Goal: Task Accomplishment & Management: Use online tool/utility

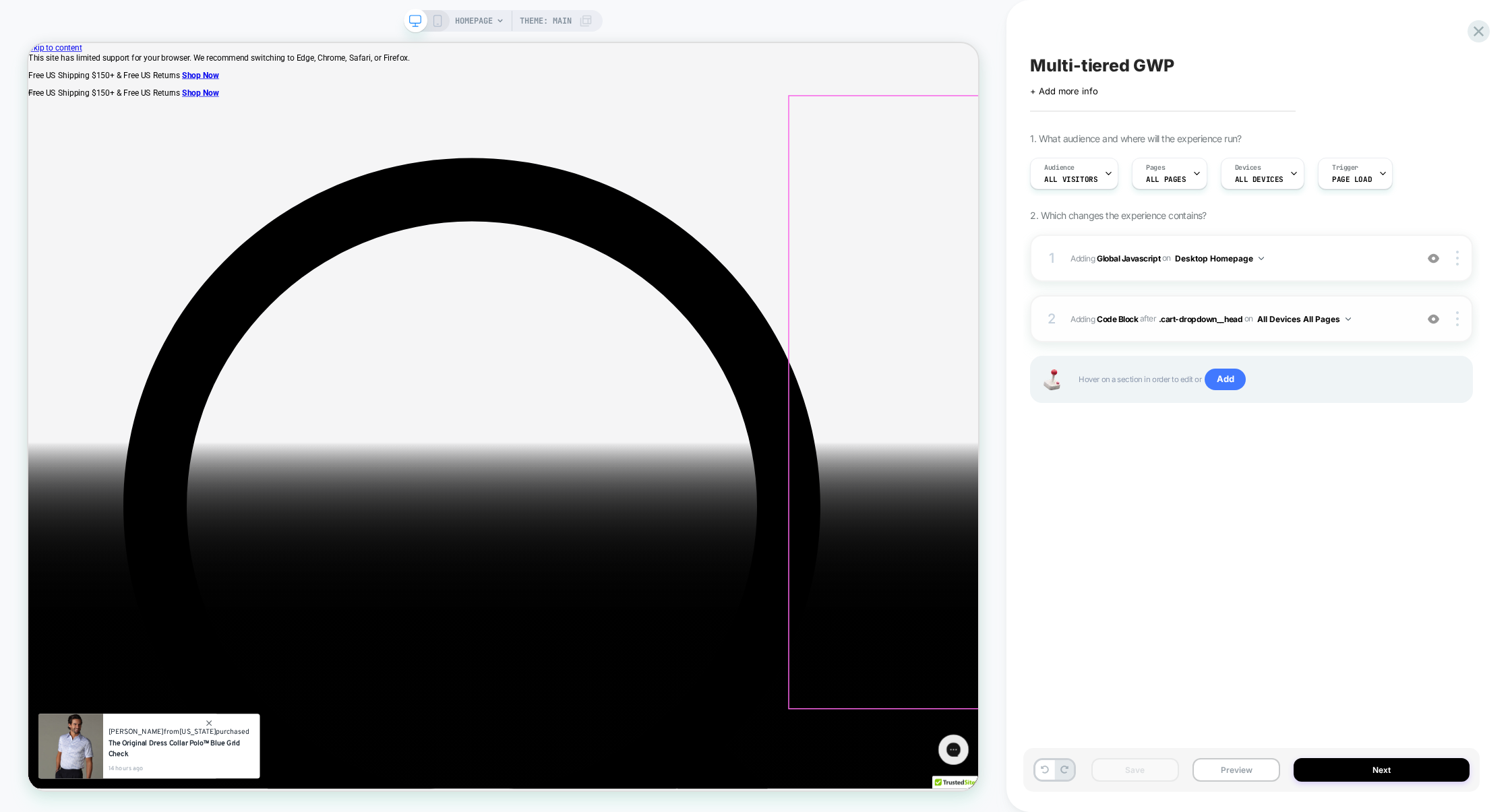
click at [1183, 305] on div "2 Adding Code Block AFTER .cart-dropdown__head .cart-dropdown__head on All Devi…" at bounding box center [1252, 319] width 443 height 47
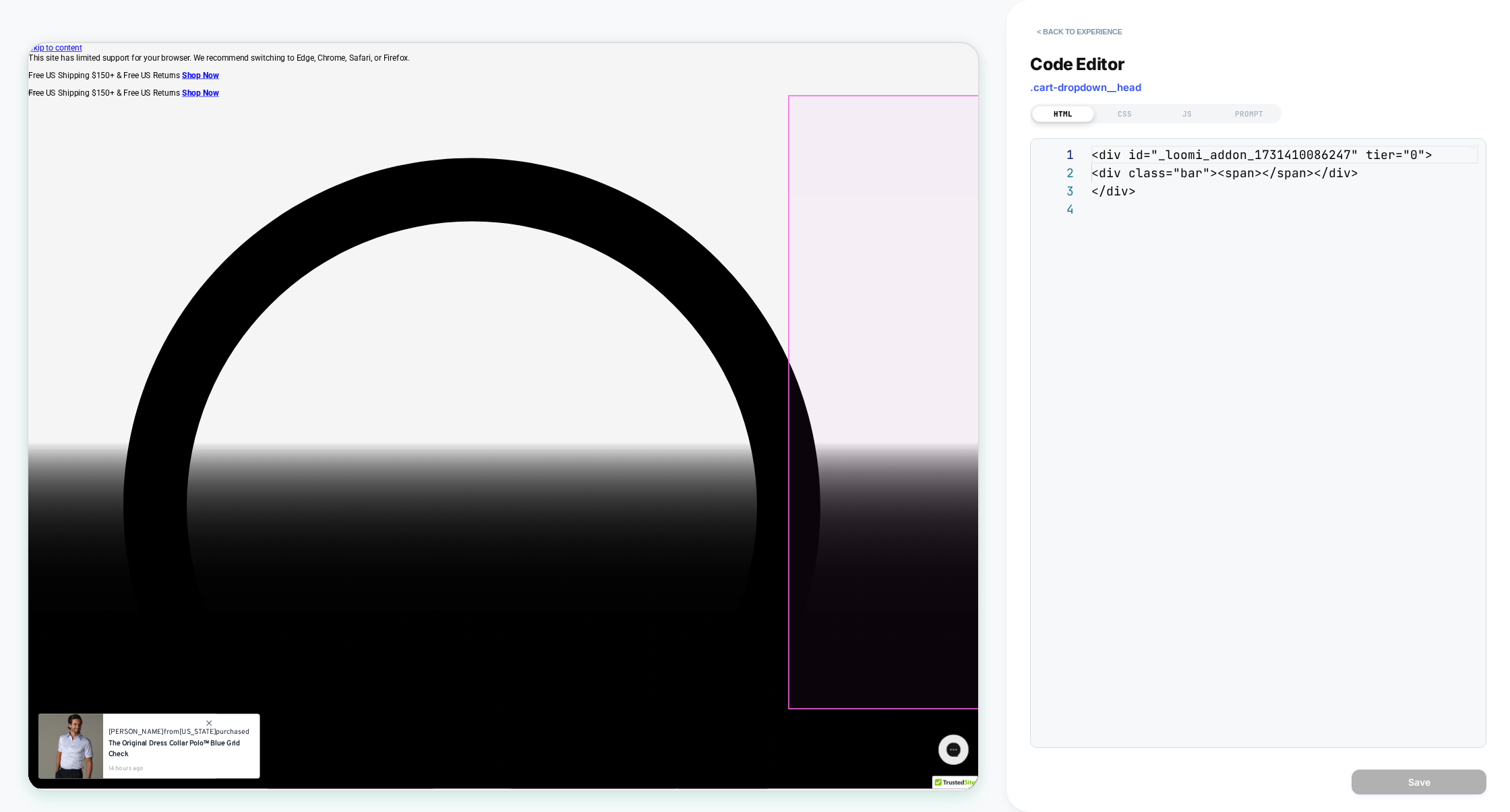
scroll to position [55, 0]
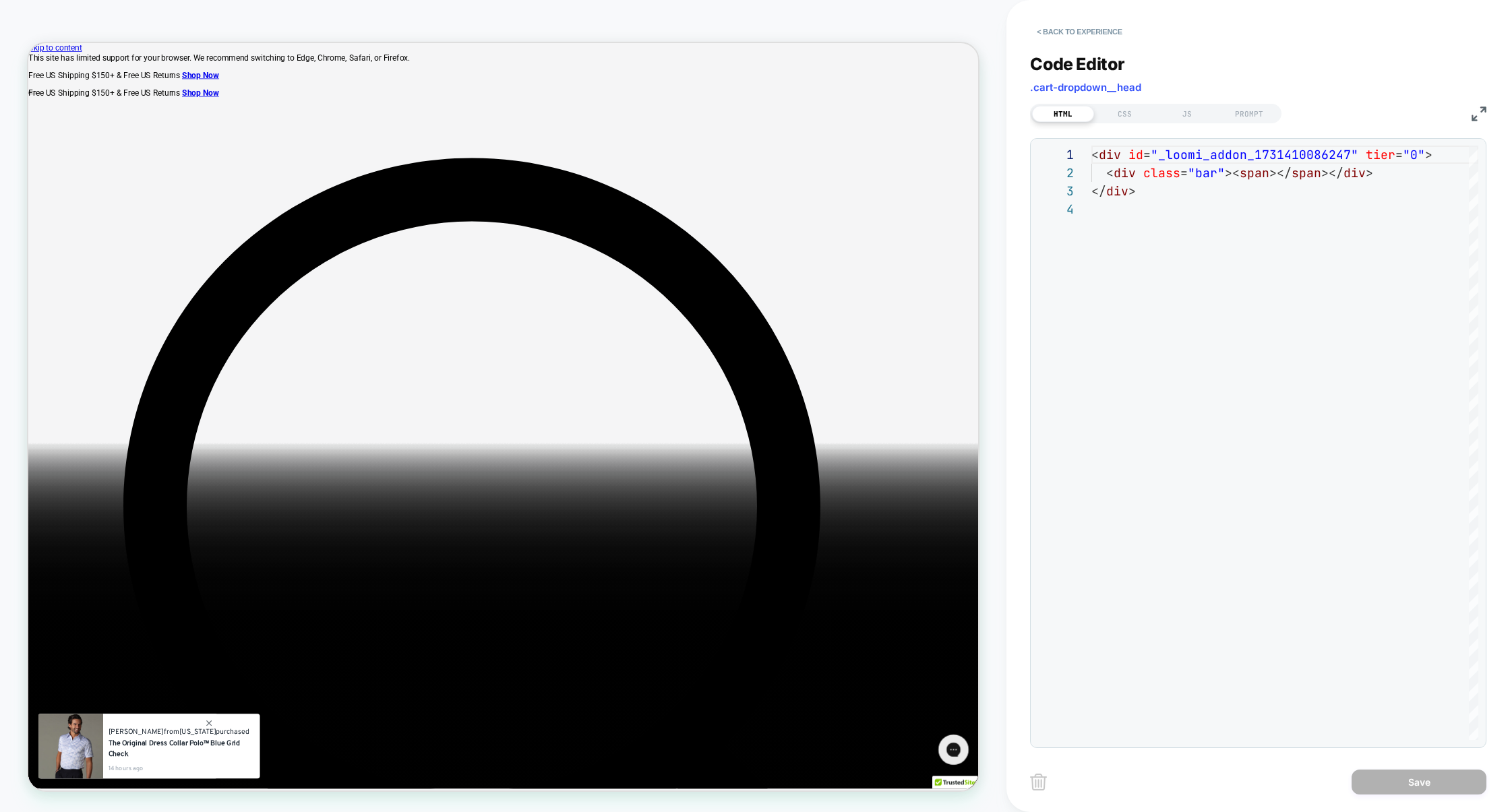
click at [1102, 169] on div "< div id = "_loomi_addon_1731410086247" tier = "0" > < div class = "bar" >< spa…" at bounding box center [1284, 470] width 387 height 649
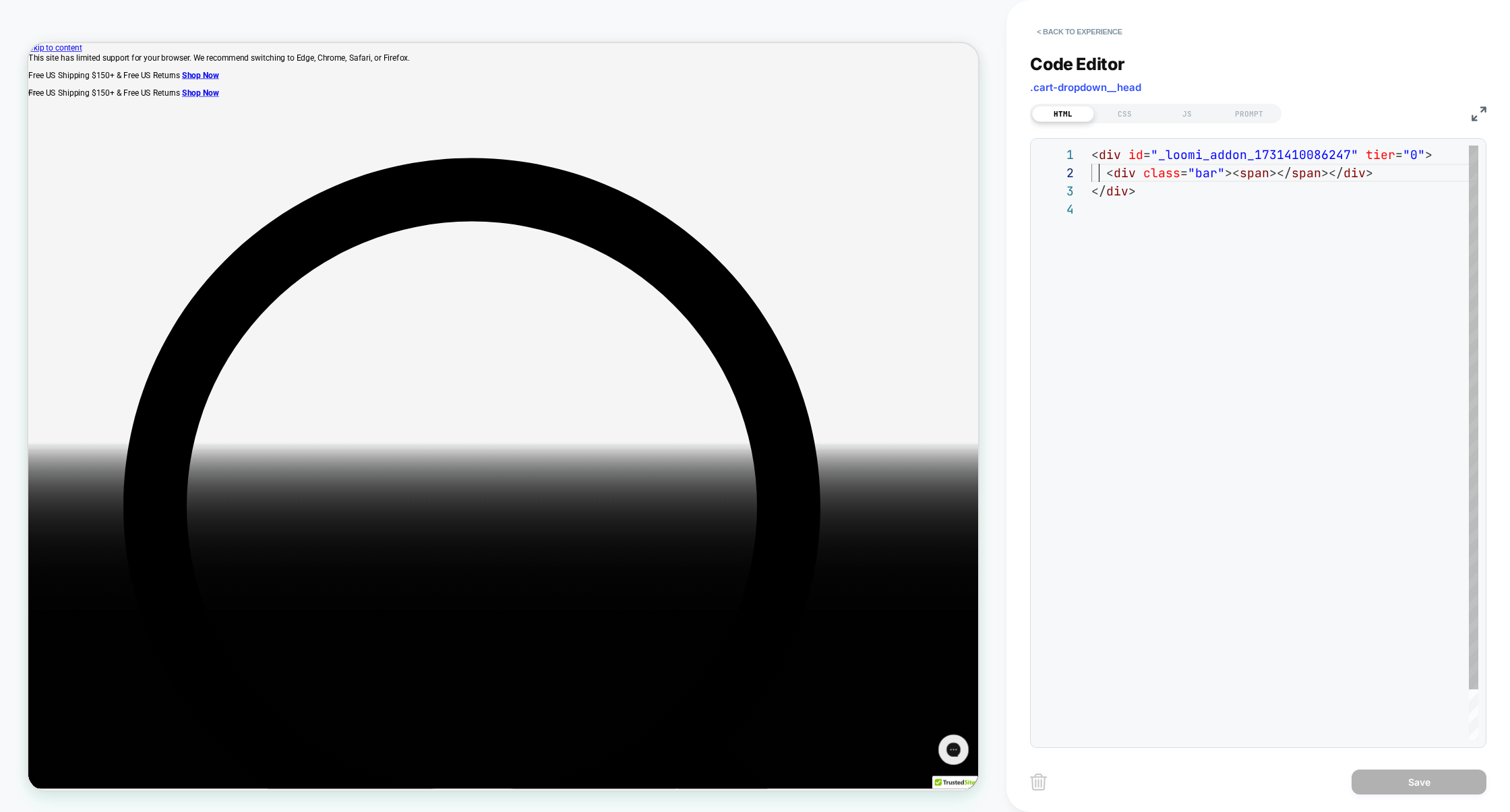
scroll to position [17, 7]
click at [1108, 172] on div "< div id = "_loomi_addon_1731410086247" tier = "0" > < div class = "bar" >< spa…" at bounding box center [1284, 470] width 387 height 649
click at [1106, 176] on div "< div id = "_loomi_addon_1731410086247" tier = "0" > < div class = "bar" >< spa…" at bounding box center [1284, 470] width 387 height 649
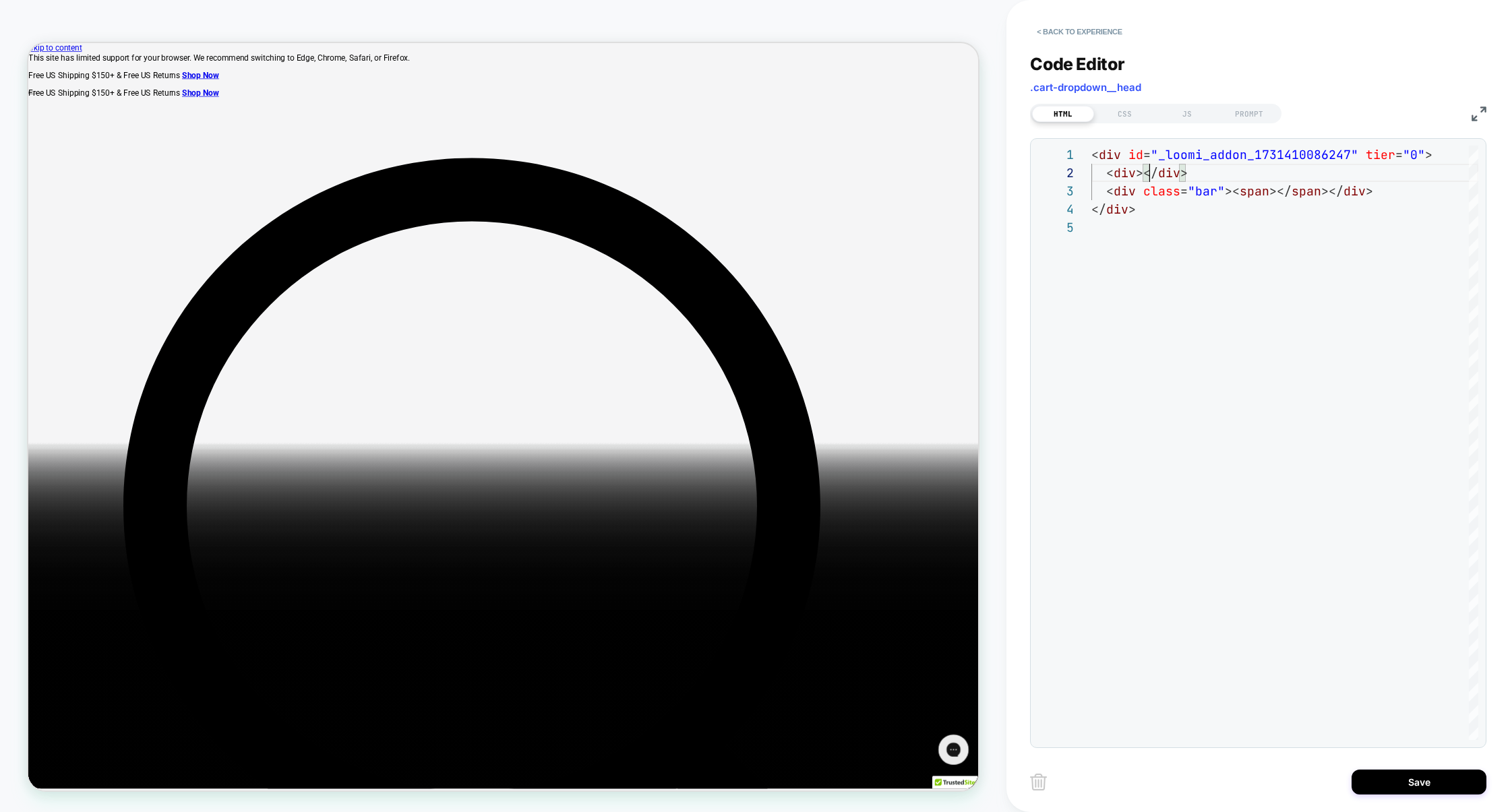
scroll to position [17, 58]
type textarea "**********"
click at [1206, 172] on div "< div id = "_loomi_addon_1731410086247" tier = "0" > < div ></ div > </ div > <…" at bounding box center [1284, 479] width 387 height 667
click at [1425, 789] on button "Save" at bounding box center [1419, 783] width 135 height 25
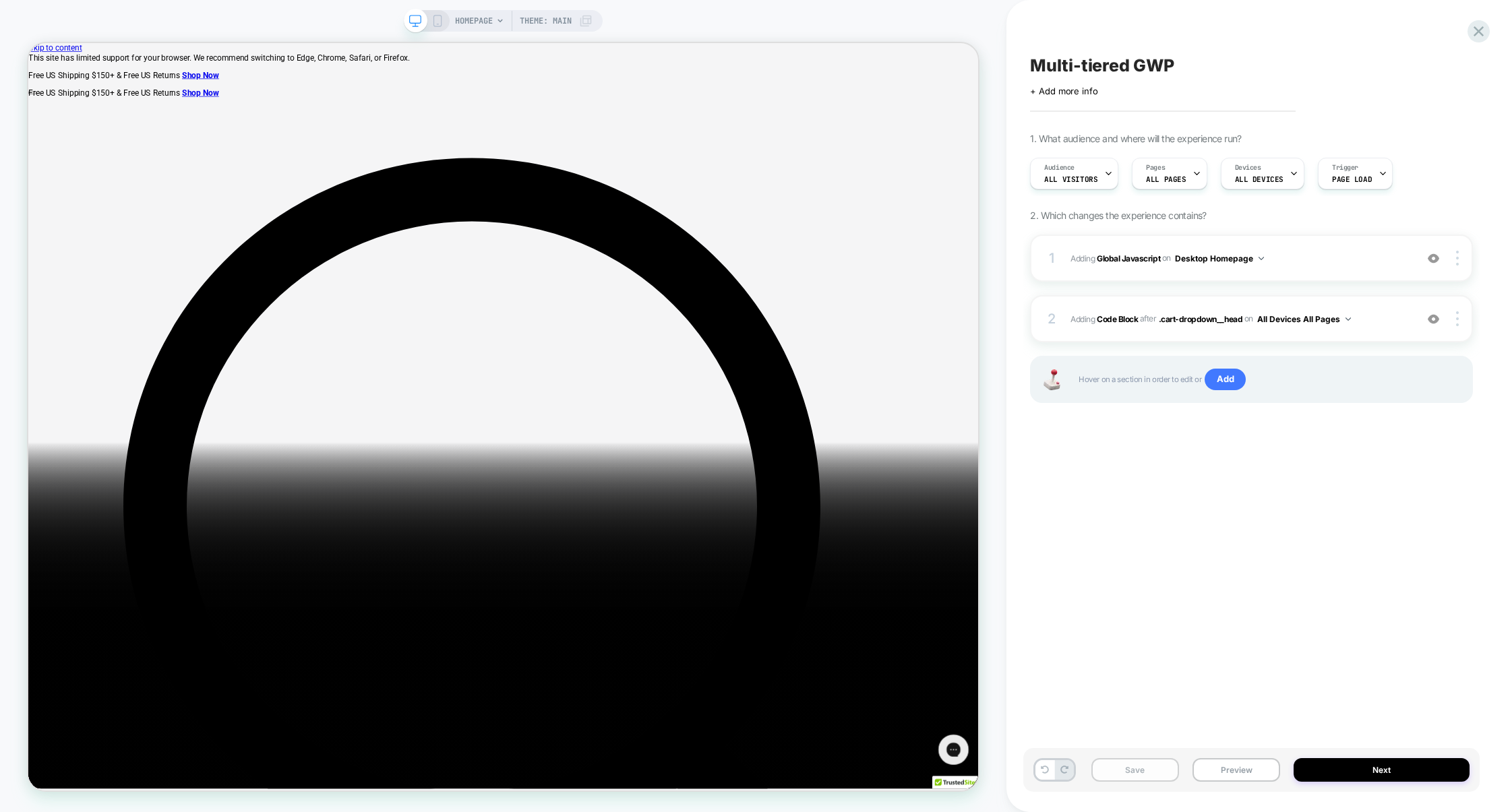
click at [1146, 776] on button "Save" at bounding box center [1135, 770] width 88 height 24
click at [1132, 772] on button "Save" at bounding box center [1135, 770] width 88 height 24
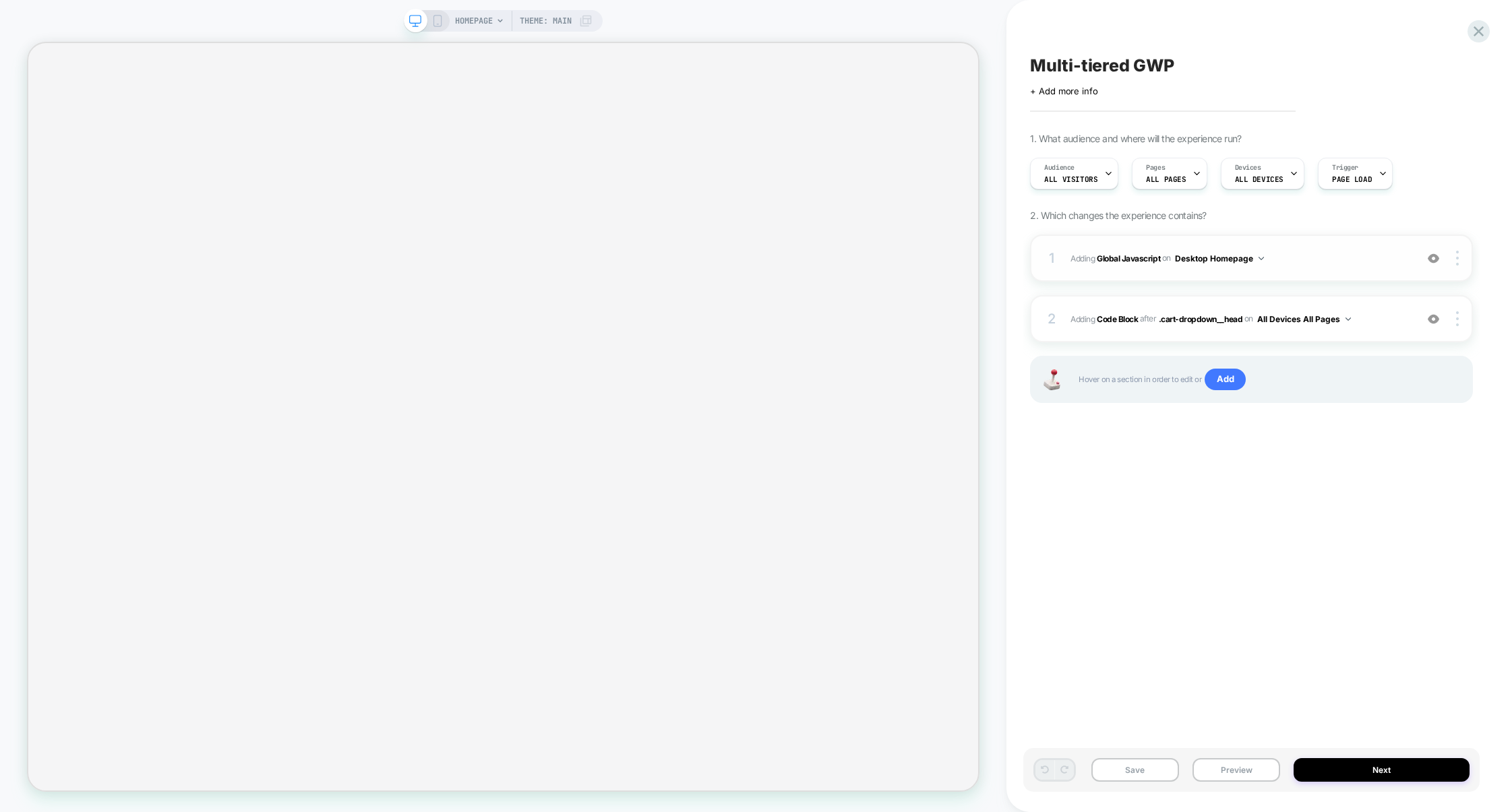
click at [1361, 272] on div "1 Adding Global Javascript on Desktop Homepage Add Before Add After Copy to Mob…" at bounding box center [1252, 258] width 443 height 47
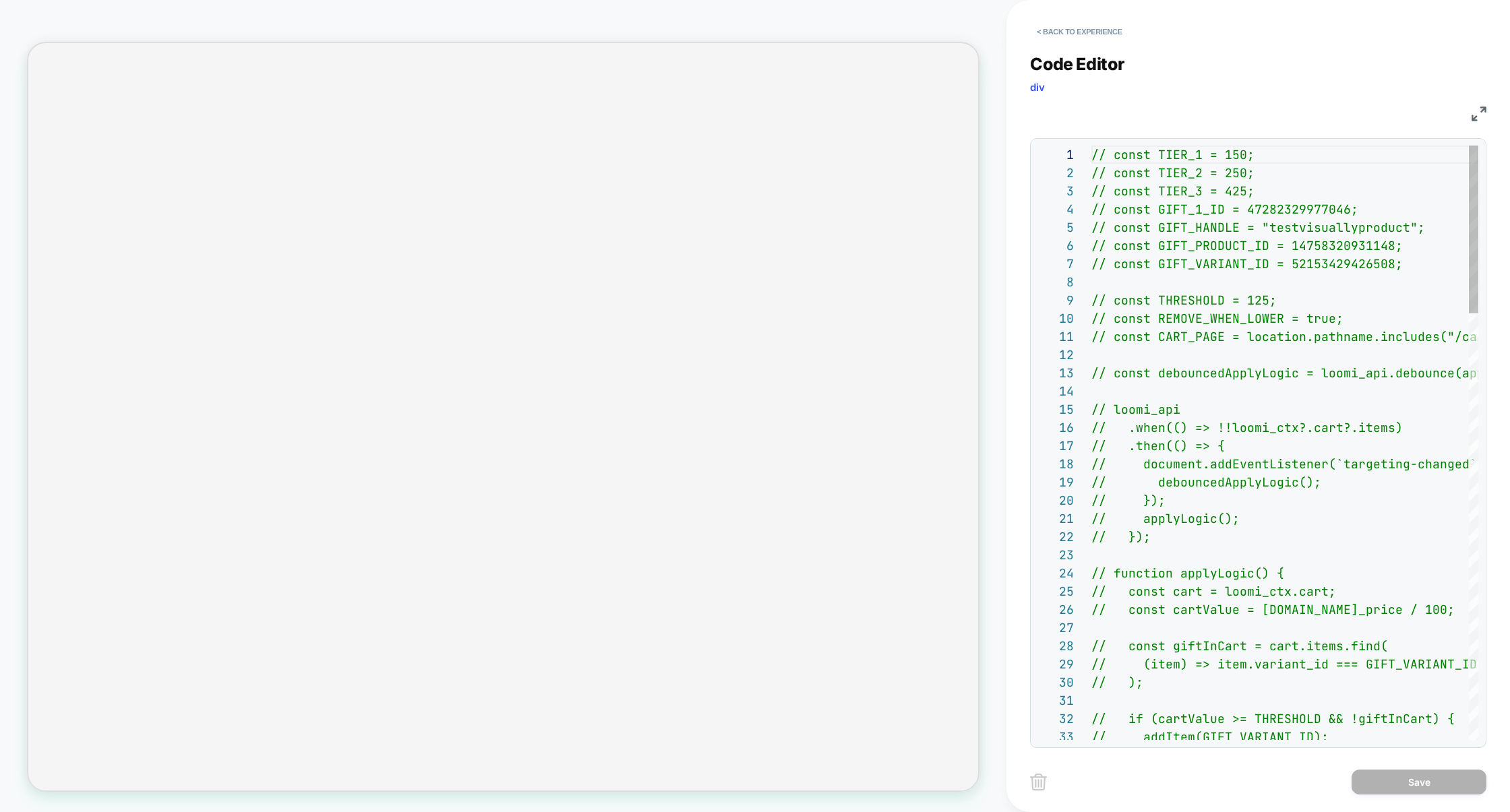
scroll to position [182, 0]
click at [1086, 25] on button "< Back to experience" at bounding box center [1079, 31] width 98 height 21
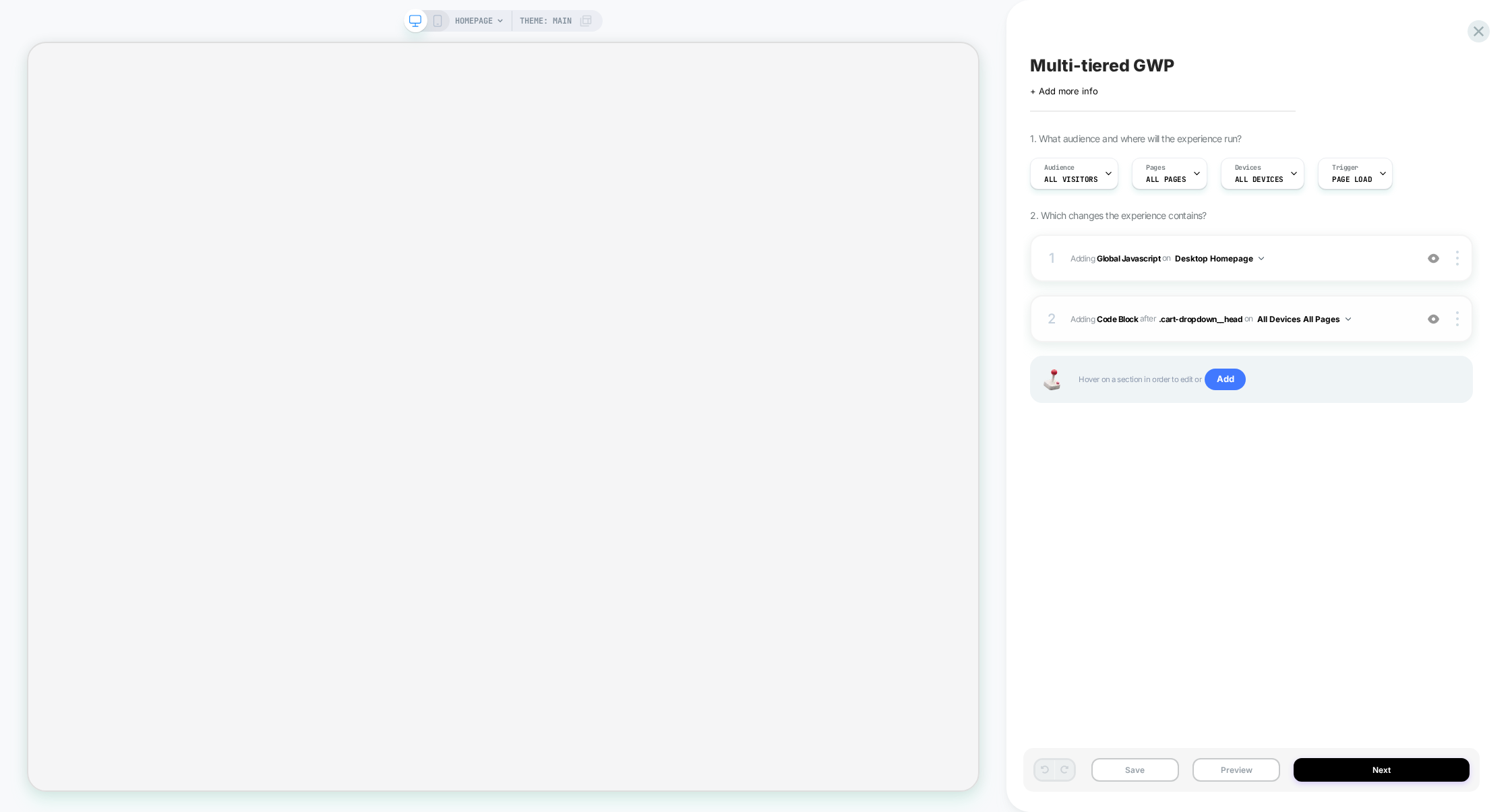
click at [1372, 311] on span "Adding Code Block AFTER .cart-dropdown__head .cart-dropdown__head on All Device…" at bounding box center [1240, 319] width 339 height 17
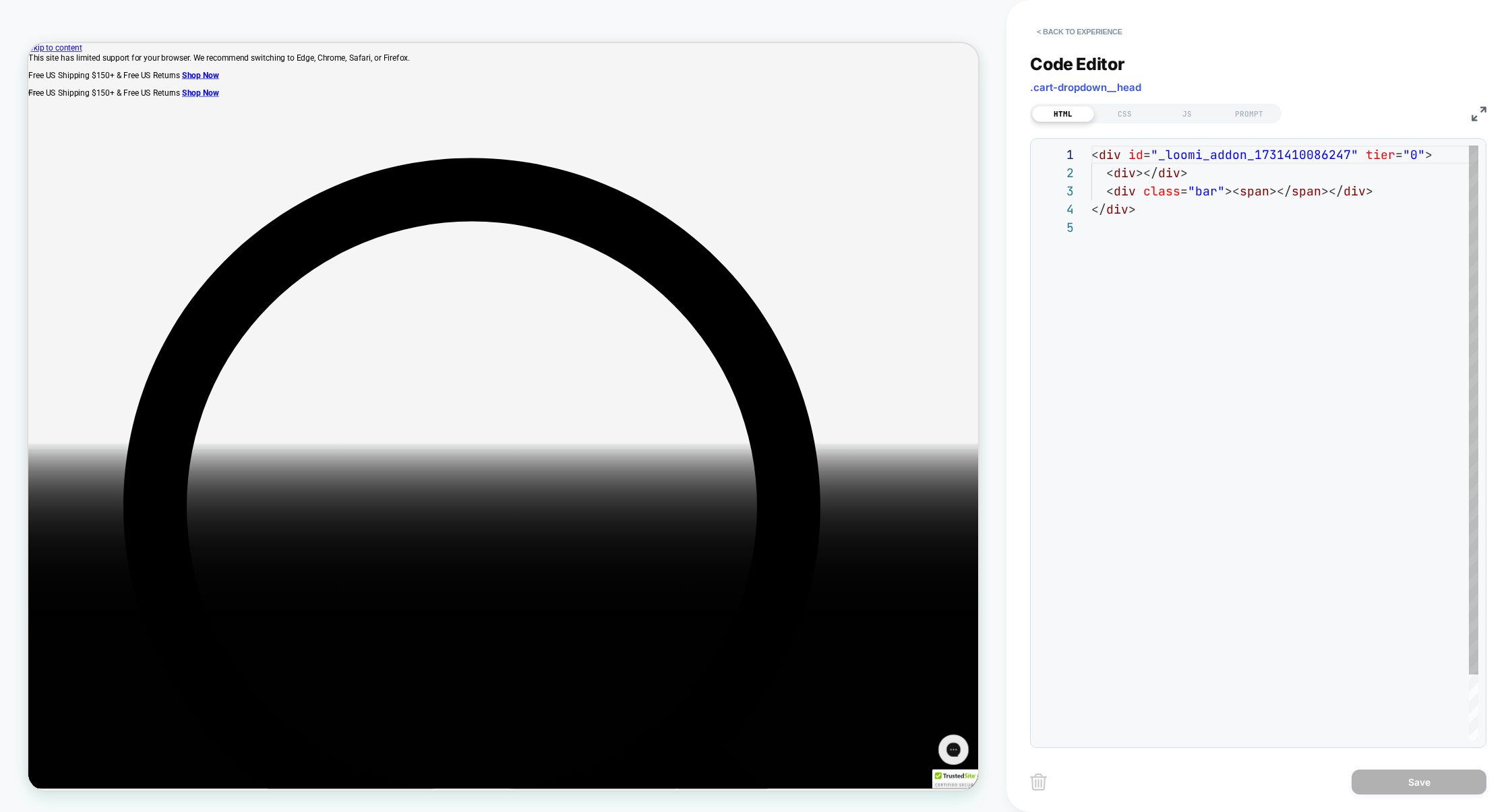
scroll to position [17, 51]
click at [1144, 176] on div "< div id = "_loomi_addon_1731410086247" tier = "0" > < div ></ div > < div clas…" at bounding box center [1284, 479] width 387 height 667
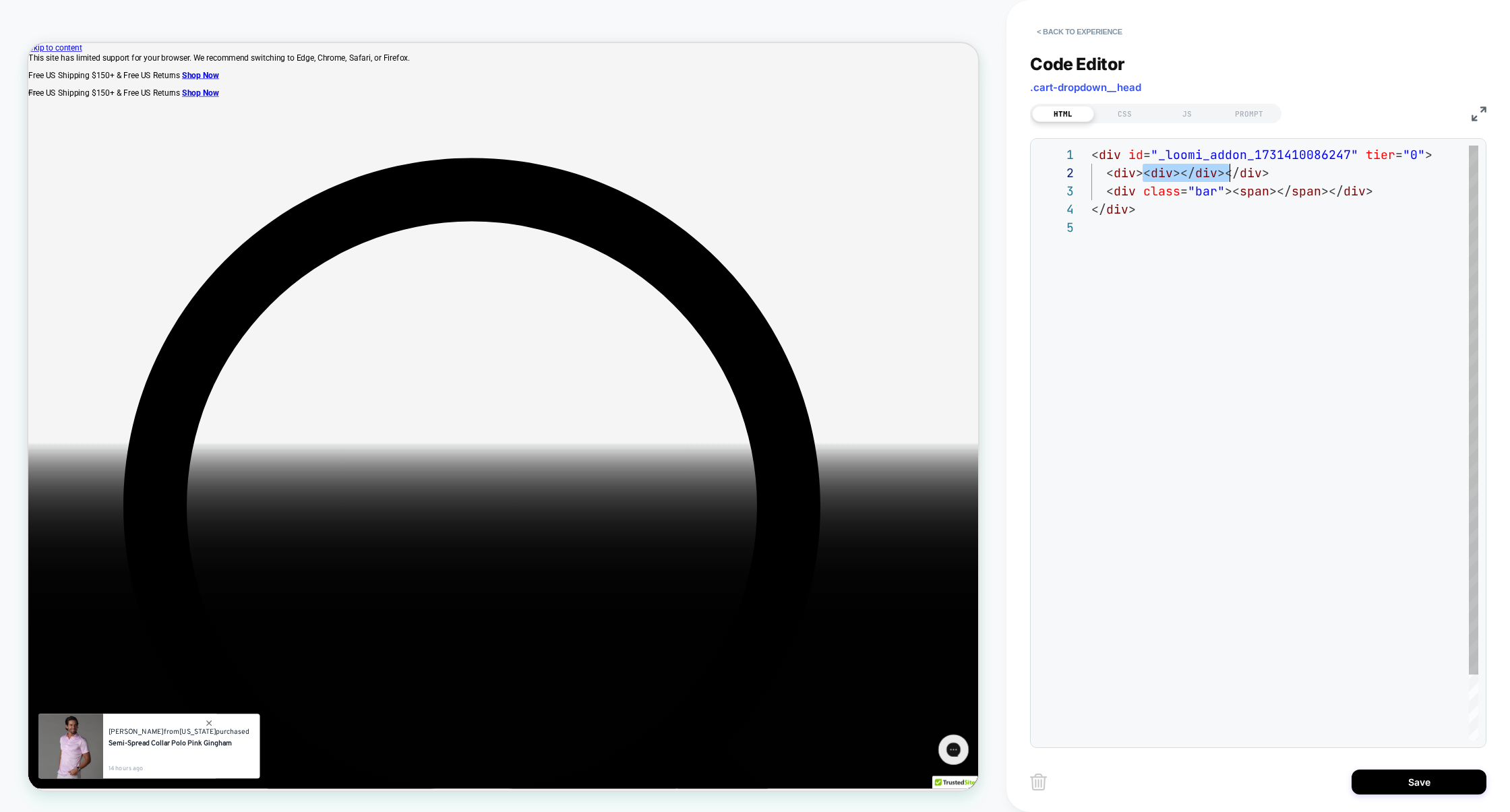
scroll to position [17, 131]
drag, startPoint x: 1144, startPoint y: 172, endPoint x: 1224, endPoint y: 173, distance: 80.0
click at [1224, 173] on div "< div id = "_loomi_addon_1731410086247" tier = "0" > < div >< div ></ div ></ d…" at bounding box center [1284, 479] width 387 height 667
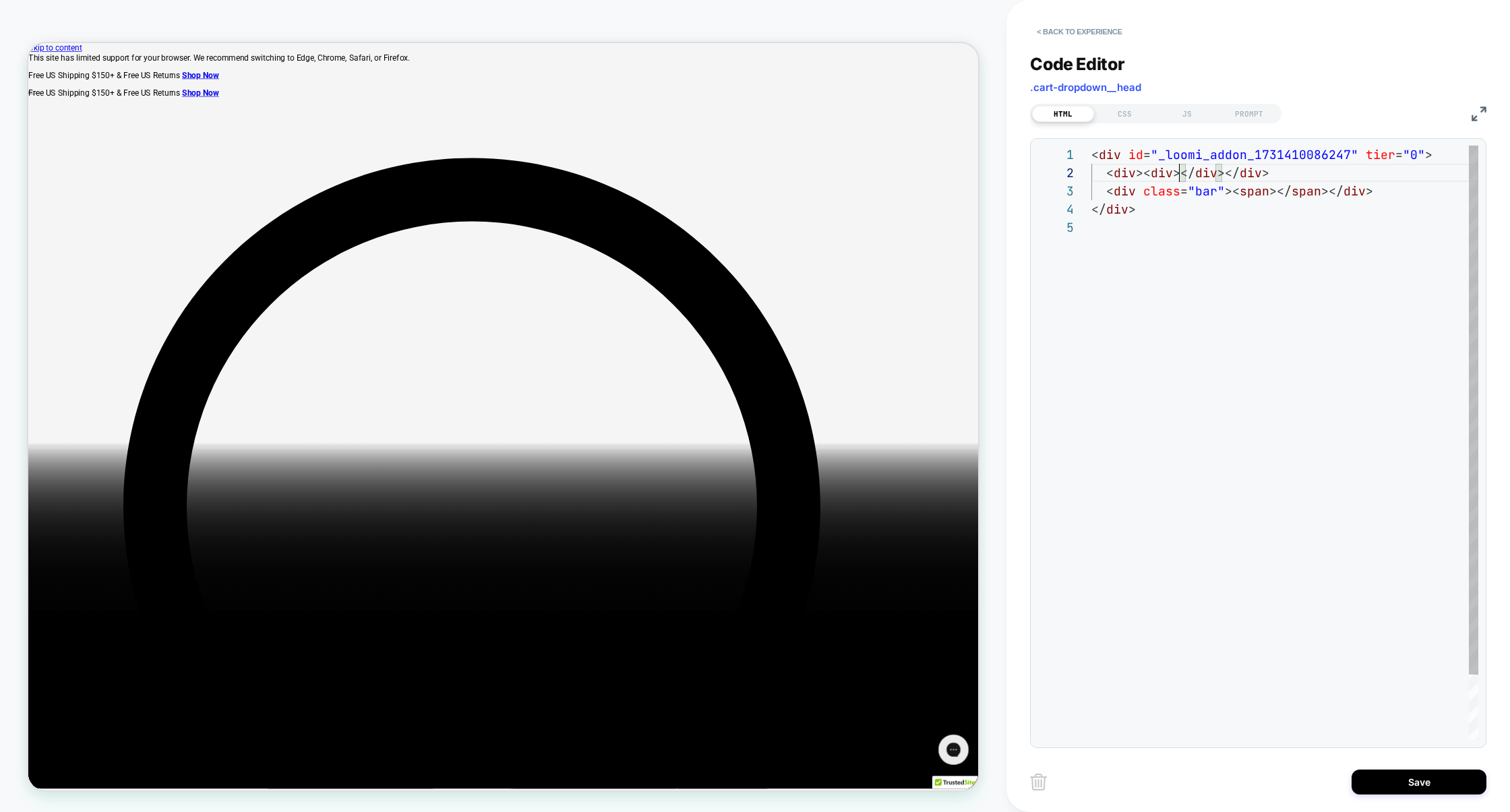
click at [1181, 175] on div "< div id = "_loomi_addon_1731410086247" tier = "0" > < div >< div ></ div ></ d…" at bounding box center [1284, 479] width 387 height 667
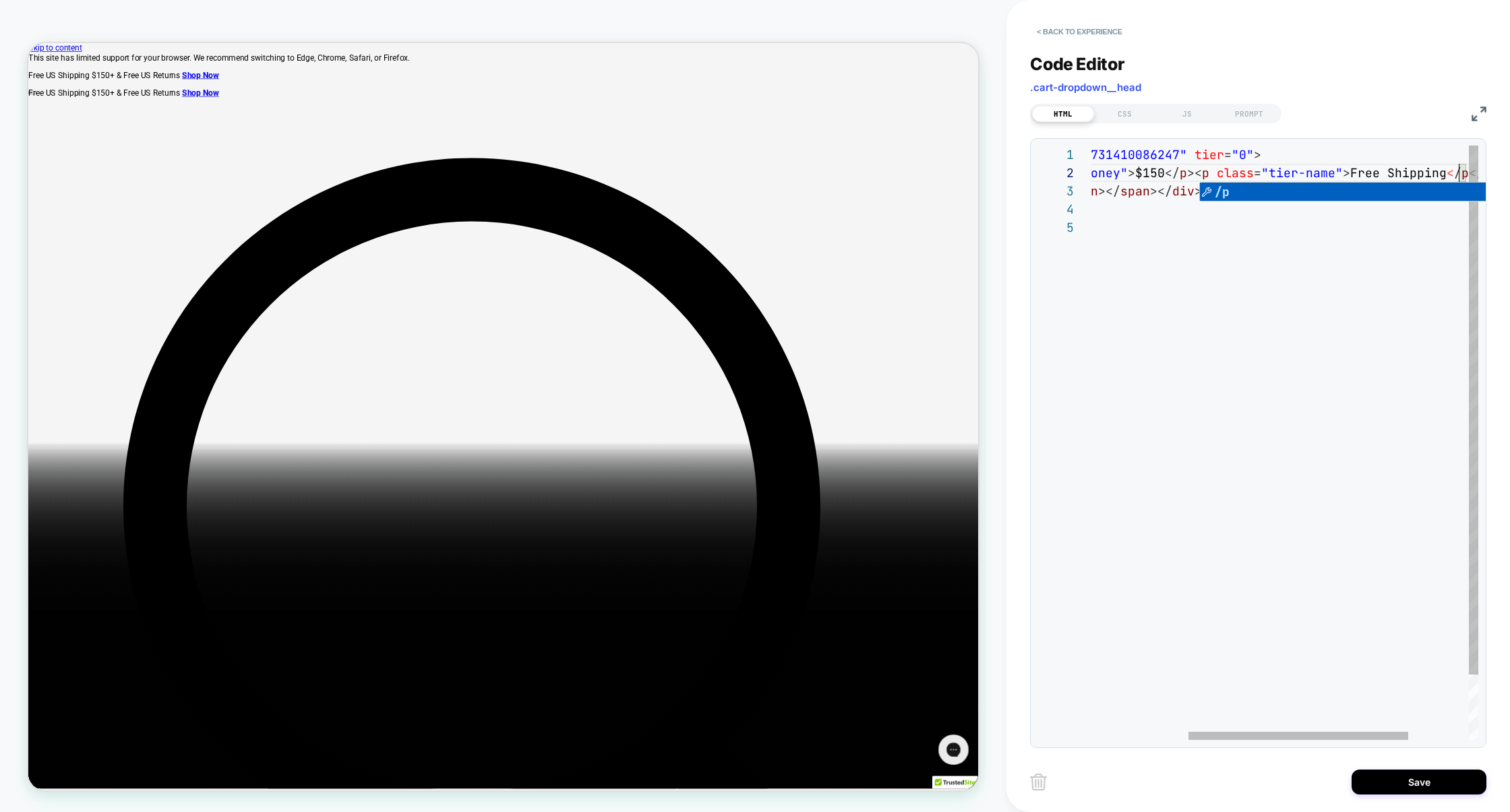
scroll to position [17, 546]
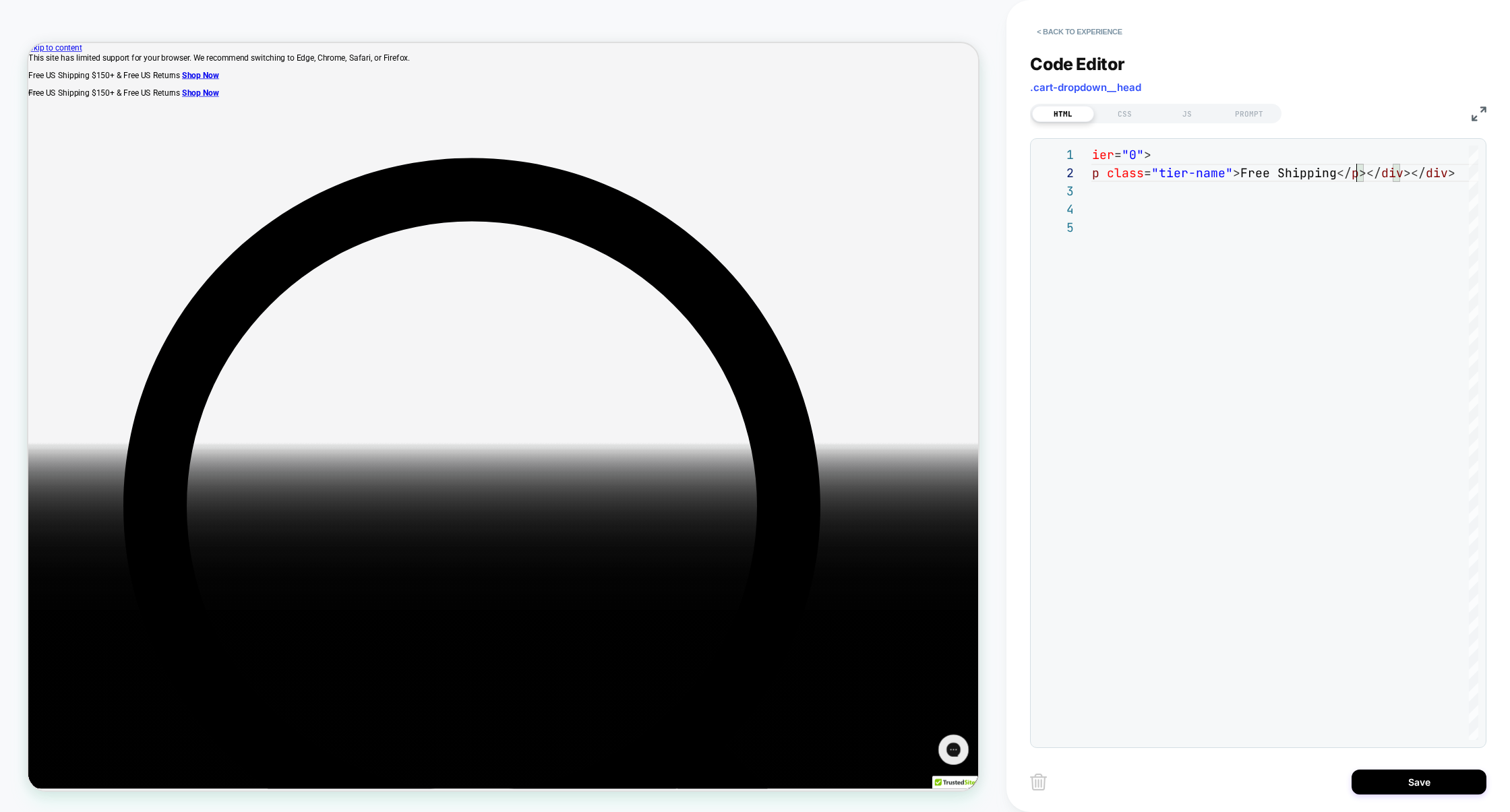
type textarea "**********"
click at [1479, 116] on img at bounding box center [1478, 114] width 15 height 15
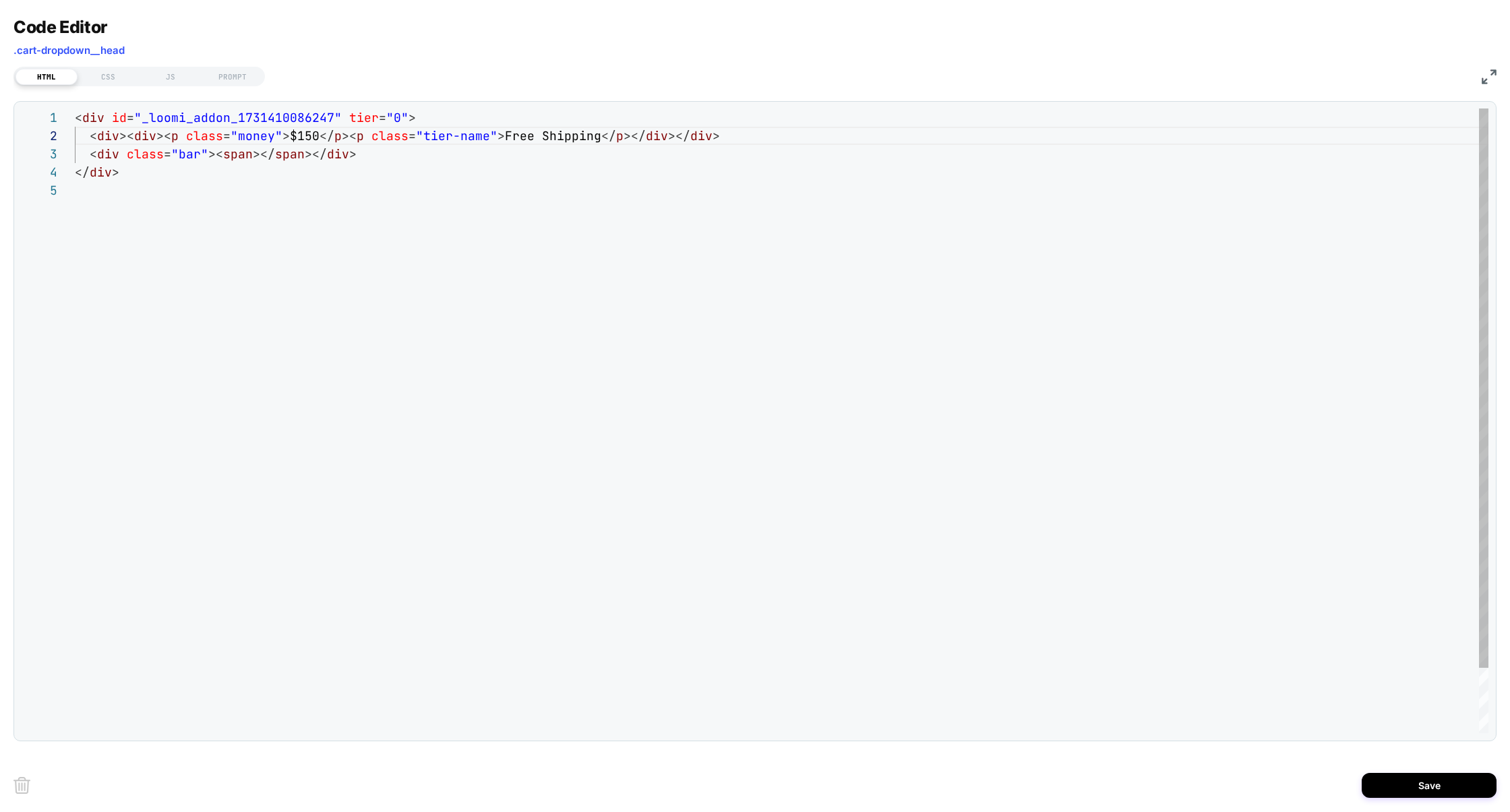
click at [534, 194] on div "< div id = "_loomi_addon_1731410086247" tier = "0" > < div >< div >< p class = …" at bounding box center [782, 457] width 1413 height 698
click at [1428, 780] on button "Save" at bounding box center [1429, 786] width 135 height 25
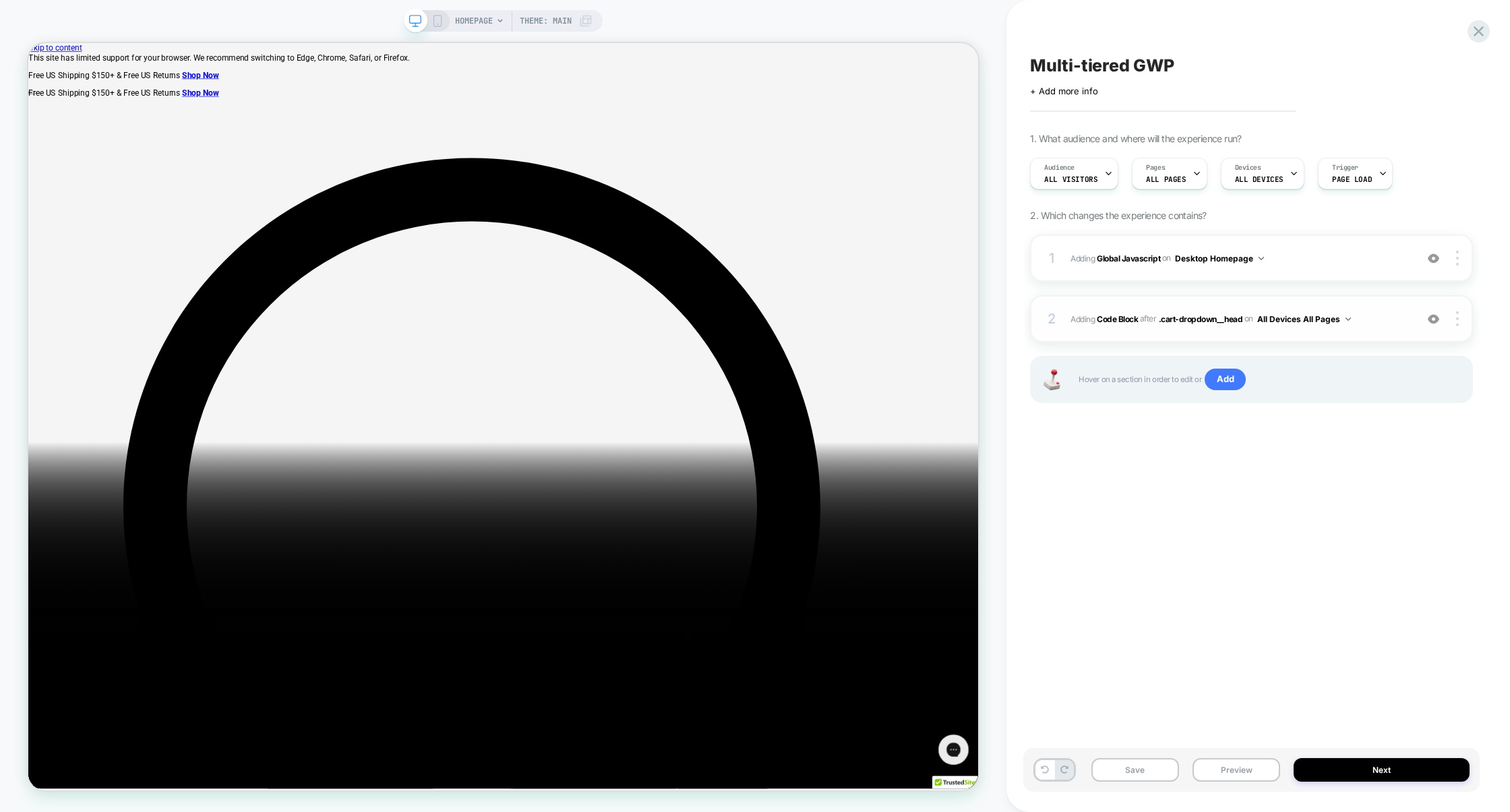
click at [1375, 309] on div "2 Adding Code Block AFTER .cart-dropdown__head .cart-dropdown__head on All Devi…" at bounding box center [1252, 319] width 443 height 47
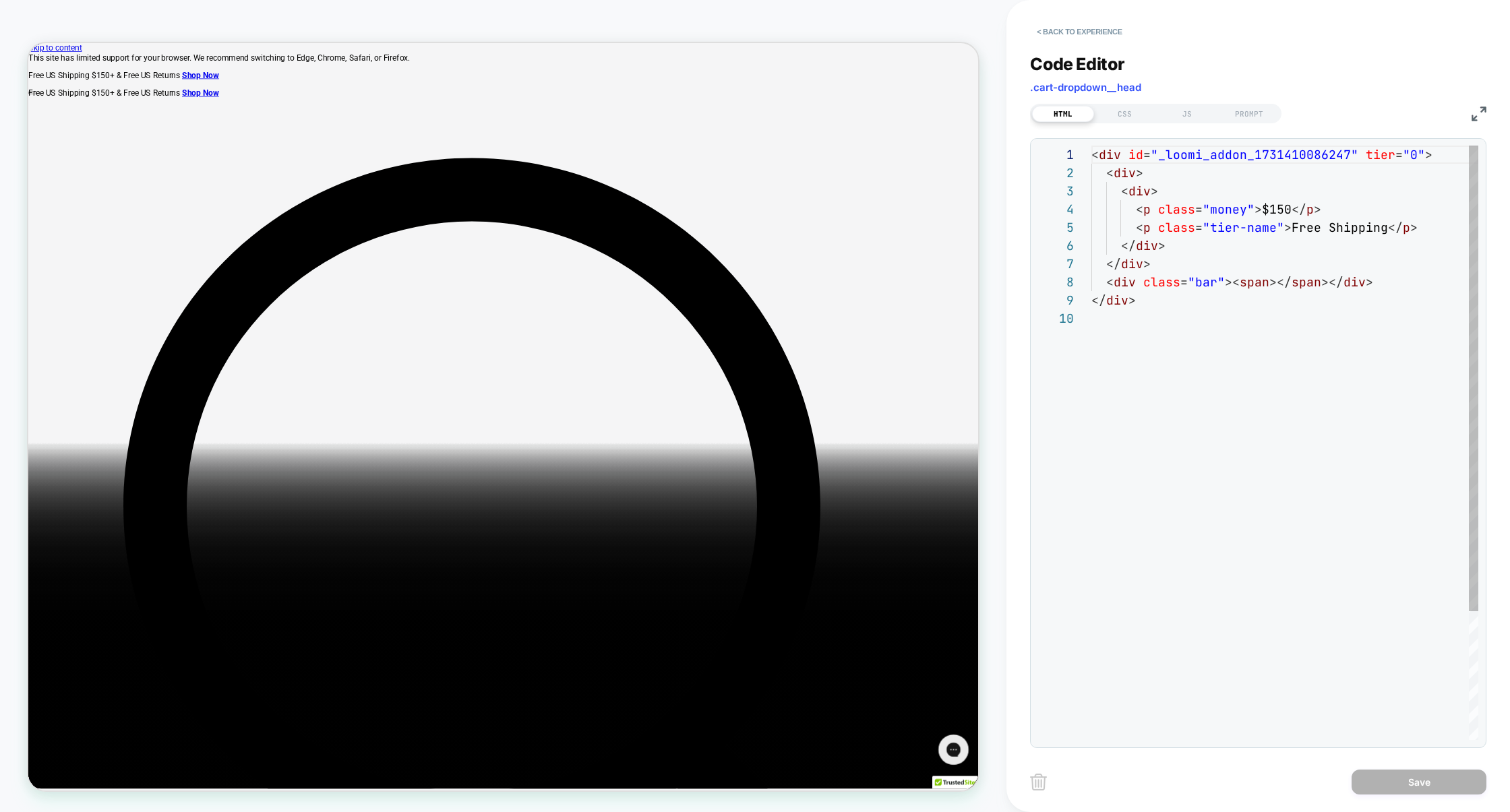
scroll to position [163, 0]
click at [1478, 112] on img at bounding box center [1478, 114] width 15 height 15
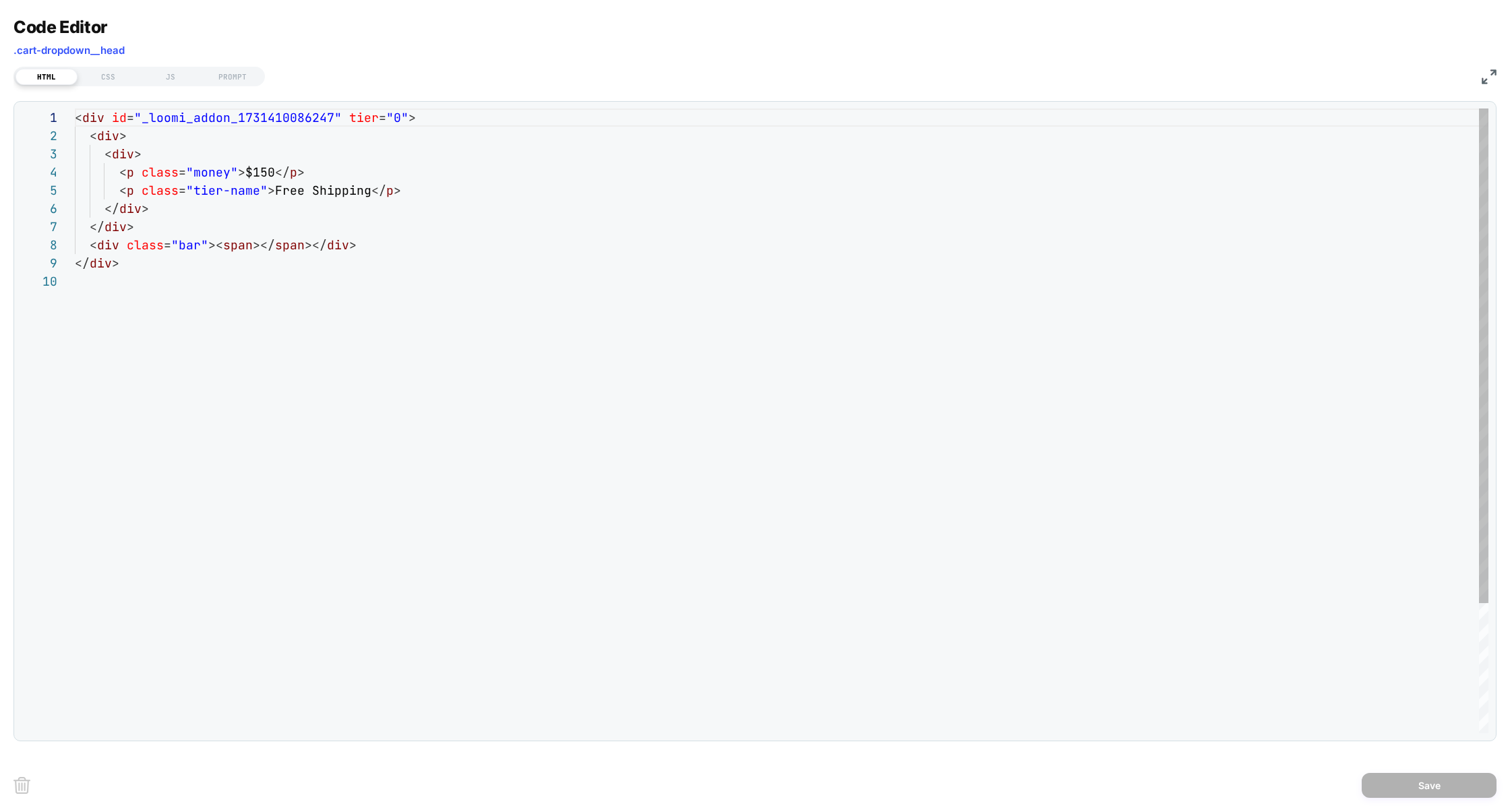
click at [121, 153] on div "< div id = "_loomi_addon_1731410086247" tier = "0" > < div > < div > < p class …" at bounding box center [782, 503] width 1413 height 789
click at [143, 154] on div "< div id = "_loomi_addon_1731410086247" tier = "0" > < div > < div > < p class …" at bounding box center [782, 503] width 1413 height 789
click at [138, 206] on div "< div id = "_loomi_addon_1731410086247" tier = "0" > < div > < div tier = "0" >…" at bounding box center [782, 503] width 1413 height 789
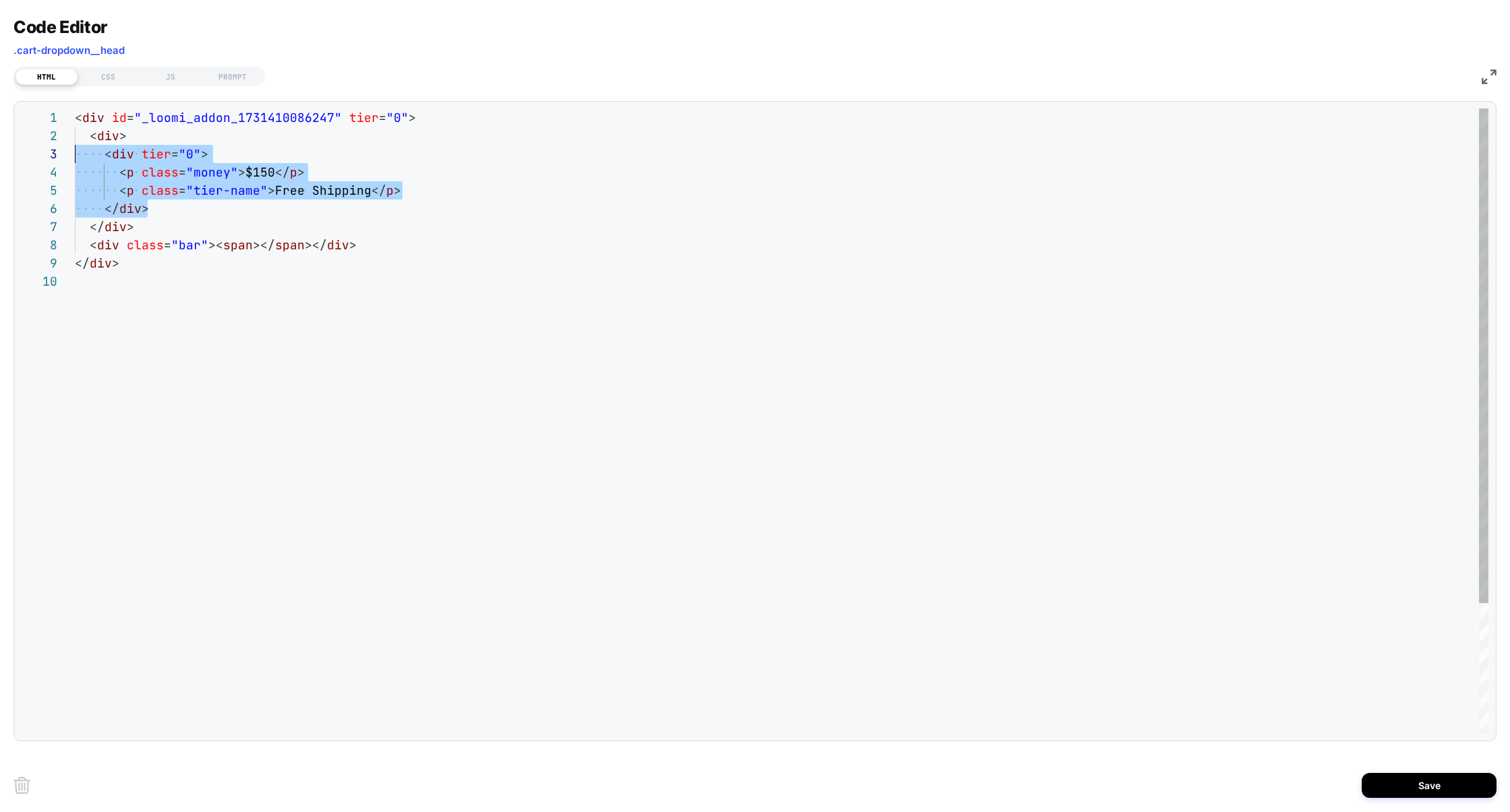
scroll to position [36, 0]
drag, startPoint x: 175, startPoint y: 212, endPoint x: 2, endPoint y: 161, distance: 180.4
click at [75, 161] on div "< div id = "_loomi_addon_1731410086247" tier = "0" > < div > < div tier = "0" >…" at bounding box center [782, 503] width 1413 height 789
click at [195, 146] on div "< div id = "_loomi_addon_1731410086247" tier = "0" > < div > < div tier = "0" >…" at bounding box center [782, 503] width 1413 height 789
click at [203, 153] on div "< div id = "_loomi_addon_1731410086247" tier = "0" > < div > < div tier = "0" >…" at bounding box center [782, 503] width 1413 height 789
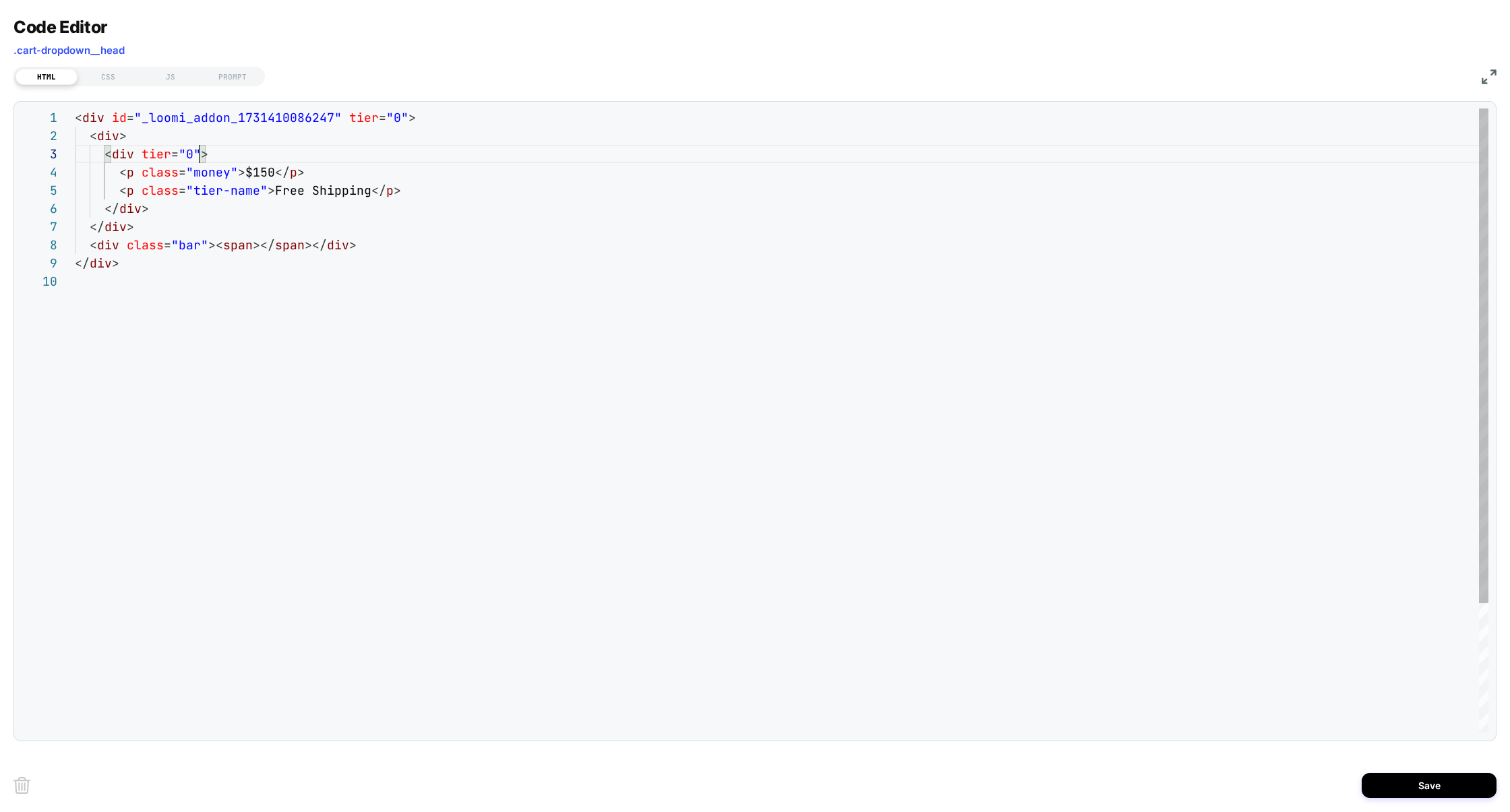
click at [191, 154] on div "< div id = "_loomi_addon_1731410086247" tier = "0" > < div > < div tier = "0" >…" at bounding box center [782, 503] width 1413 height 789
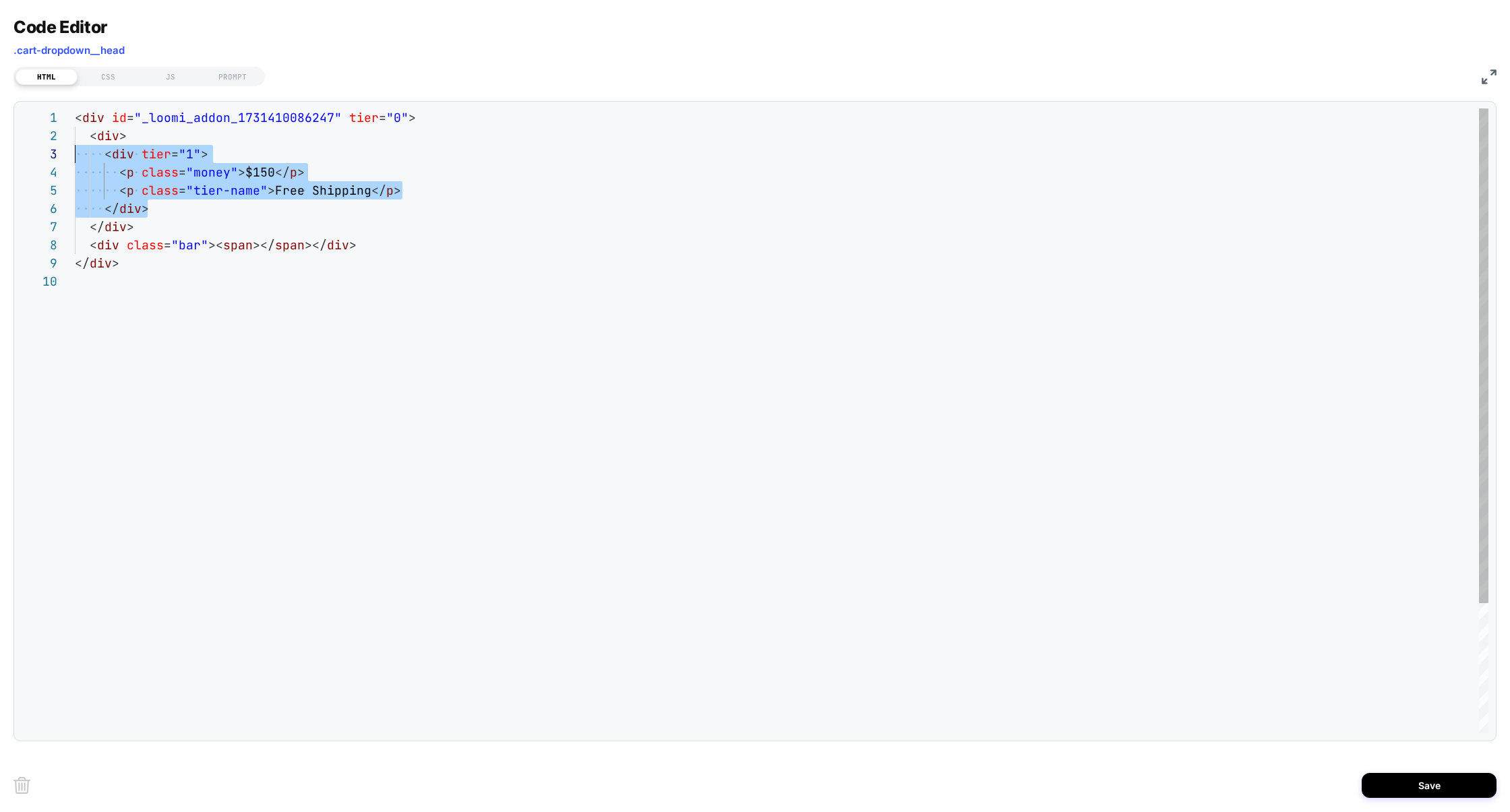
drag, startPoint x: 179, startPoint y: 203, endPoint x: 3, endPoint y: 157, distance: 181.9
click at [75, 157] on div "< div id = "_loomi_addon_1731410086247" tier = "0" > < div > < div tier = "1" >…" at bounding box center [782, 503] width 1413 height 789
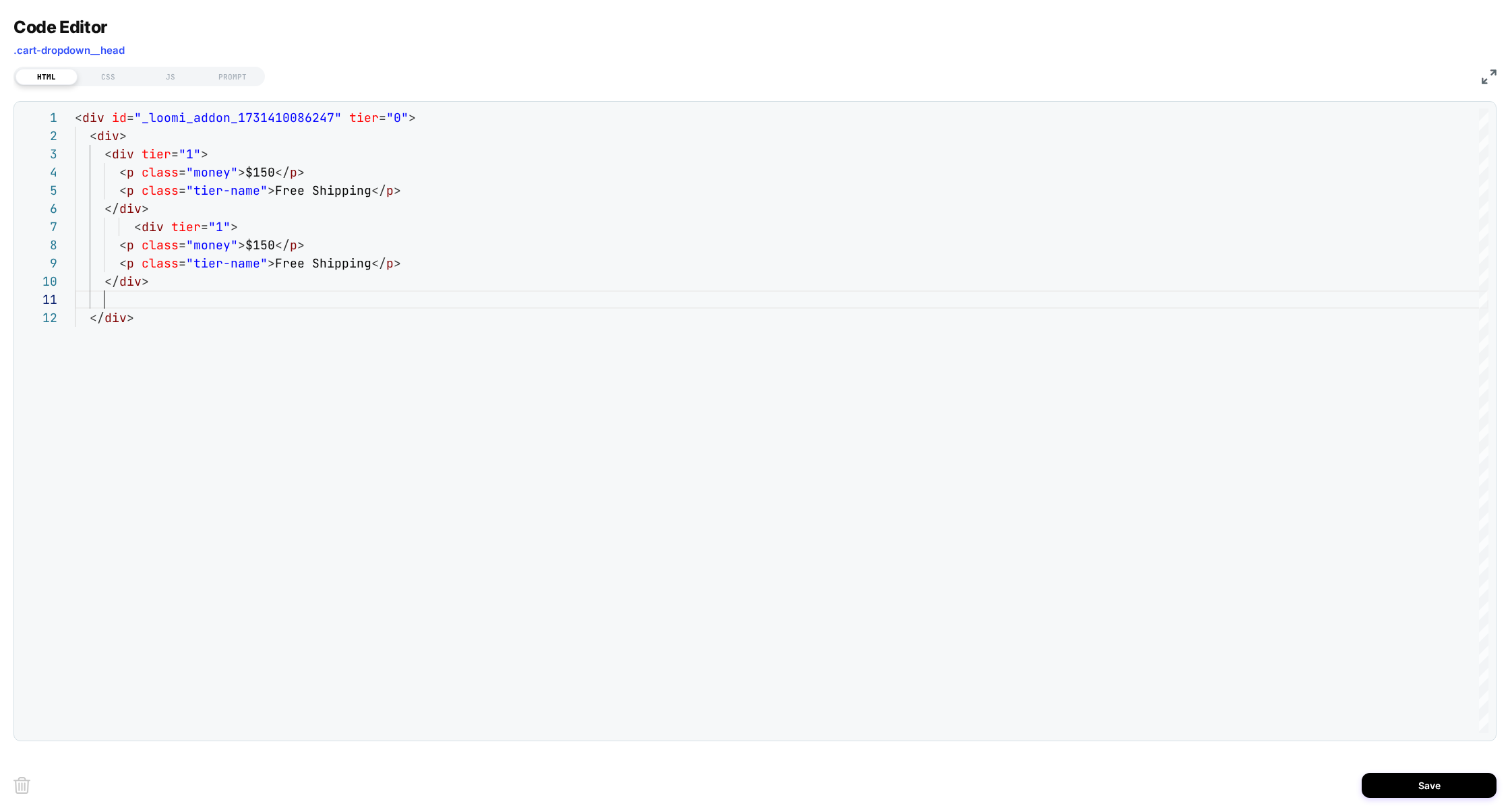
scroll to position [55, 73]
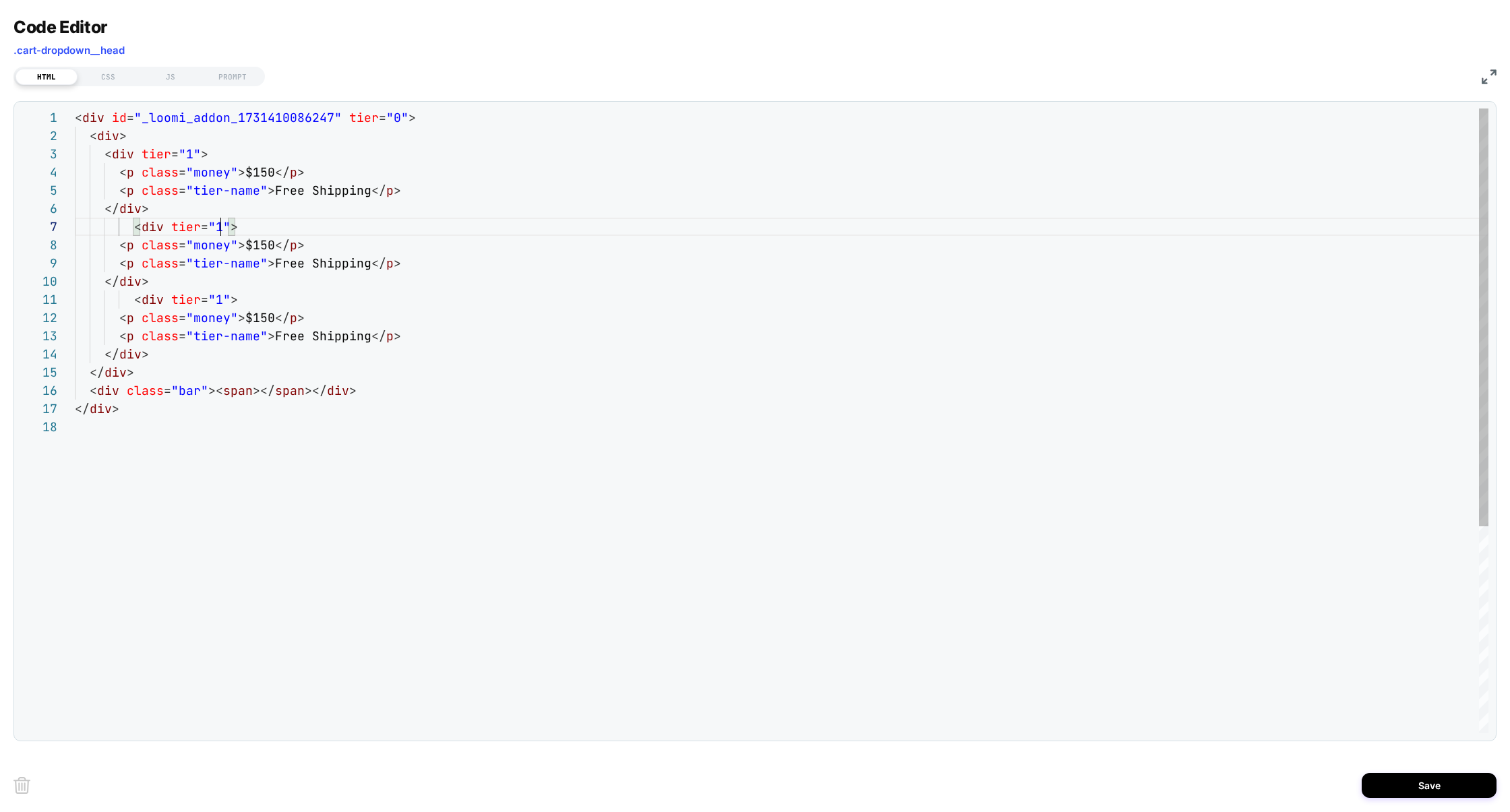
click at [223, 231] on div "< div id = "_loomi_addon_1731410086247" tier = "0" > < div > < div tier = "1" >…" at bounding box center [782, 575] width 1413 height 935
click at [257, 241] on div "< div id = "_loomi_addon_1731410086247" tier = "0" > < div > < div tier = "1" >…" at bounding box center [782, 575] width 1413 height 935
drag, startPoint x: 273, startPoint y: 268, endPoint x: 367, endPoint y: 266, distance: 94.0
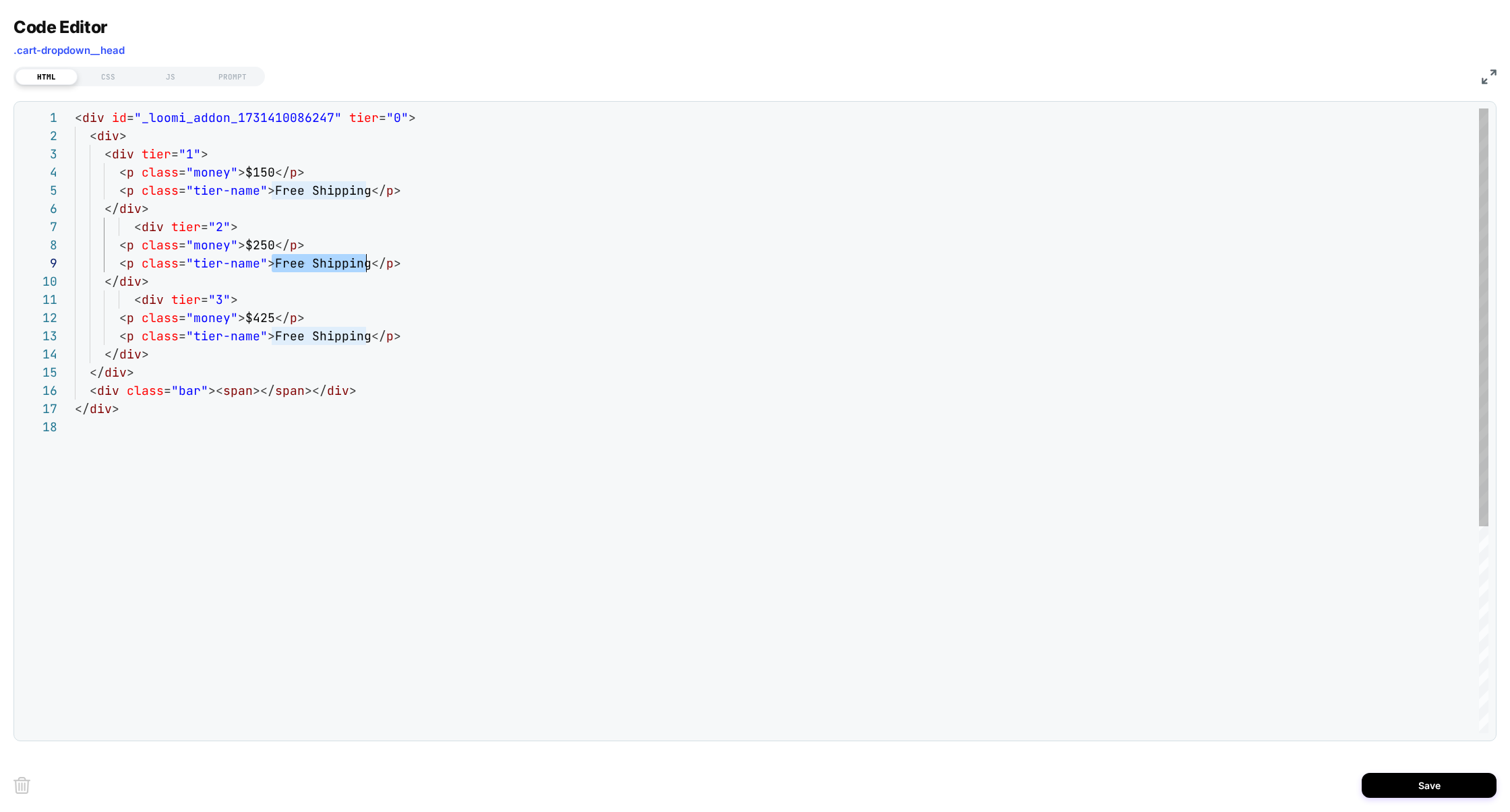
click at [367, 266] on div "< div id = "_loomi_addon_1731410086247" tier = "0" > < div > < div tier = "1" >…" at bounding box center [782, 575] width 1413 height 935
drag, startPoint x: 268, startPoint y: 341, endPoint x: 366, endPoint y: 343, distance: 98.0
click at [367, 343] on div "< div id = "_loomi_addon_1731410086247" tier = "0" > < div > < div tier = "1" >…" at bounding box center [782, 575] width 1413 height 935
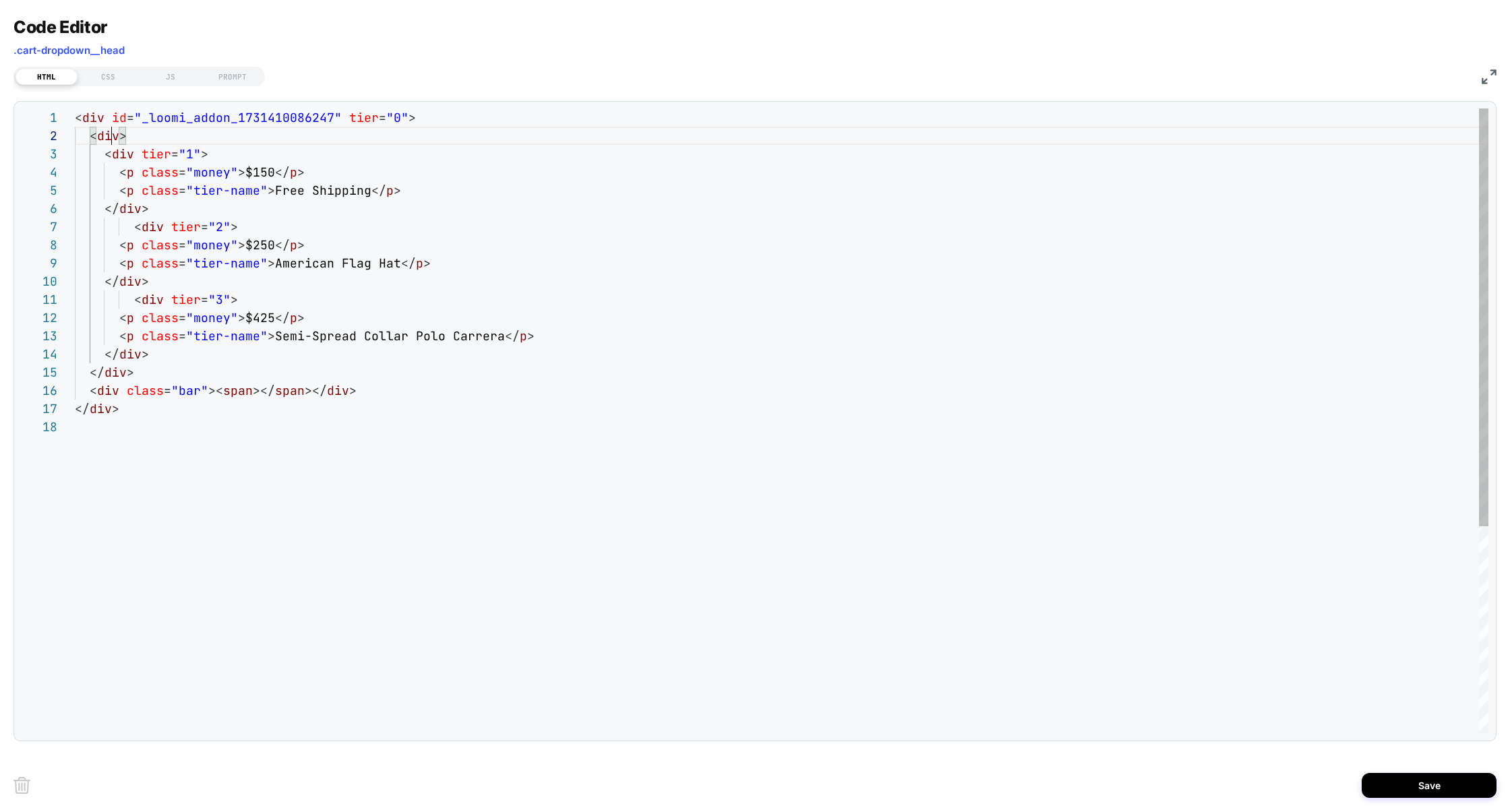
click at [111, 133] on div "< div id = "_loomi_addon_1731410086247" tier = "0" > < div > < div tier = "1" >…" at bounding box center [782, 575] width 1413 height 935
click at [123, 168] on div "< div id = "_loomi_addon_1731410086247" tier = "0" > < div > < div tier = "1" >…" at bounding box center [782, 575] width 1413 height 935
click at [123, 136] on div "< div id = "_loomi_addon_1731410086247" tier = "0" > < div > < div tier = "1" >…" at bounding box center [782, 575] width 1413 height 935
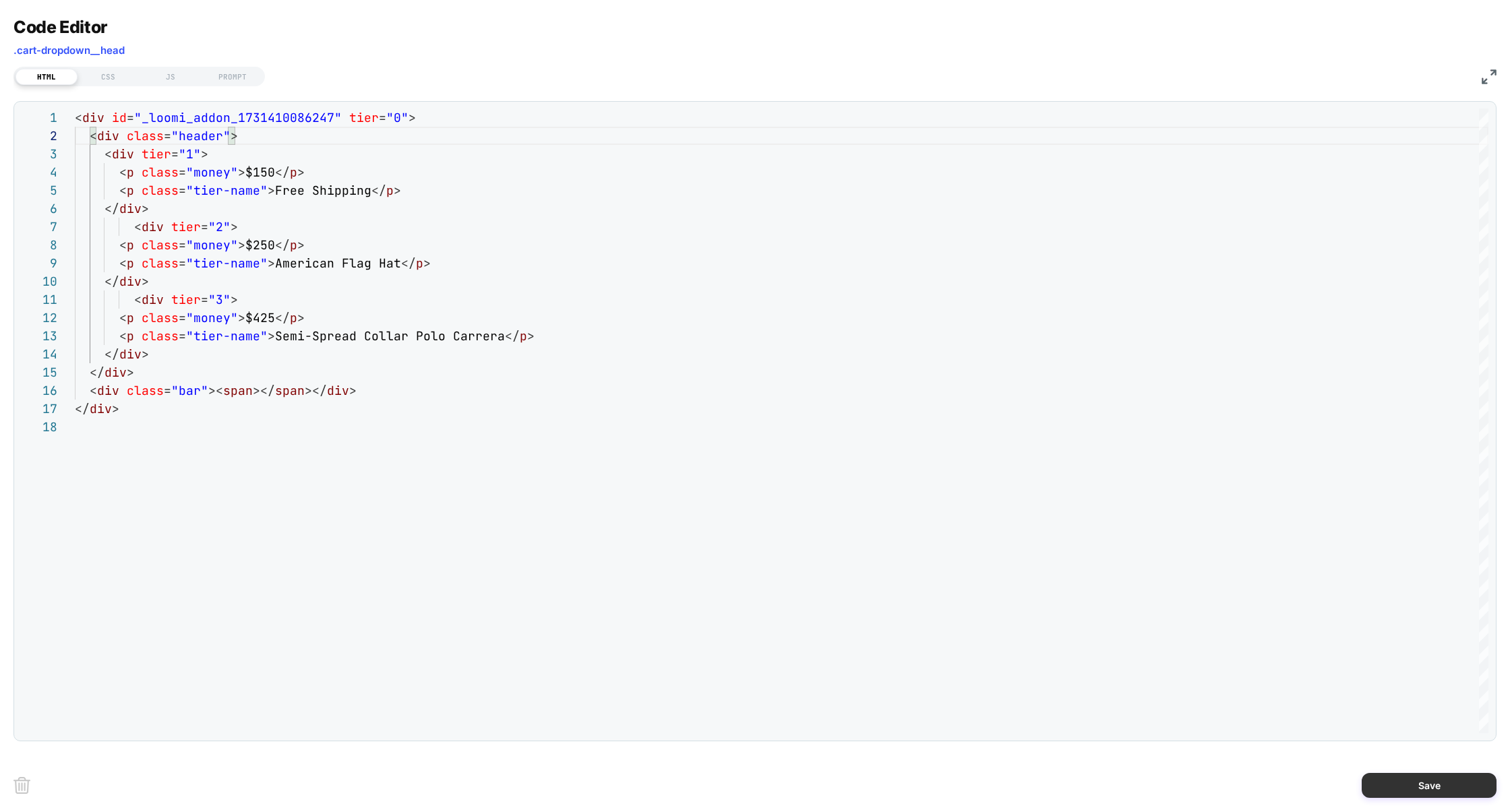
type textarea "**********"
click at [1411, 789] on button "Save" at bounding box center [1429, 786] width 135 height 25
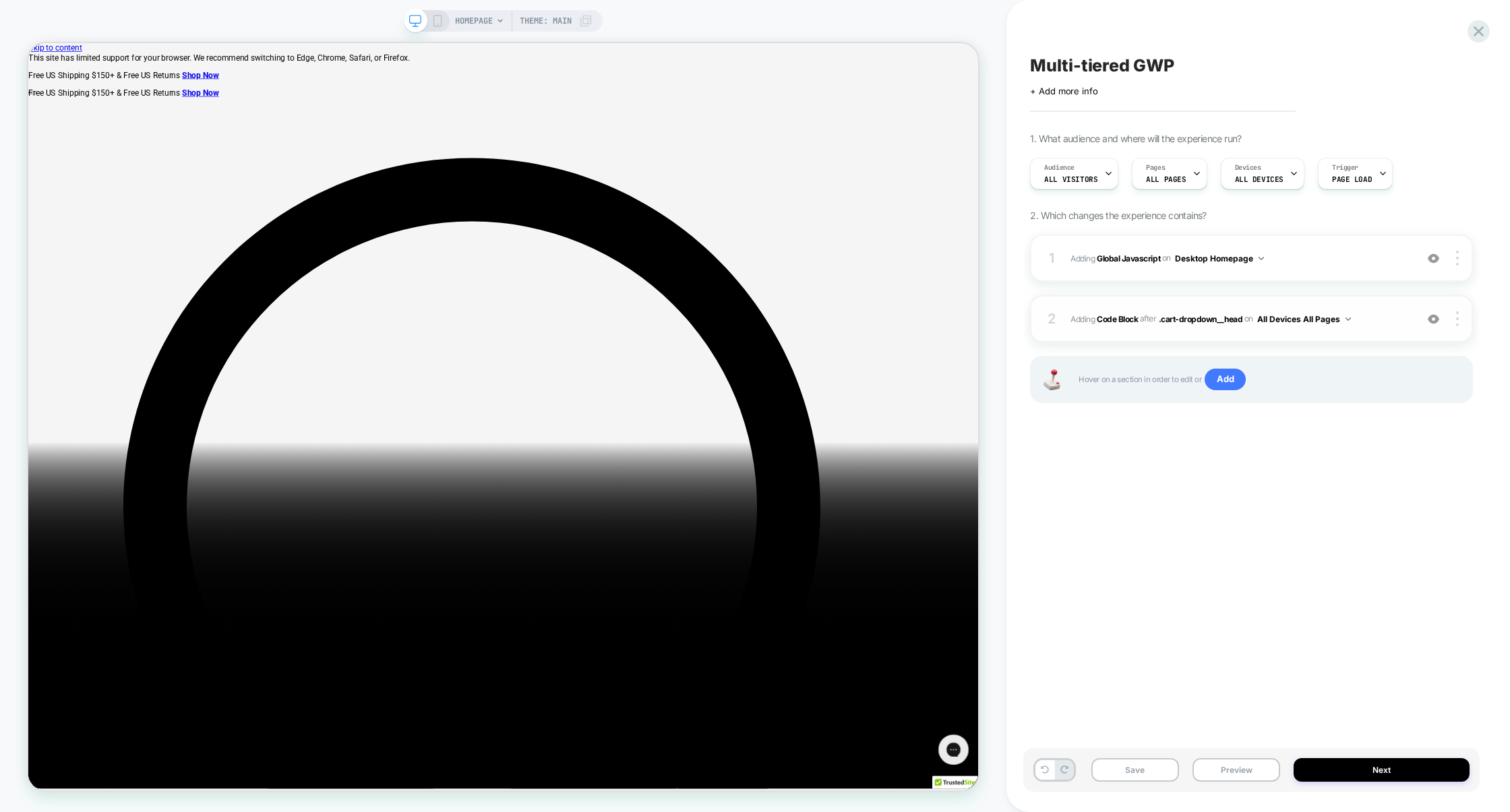
click at [1162, 300] on div "2 Adding Code Block AFTER .cart-dropdown__head .cart-dropdown__head on All Devi…" at bounding box center [1252, 319] width 443 height 47
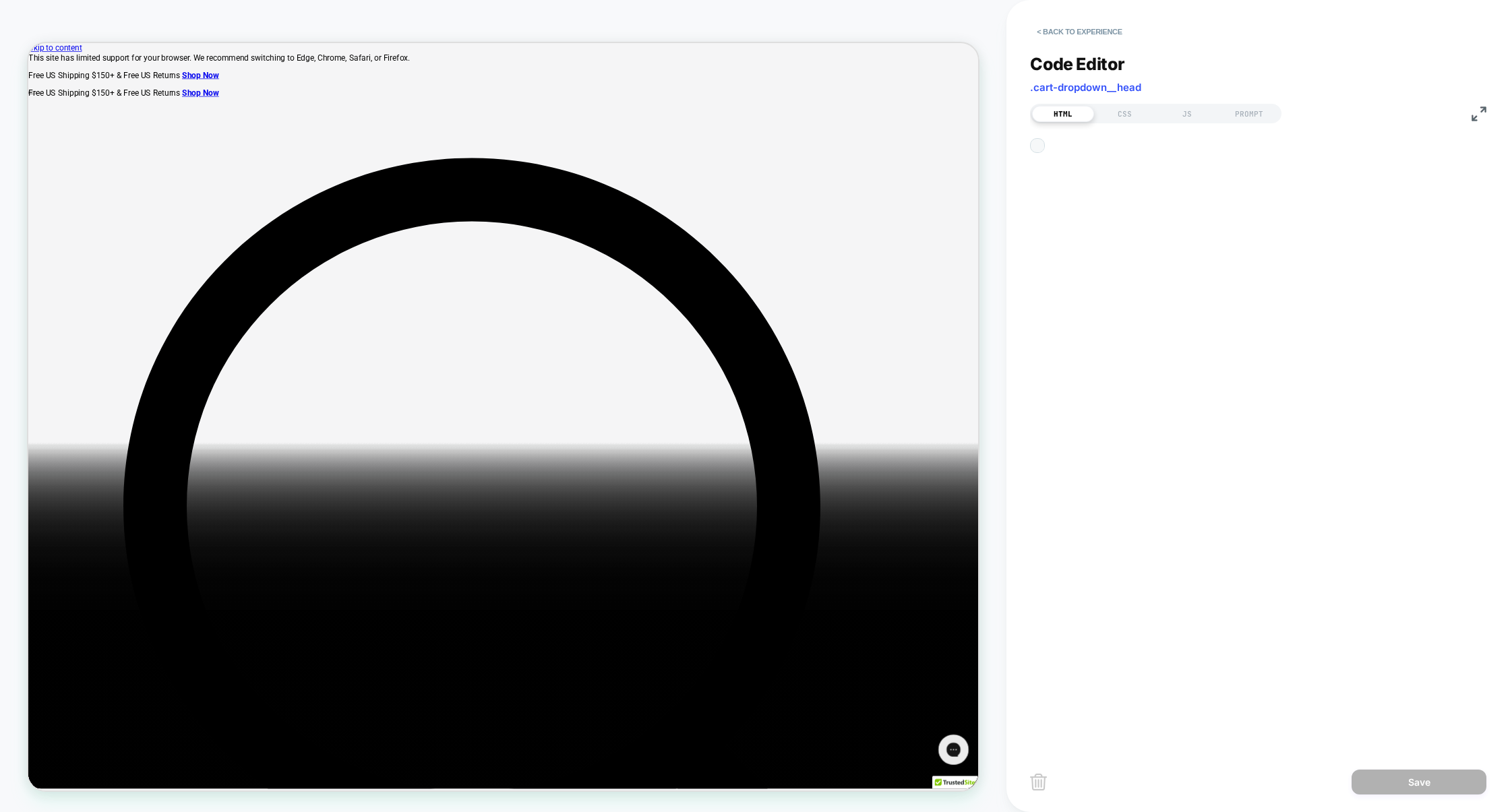
scroll to position [182, 0]
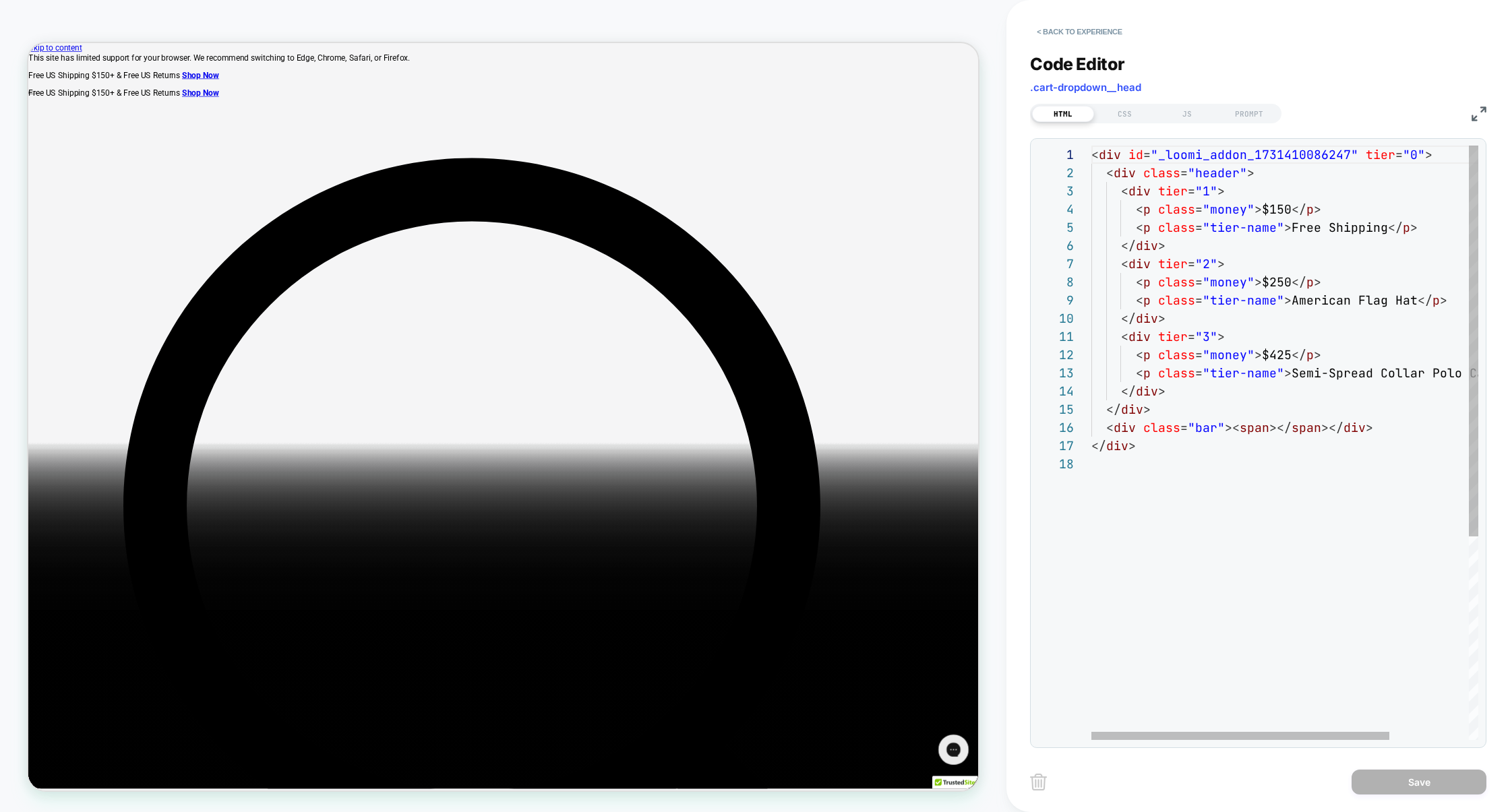
click at [1186, 155] on div "< div id = "_loomi_addon_1731410086247" tier = "0" > < div class = "header" > <…" at bounding box center [1336, 598] width 490 height 904
click at [1131, 116] on div "CSS" at bounding box center [1125, 114] width 62 height 16
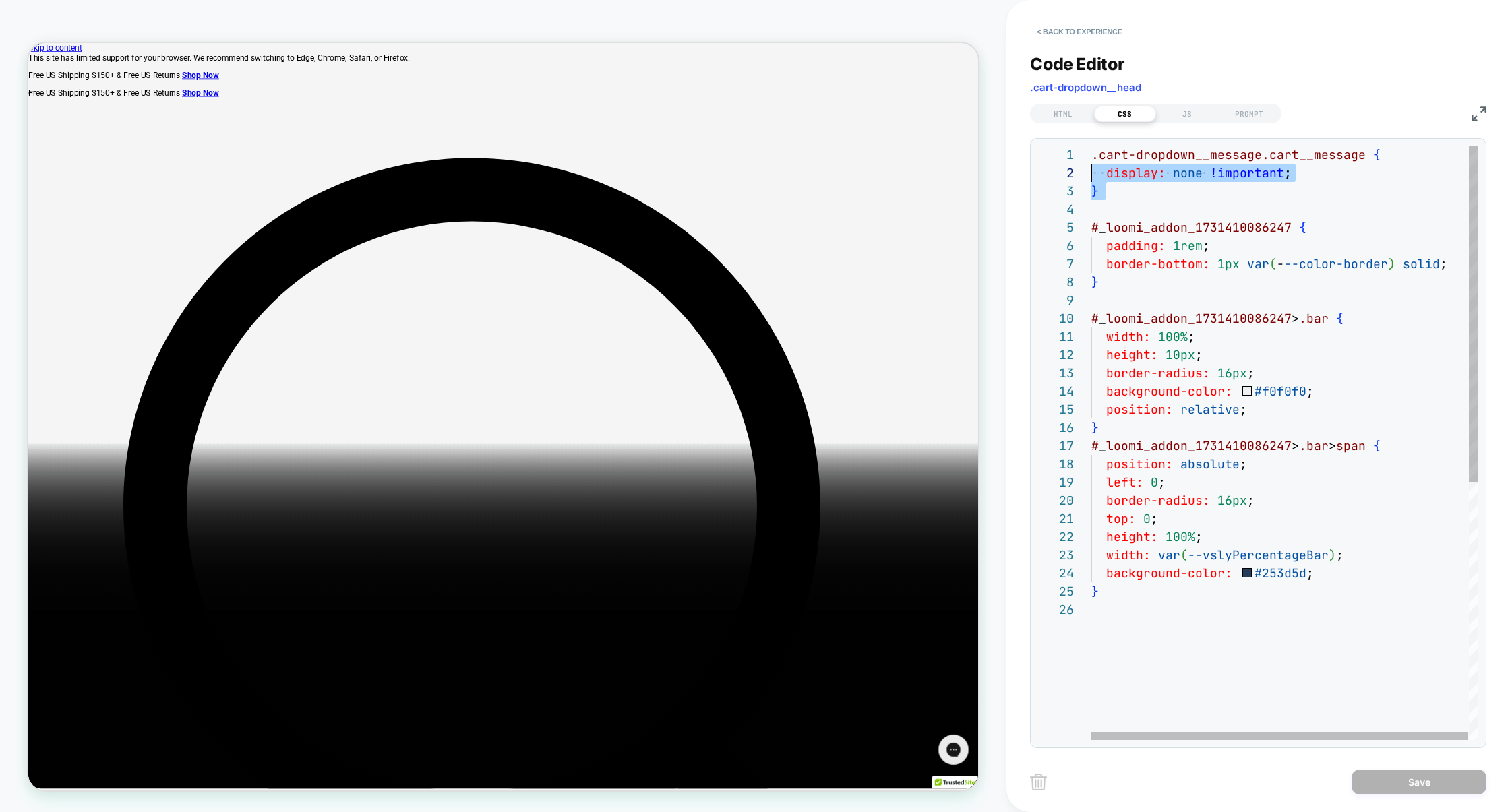
scroll to position [0, 0]
drag, startPoint x: 1126, startPoint y: 210, endPoint x: 1062, endPoint y: 134, distance: 99.4
click at [1091, 146] on div ".cart-dropdown__message.cart__message { display: none !important ; } # _ loomi_…" at bounding box center [1285, 670] width 389 height 1049
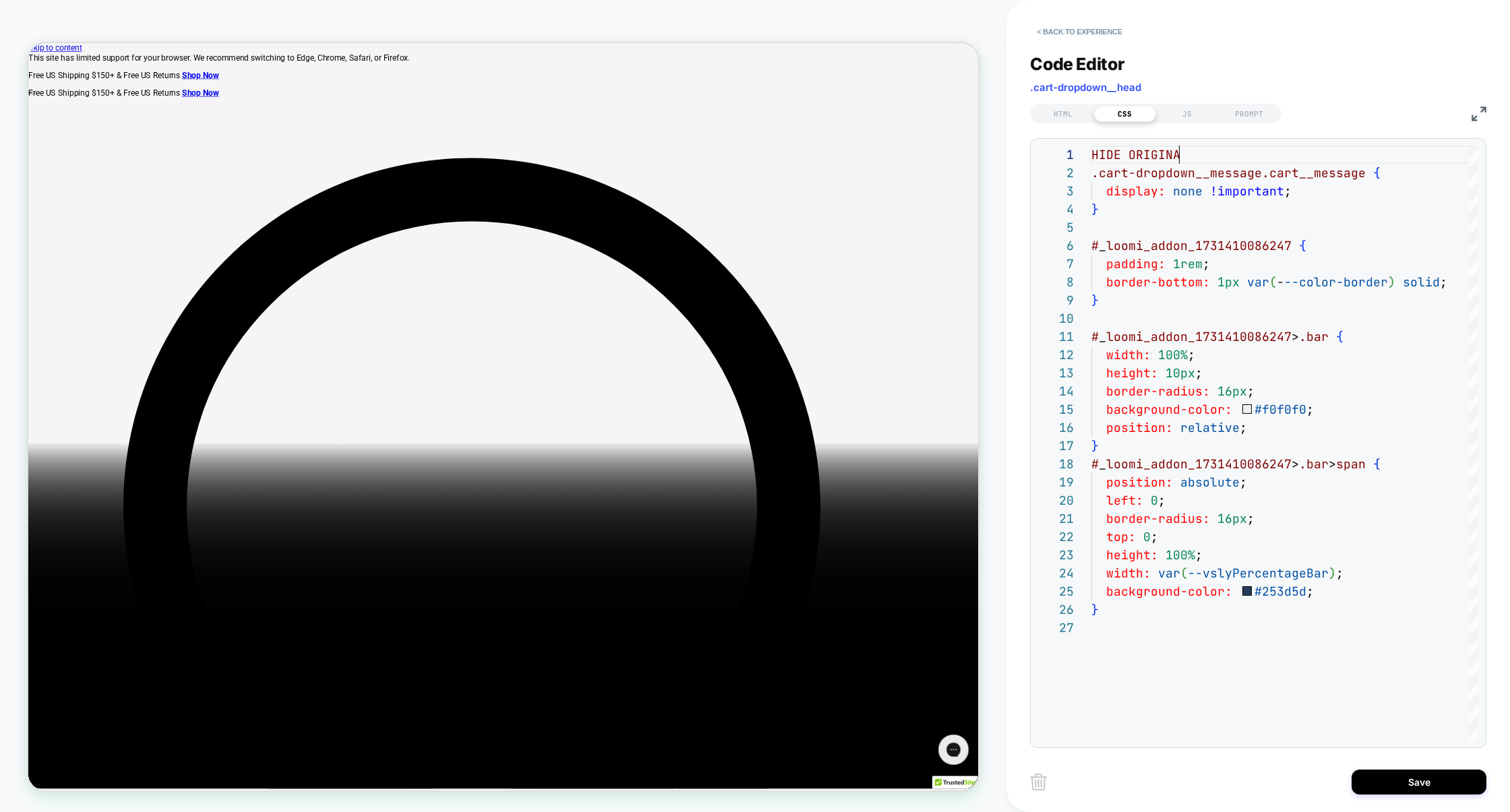
scroll to position [0, 94]
click at [1255, 186] on div "HIDE ORIGINAL display: none !important ; } # _ loomi_addon_1731410086247 { padd…" at bounding box center [1285, 679] width 389 height 1068
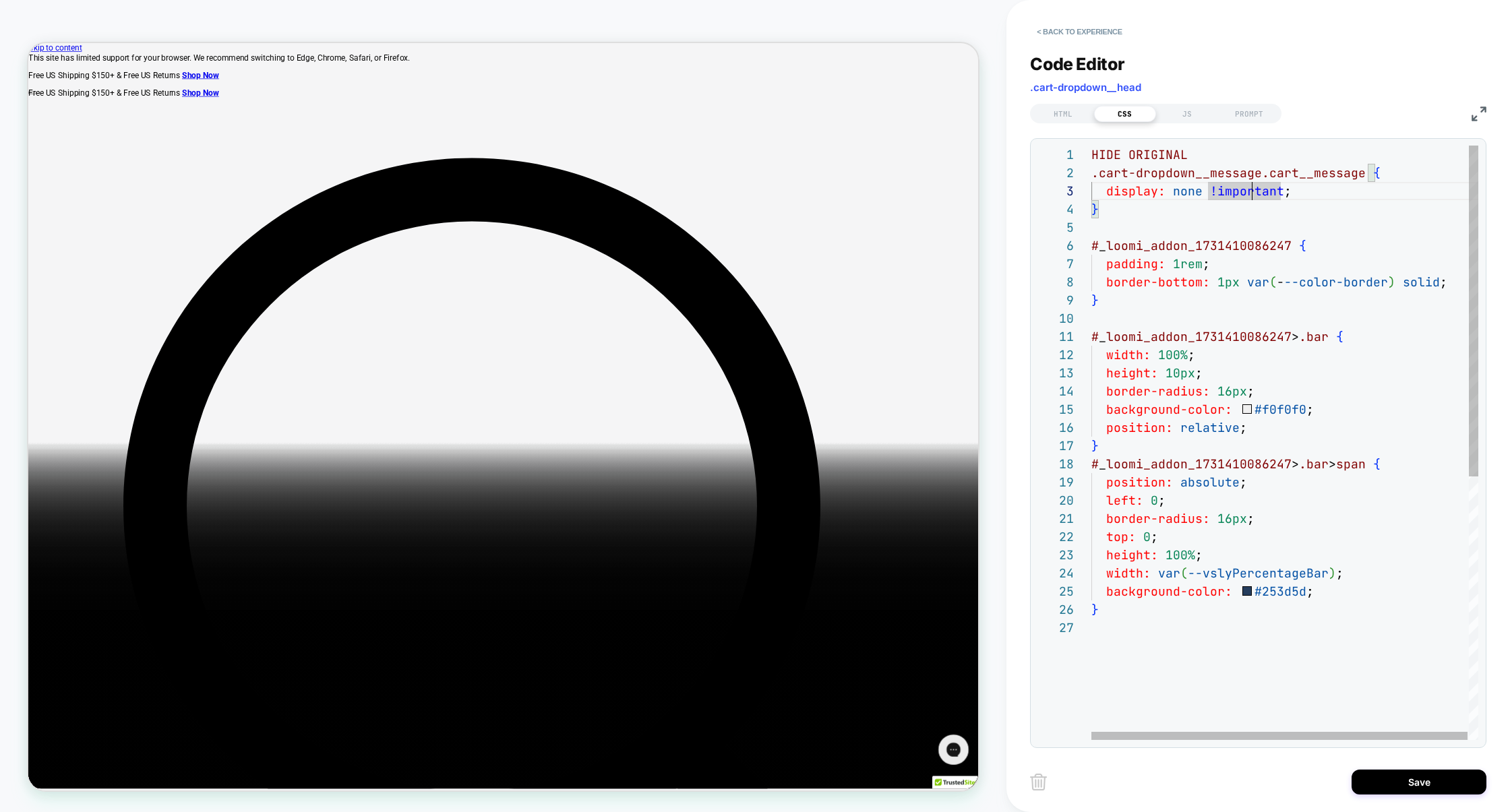
click at [1205, 162] on div "HIDE ORIGINAL display: none !important ; } # _ loomi_addon_1731410086247 { padd…" at bounding box center [1285, 679] width 389 height 1068
click at [1148, 230] on div "/* HIDE ORIGINAL */ display: none !important ; } # _ loomi_addon_1731410086247 …" at bounding box center [1285, 679] width 389 height 1068
click at [1147, 317] on div "/* HIDE ORIGINAL */ display: none !important ; } # _ loomi_addon_1731410086247 …" at bounding box center [1285, 679] width 389 height 1068
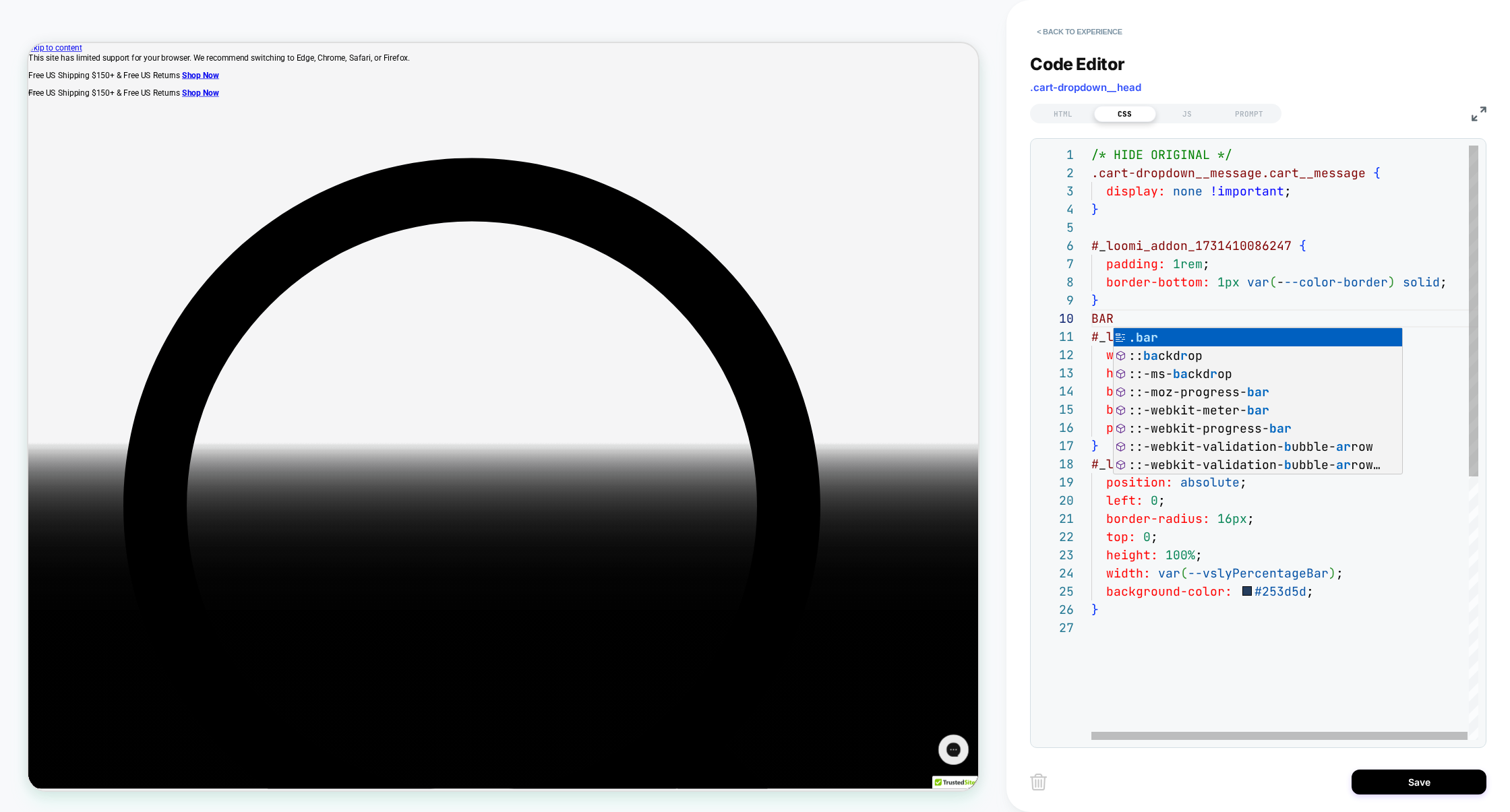
click at [1148, 294] on div "/* HIDE ORIGINAL */ display: none !important ; } # _ loomi_addon_1731410086247 …" at bounding box center [1285, 679] width 389 height 1068
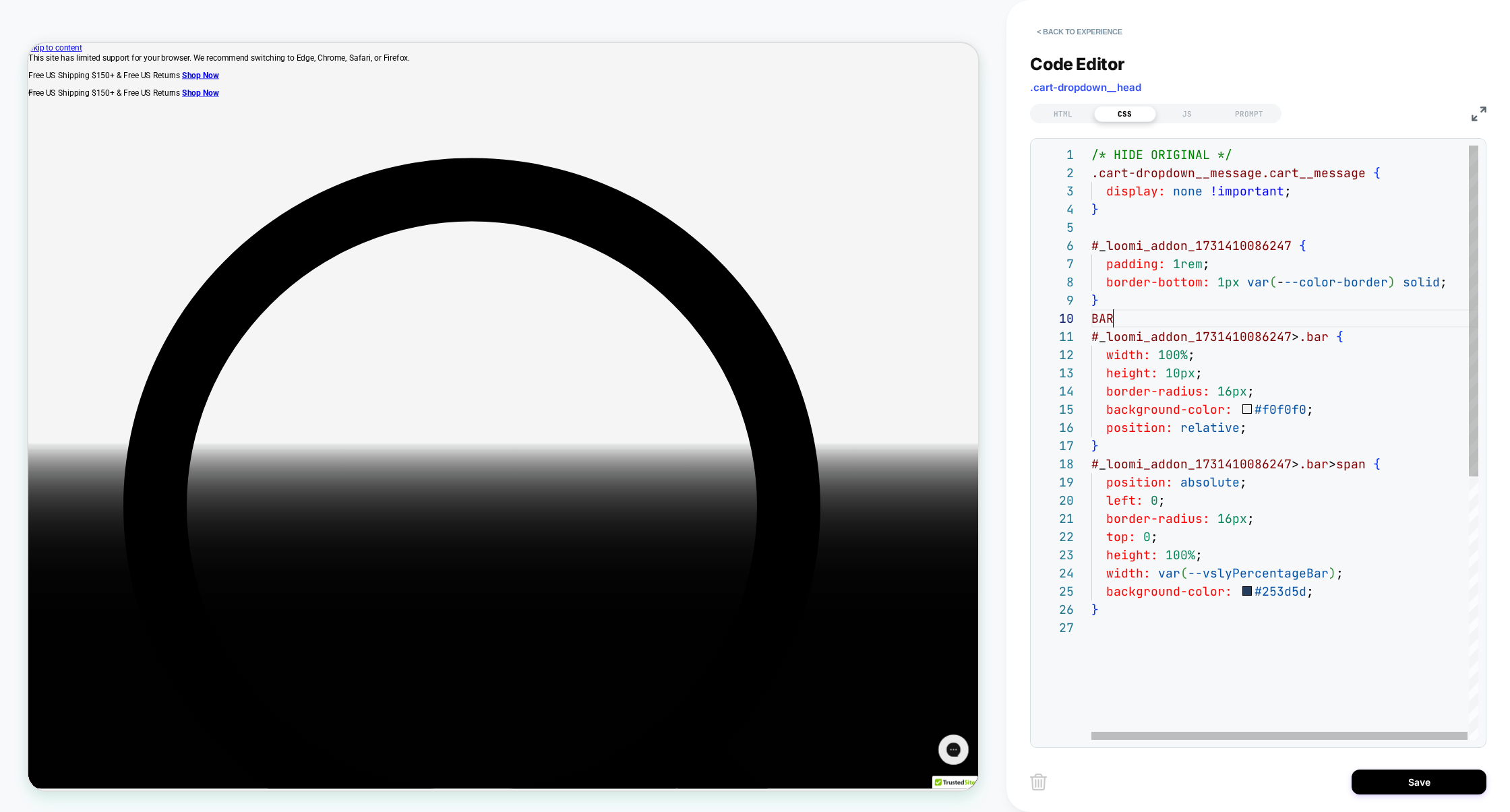
click at [1142, 312] on div "/* HIDE ORIGINAL */ display: none !important ; } # _ loomi_addon_1731410086247 …" at bounding box center [1285, 679] width 389 height 1068
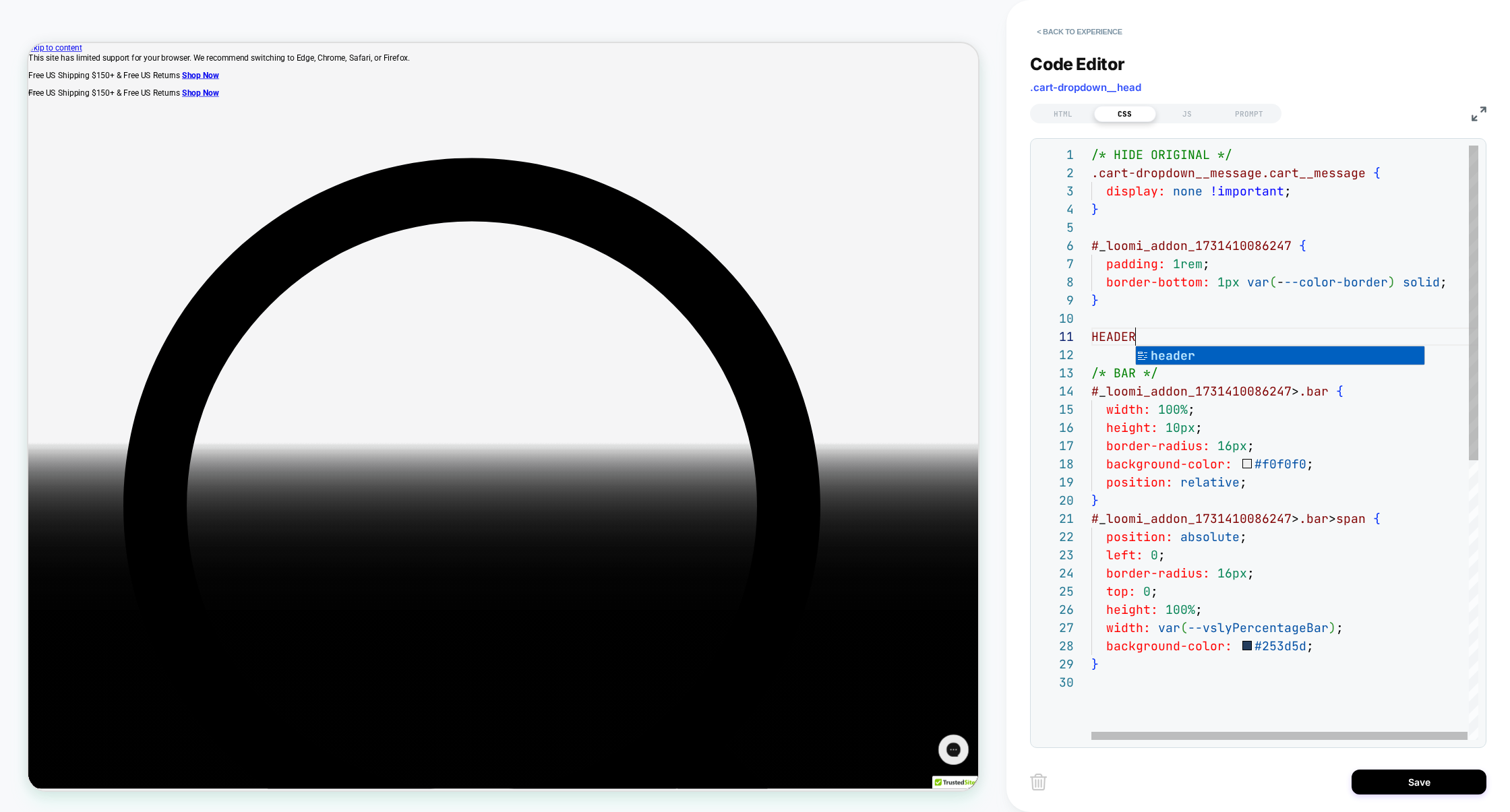
scroll to position [0, 44]
click at [1170, 309] on div "/* HIDE ORIGINAL */ display: none !important ; } # _ loomi_addon_1731410086247 …" at bounding box center [1285, 707] width 389 height 1122
click at [1148, 342] on div "/* HIDE ORIGINAL */ display: none !important ; } # _ loomi_addon_1731410086247 …" at bounding box center [1285, 707] width 389 height 1122
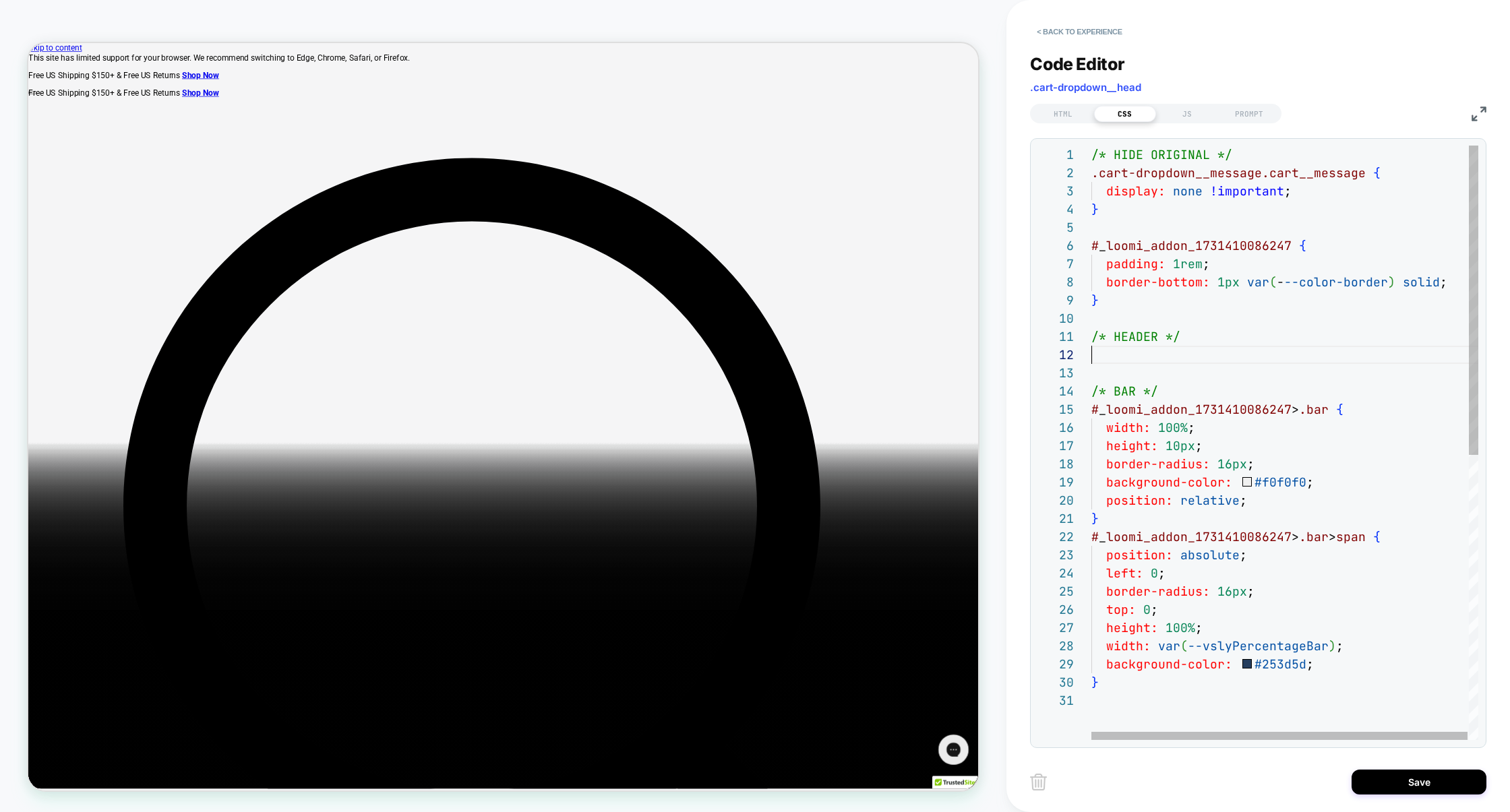
scroll to position [17, 0]
click at [1157, 342] on div "/* HIDE ORIGINAL */ display: none !important ; } # _ loomi_addon_1731410086247 …" at bounding box center [1285, 715] width 389 height 1140
click at [1121, 230] on div "/* HIDE ORIGINAL */ display: none !important ; } # _ loomi_addon_1731410086247 …" at bounding box center [1285, 715] width 389 height 1140
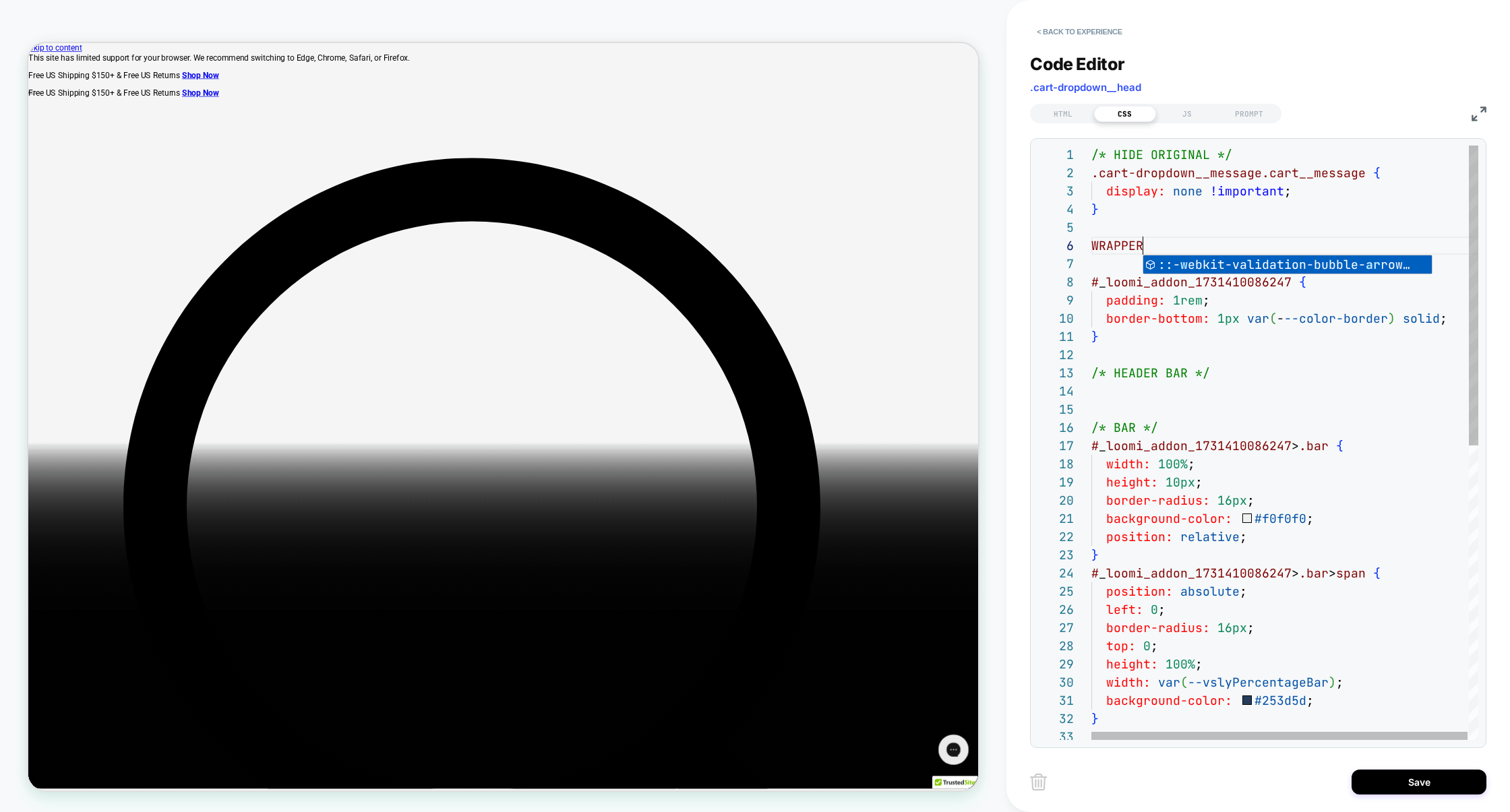
scroll to position [73, 0]
click at [1143, 226] on div "/* HIDE ORIGINAL */ display: none !important ; } # _ loomi_addon_1731410086247 …" at bounding box center [1285, 734] width 389 height 1177
click at [1143, 233] on div "/* HIDE ORIGINAL */ display: none !important ; } # _ loomi_addon_1731410086247 …" at bounding box center [1285, 734] width 389 height 1177
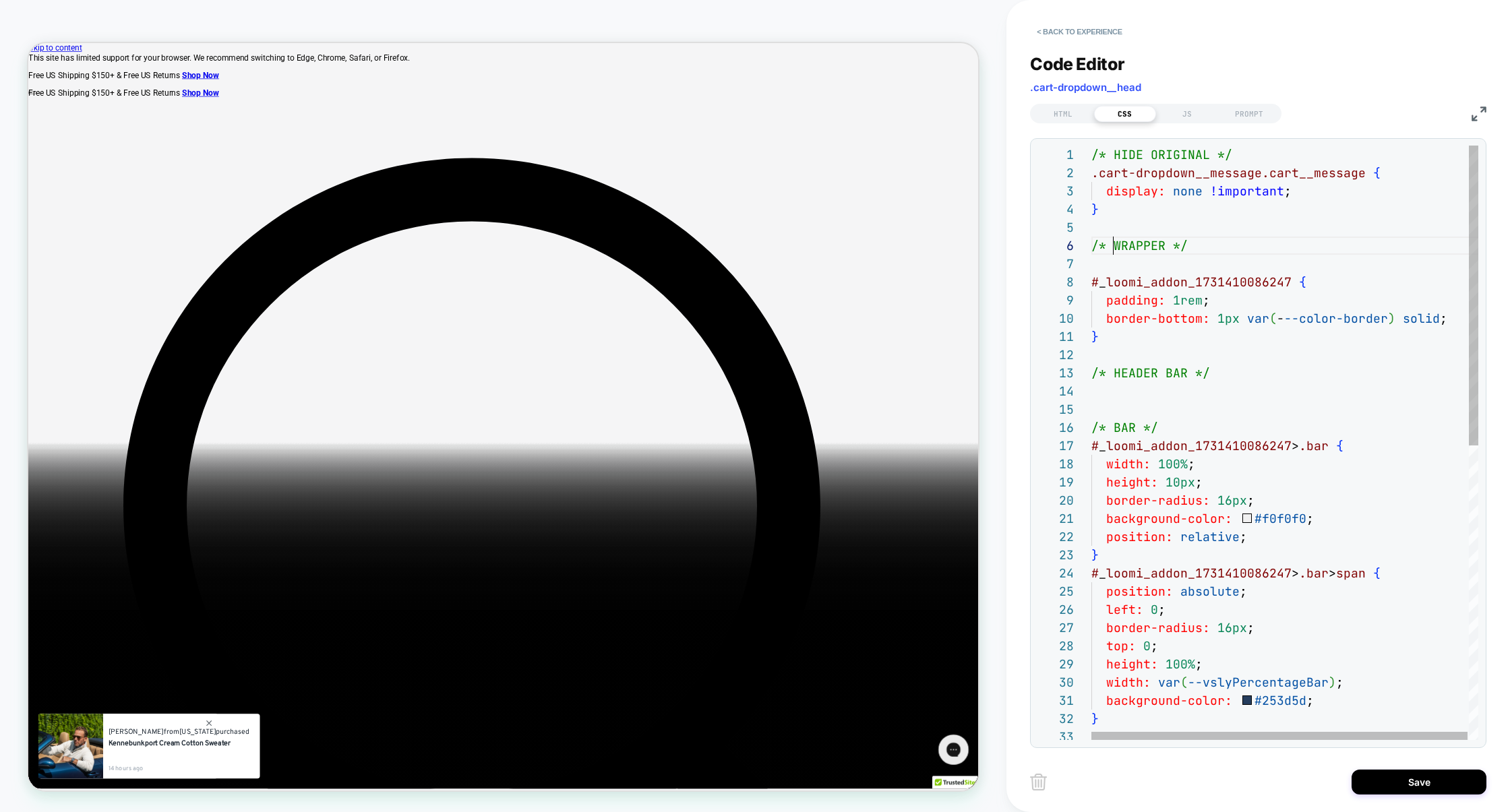
scroll to position [0, 116]
click at [1208, 153] on div "/* HIDE ORIGINAL */ display: none !important ; } # _ loomi_addon_1731410086247 …" at bounding box center [1285, 734] width 389 height 1177
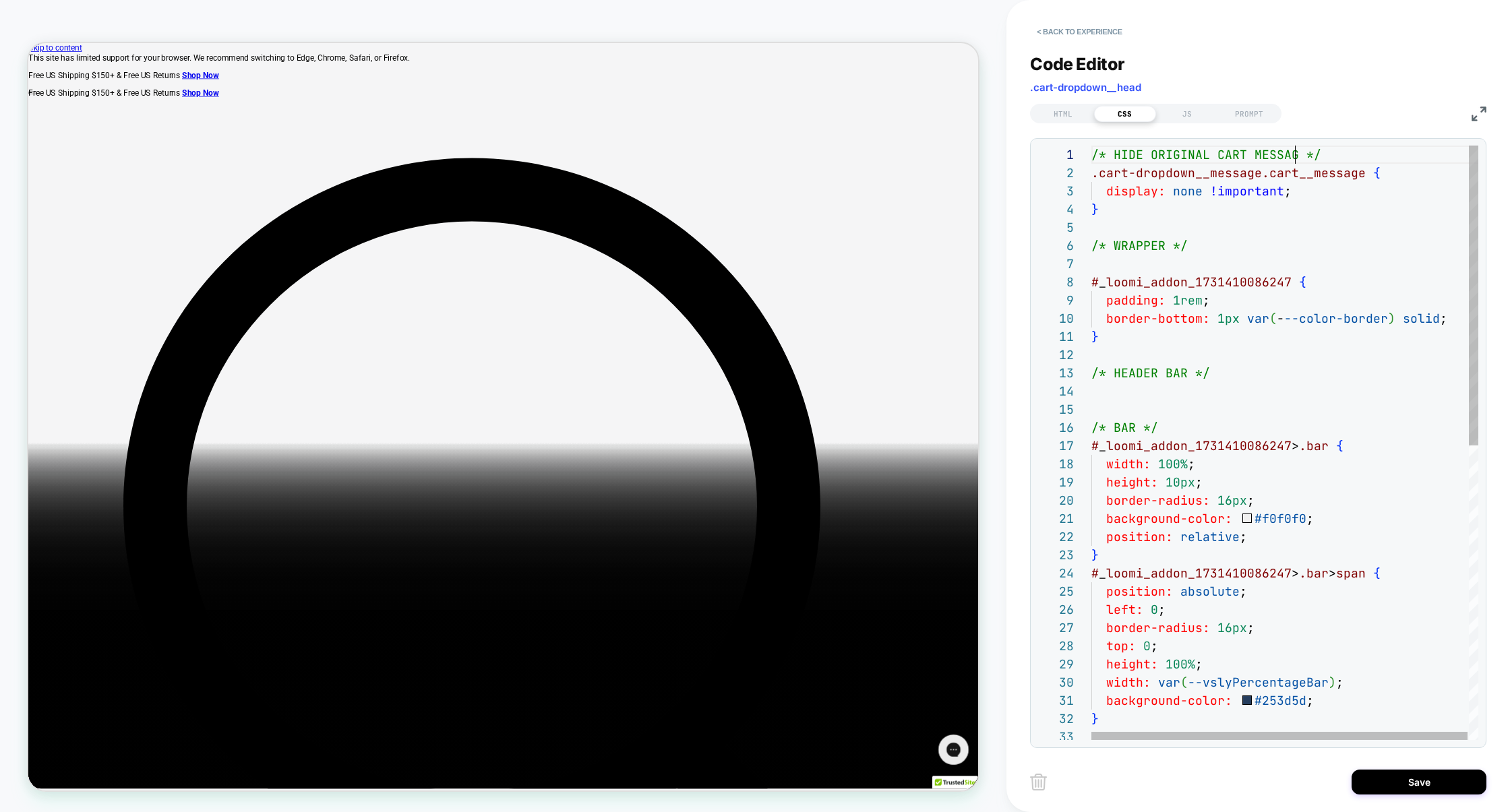
scroll to position [0, 211]
click at [1107, 400] on div "/* HIDE ORIGINAL CART MESSAGE */ display: none !important ; } # _ loomi_addon_1…" at bounding box center [1285, 734] width 389 height 1177
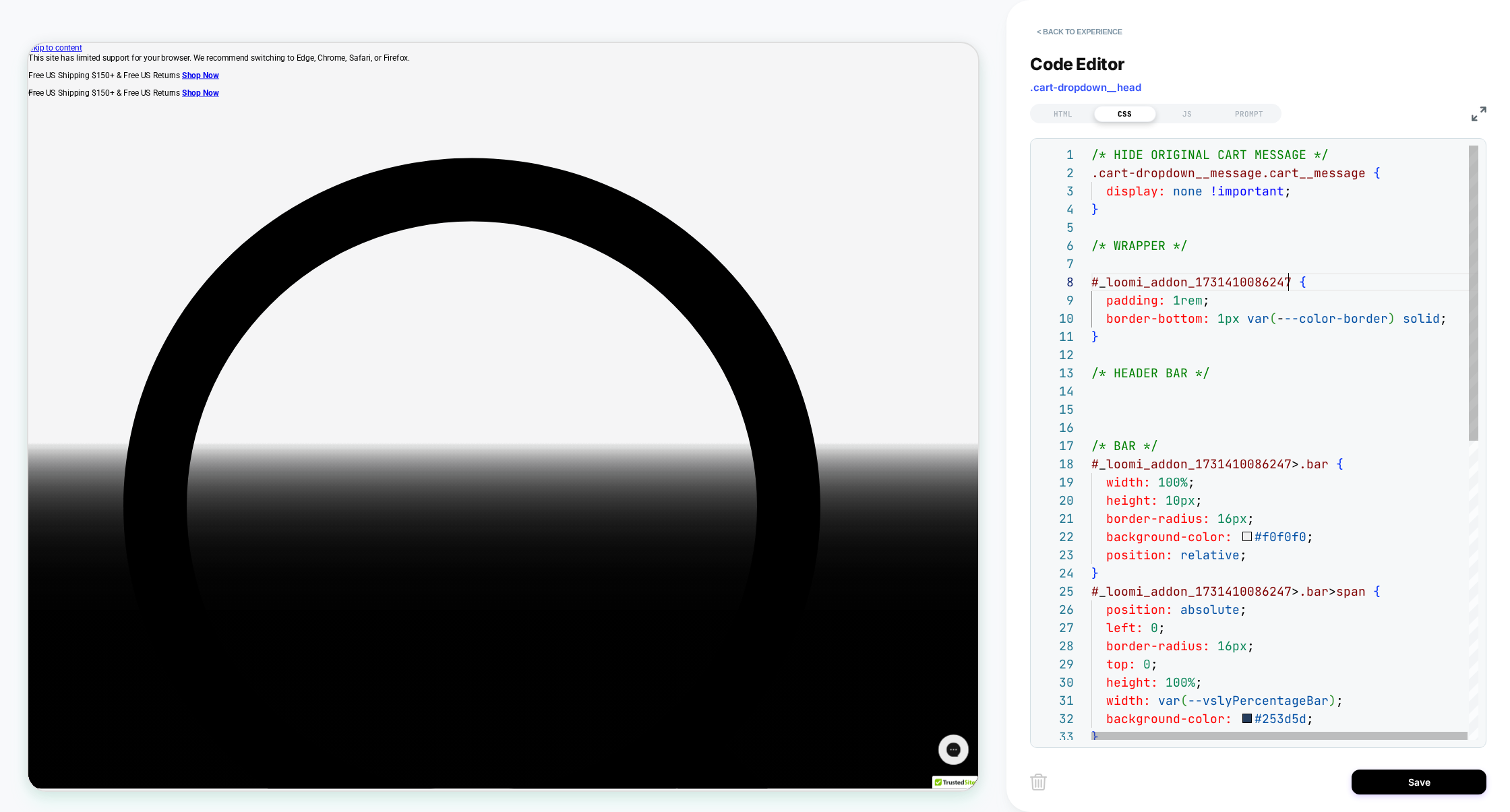
scroll to position [127, 0]
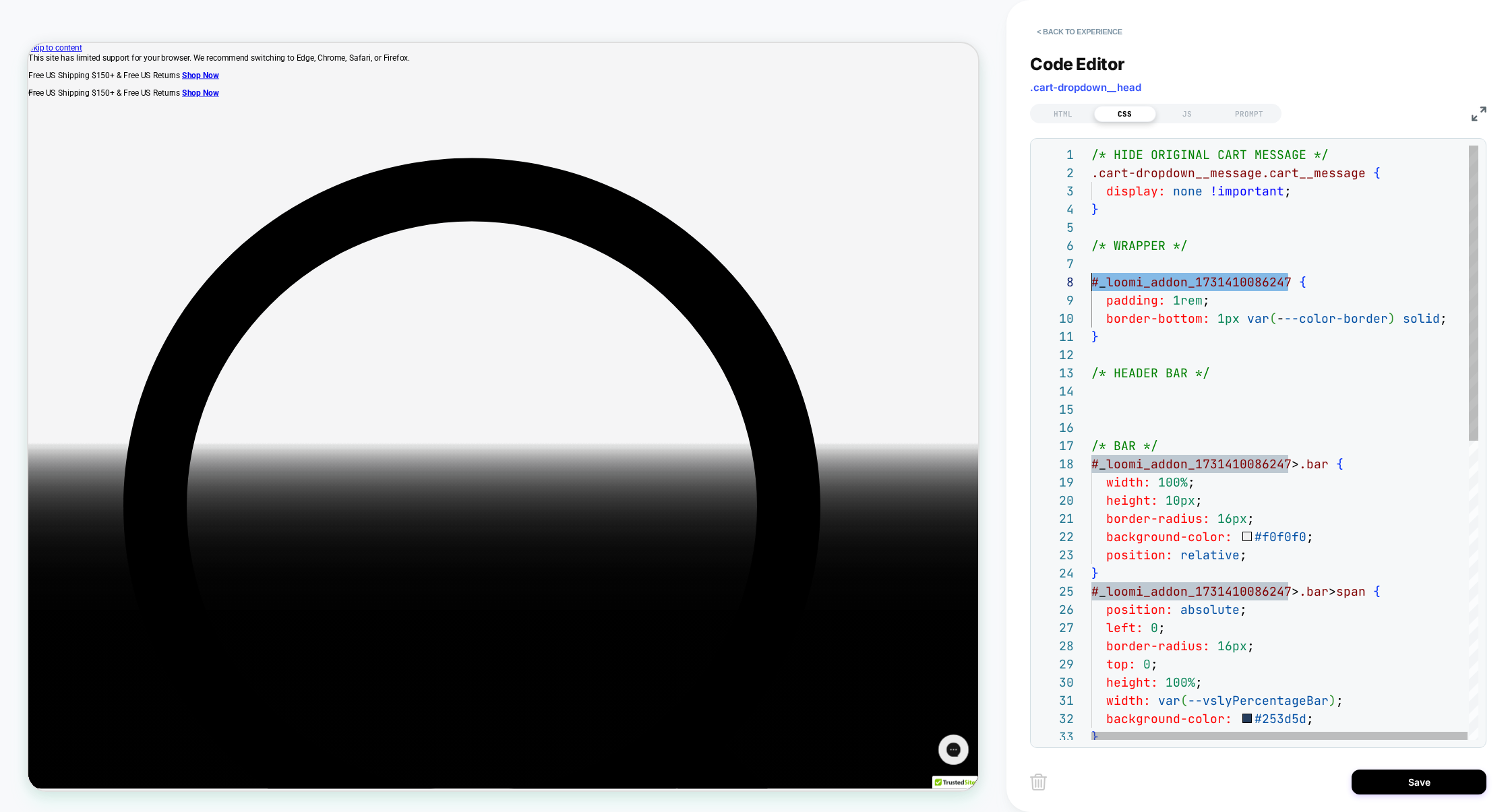
drag, startPoint x: 1292, startPoint y: 287, endPoint x: 1037, endPoint y: 286, distance: 255.0
click at [1036, 286] on div "1 3 4 5 8 9 10 11 17 18 19 20 21 22 23 24 25 26 27 28 29 30 31 32 33 2 12 16 13…" at bounding box center [1258, 443] width 457 height 610
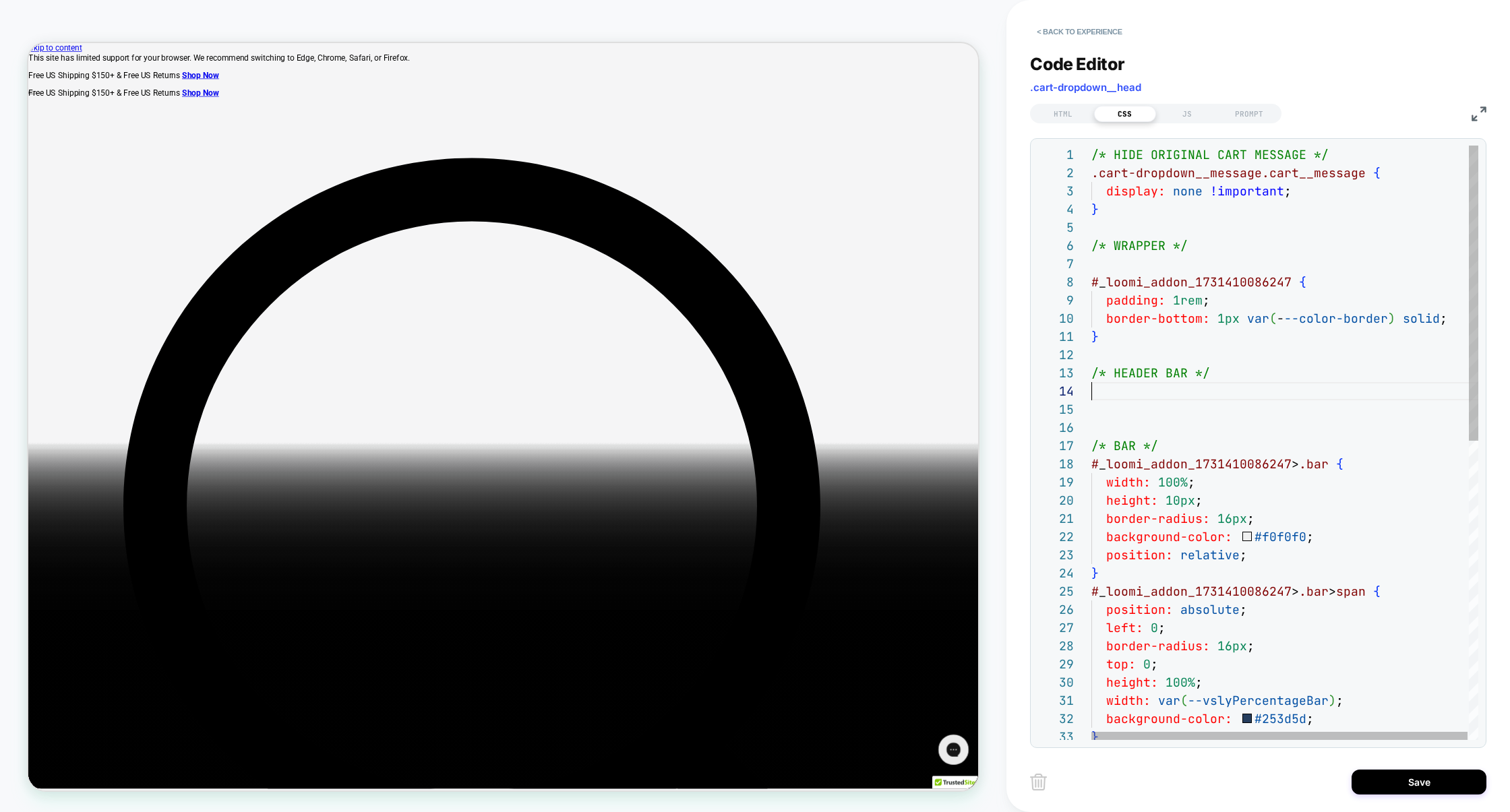
scroll to position [55, 0]
click at [1105, 397] on div "/* HIDE ORIGINAL CART MESSAGE */ display: none !important ; } # _ loomi_addon_1…" at bounding box center [1285, 743] width 389 height 1195
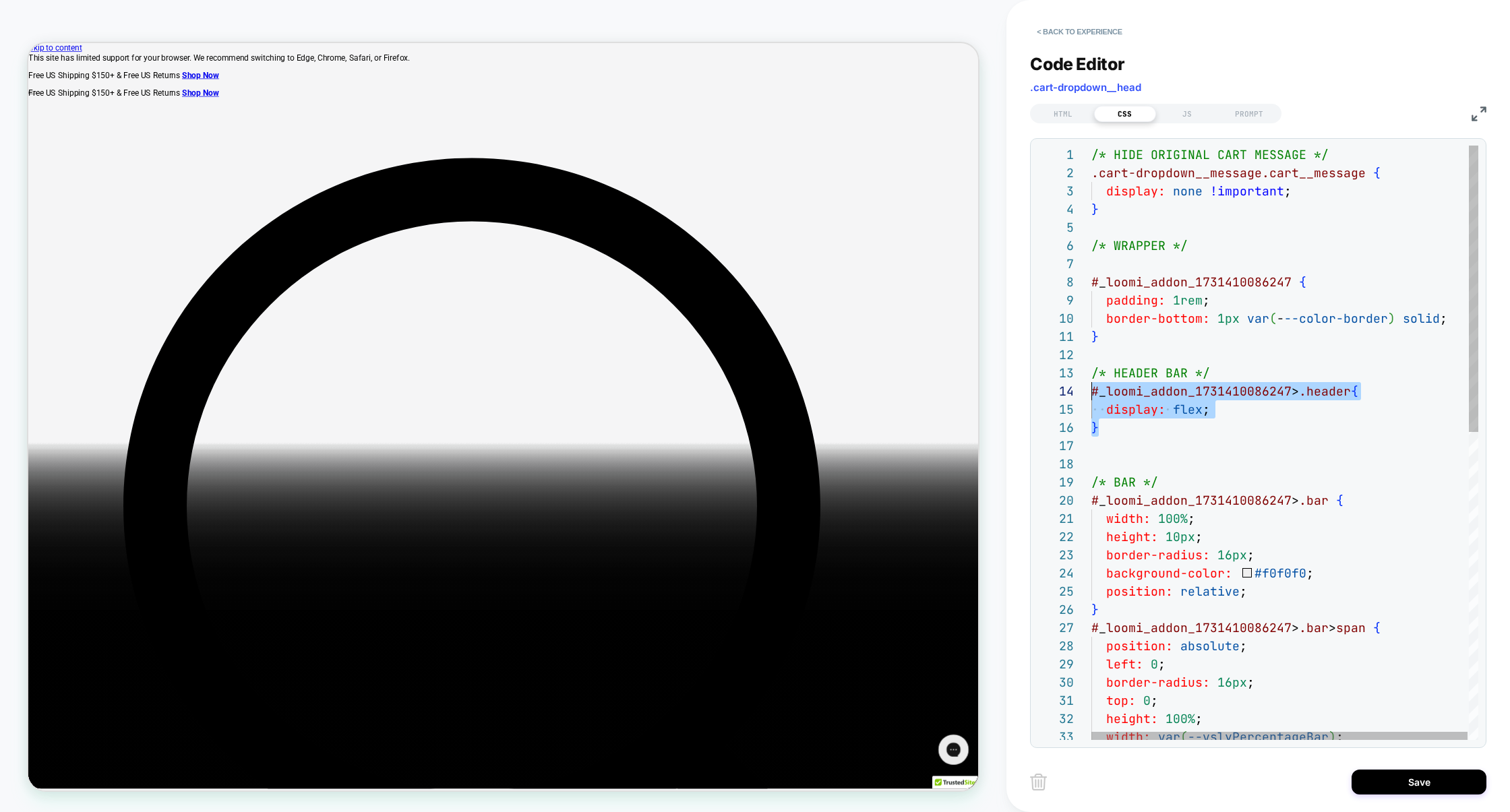
drag, startPoint x: 1125, startPoint y: 430, endPoint x: 1083, endPoint y: 399, distance: 52.2
click at [1083, 399] on div "**********" at bounding box center [1258, 442] width 441 height 594
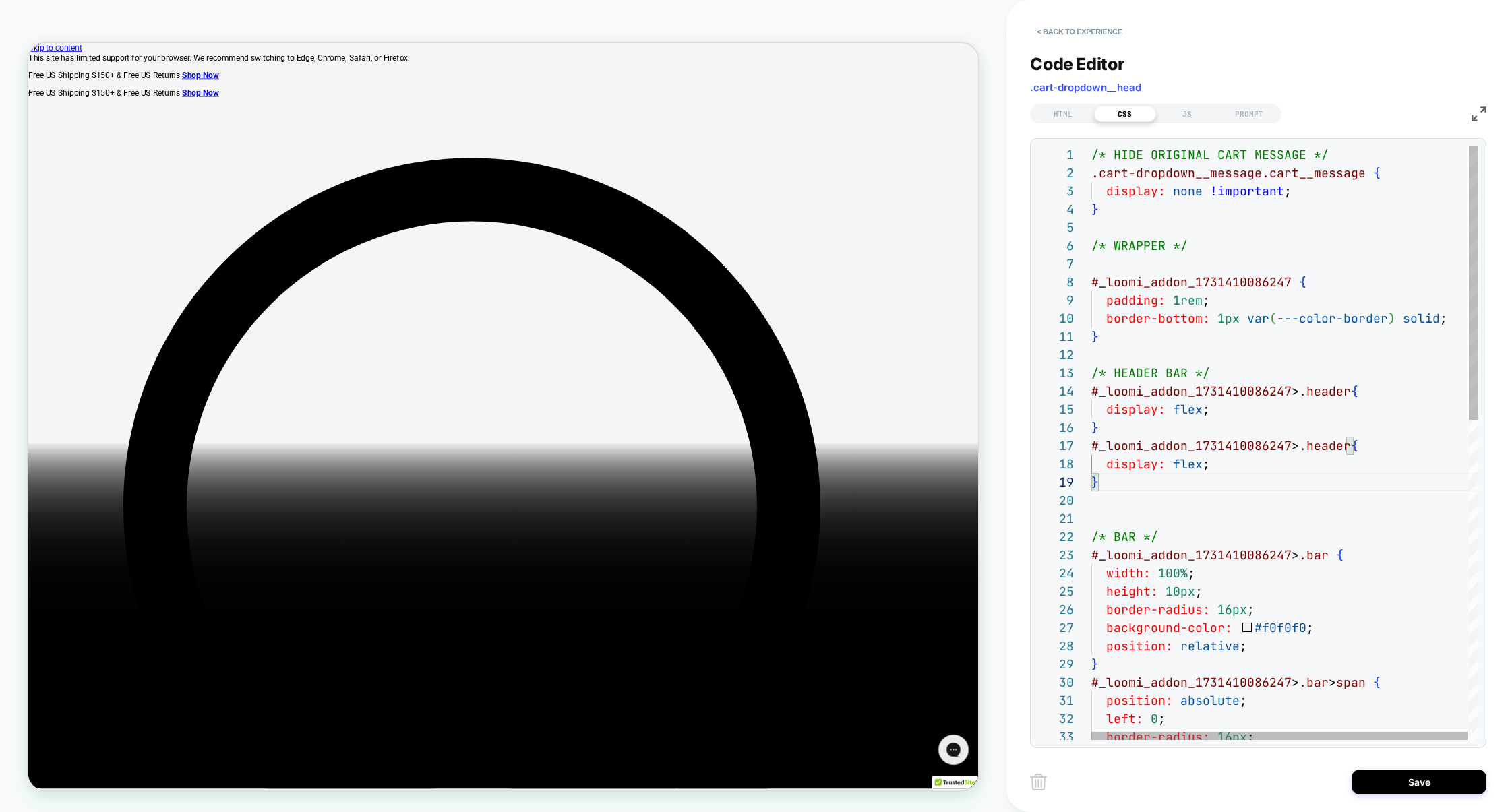
click at [1372, 453] on div "/* HIDE ORIGINAL CART MESSAGE */ display: none !important ; } # _ loomi_addon_1…" at bounding box center [1285, 788] width 389 height 1286
drag, startPoint x: 1231, startPoint y: 461, endPoint x: 1053, endPoint y: 461, distance: 178.0
click at [1052, 461] on div "**********" at bounding box center [1258, 442] width 441 height 594
click at [1239, 463] on div "/* HIDE ORIGINAL CART MESSAGE */ display: none !important ; } # _ loomi_addon_1…" at bounding box center [1285, 788] width 389 height 1286
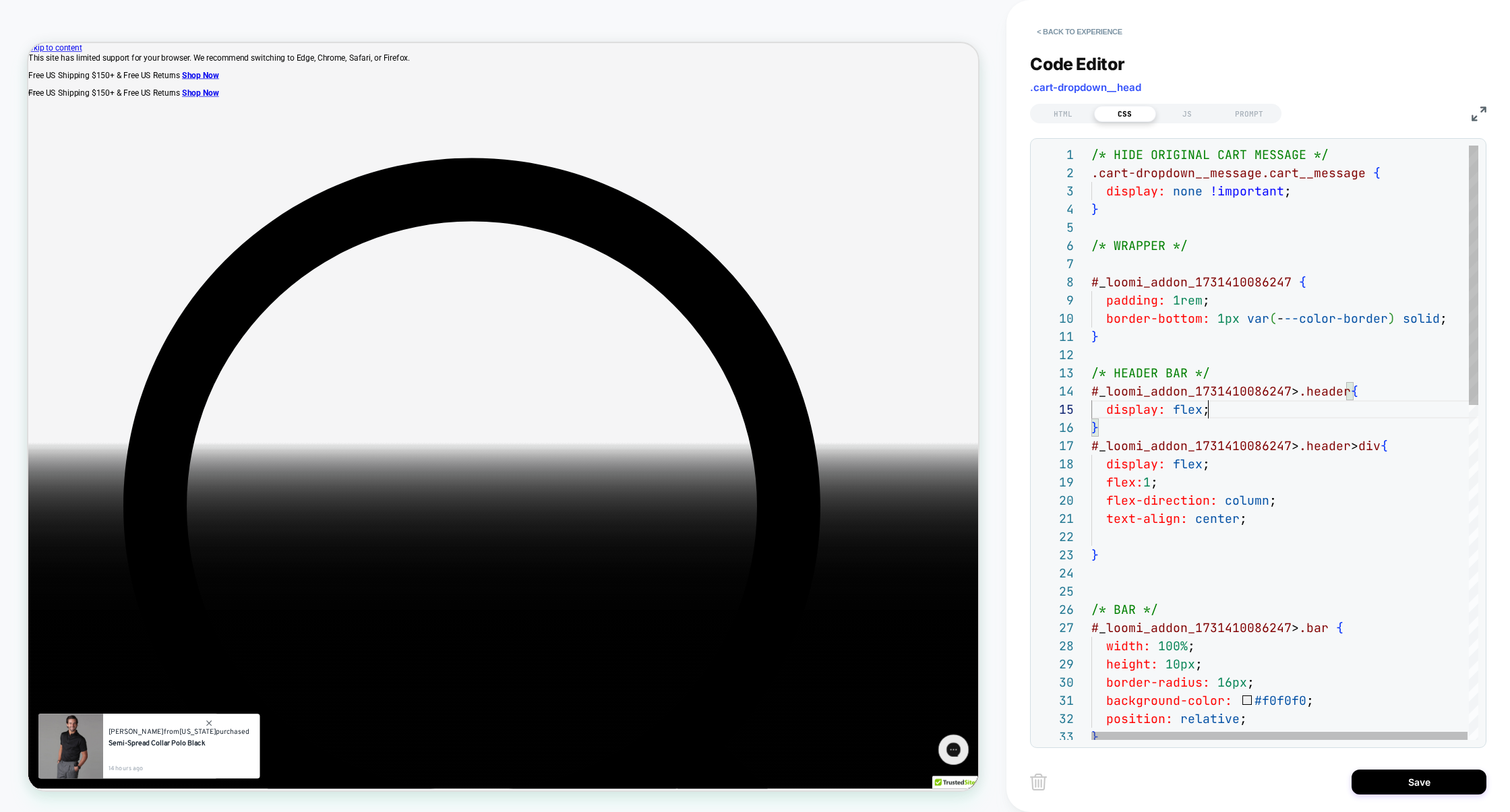
scroll to position [73, 116]
click at [1230, 408] on div "/* HIDE ORIGINAL CART MESSAGE */ display: none !important ; } # _ loomi_addon_1…" at bounding box center [1285, 825] width 389 height 1359
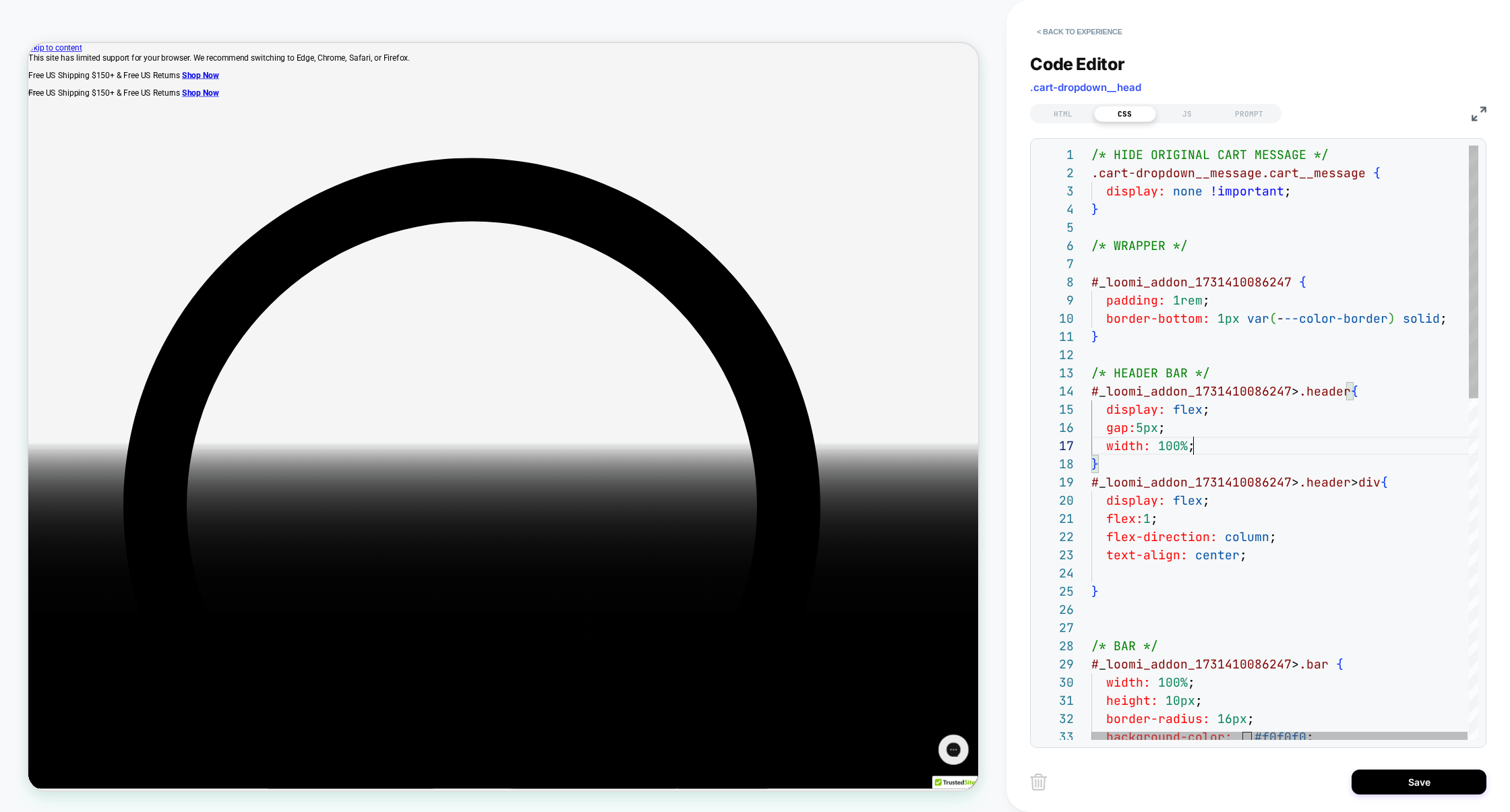
scroll to position [109, 101]
drag, startPoint x: 1113, startPoint y: 564, endPoint x: 1067, endPoint y: 530, distance: 57.2
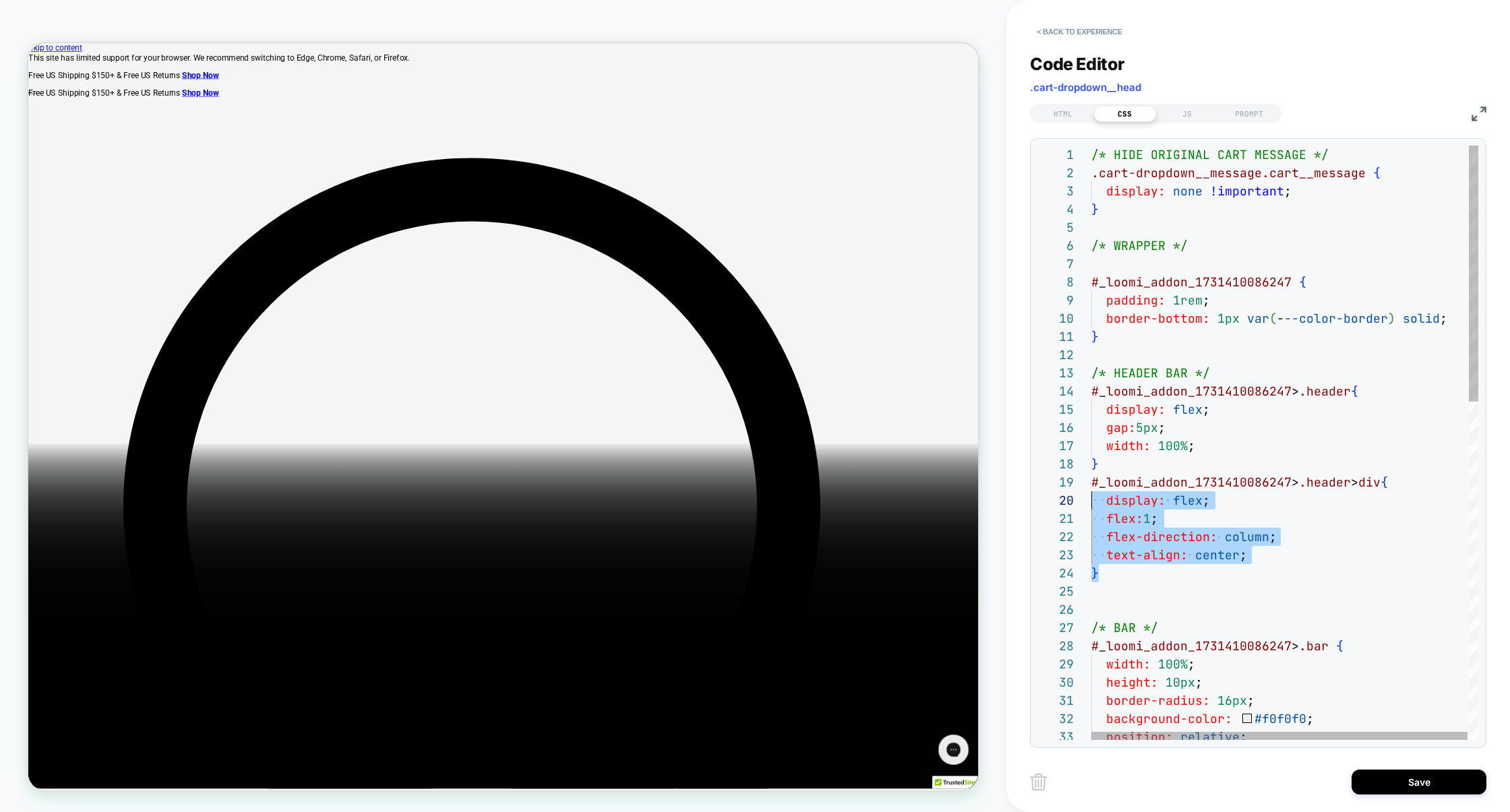
scroll to position [146, 0]
drag, startPoint x: 1114, startPoint y: 575, endPoint x: 1079, endPoint y: 489, distance: 92.8
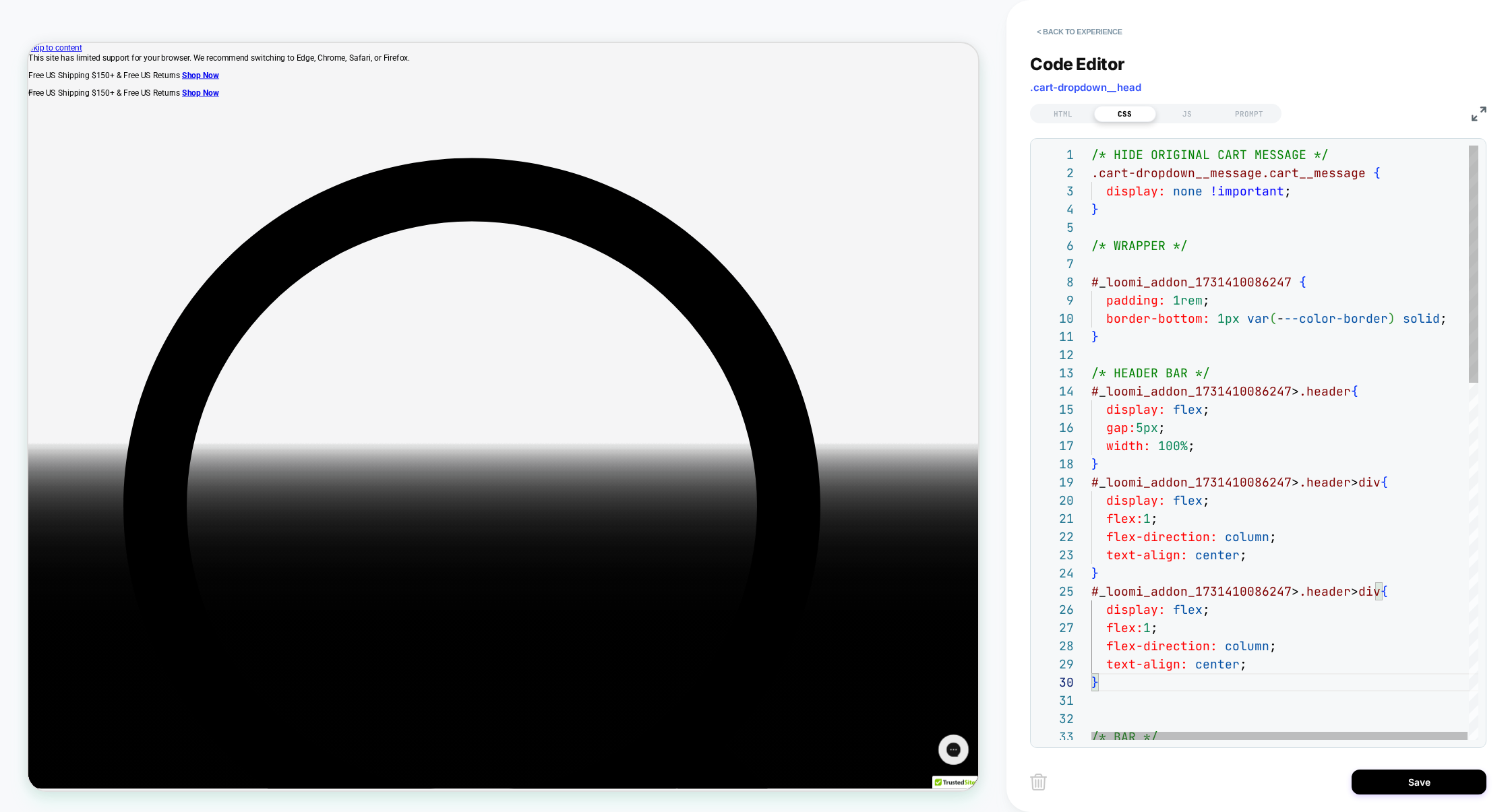
drag, startPoint x: 1269, startPoint y: 659, endPoint x: 1041, endPoint y: 609, distance: 233.4
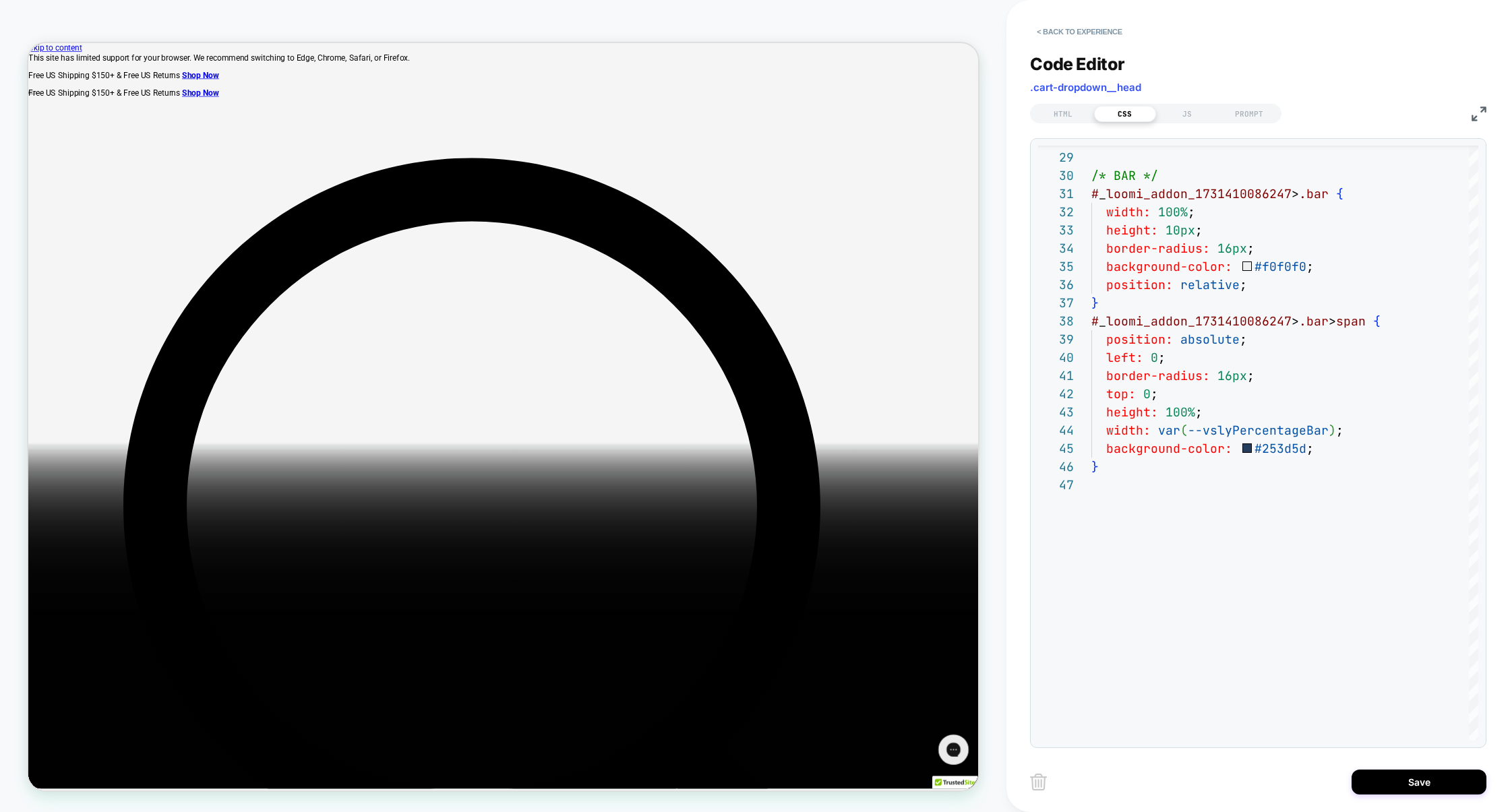
click at [1280, 445] on div "} background-color: #253d5d ; height: 100% ; width: var ( --vslyPercentageBar )…" at bounding box center [1285, 354] width 389 height 1432
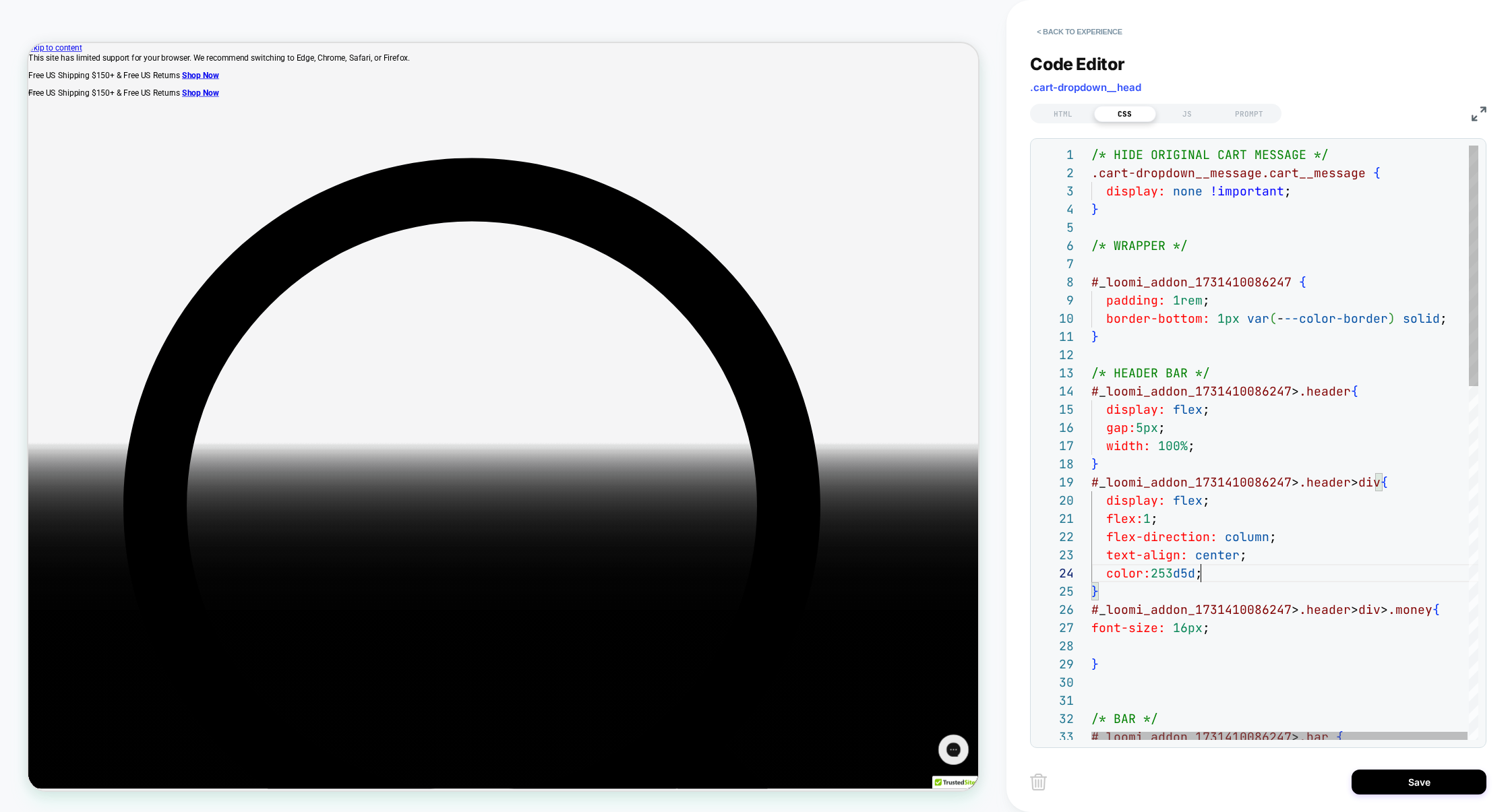
scroll to position [55, 109]
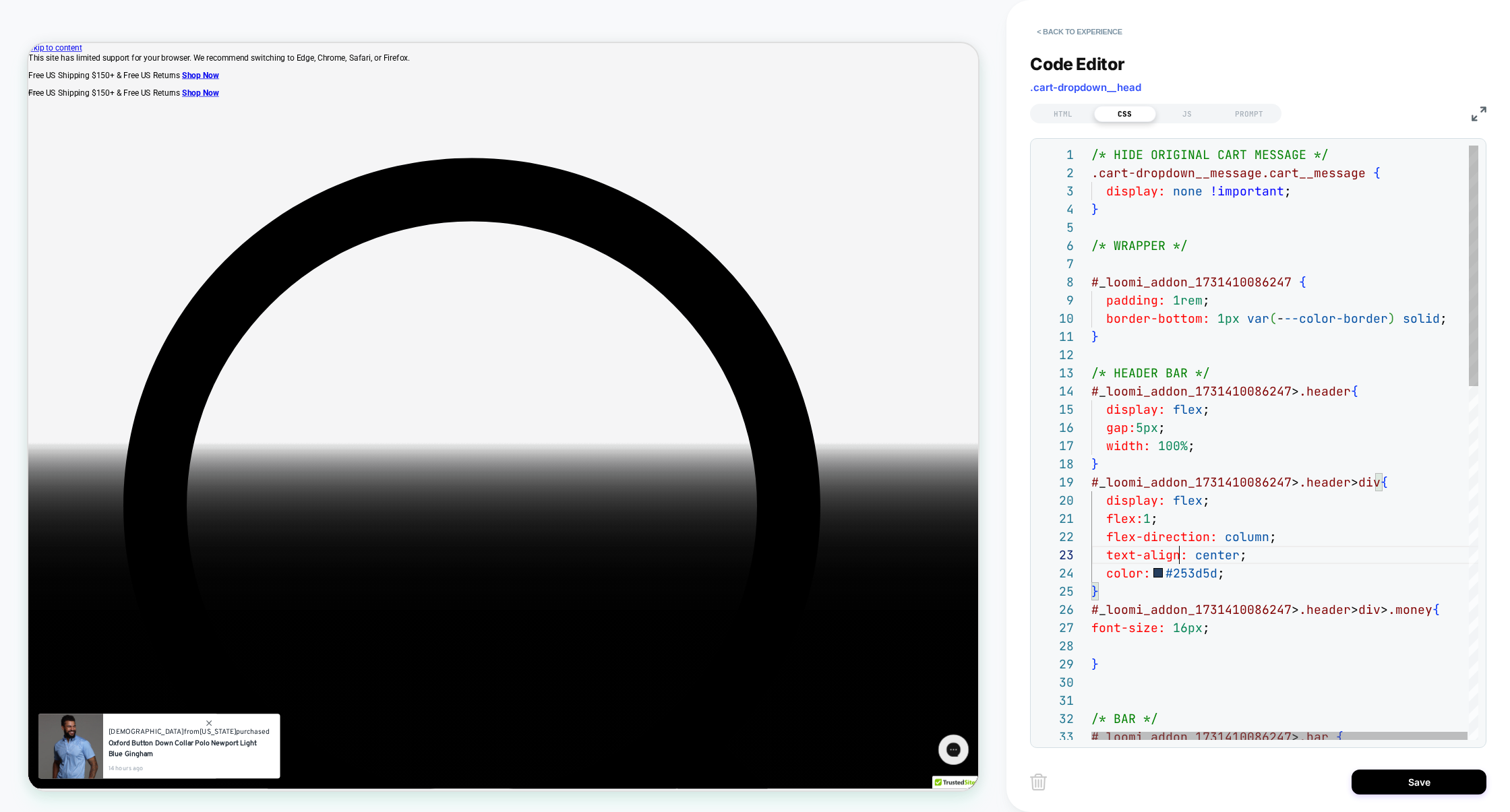
scroll to position [36, 88]
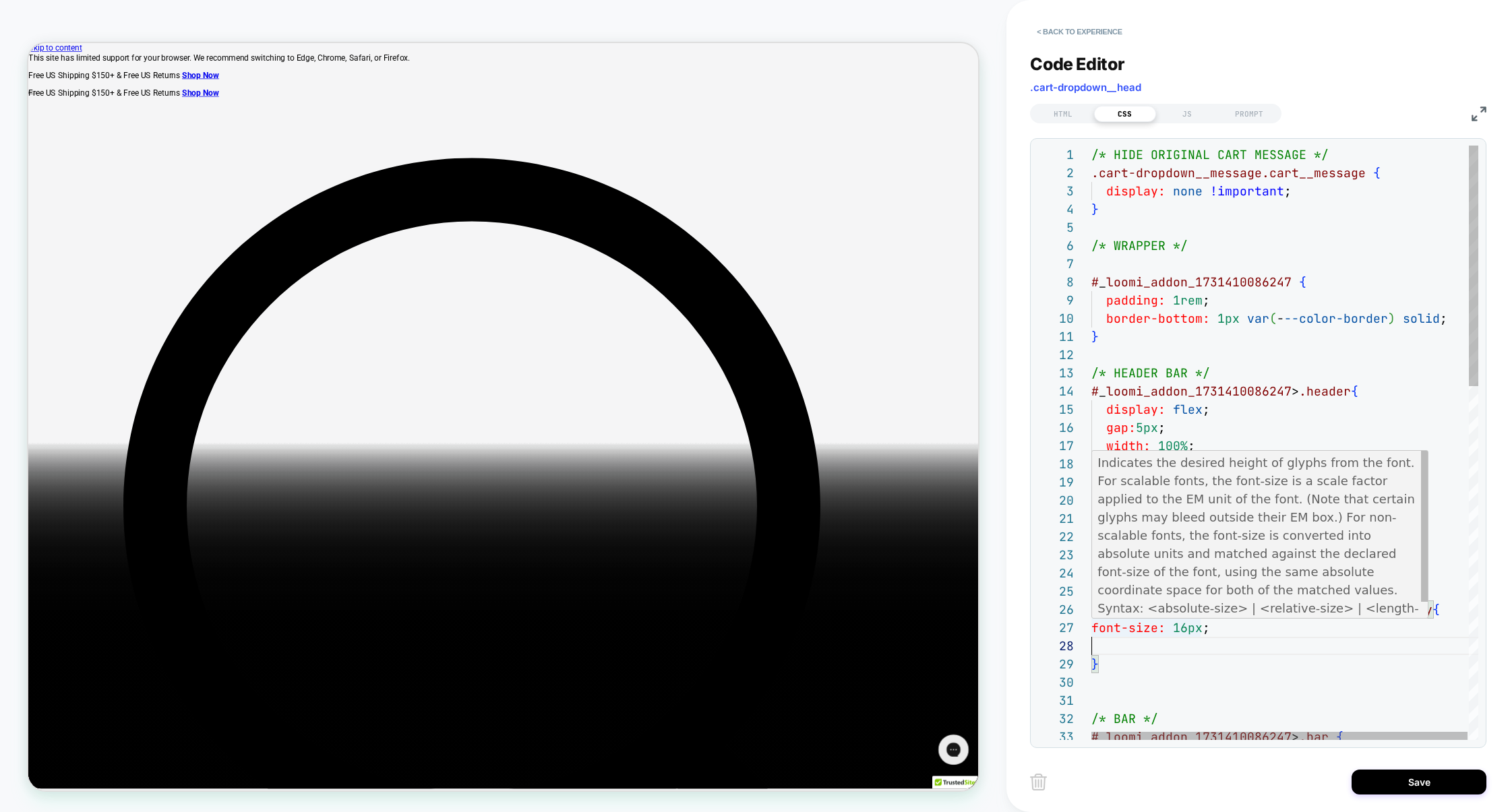
scroll to position [109, 94]
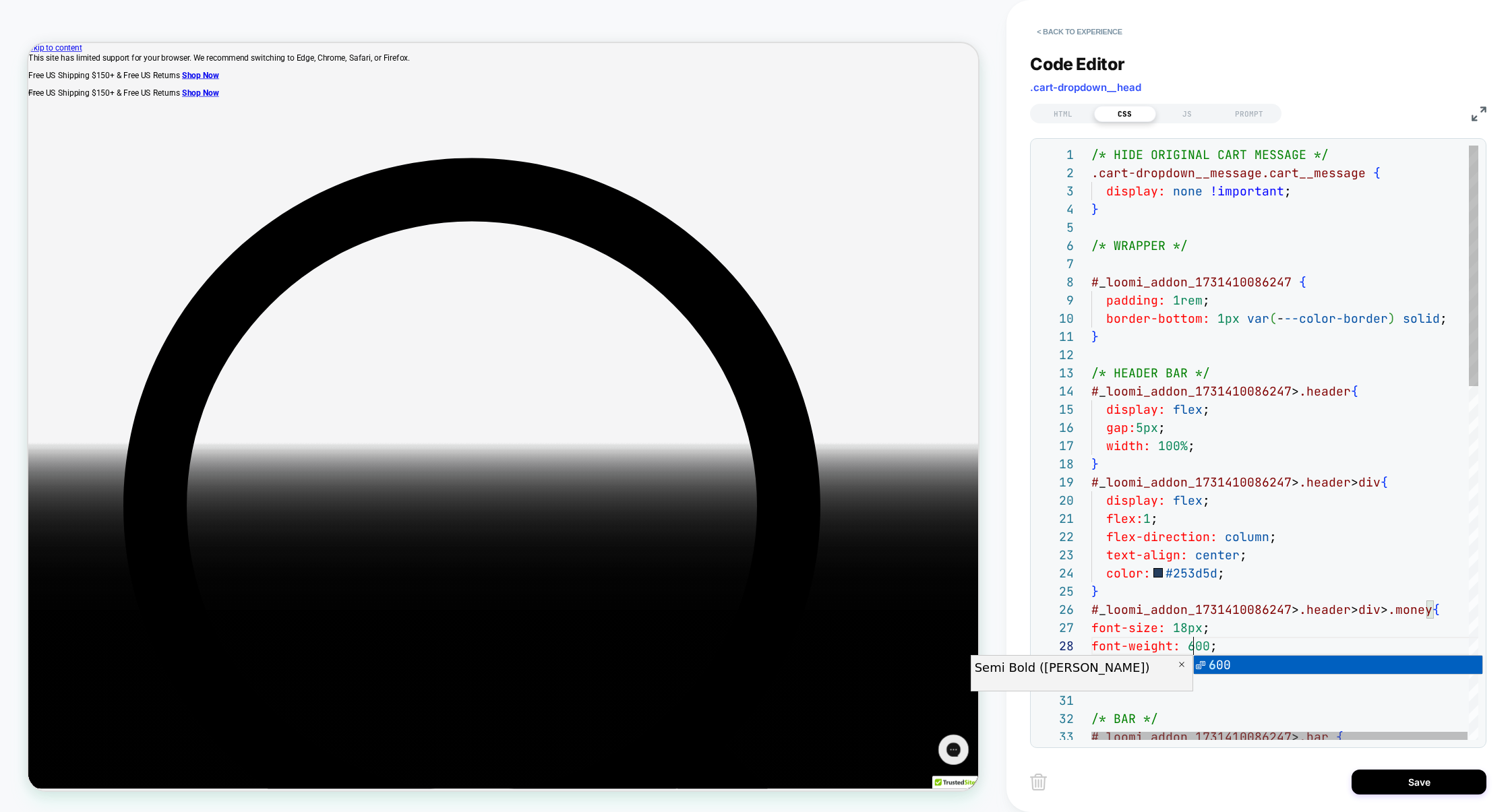
scroll to position [127, 101]
type textarea "**********"
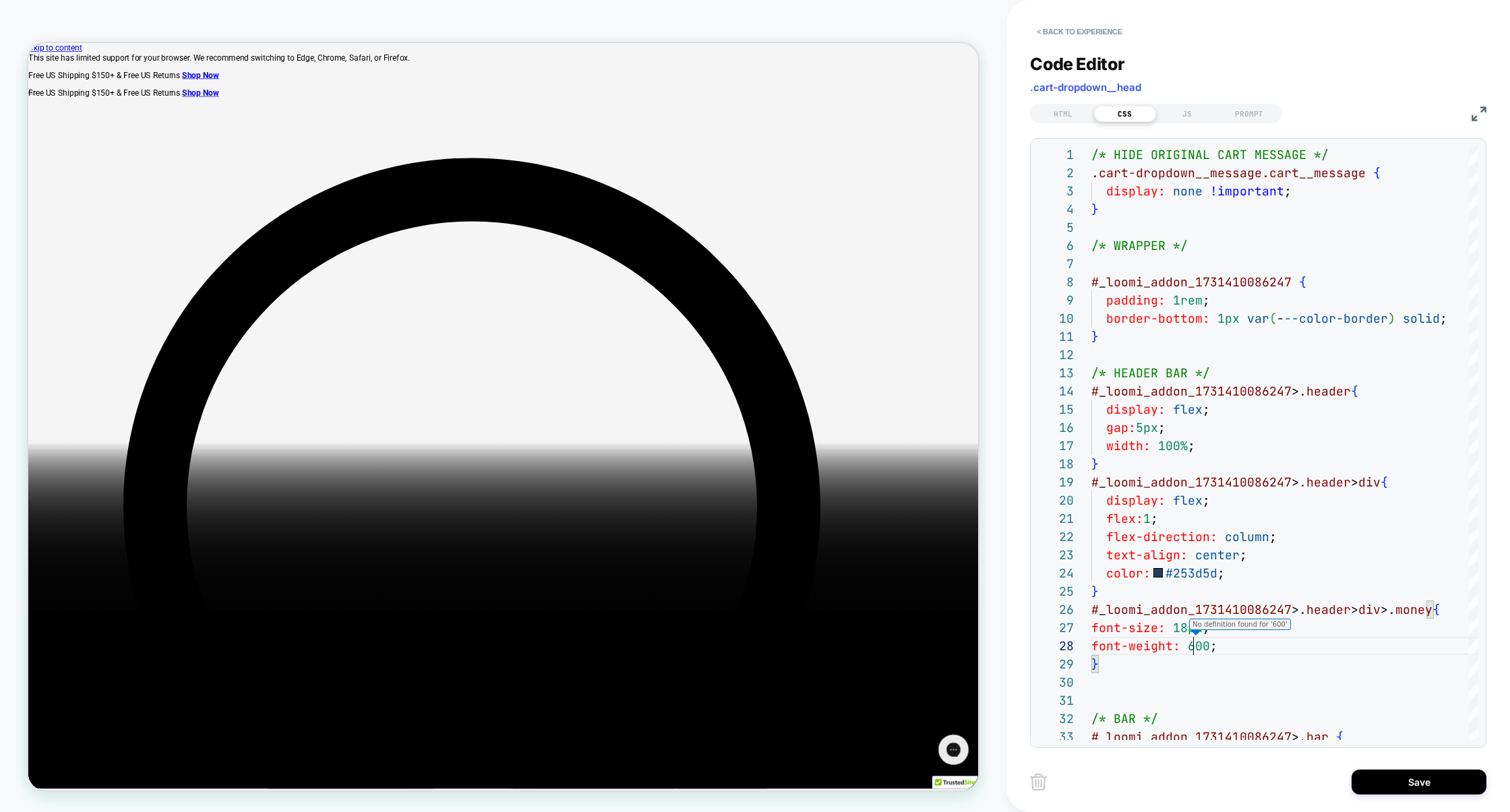
click at [1227, 60] on div "Code Editor .cart-dropdown__head" at bounding box center [1258, 77] width 457 height 47
click at [1412, 778] on button "Save" at bounding box center [1419, 783] width 135 height 25
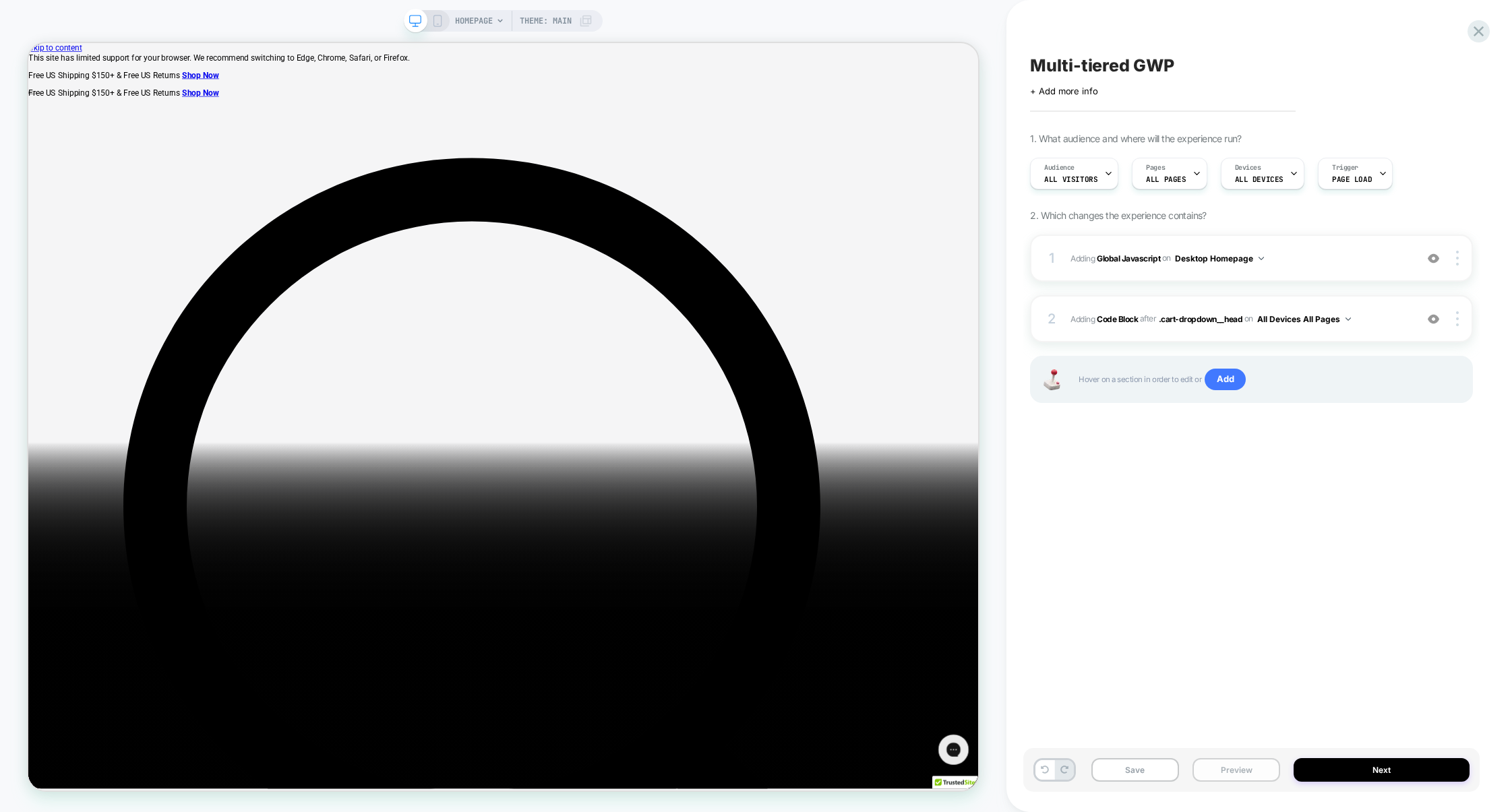
click at [1211, 776] on button "Preview" at bounding box center [1236, 770] width 88 height 24
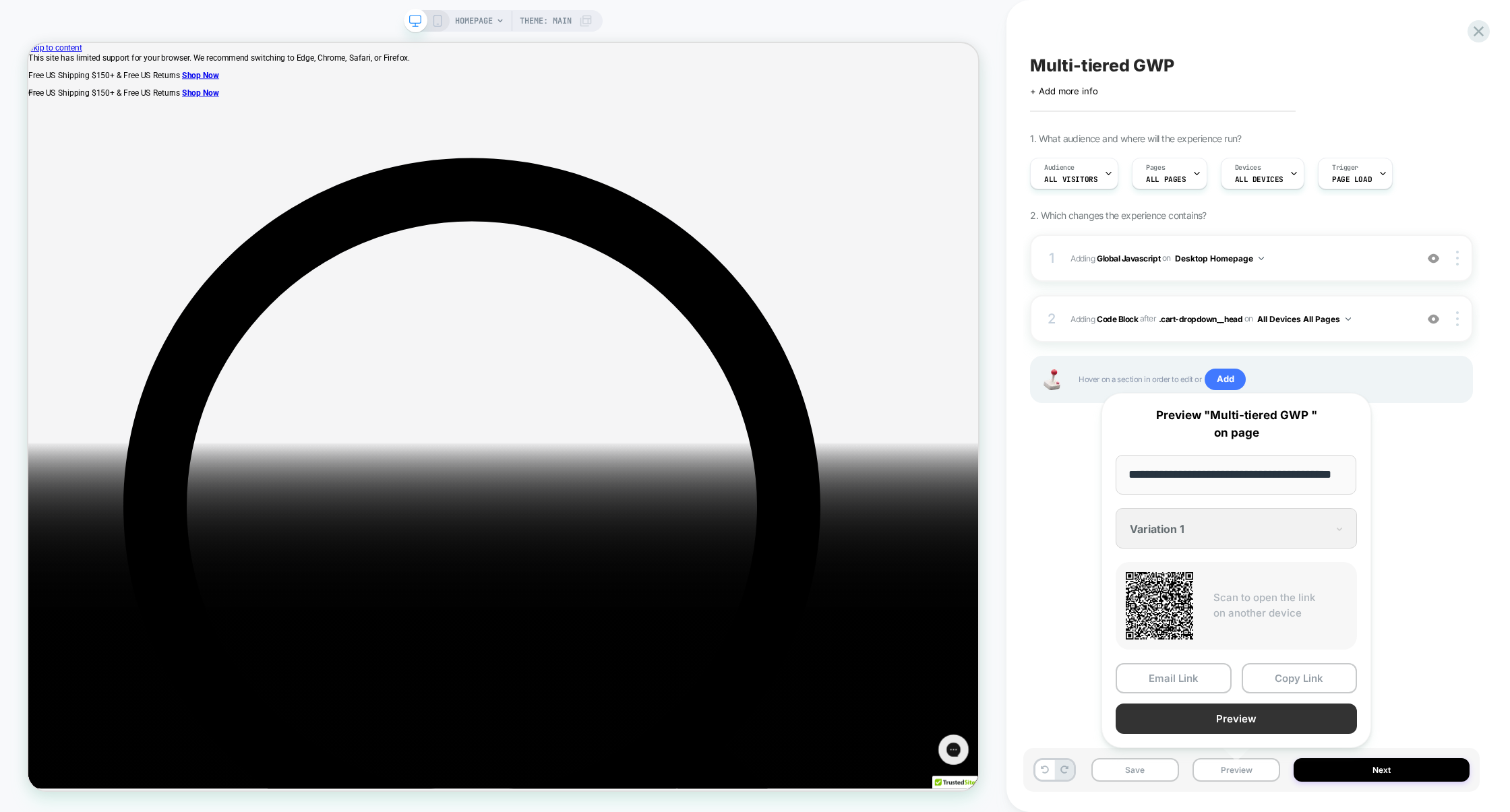
scroll to position [0, 0]
click at [1231, 724] on button "Preview" at bounding box center [1236, 719] width 241 height 30
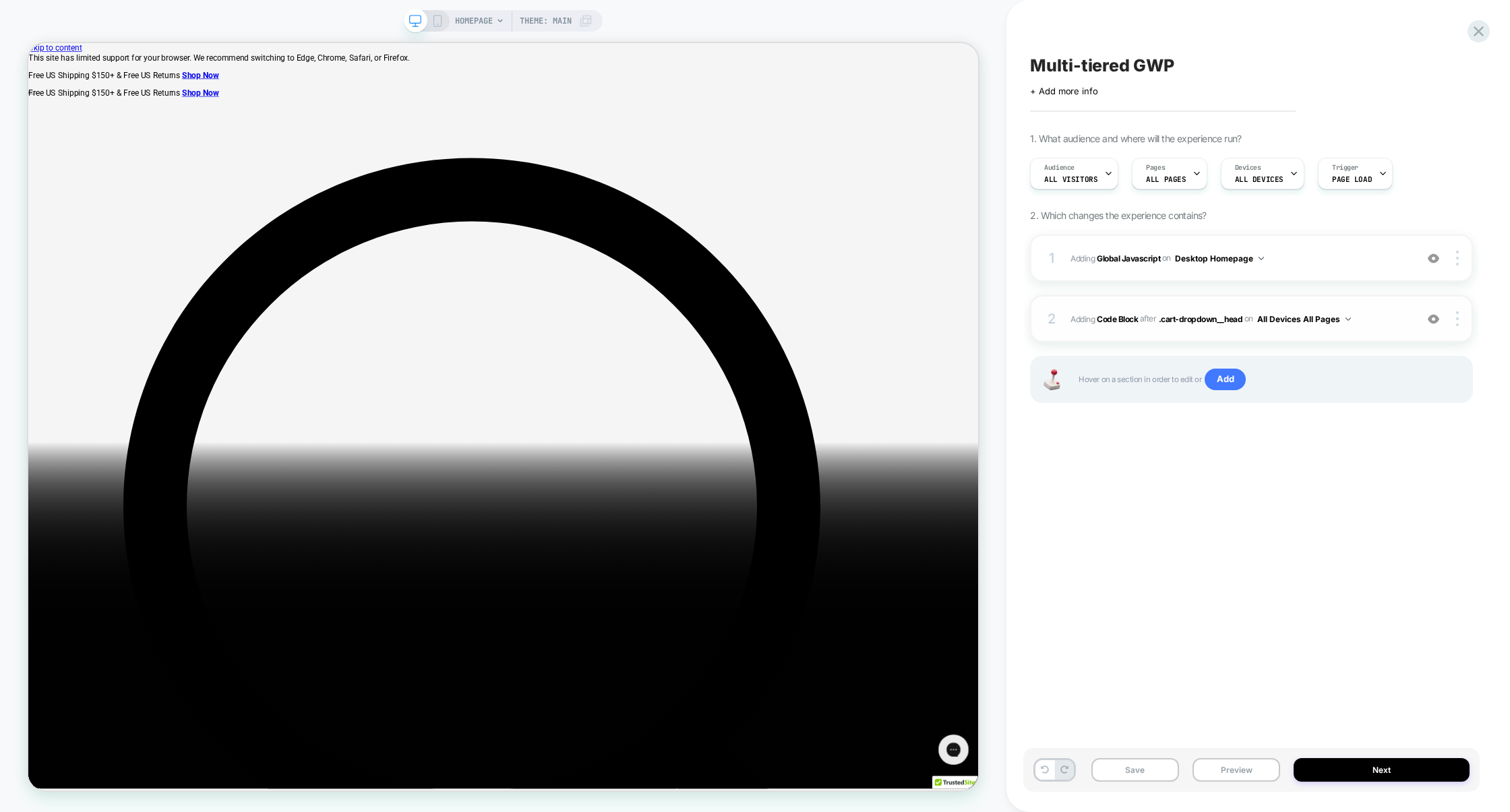
click at [1352, 298] on div "2 Adding Code Block AFTER .cart-dropdown__head .cart-dropdown__head on All Devi…" at bounding box center [1252, 319] width 443 height 47
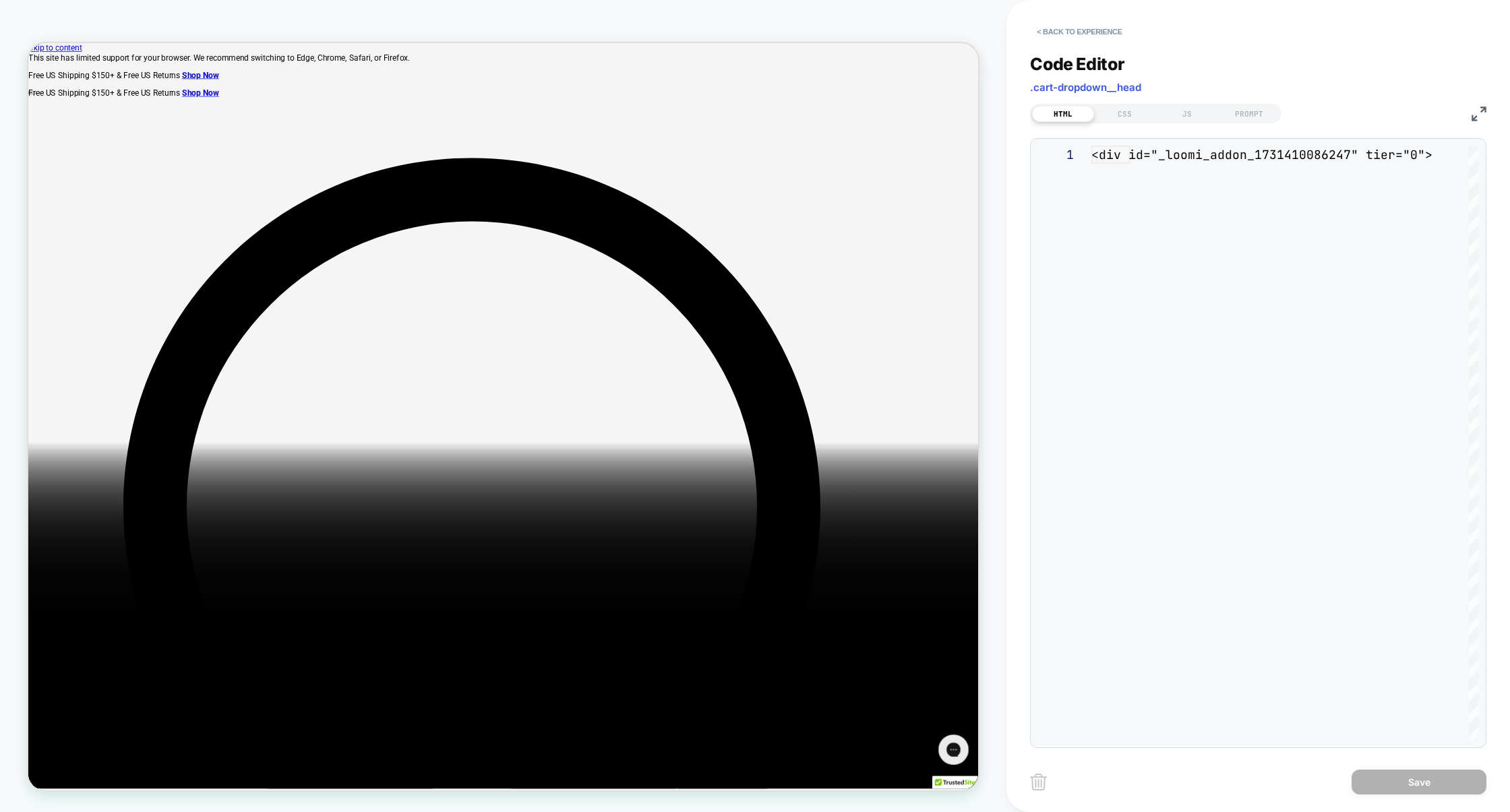
scroll to position [182, 0]
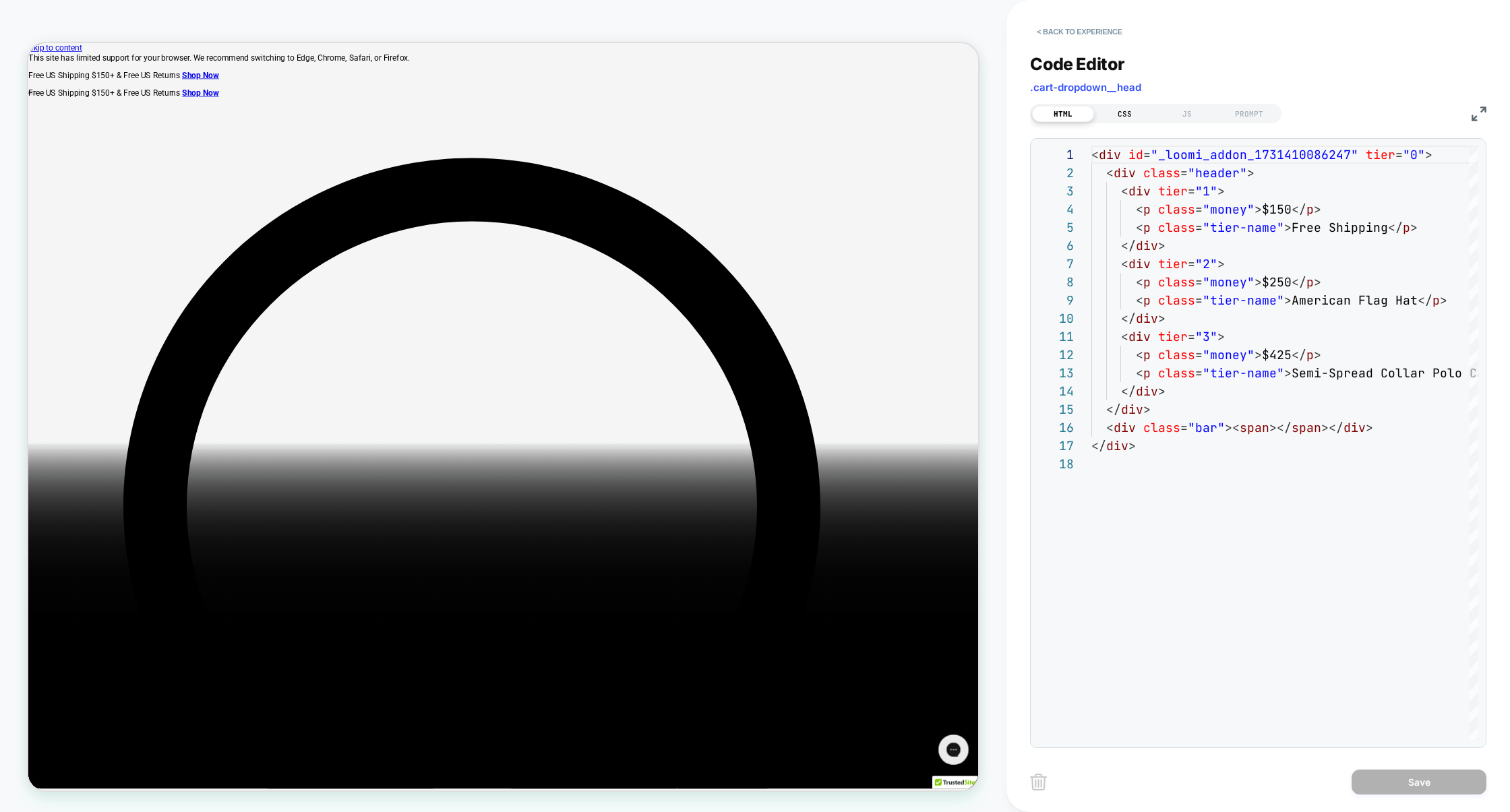
click at [1134, 119] on div "CSS" at bounding box center [1125, 114] width 62 height 16
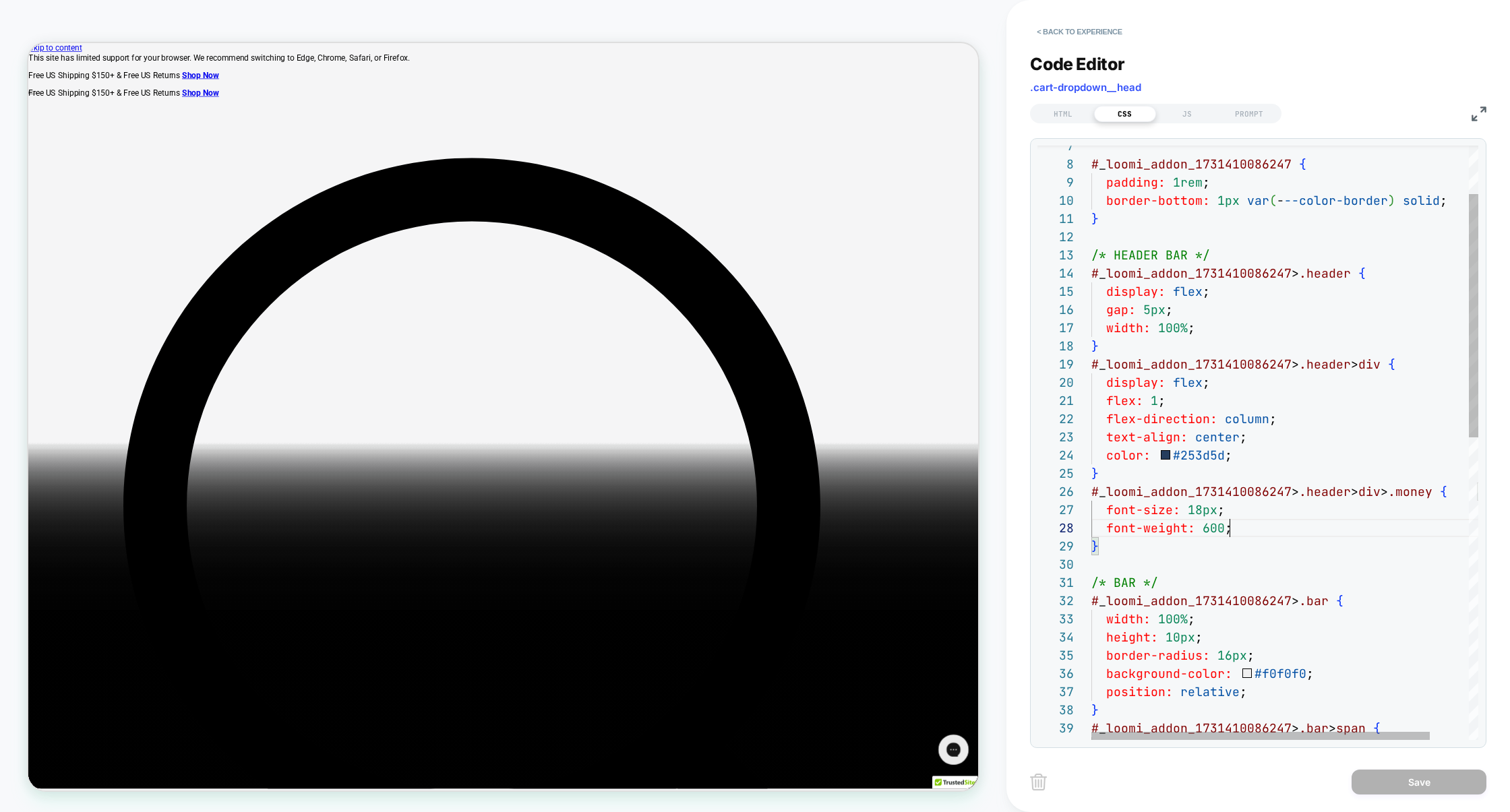
click at [1250, 522] on div "# _ loomi_addon_1731410086247 > .header > div { display: flex ; flex: 1 ; flex-…" at bounding box center [1307, 753] width 431 height 1450
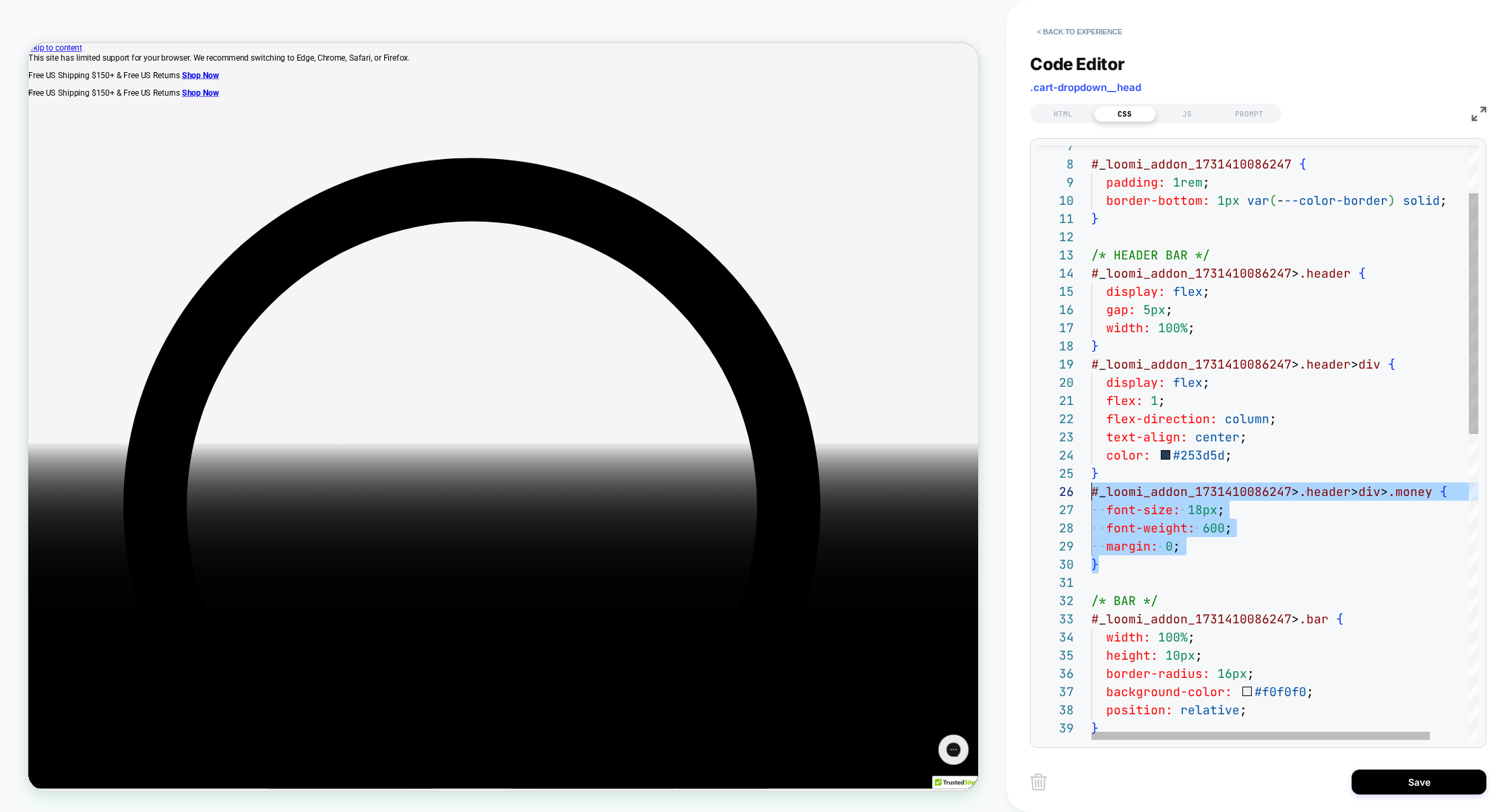
scroll to position [90, 0]
drag, startPoint x: 1133, startPoint y: 567, endPoint x: 1086, endPoint y: 499, distance: 82.7
click at [1091, 499] on div "# _ loomi_addon_1731410086247 > .header > div { display: flex ; flex: 1 ; flex-…" at bounding box center [1307, 761] width 431 height 1468
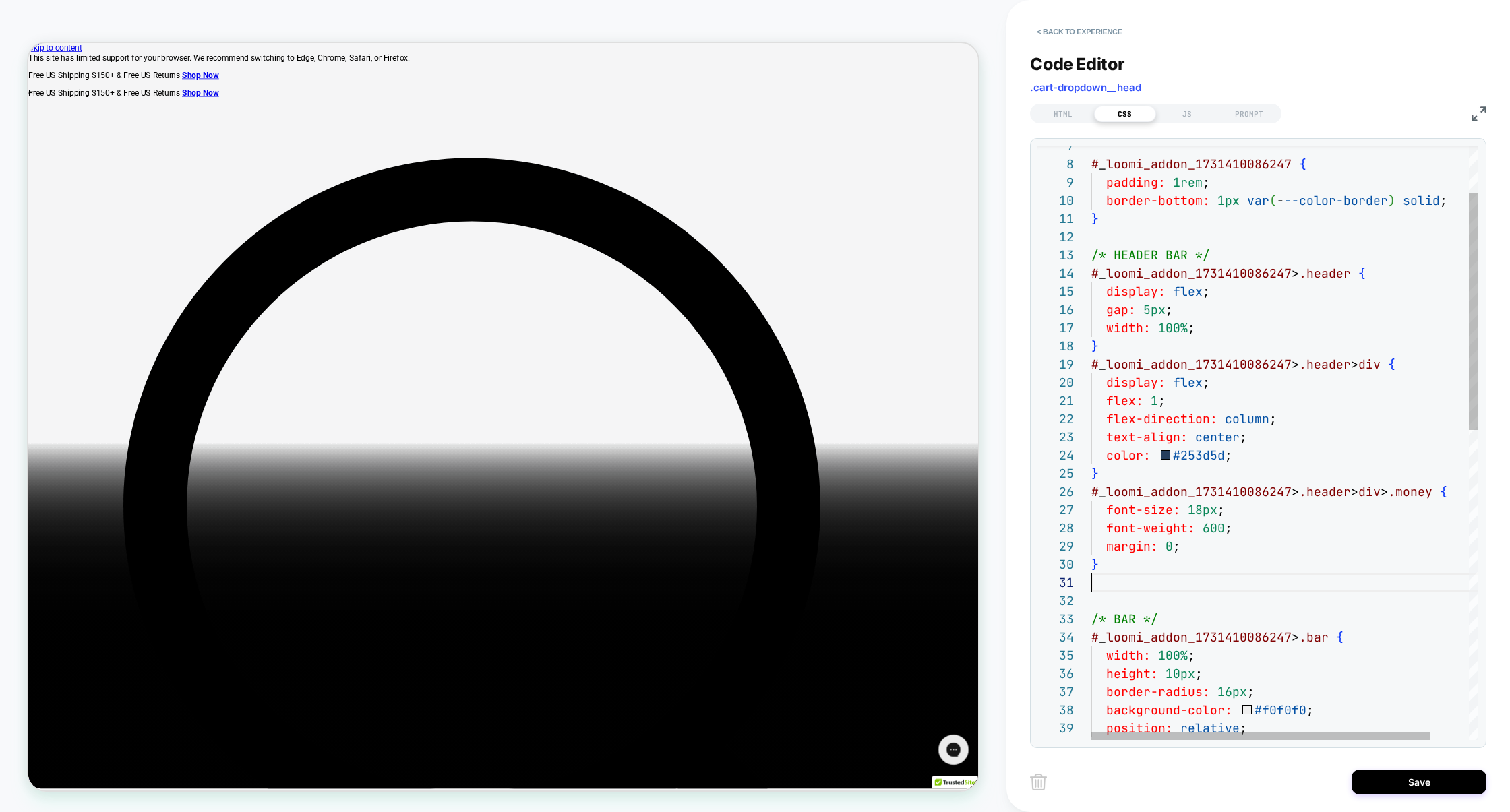
scroll to position [73, 7]
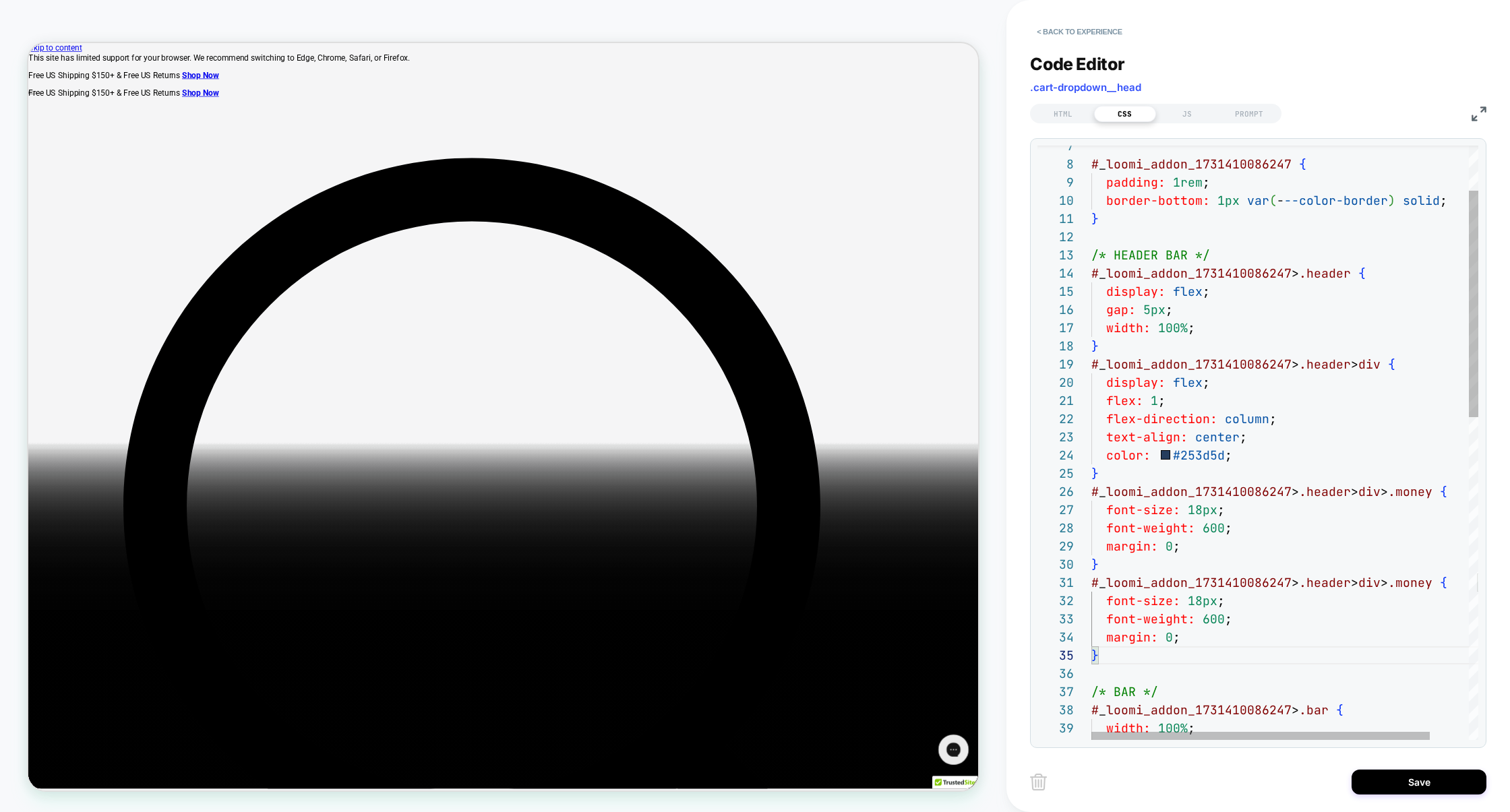
click at [1452, 590] on div "# _ loomi_addon_1731410086247 > .header > div { display: flex ; flex: 1 ; flex-…" at bounding box center [1307, 807] width 431 height 1559
click at [1452, 590] on div "# _ loomi_addon_1731410086247 > .header > div { display: flex ; flex: 1 ; flex-…" at bounding box center [1305, 807] width 431 height 1559
drag, startPoint x: 1187, startPoint y: 642, endPoint x: 1025, endPoint y: 619, distance: 163.6
click at [1091, 619] on div "# _ loomi_addon_1731410086247 > .header > div { display: flex ; flex: 1 ; flex-…" at bounding box center [1322, 807] width 461 height 1559
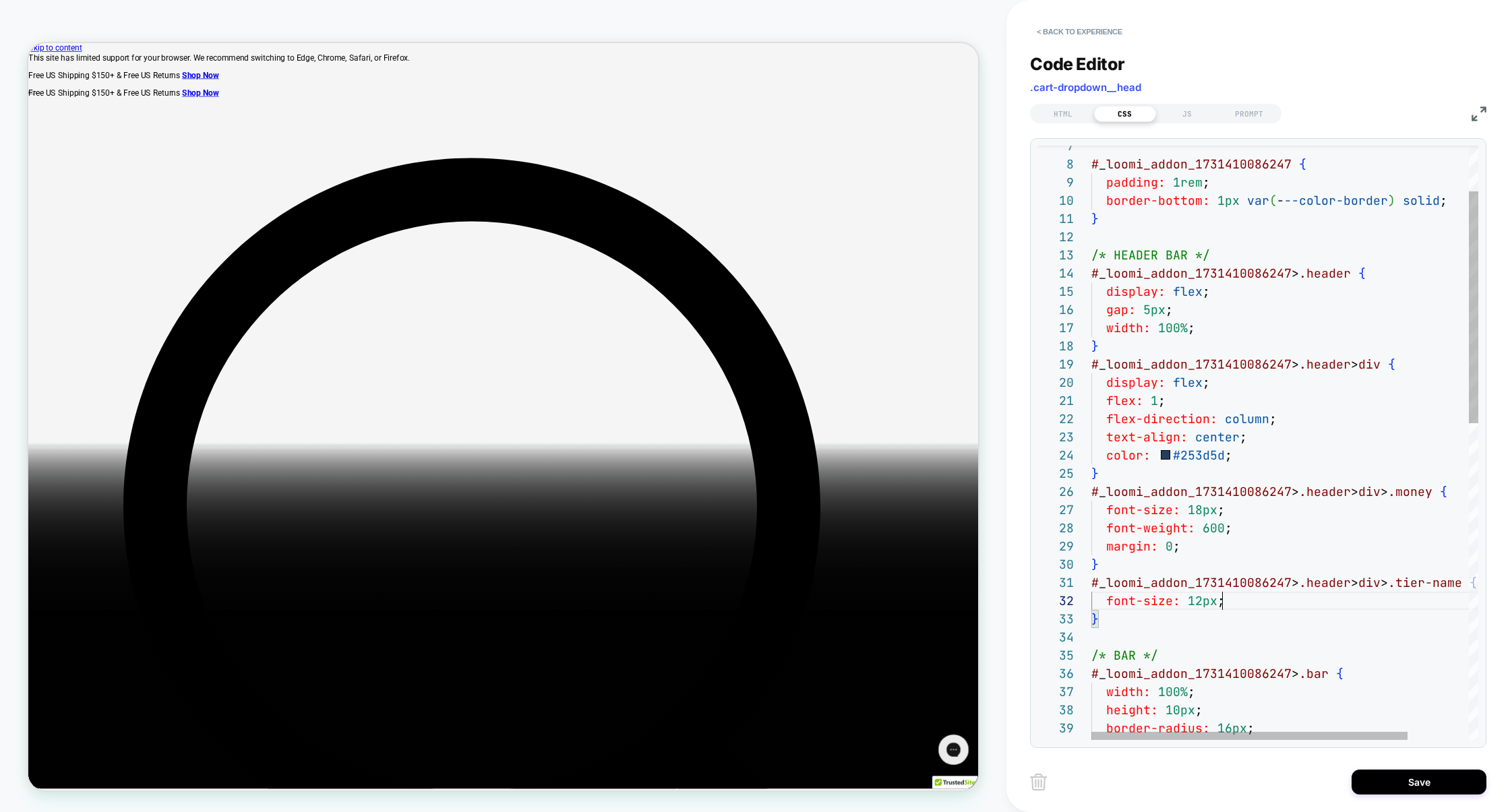
scroll to position [17, 131]
click at [1189, 610] on div "# _ loomi_addon_1731410086247 > .header > div { display: flex ; flex: 1 ; flex-…" at bounding box center [1322, 789] width 461 height 1523
click at [1219, 636] on div "# _ loomi_addon_1731410086247 > .header > div { display: flex ; flex: 1 ; flex-…" at bounding box center [1322, 789] width 461 height 1523
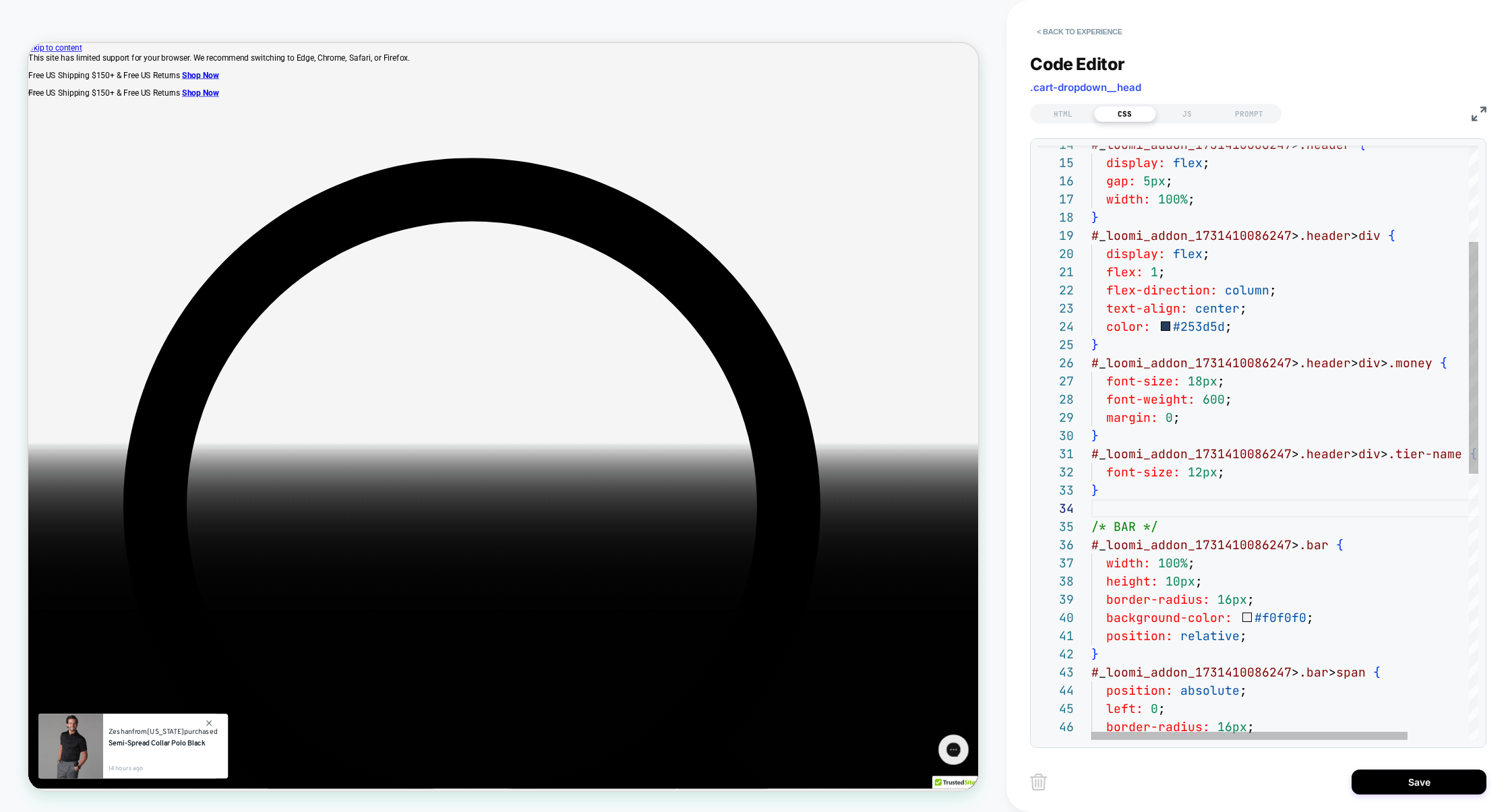
scroll to position [0, 153]
click at [1266, 639] on div "# _ loomi_addon_1731410086247 > .header > div { display: flex ; flex: 1 ; flex-…" at bounding box center [1322, 660] width 461 height 1523
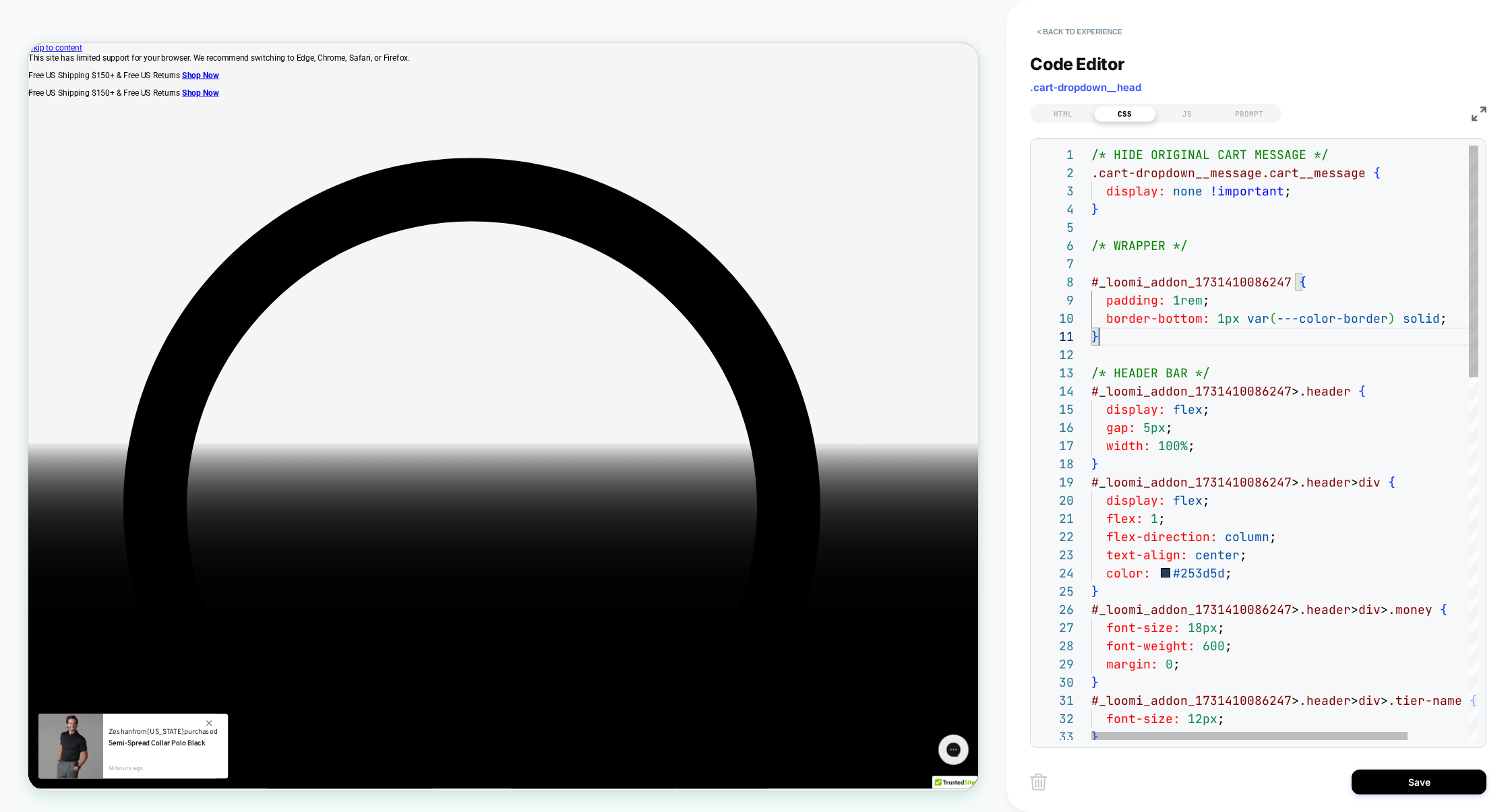
scroll to position [0, 7]
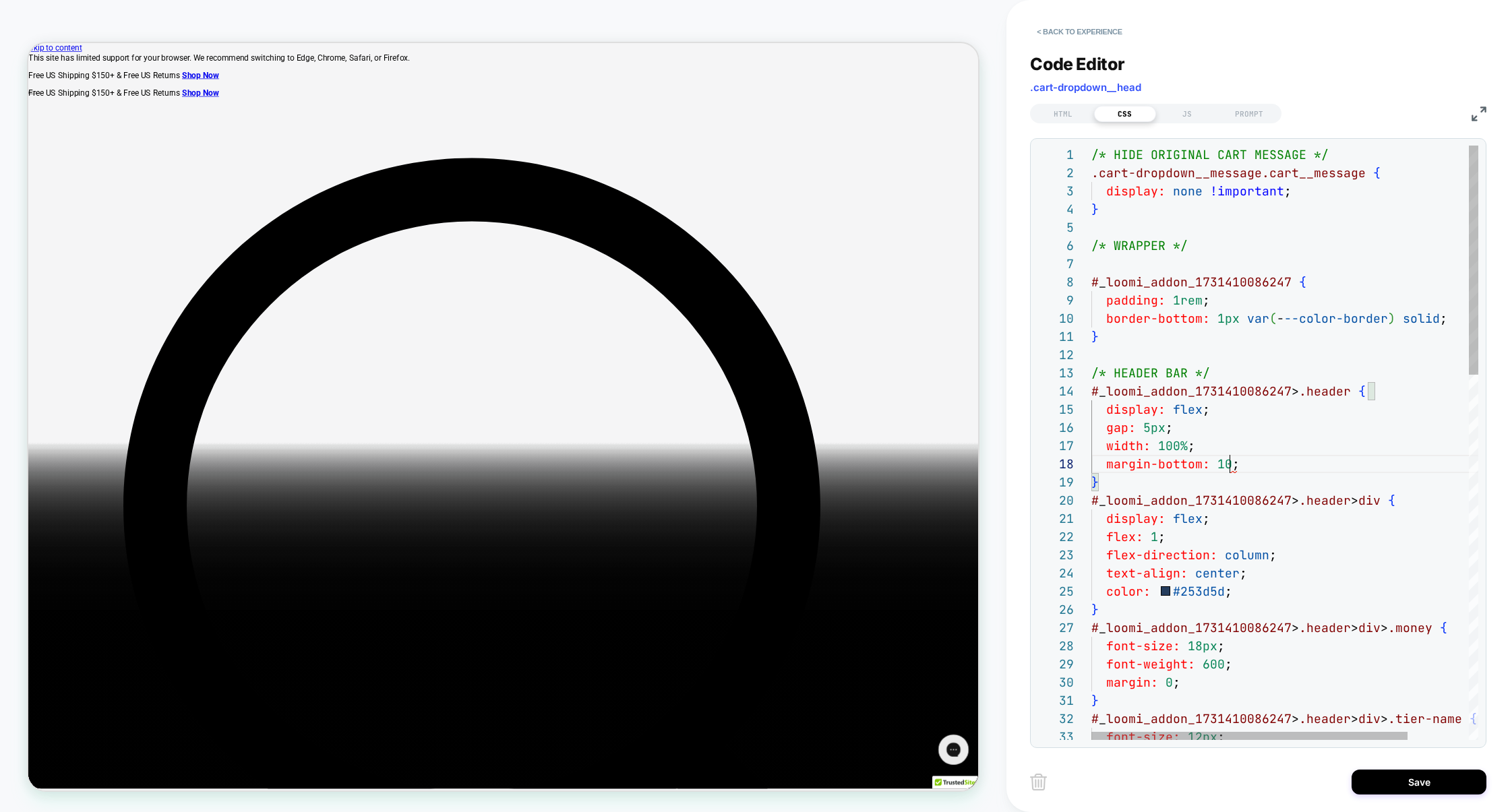
scroll to position [127, 153]
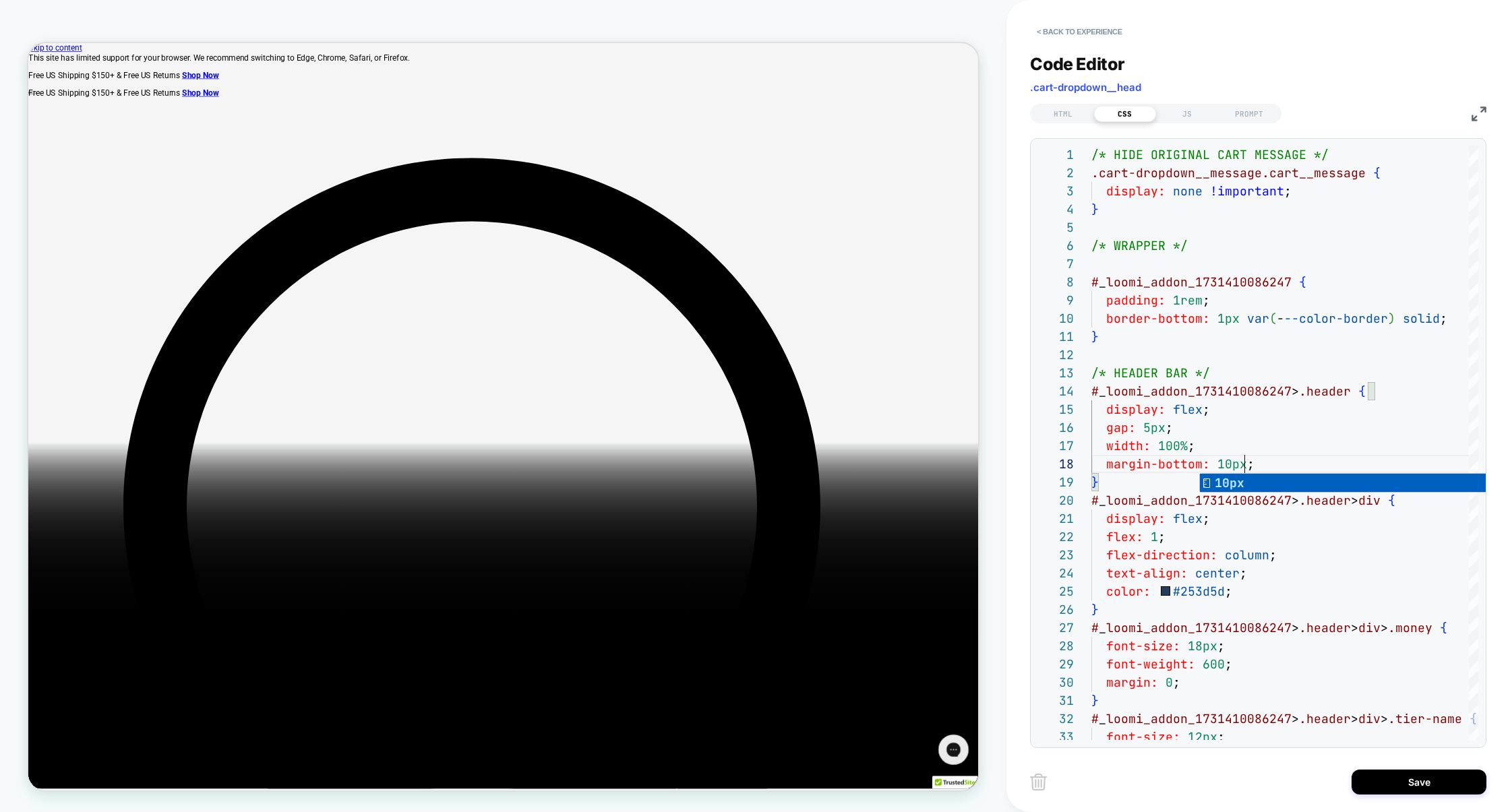
type textarea "**********"
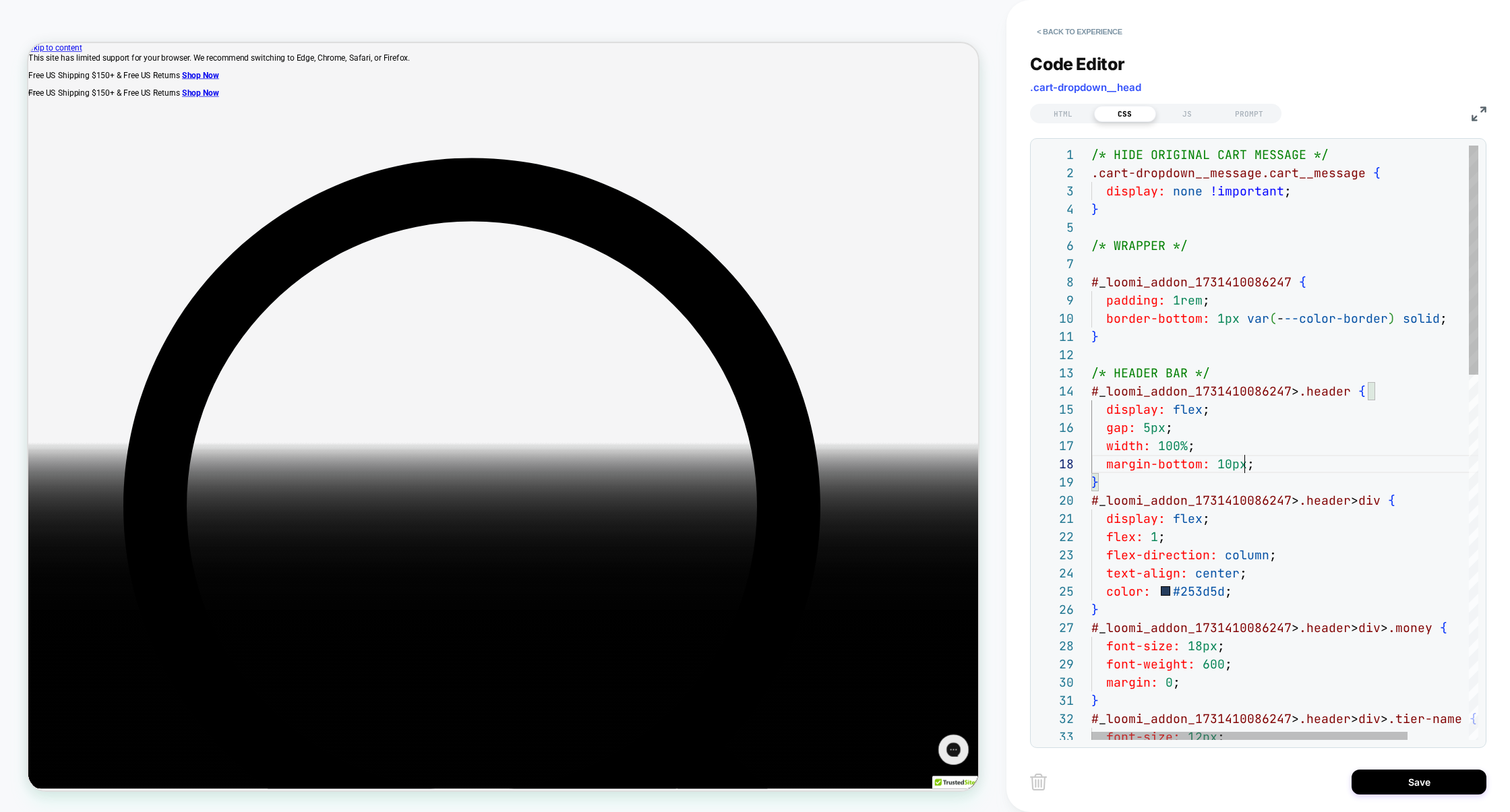
scroll to position [55, 203]
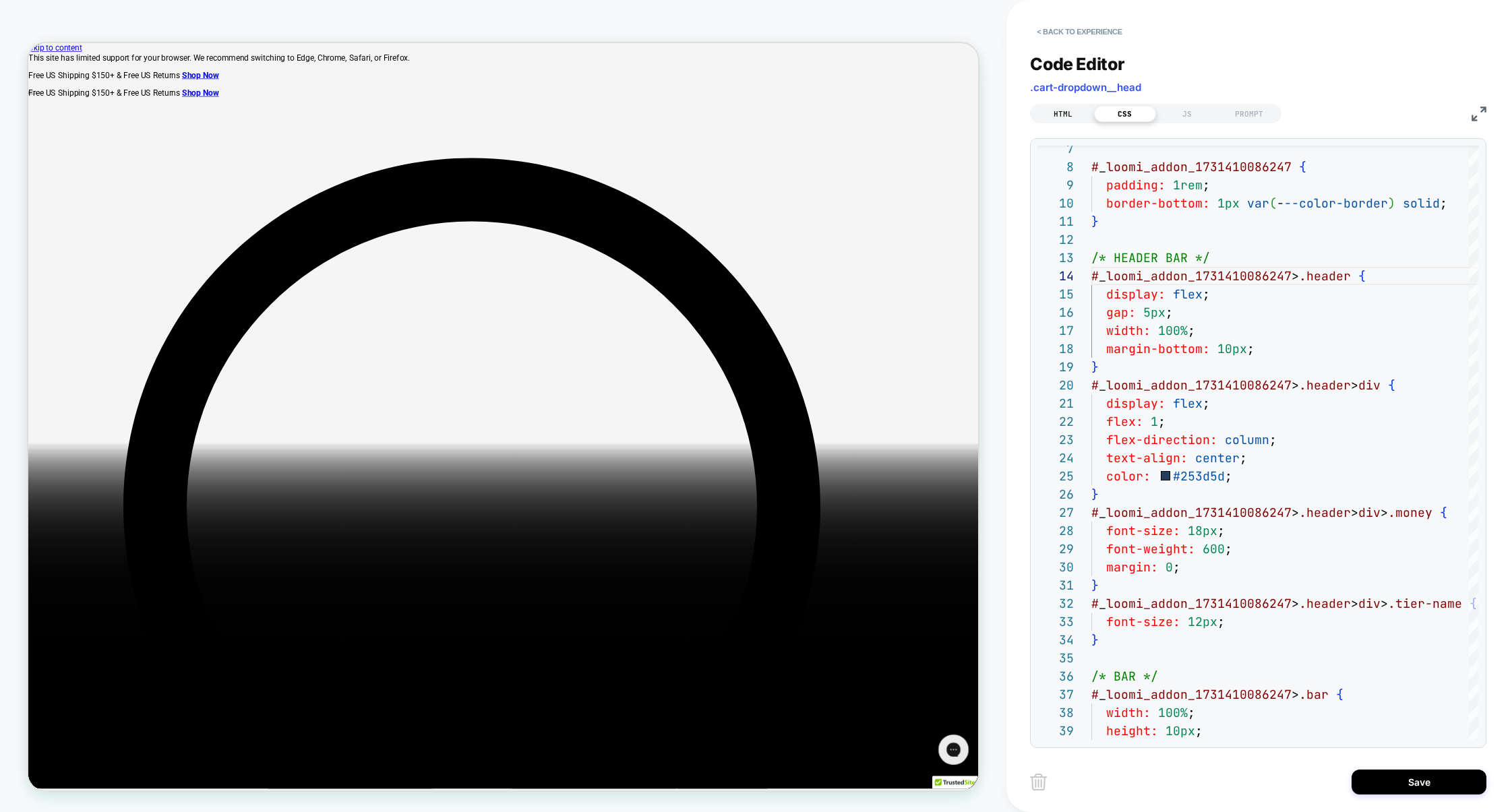
click at [1074, 108] on div "HTML" at bounding box center [1063, 114] width 62 height 16
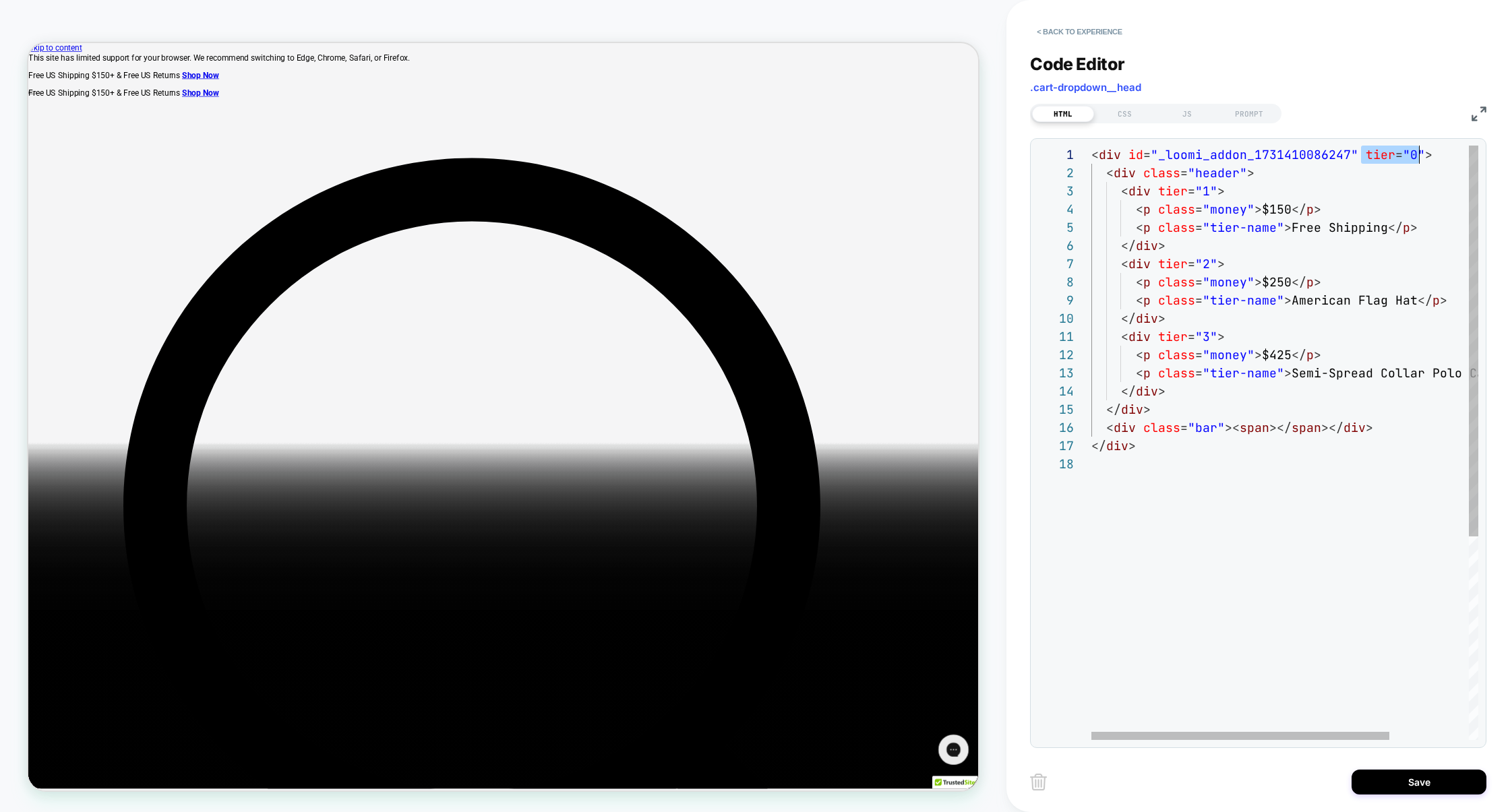
scroll to position [0, 328]
drag, startPoint x: 1358, startPoint y: 158, endPoint x: 1417, endPoint y: 157, distance: 59.0
click at [1418, 157] on span "< div id = "_loomi_addon_1731410086247" tier = "0" >" at bounding box center [1261, 155] width 341 height 16
click at [1129, 108] on div "CSS" at bounding box center [1125, 114] width 62 height 16
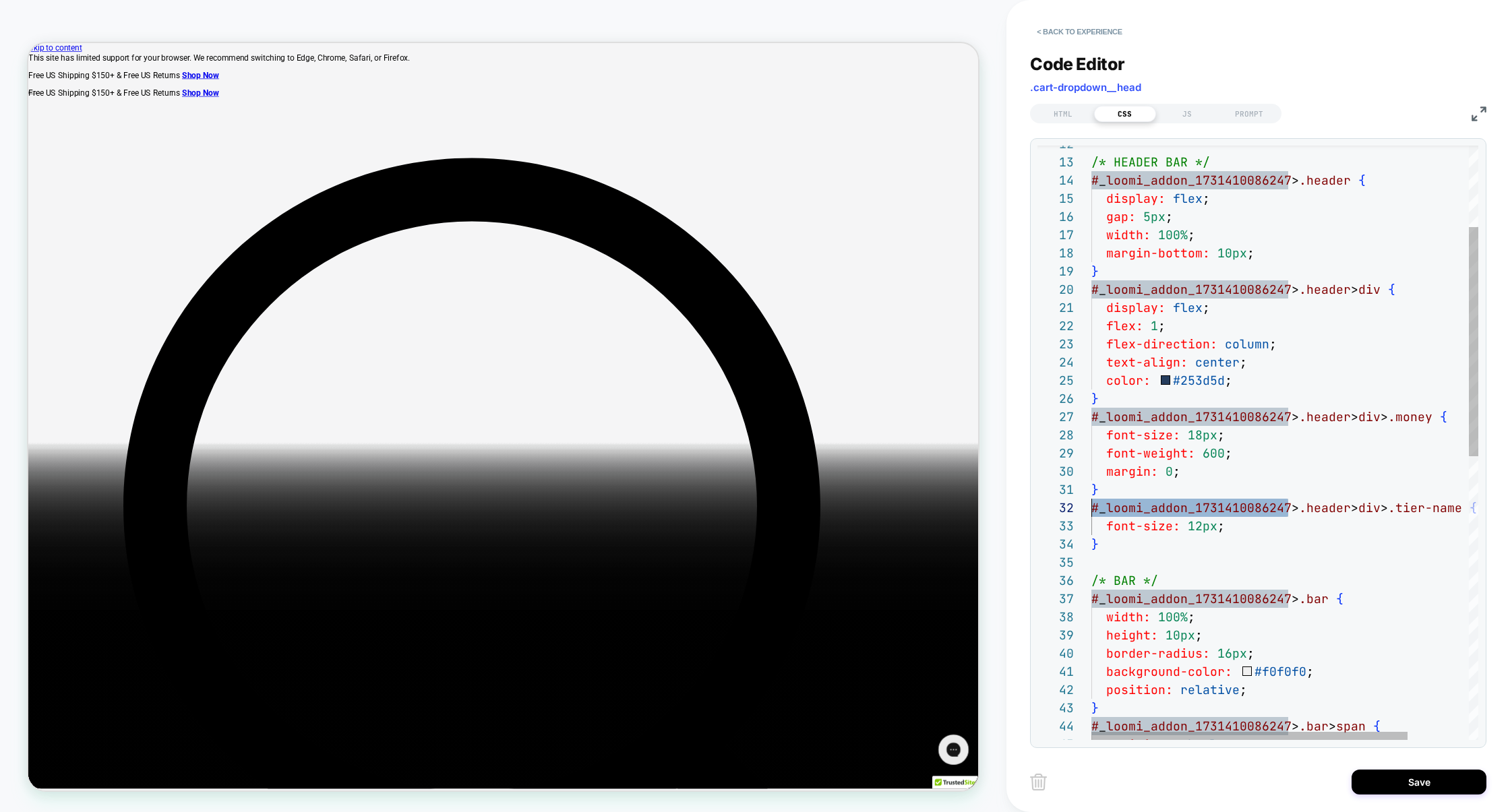
scroll to position [17, 0]
drag, startPoint x: 1292, startPoint y: 509, endPoint x: 1094, endPoint y: 514, distance: 198.1
click at [1094, 514] on span "# _ loomi_addon_1731410086247 > .header > div > .tier-name {" at bounding box center [1284, 508] width 385 height 16
click at [1106, 560] on div "/* HEADER BAR */ # _ loomi_addon_1731410086247 > .header { display: flex ; gap:…" at bounding box center [1322, 704] width 461 height 1541
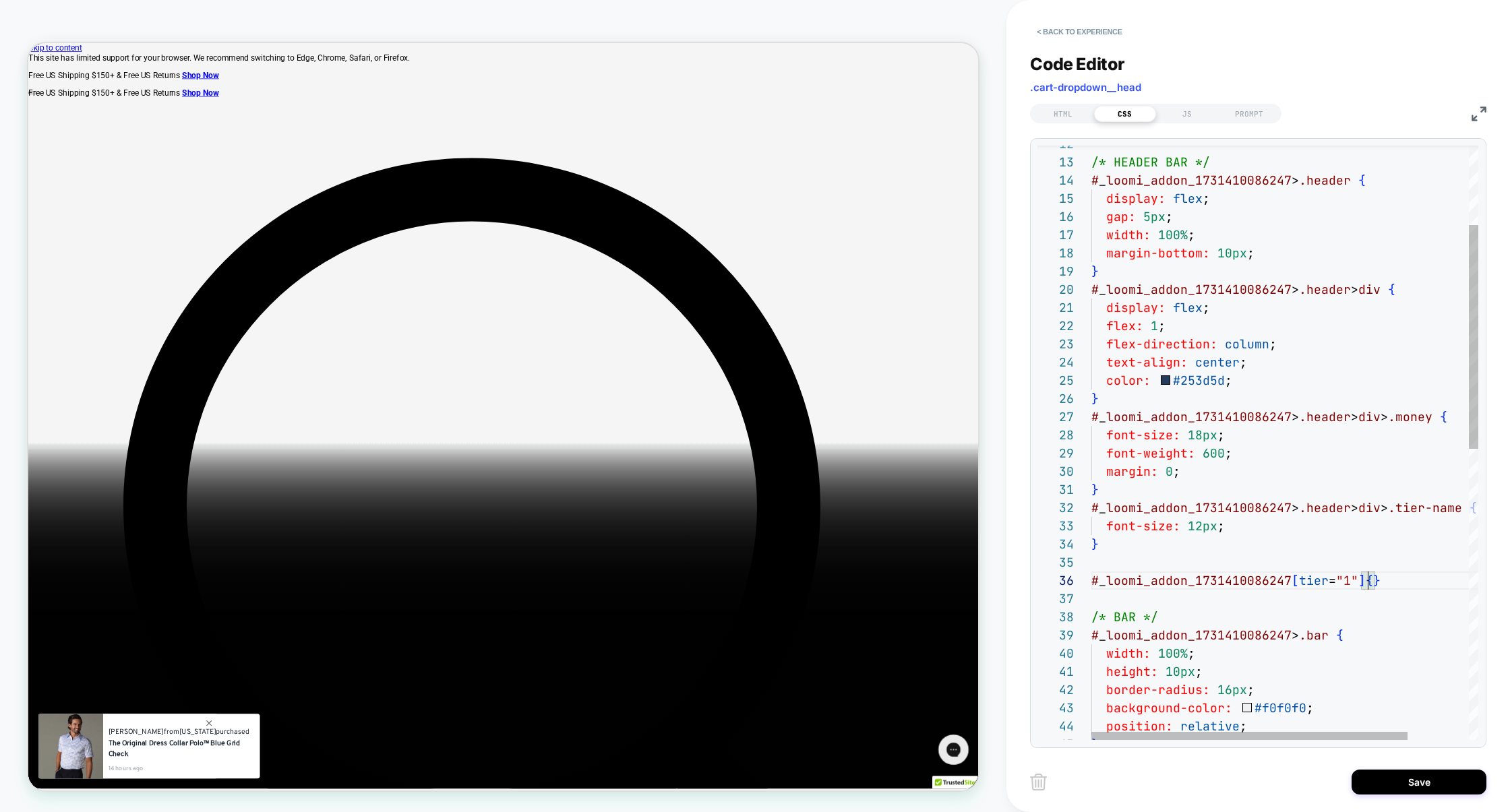
scroll to position [109, 15]
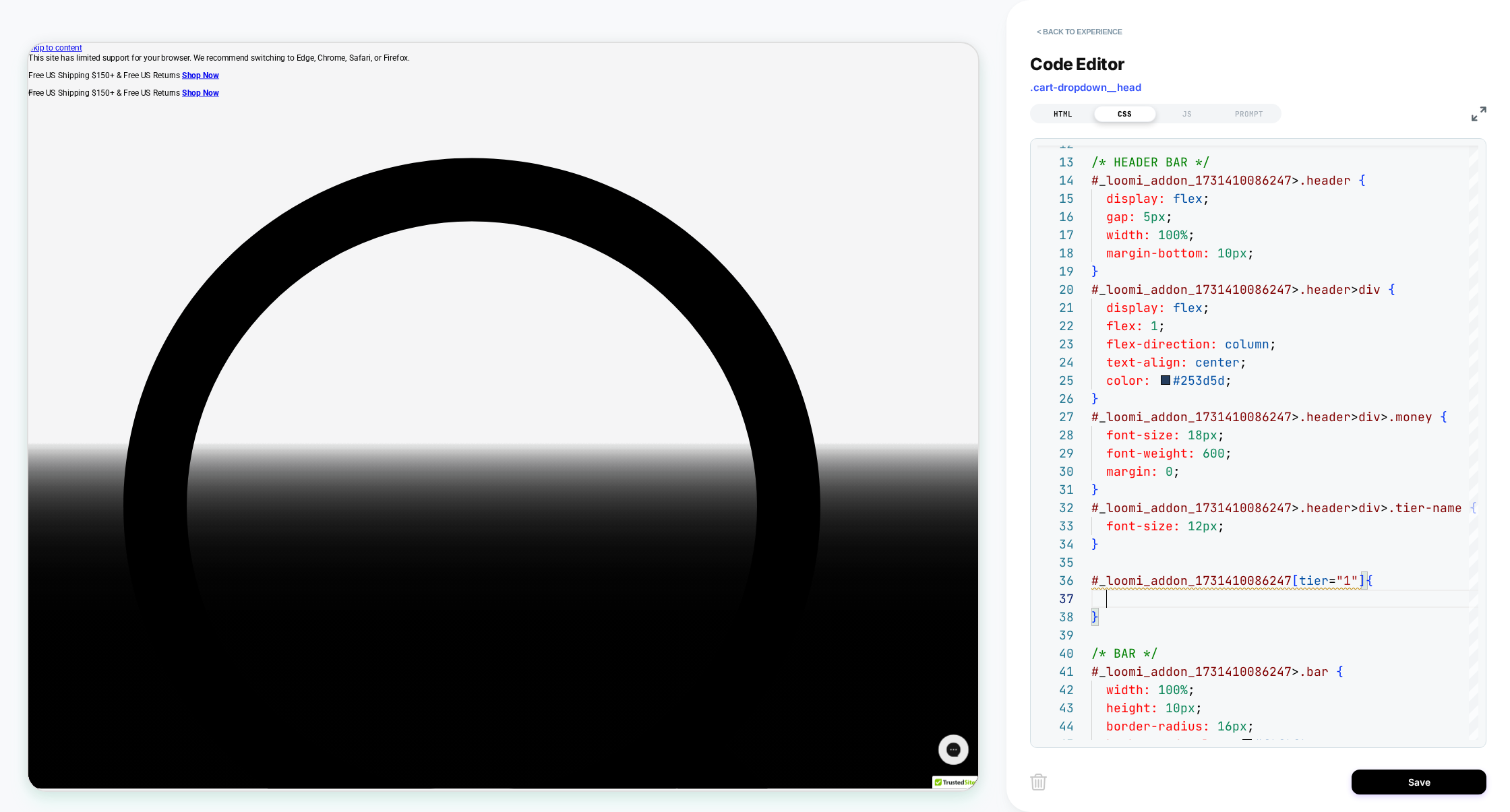
type textarea "**********"
click at [1075, 119] on div "HTML" at bounding box center [1063, 114] width 62 height 16
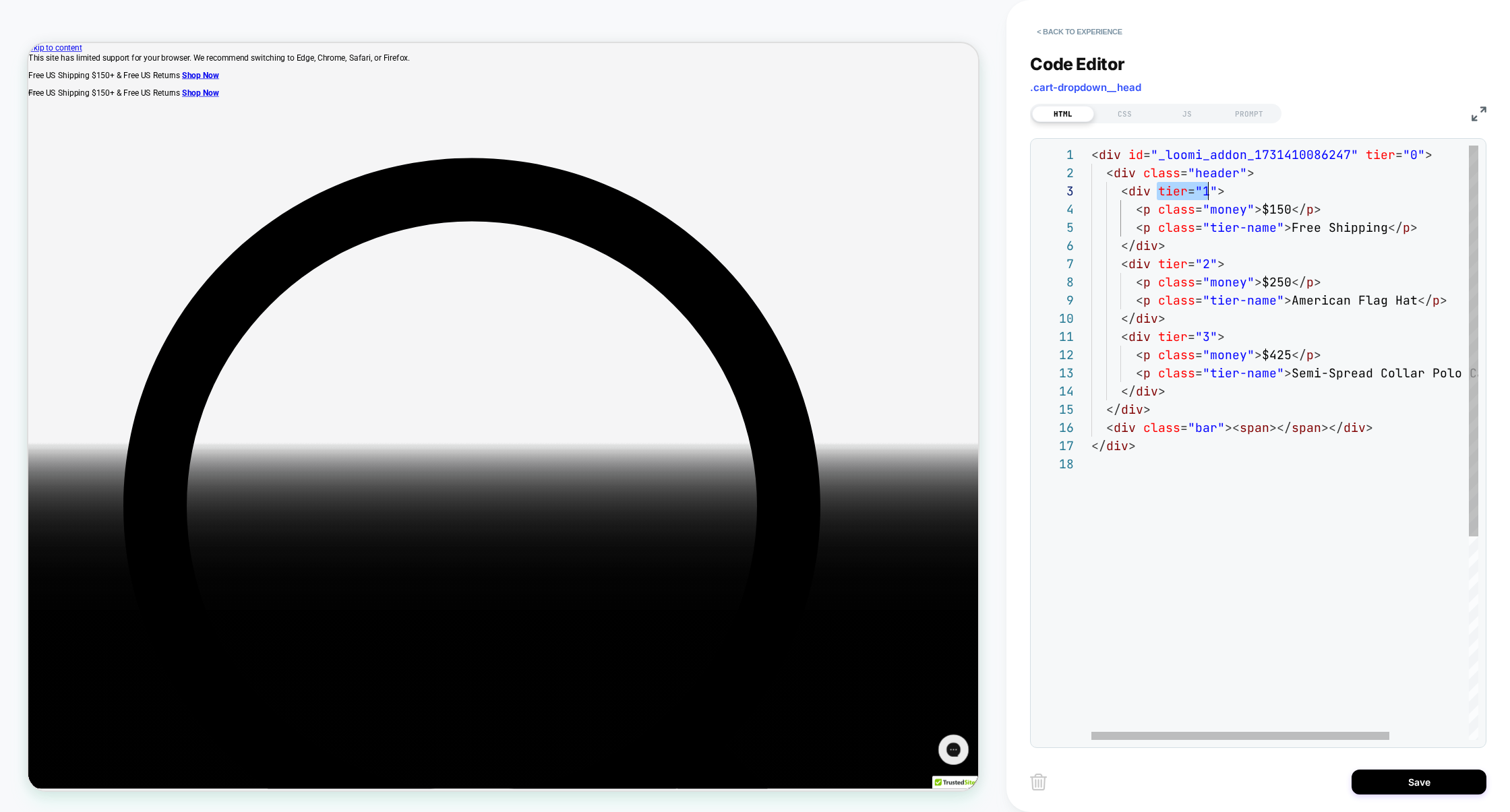
scroll to position [36, 124]
drag, startPoint x: 1157, startPoint y: 194, endPoint x: 1216, endPoint y: 194, distance: 59.0
click at [1216, 194] on div "< div id = "_loomi_addon_1731410086247" tier = "0" > < div class = "header" > <…" at bounding box center [1336, 598] width 490 height 904
click at [1129, 119] on div "CSS" at bounding box center [1125, 114] width 62 height 16
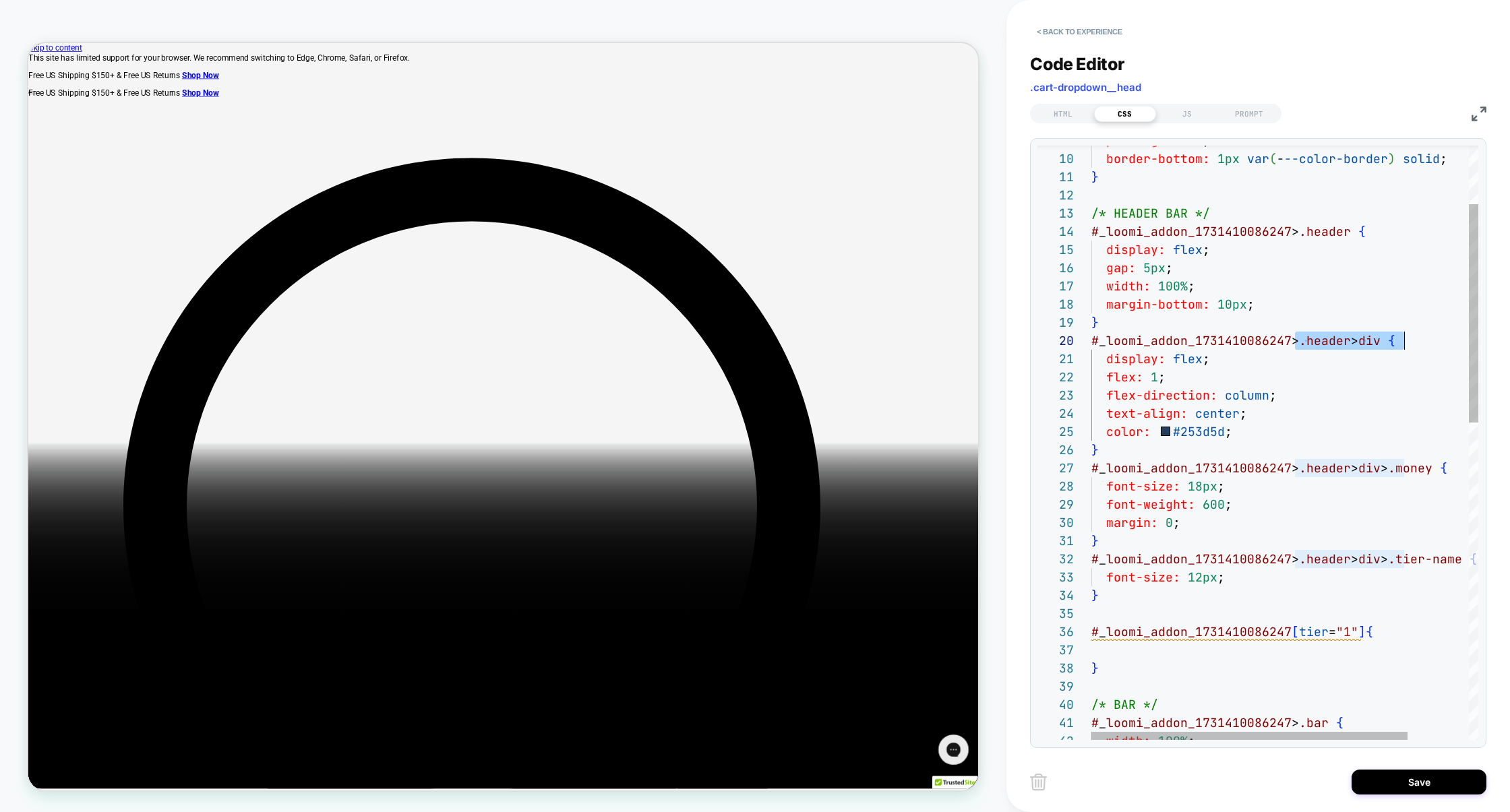
scroll to position [163, 313]
drag, startPoint x: 1296, startPoint y: 343, endPoint x: 1407, endPoint y: 341, distance: 111.0
click at [1407, 341] on div "padding: 1rem ; border-bottom: 1px var ( - --color-border ) solid ; } /* HEADER…" at bounding box center [1322, 792] width 461 height 1614
click at [1367, 626] on div "padding: 1rem ; border-bottom: 1px var ( - --color-border ) solid ; } /* HEADER…" at bounding box center [1322, 792] width 461 height 1614
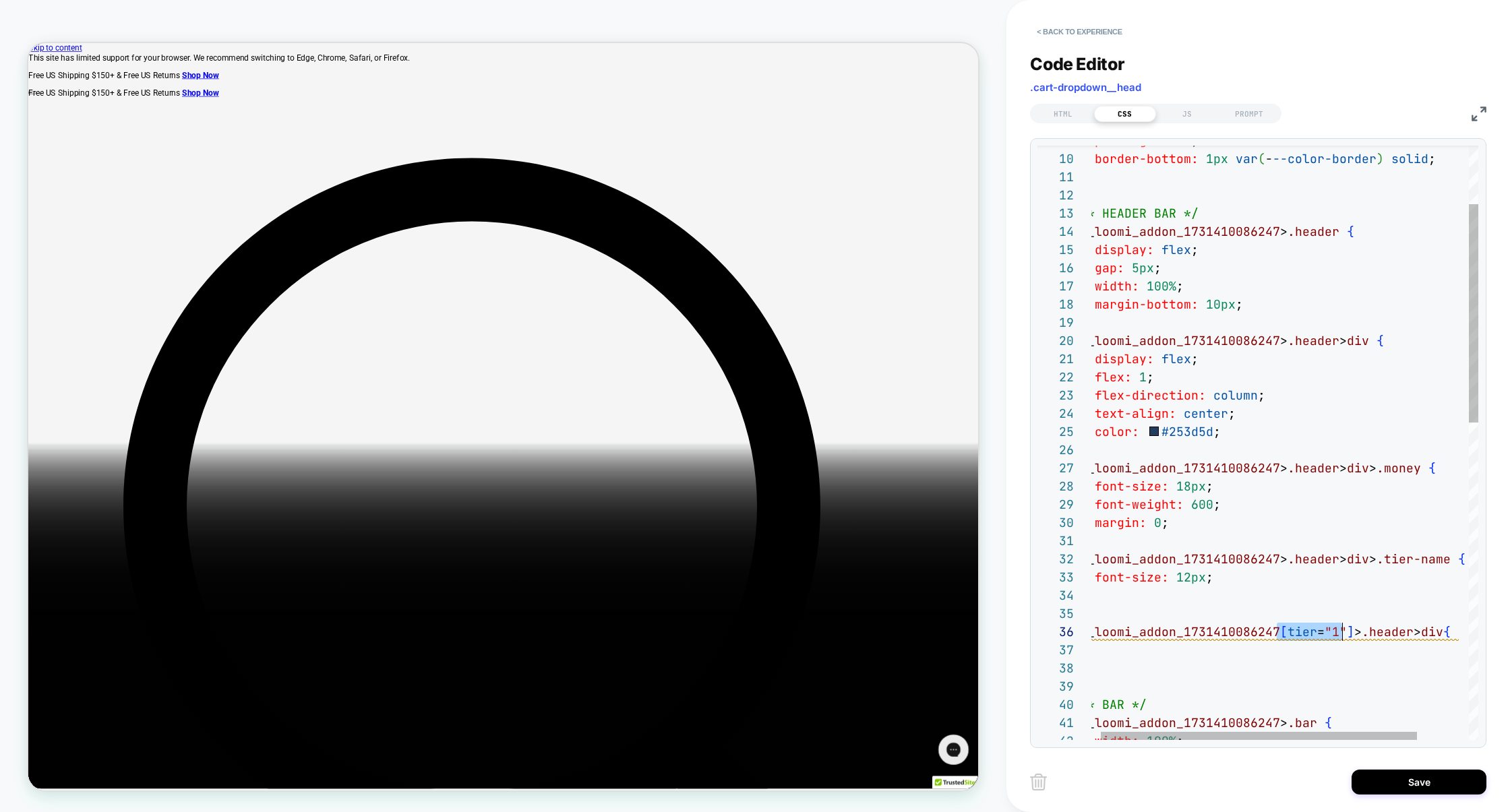
scroll to position [90, 270]
drag, startPoint x: 1277, startPoint y: 629, endPoint x: 1347, endPoint y: 631, distance: 70.0
click at [1347, 631] on div "padding: 1rem ; border-bottom: 1px var ( - --color-border ) solid ; } /* HEADER…" at bounding box center [1311, 792] width 461 height 1614
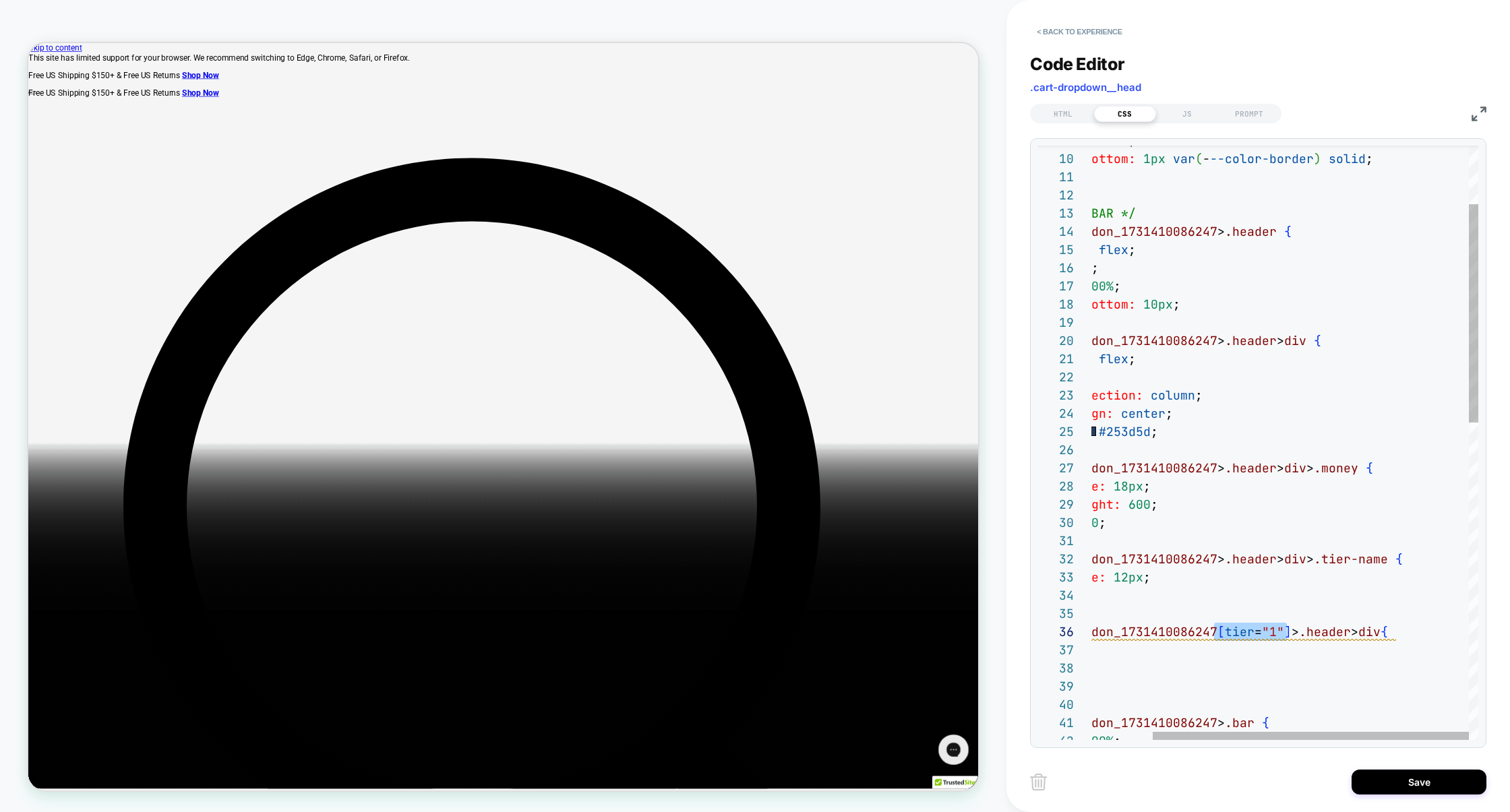
click at [1398, 636] on div "padding: 1rem ; border-bottom: 1px var ( - --color-border ) solid ; } /* HEADER…" at bounding box center [1247, 792] width 461 height 1614
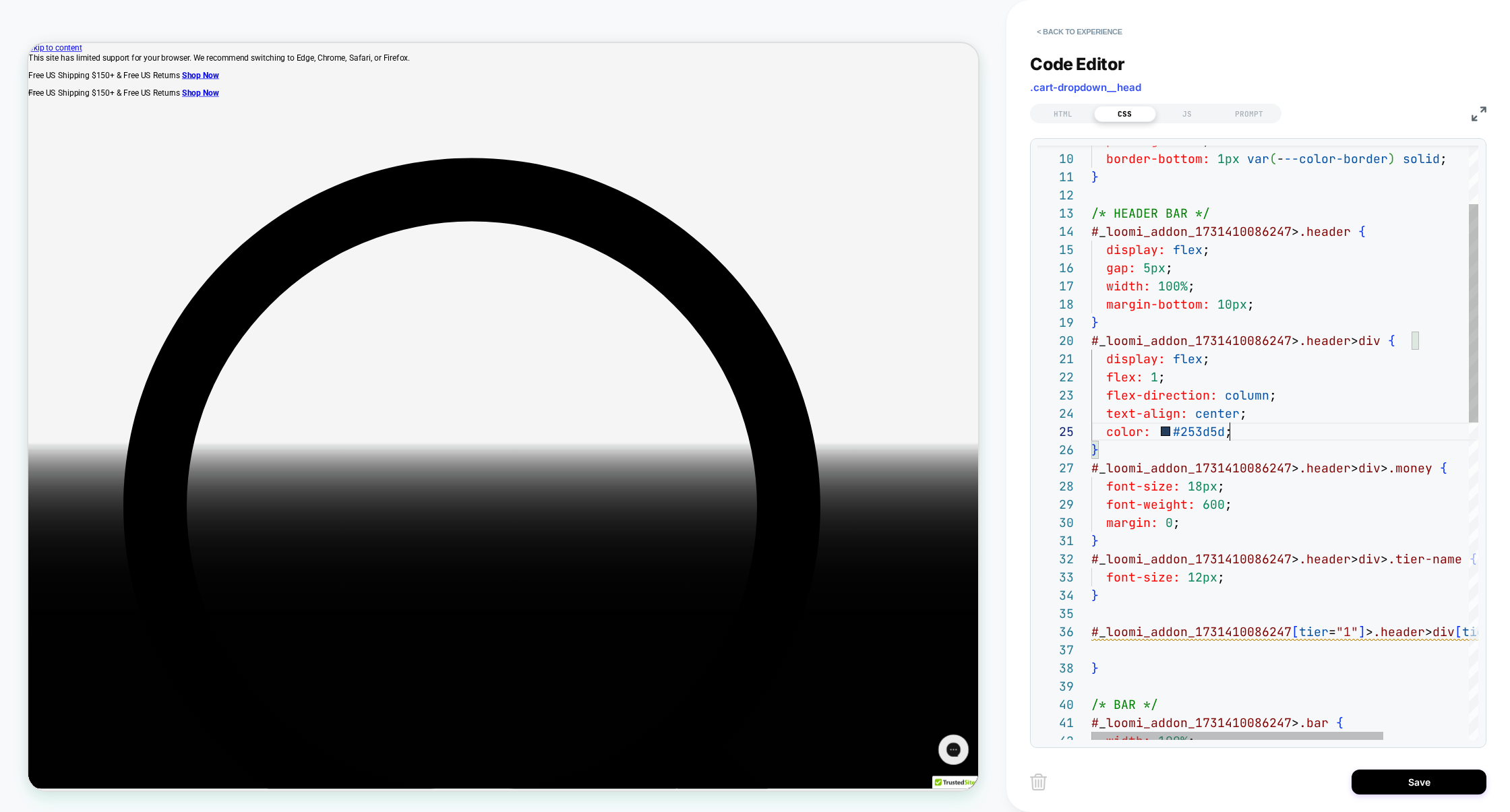
scroll to position [73, 0]
drag, startPoint x: 1254, startPoint y: 434, endPoint x: 1034, endPoint y: 434, distance: 220.0
click at [1033, 434] on div "9 10 11 12 13 14 15 16 17 18 19 20 21 22 23 24 25 26 27 28 29 30 31 32 33 34 35…" at bounding box center [1258, 443] width 457 height 610
click at [1139, 654] on div "padding: 1rem ; border-bottom: 1px var ( - --color-border ) solid ; } /* HEADER…" at bounding box center [1341, 792] width 500 height 1614
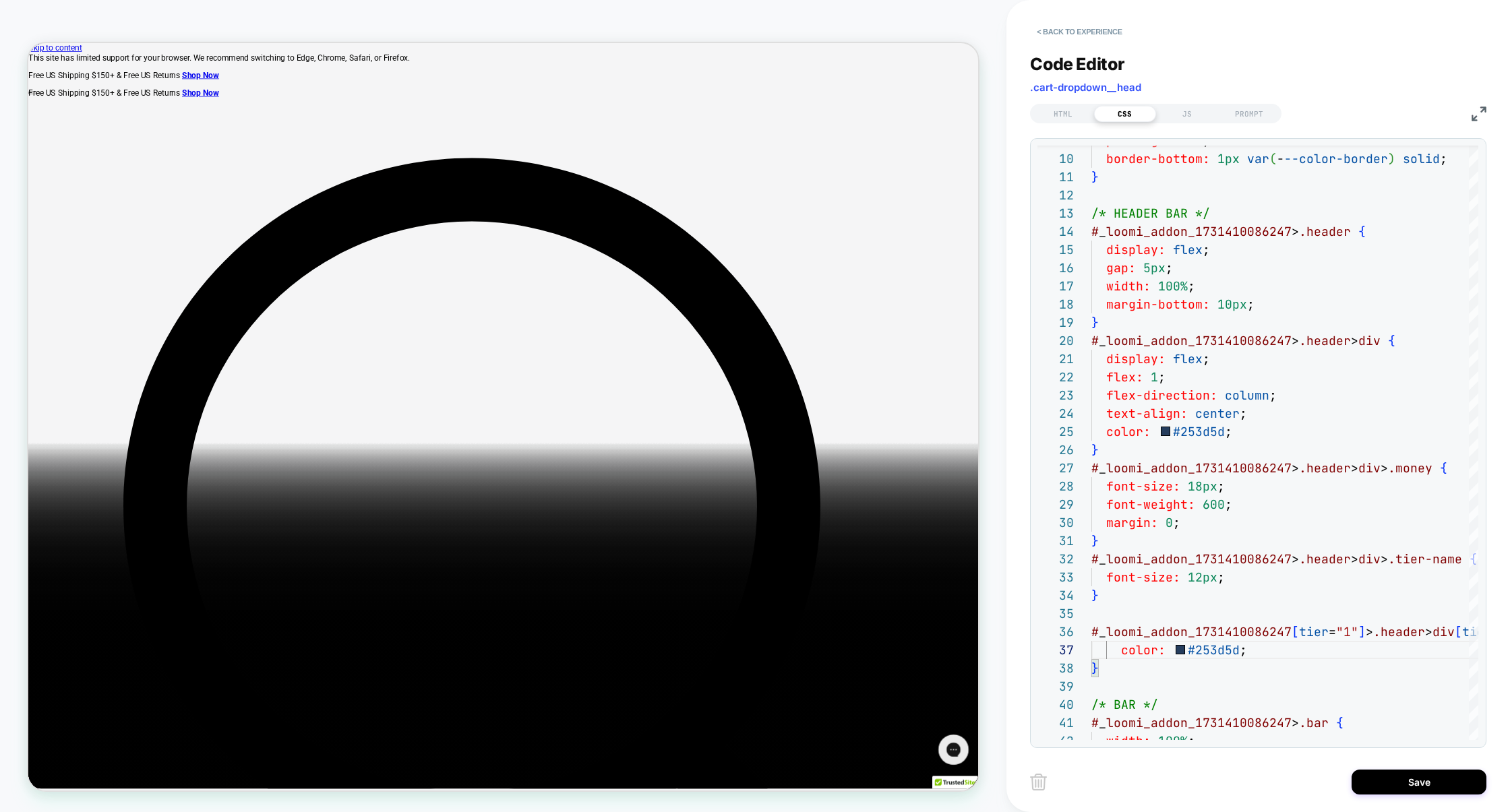
click at [1480, 118] on img at bounding box center [1478, 114] width 15 height 15
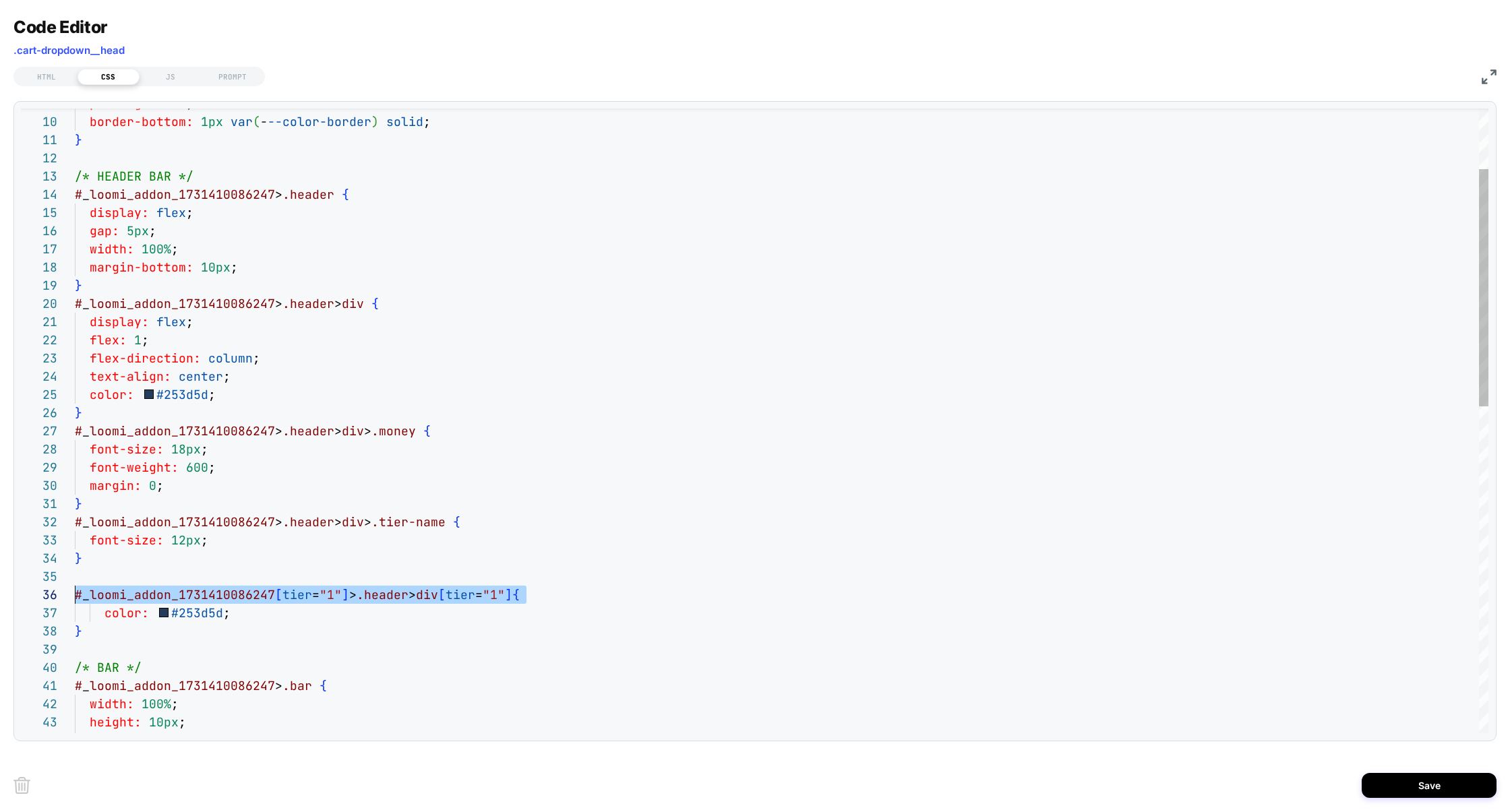
scroll to position [90, 0]
drag, startPoint x: 526, startPoint y: 596, endPoint x: 71, endPoint y: 590, distance: 455.0
click at [71, 590] on div "9 10 11 12 13 14 15 16 17 18 19 20 21 22 23 24 25 26 27 28 29 30 31 32 33 34 35…" at bounding box center [754, 421] width 1467 height 625
click at [500, 623] on div "padding: 1rem ; border-bottom: 1px var ( - --color-border ) solid ; } /* HEADER…" at bounding box center [782, 771] width 1413 height 1645
drag, startPoint x: 528, startPoint y: 594, endPoint x: 0, endPoint y: 594, distance: 528.0
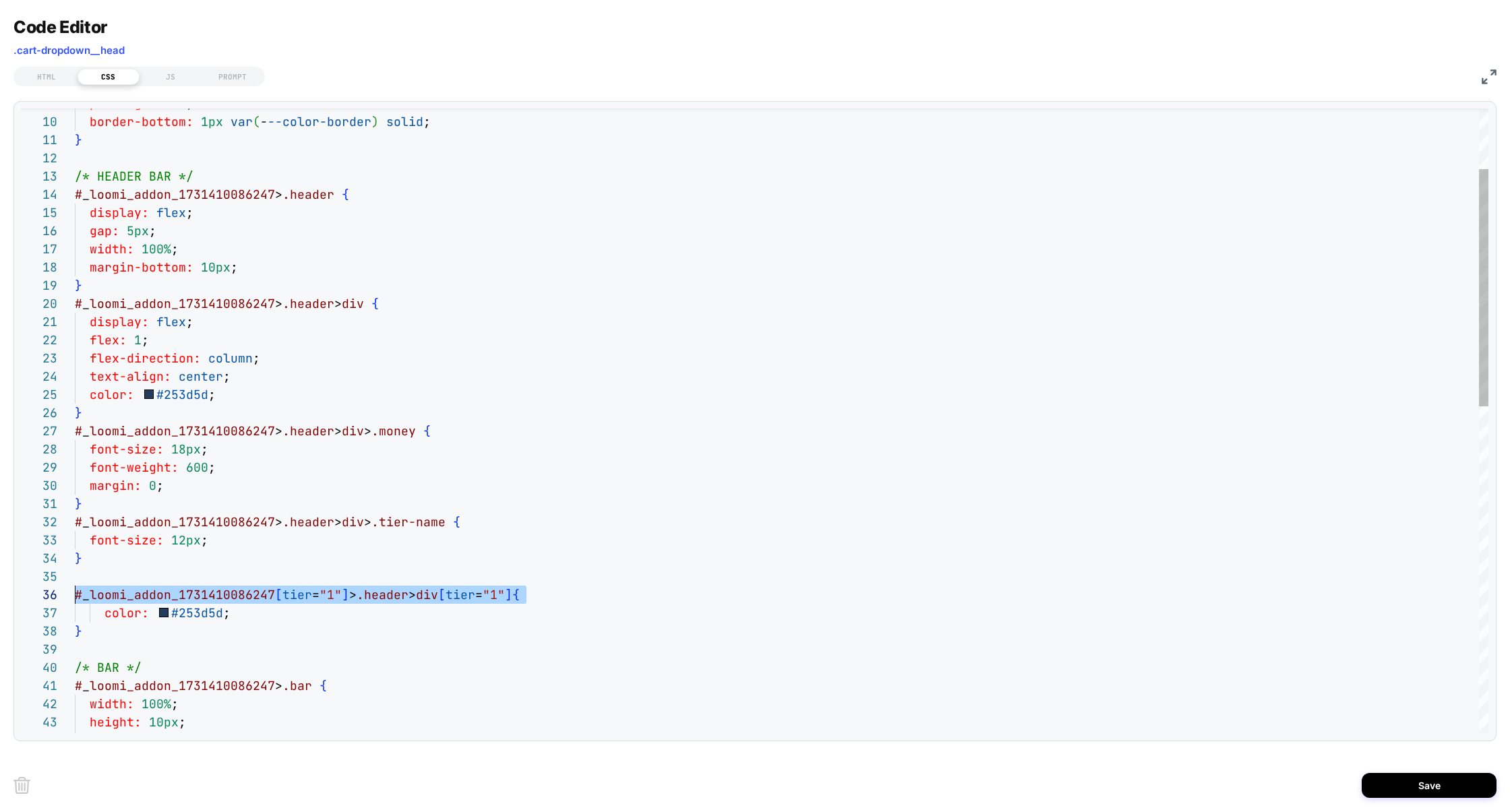
click at [0, 594] on div "Code Editor .cart-dropdown__head HTML CSS JS PROMPT 9 10 11 12 13 14 15 16 17 1…" at bounding box center [755, 406] width 1510 height 812
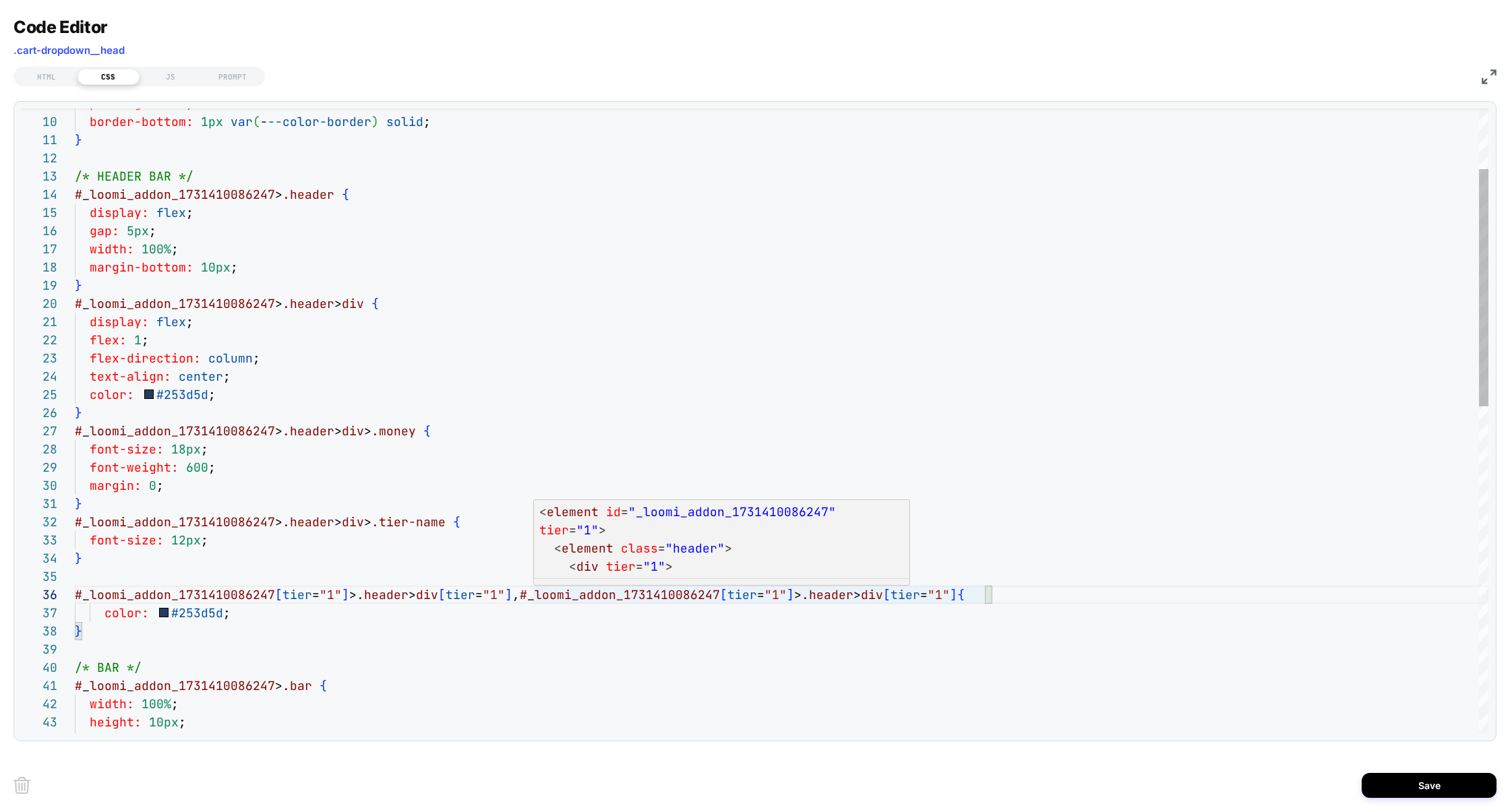
scroll to position [90, 713]
click at [787, 600] on div "padding: 1rem ; border-bottom: 1px var ( - --color-border ) solid ; } /* HEADER…" at bounding box center [782, 771] width 1413 height 1645
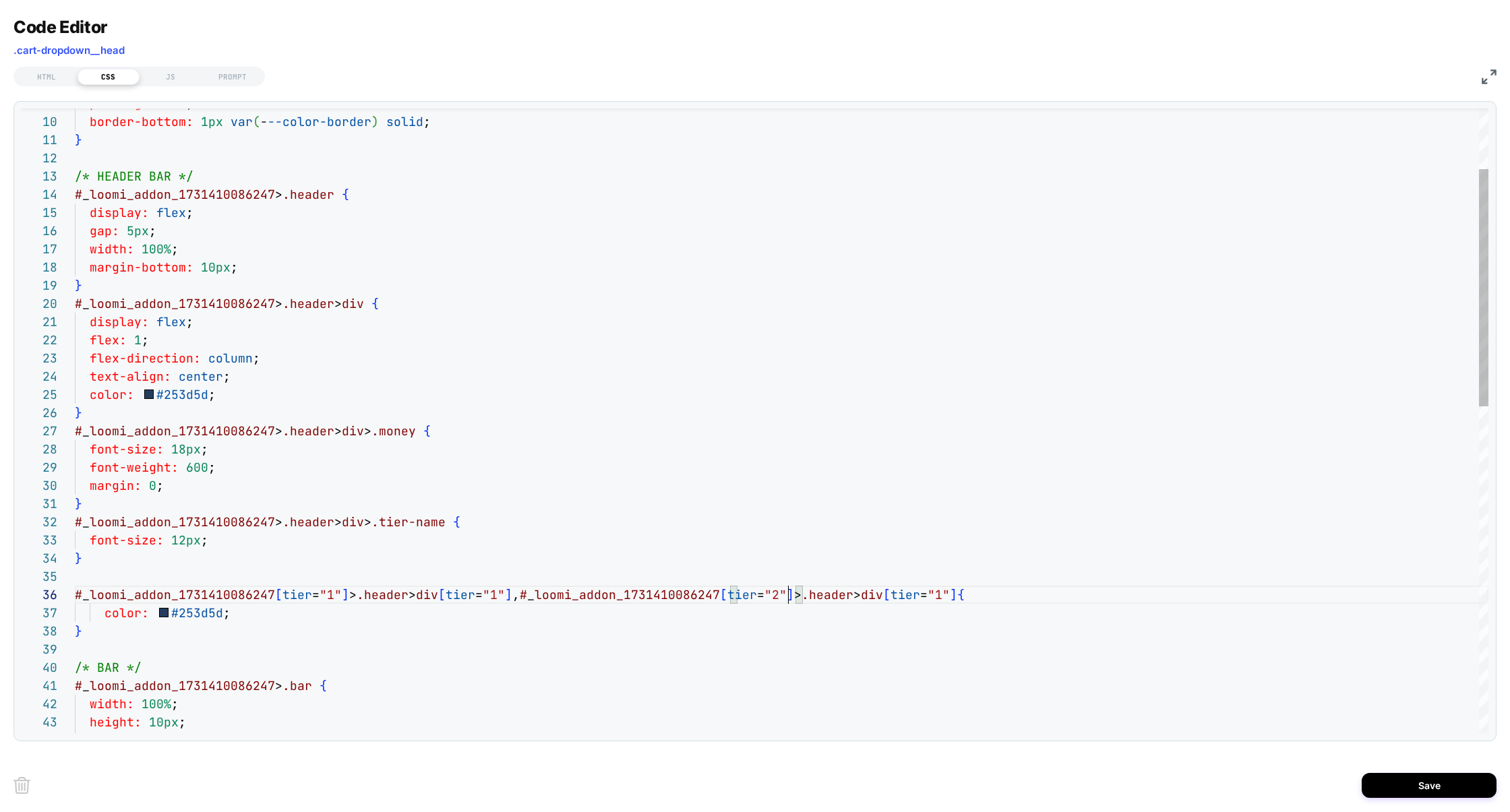
click at [985, 594] on div "padding: 1rem ; border-bottom: 1px var ( - --color-border ) solid ; } /* HEADER…" at bounding box center [782, 771] width 1413 height 1645
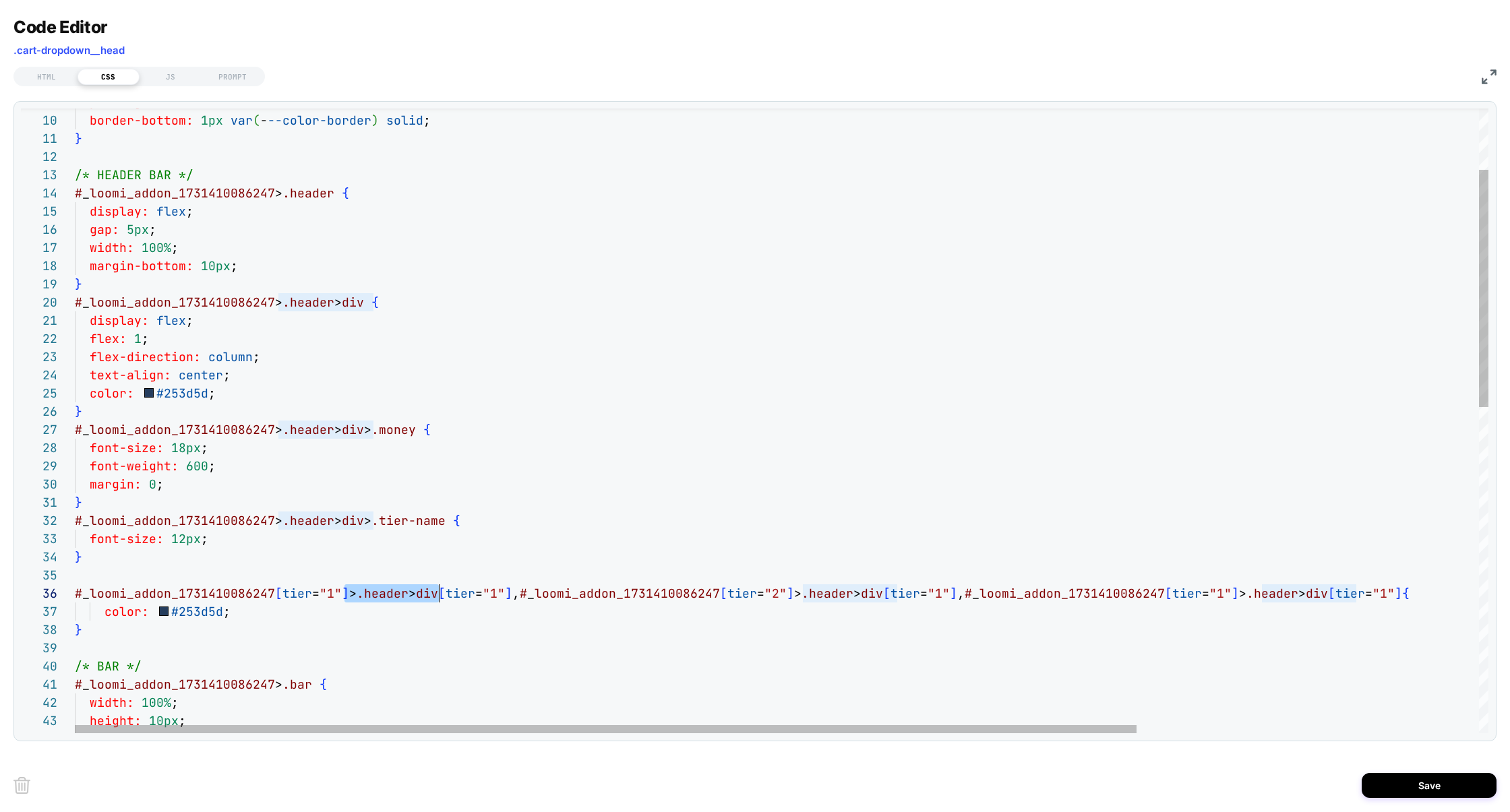
scroll to position [90, 357]
drag, startPoint x: 346, startPoint y: 598, endPoint x: 430, endPoint y: 595, distance: 84.1
click at [430, 595] on span "# _ loomi_addon_1731410086247 [ tier = "1" ] > .header > div [ tier = "1" ] , #…" at bounding box center [742, 594] width 1335 height 16
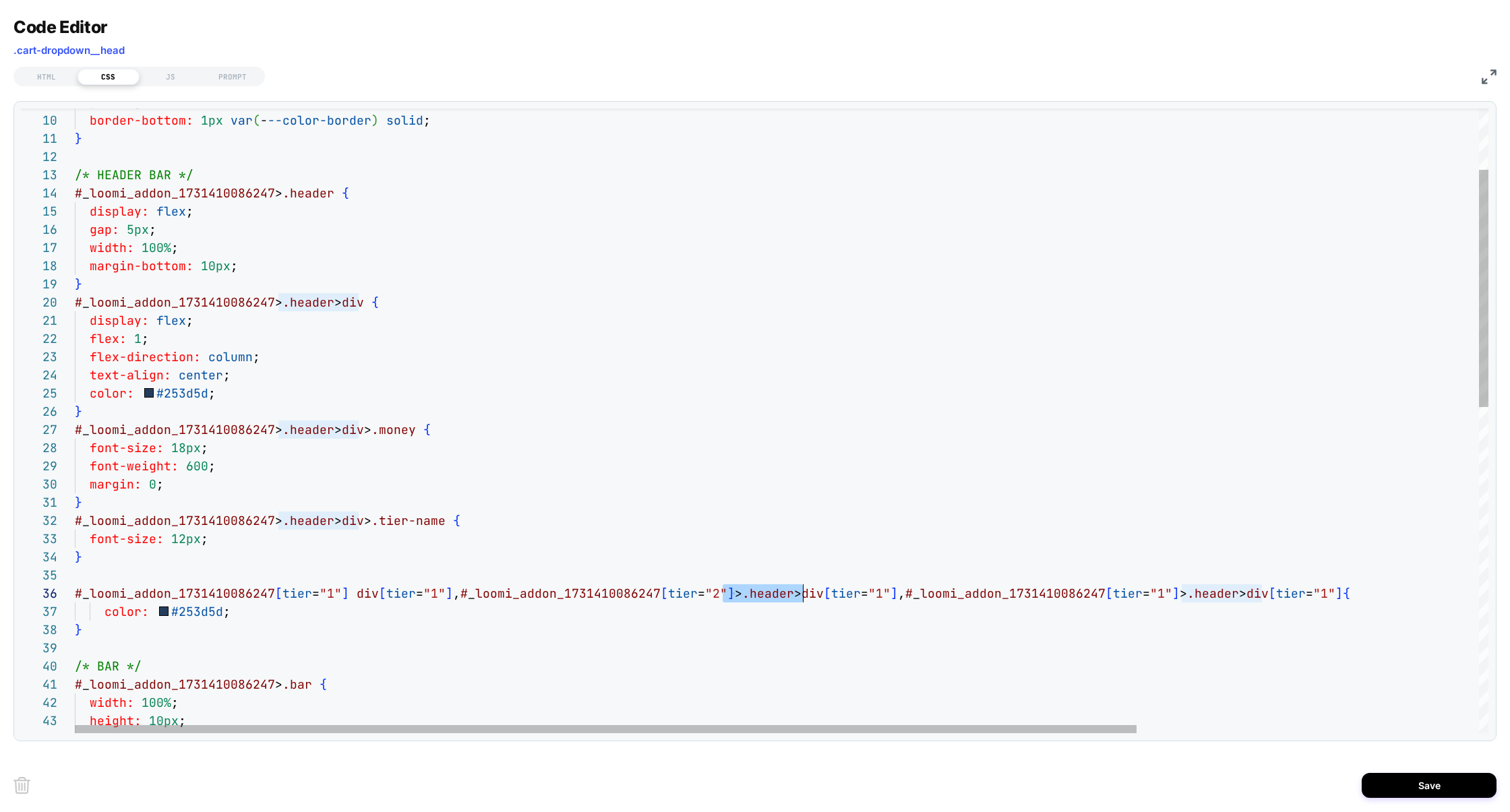
scroll to position [90, 734]
drag, startPoint x: 723, startPoint y: 595, endPoint x: 810, endPoint y: 596, distance: 87.0
click at [810, 596] on div "padding: 1rem ; border-bottom: 1px var ( - --color-border ) solid ; } /* HEADER…" at bounding box center [1009, 770] width 1869 height 1645
drag, startPoint x: 1103, startPoint y: 596, endPoint x: 1185, endPoint y: 596, distance: 82.0
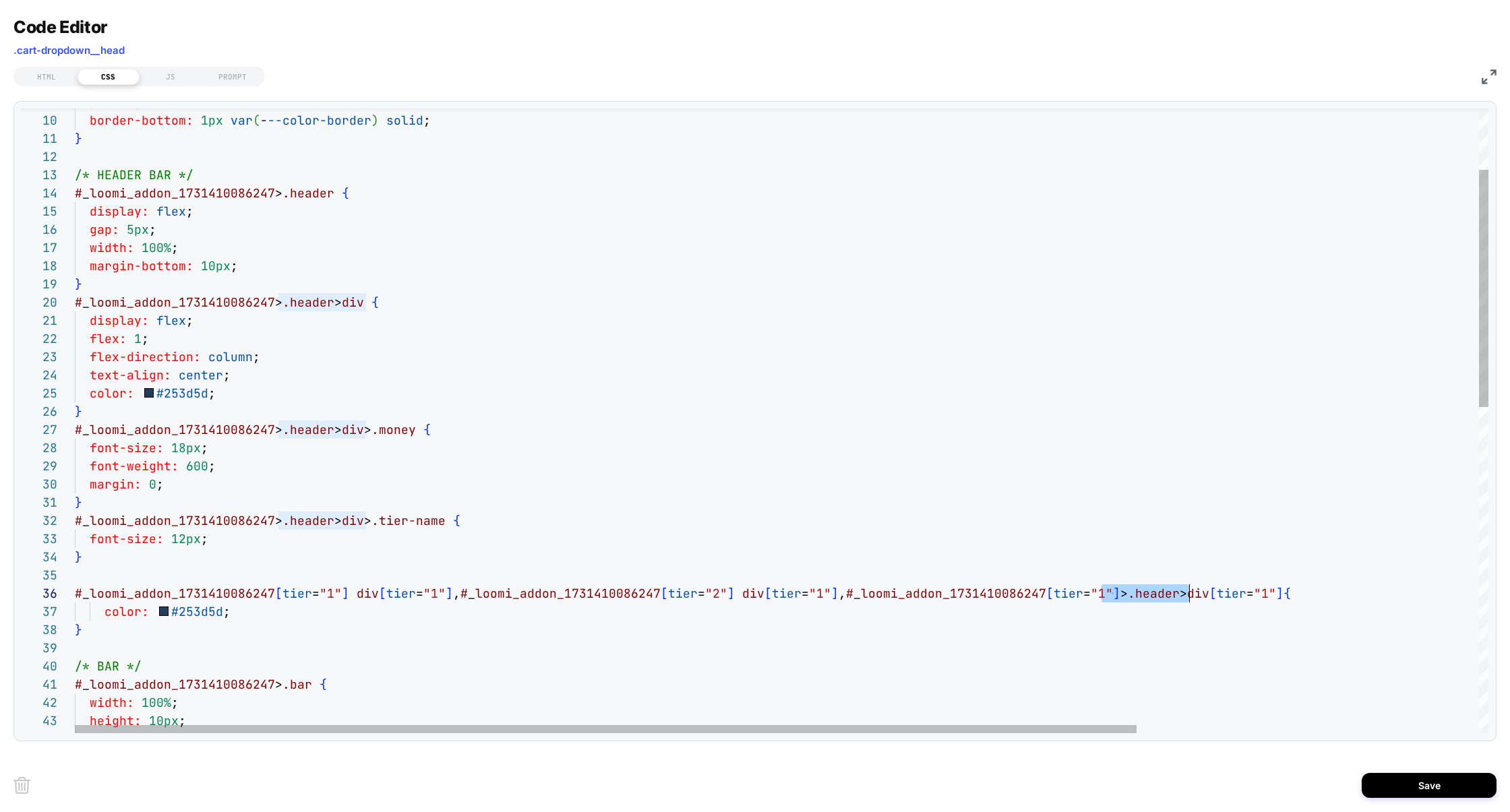
click at [1185, 596] on div "padding: 1rem ; border-bottom: 1px var ( - --color-border ) solid ; } /* HEADER…" at bounding box center [1009, 770] width 1869 height 1645
click at [1087, 595] on div "padding: 1rem ; border-bottom: 1px var ( - --color-border ) solid ; } /* HEADER…" at bounding box center [1009, 770] width 1869 height 1645
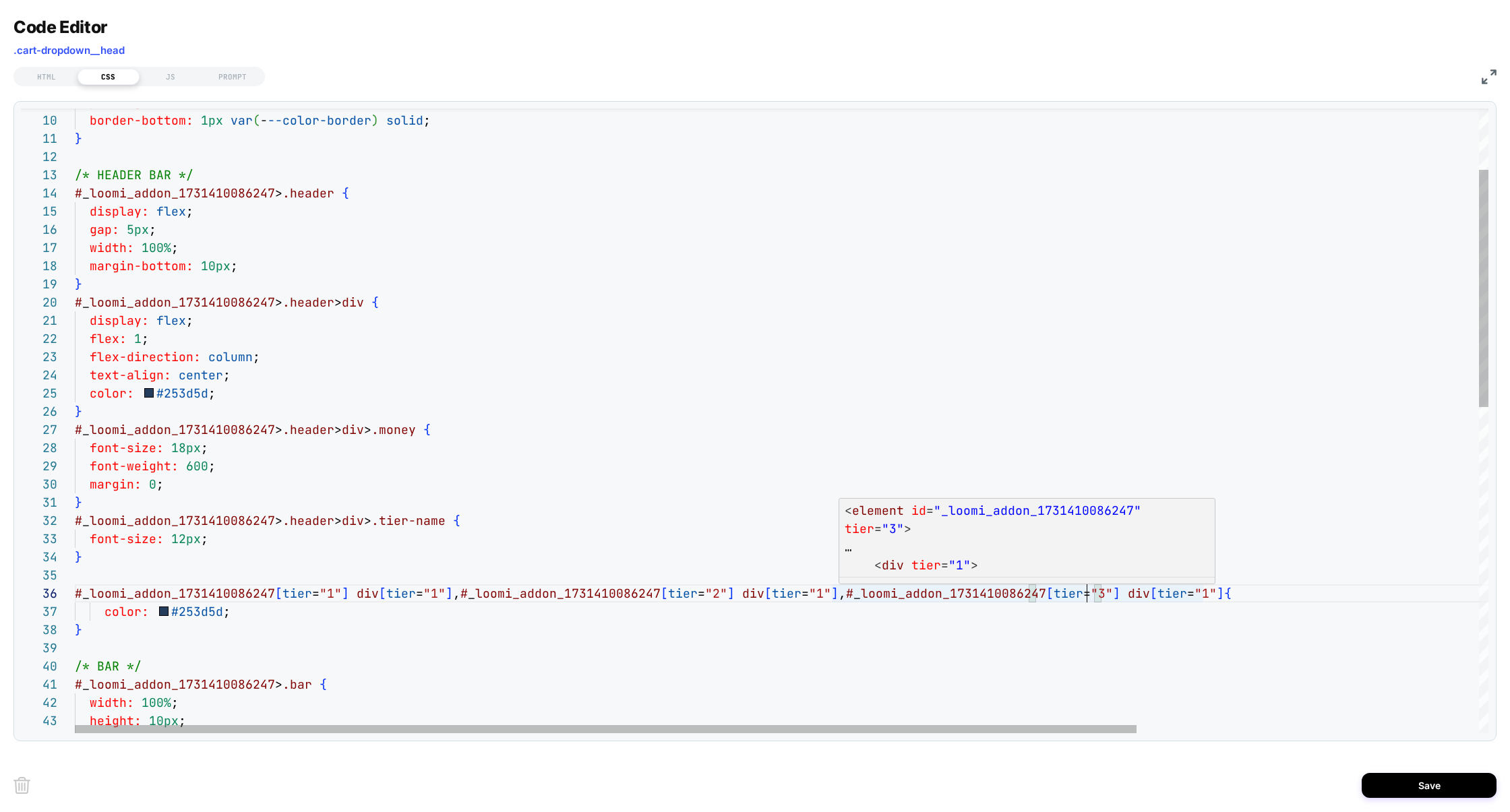
click at [1204, 594] on div "padding: 1rem ; border-bottom: 1px var ( - --color-border ) solid ; } /* HEADER…" at bounding box center [1009, 770] width 1869 height 1645
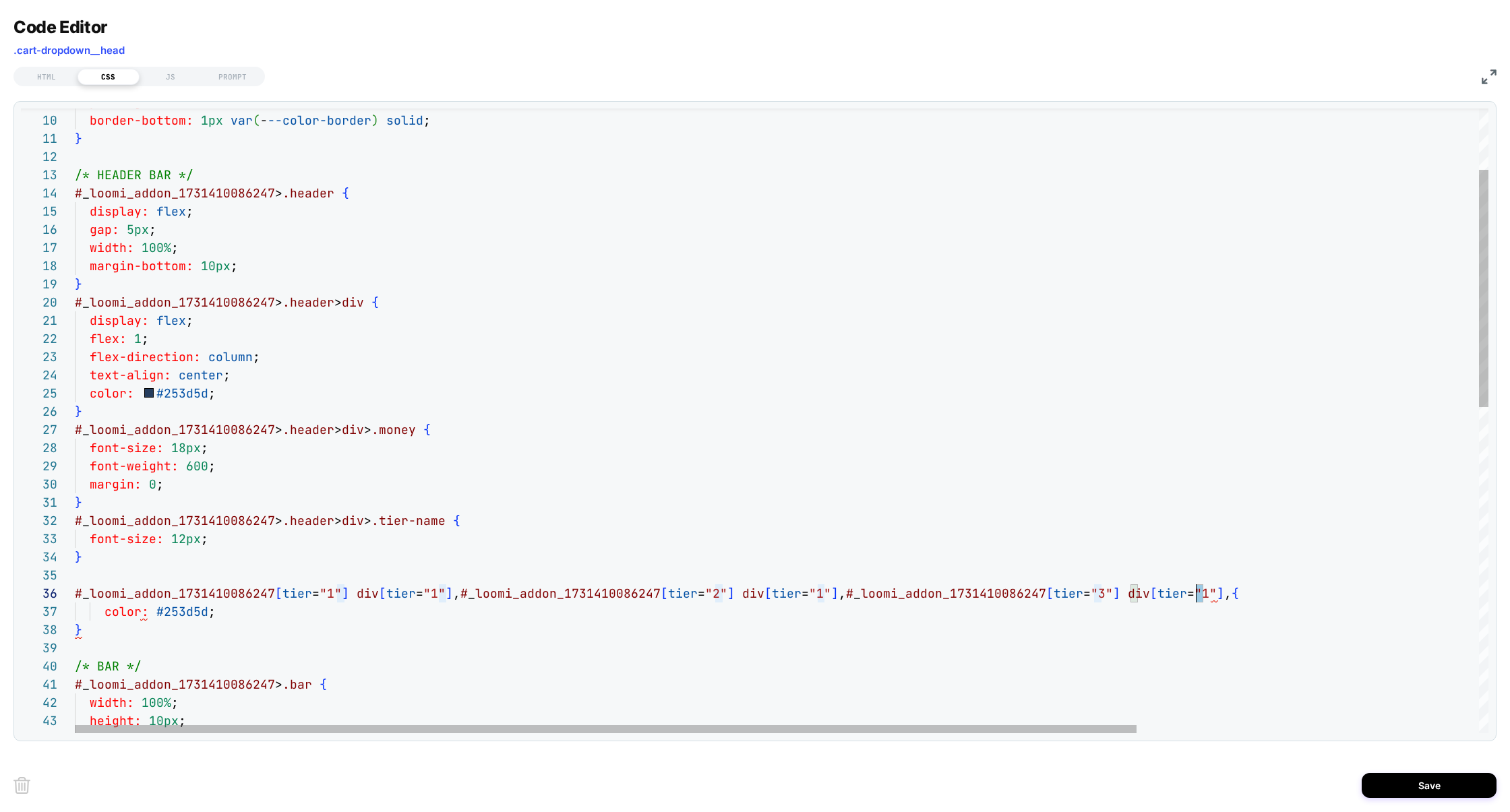
scroll to position [90, 0]
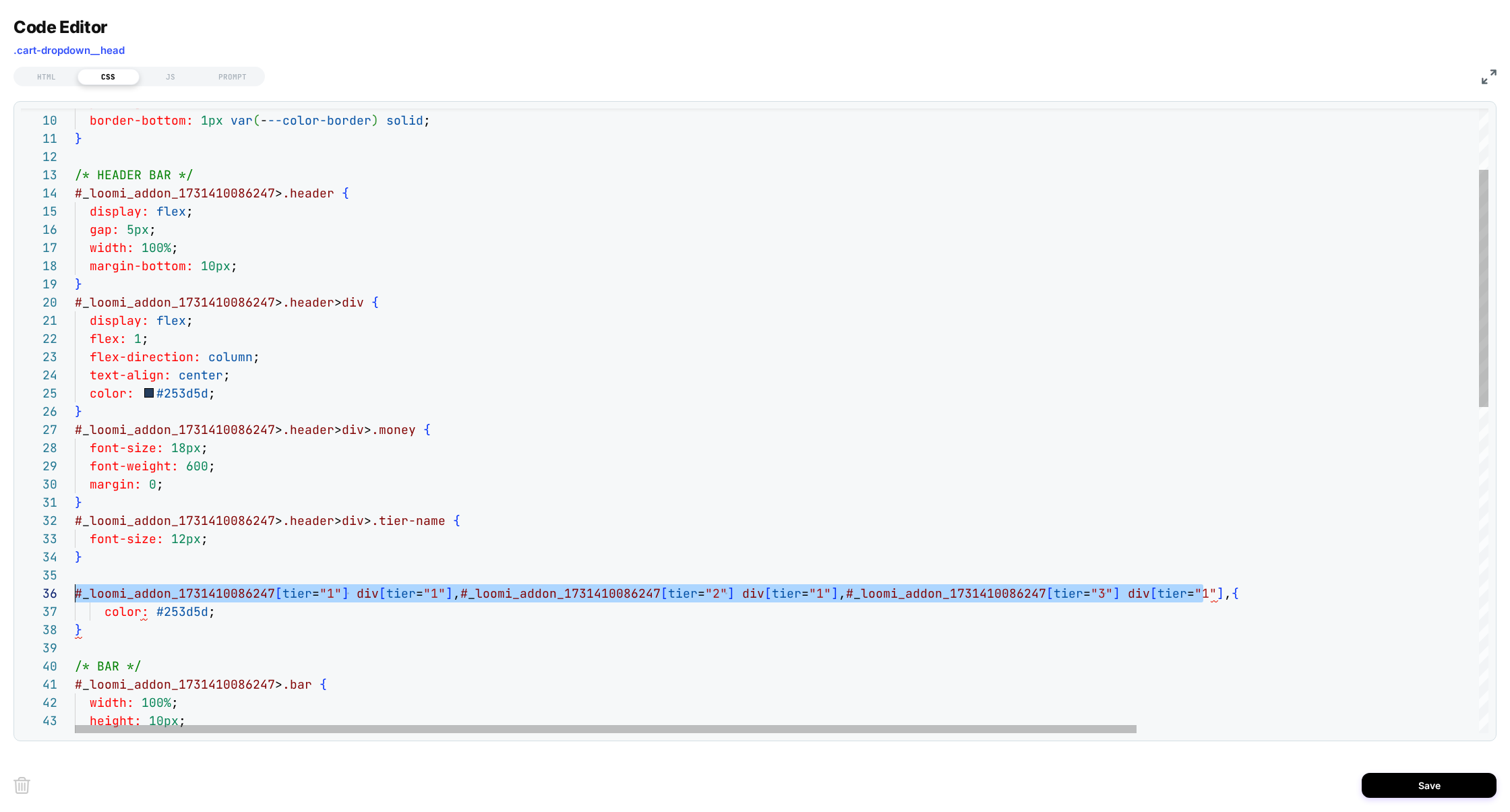
drag, startPoint x: 1205, startPoint y: 595, endPoint x: 4, endPoint y: 590, distance: 1201.0
click at [75, 590] on div "padding: 1rem ; border-bottom: 1px var ( - --color-border ) solid ; } /* HEADER…" at bounding box center [1009, 770] width 1869 height 1645
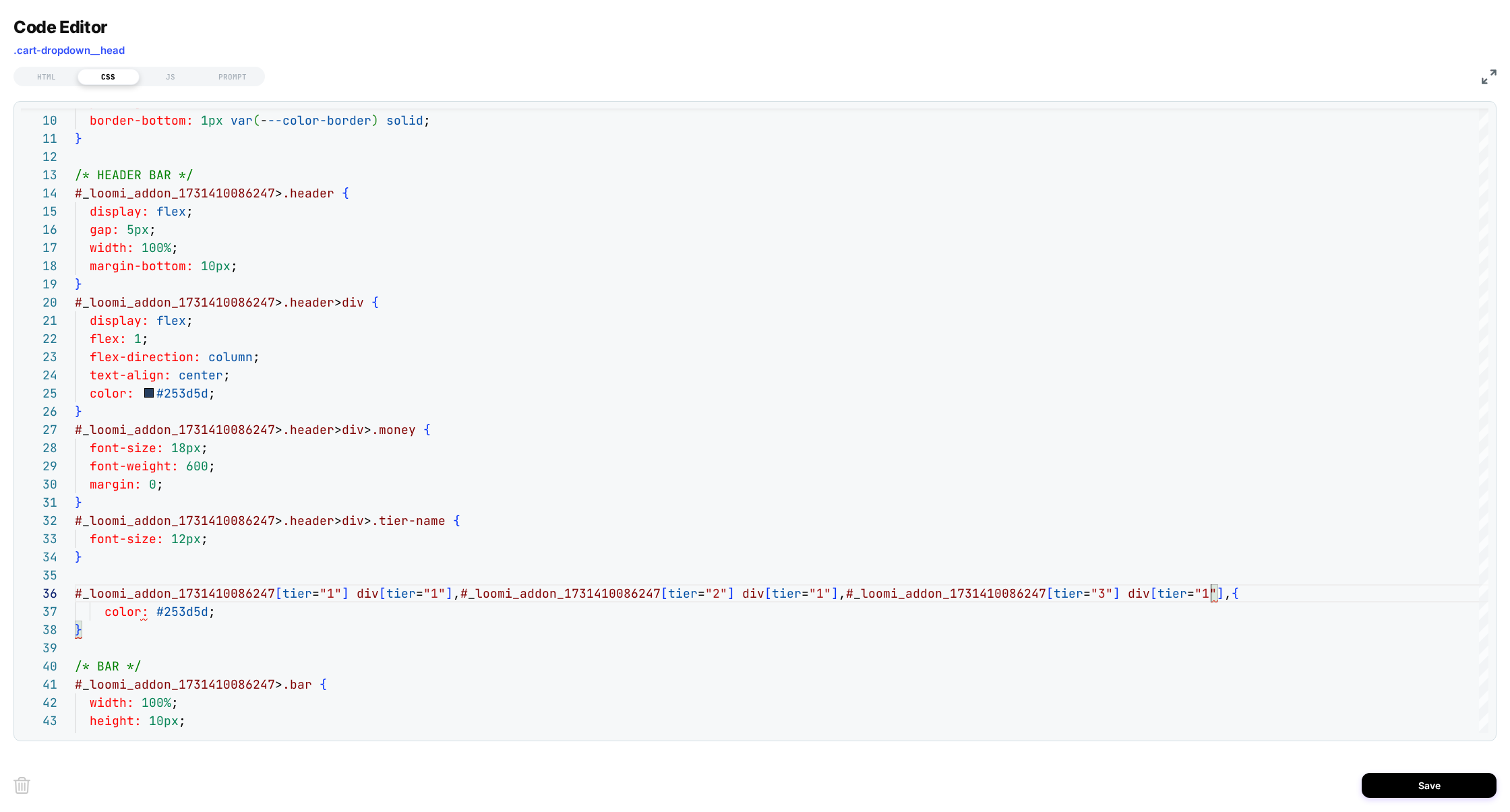
scroll to position [90, 2263]
type textarea "**********"
click at [1453, 791] on button "Save" at bounding box center [1429, 786] width 135 height 25
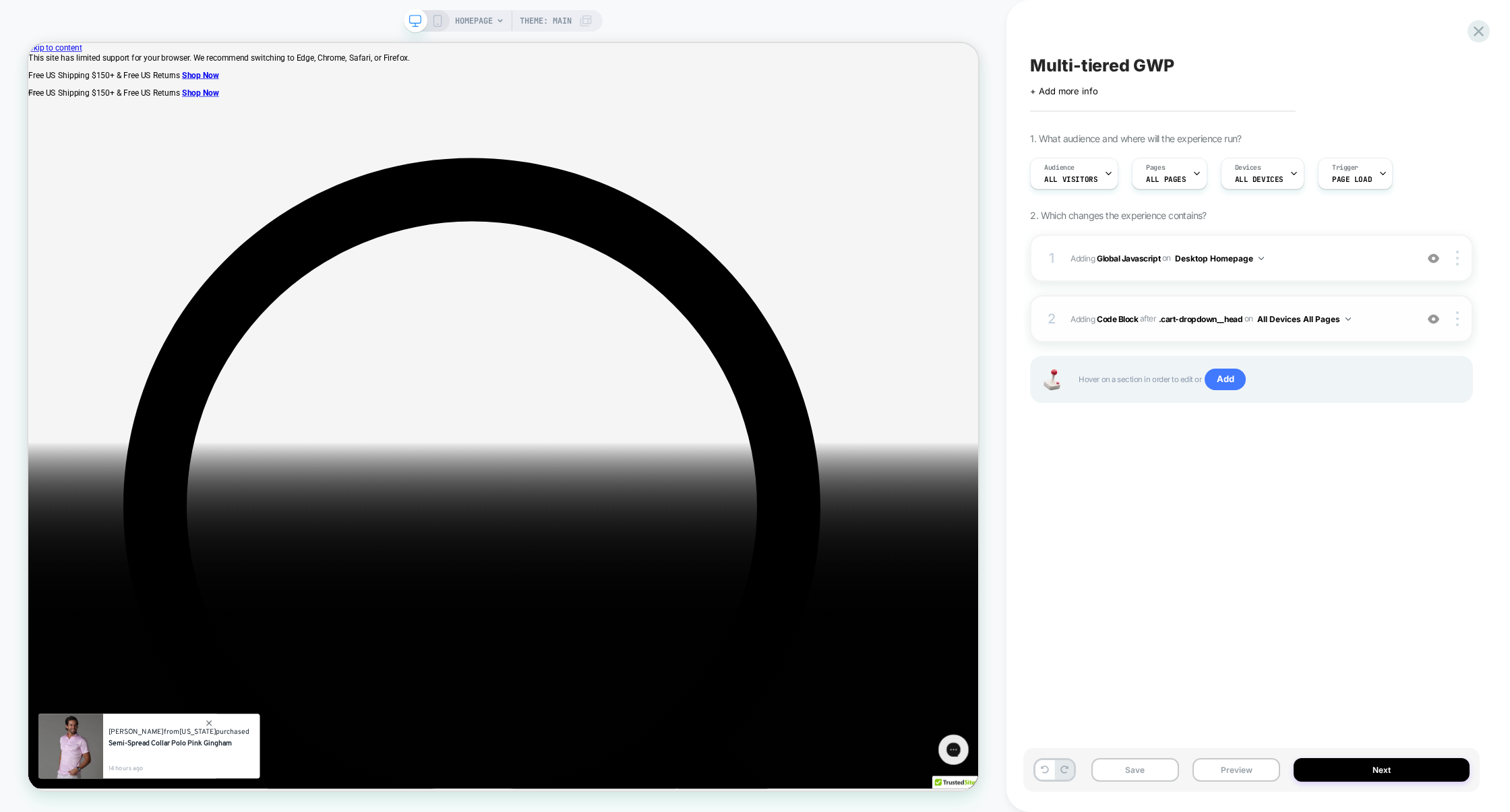
click at [1372, 318] on span "Adding Code Block AFTER .cart-dropdown__head .cart-dropdown__head on All Device…" at bounding box center [1240, 319] width 339 height 17
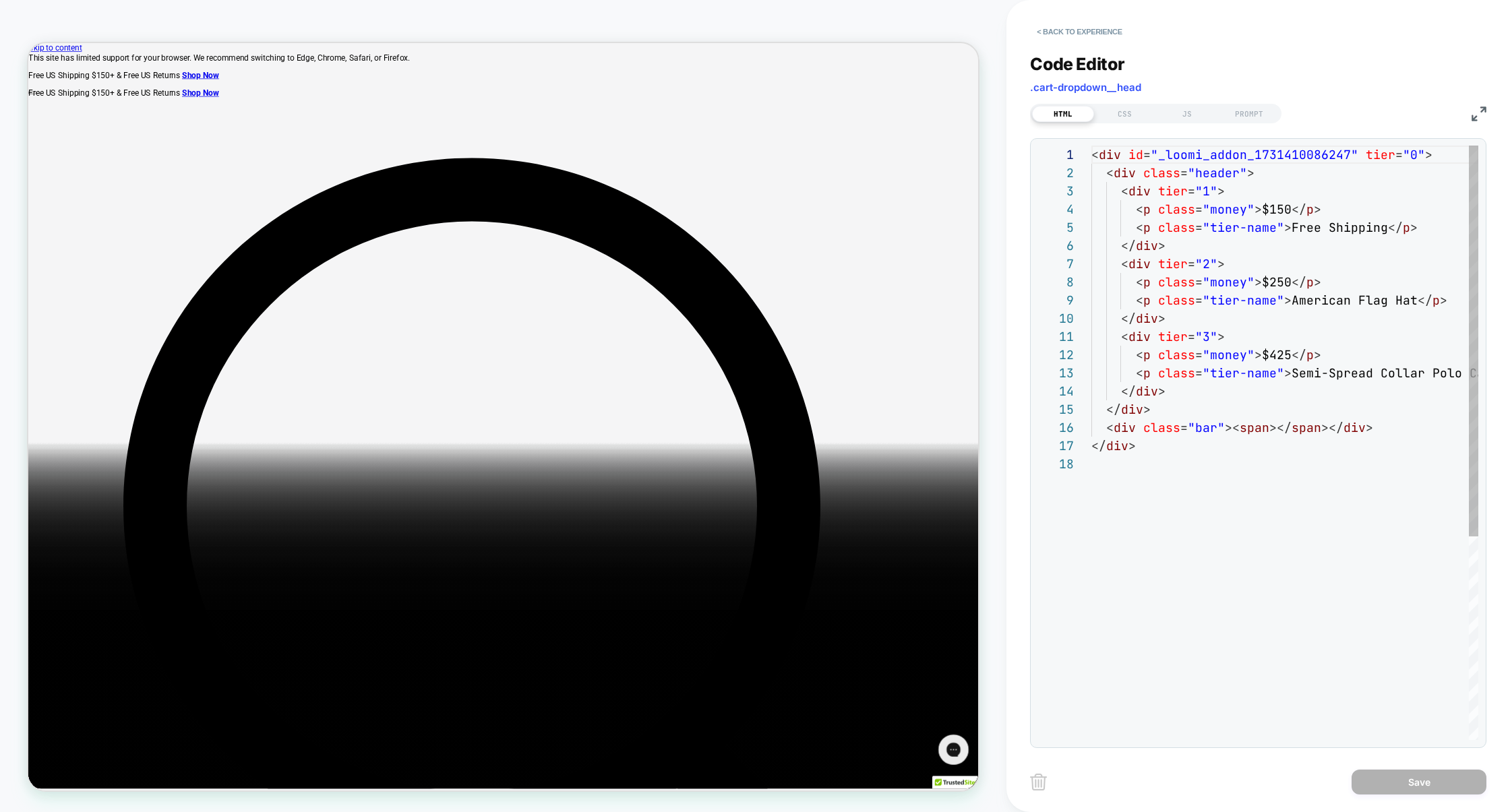
scroll to position [182, 0]
click at [1121, 112] on div "CSS" at bounding box center [1125, 114] width 62 height 16
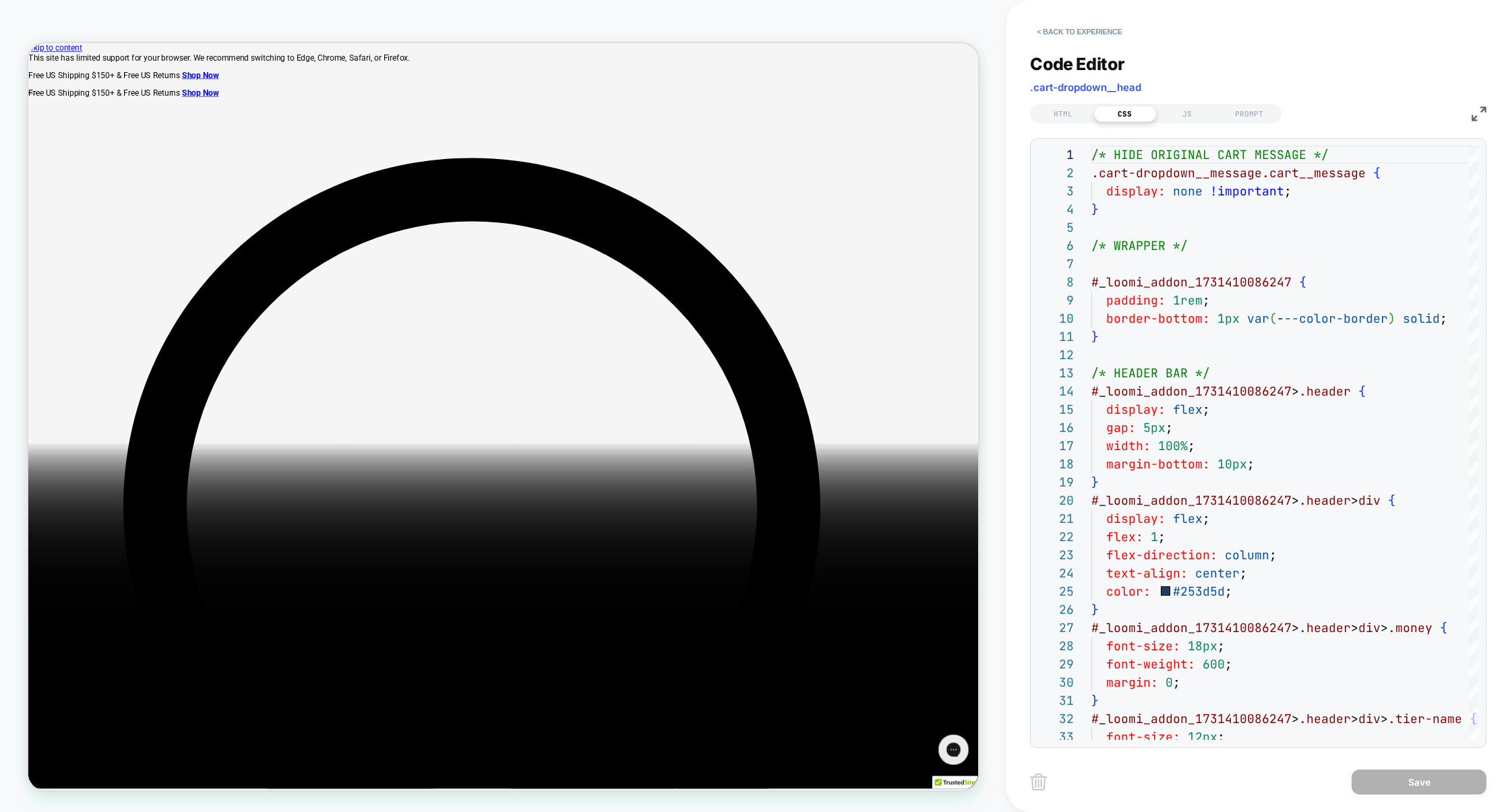
click at [1481, 114] on img at bounding box center [1478, 114] width 15 height 15
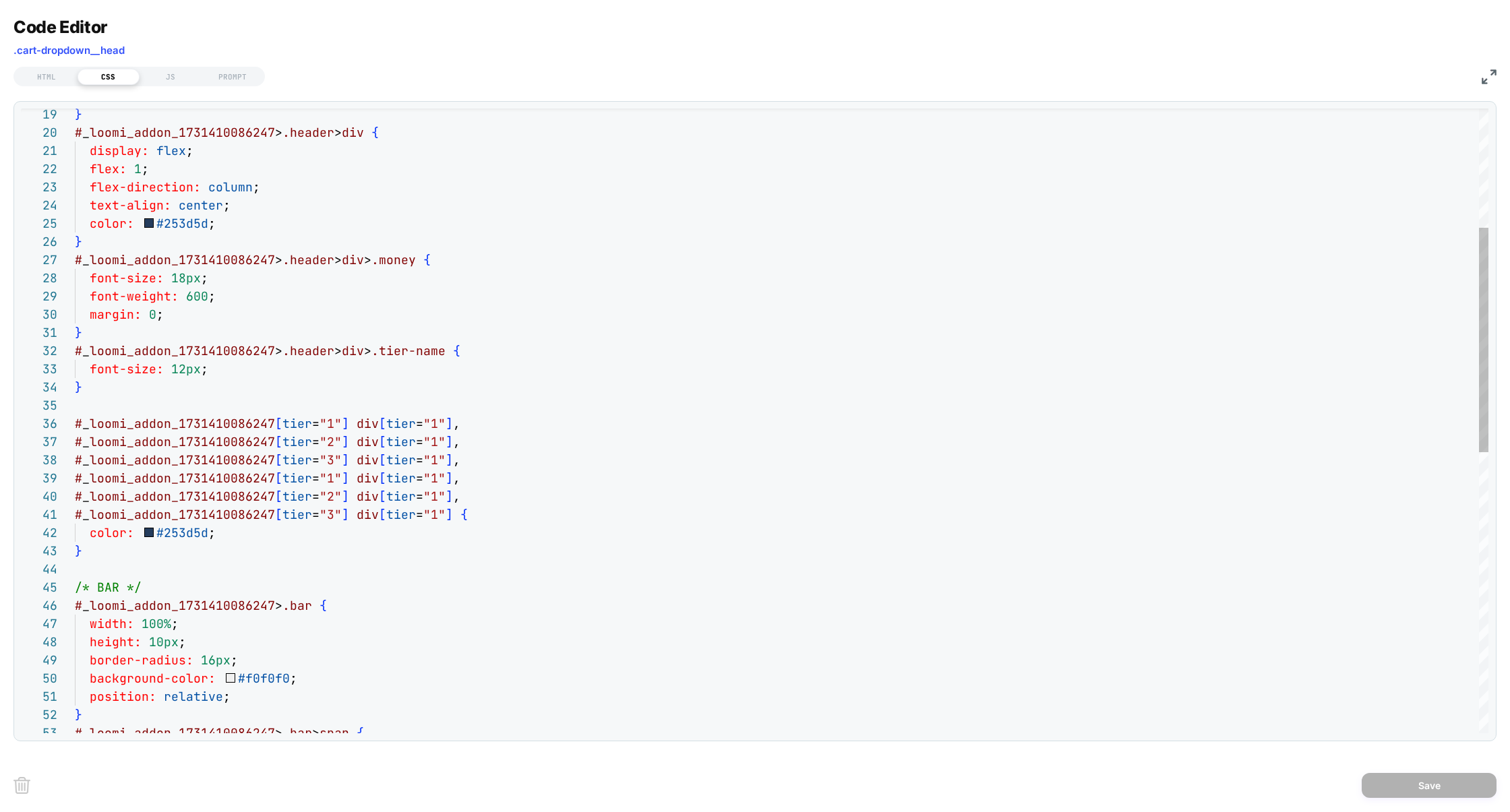
scroll to position [146, 255]
click at [330, 484] on div "} # _ loomi_addon_1731410086247 > .header > div { display: flex ; flex: 1 ; fle…" at bounding box center [782, 645] width 1413 height 1736
click at [427, 476] on div "} # _ loomi_addon_1731410086247 > .header > div { display: flex ; flex: 1 ; fle…" at bounding box center [782, 645] width 1413 height 1736
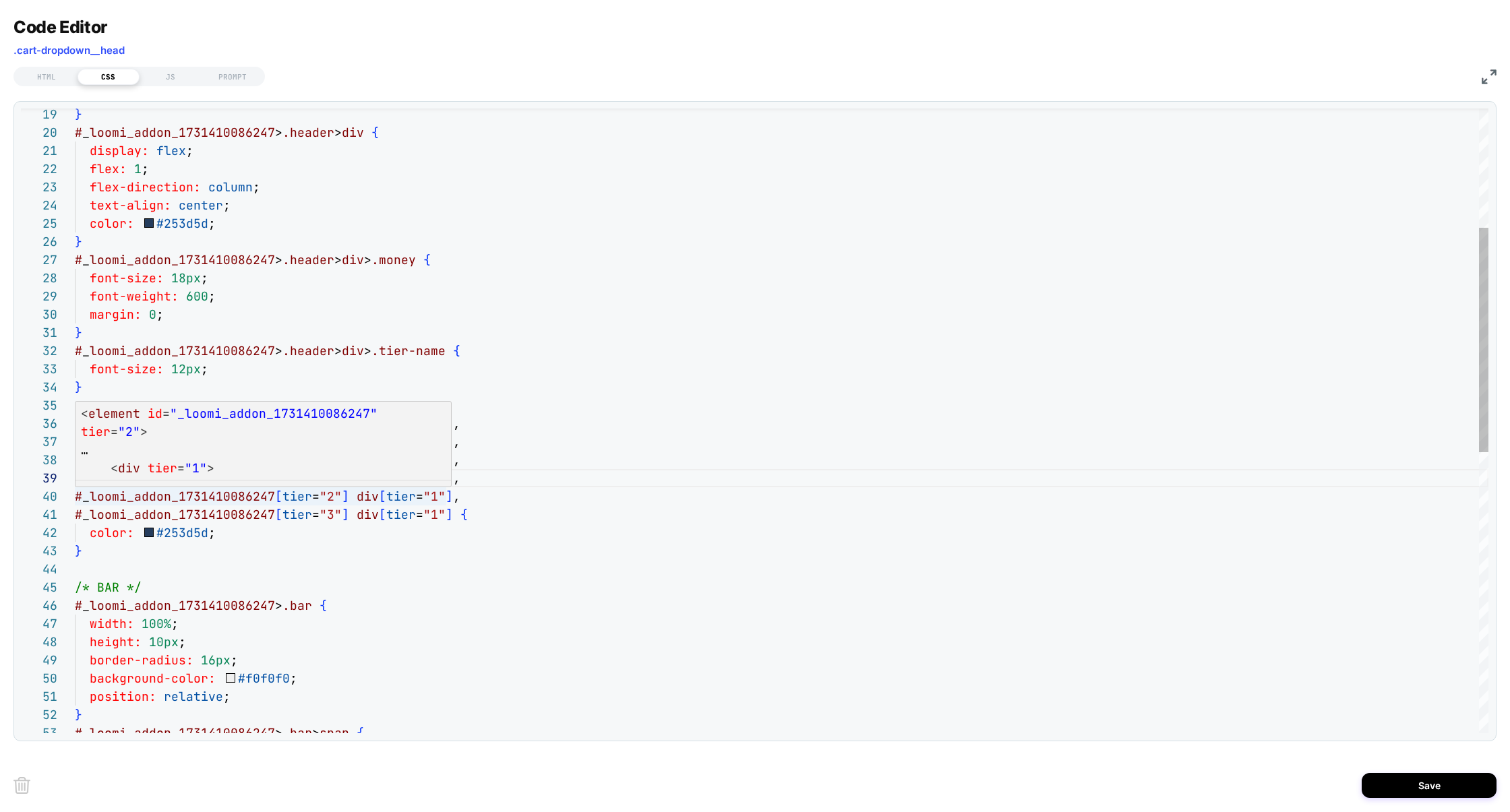
scroll to position [163, 357]
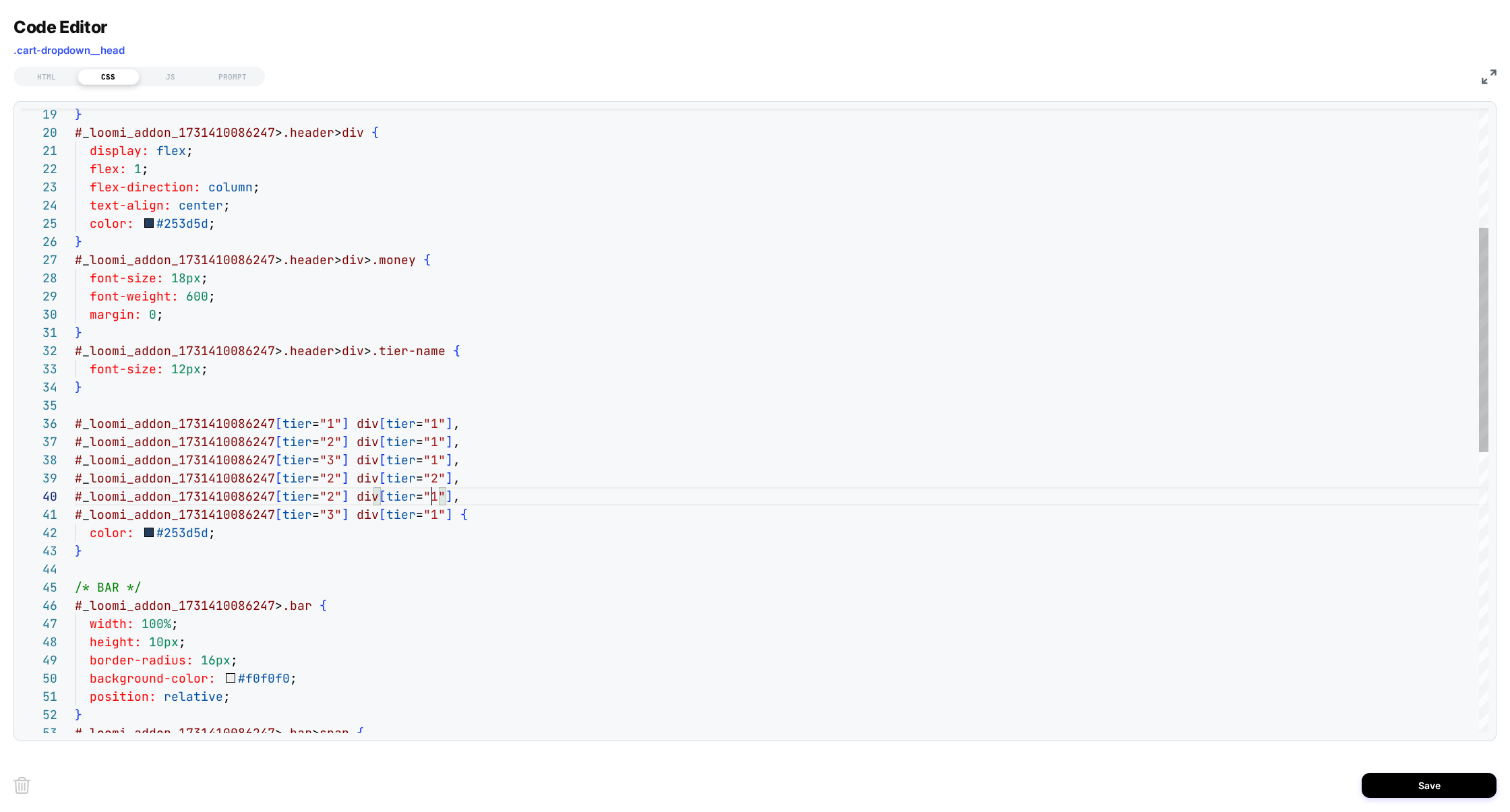
click at [431, 499] on div "} # _ loomi_addon_1731410086247 > .header > div { display: flex ; flex: 1 ; fle…" at bounding box center [782, 645] width 1413 height 1736
click at [330, 502] on div "} # _ loomi_addon_1731410086247 > .header > div { display: flex ; flex: 1 ; fle…" at bounding box center [782, 645] width 1413 height 1736
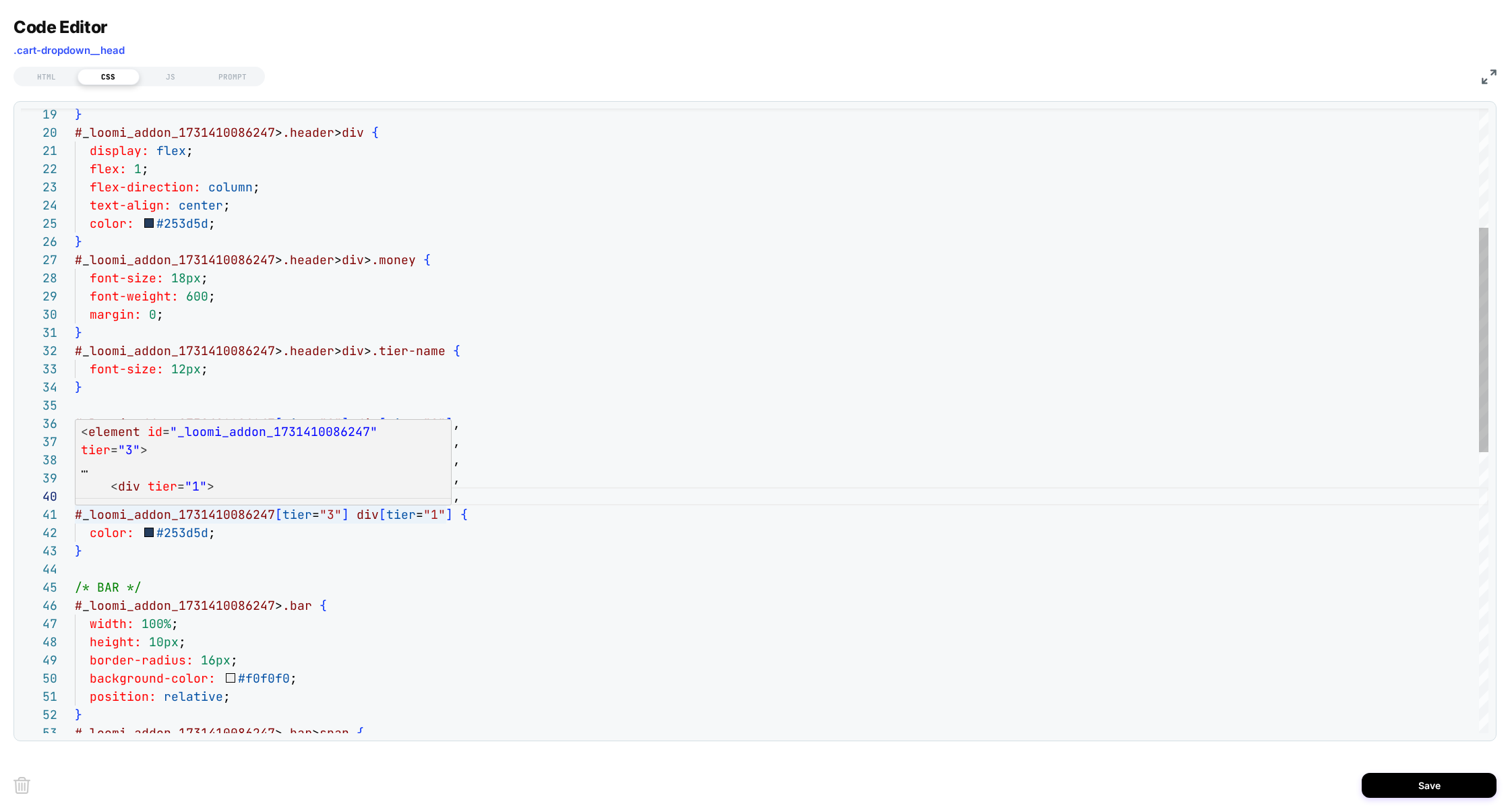
click at [434, 518] on div "} # _ loomi_addon_1731410086247 > .header > div { display: flex ; flex: 1 ; fle…" at bounding box center [782, 645] width 1413 height 1736
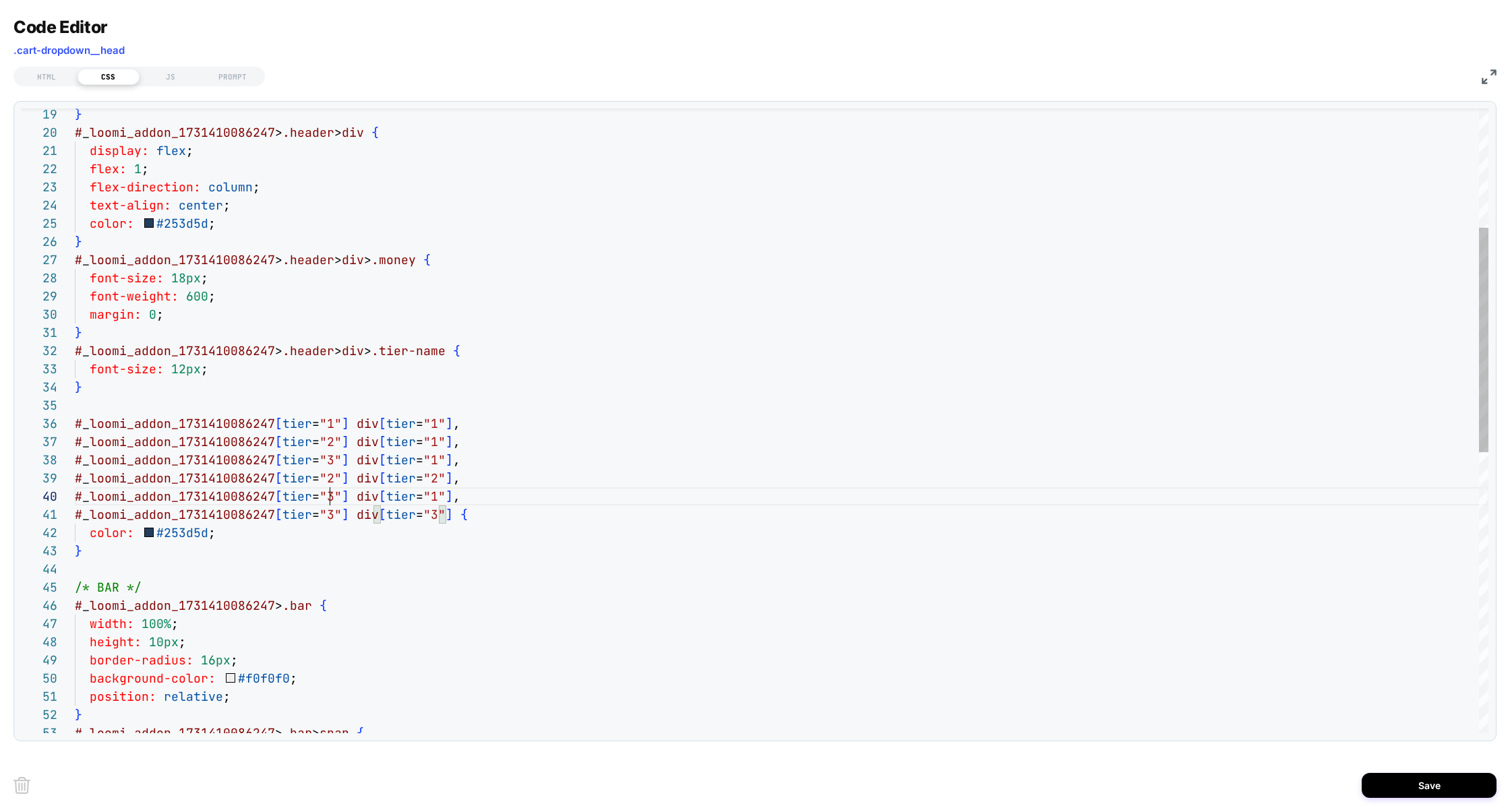
click at [328, 499] on div "} # _ loomi_addon_1731410086247 > .header > div { display: flex ; flex: 1 ; fle…" at bounding box center [782, 645] width 1413 height 1736
click at [427, 495] on div "} # _ loomi_addon_1731410086247 > .header > div { display: flex ; flex: 1 ; fle…" at bounding box center [782, 645] width 1413 height 1736
click at [521, 489] on div "} # _ loomi_addon_1731410086247 > .header > div { display: flex ; flex: 1 ; fle…" at bounding box center [782, 645] width 1413 height 1736
click at [466, 478] on div "} # _ loomi_addon_1731410086247 > .header > div { display: flex ; flex: 1 ; fle…" at bounding box center [782, 645] width 1413 height 1736
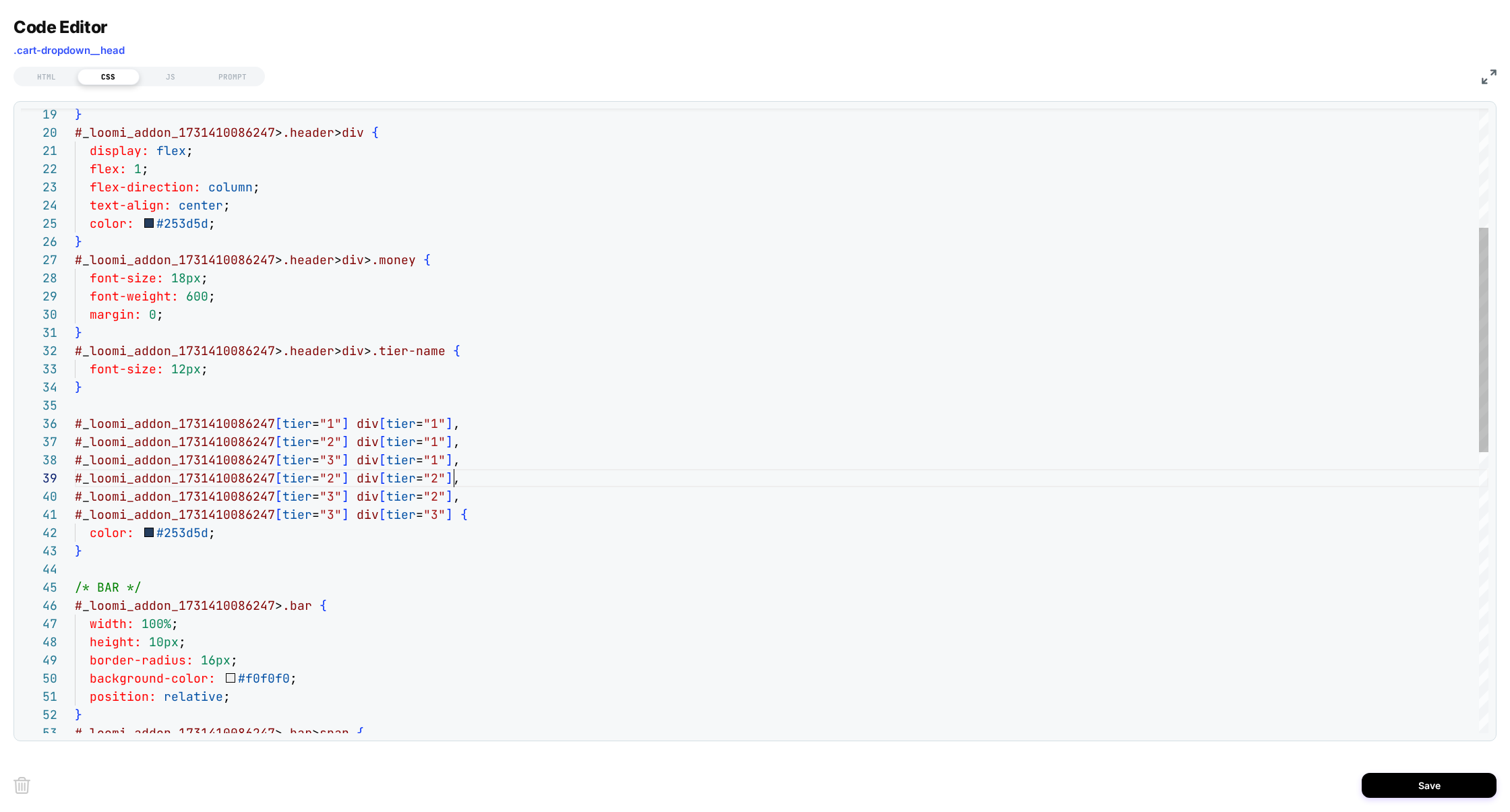
scroll to position [146, 0]
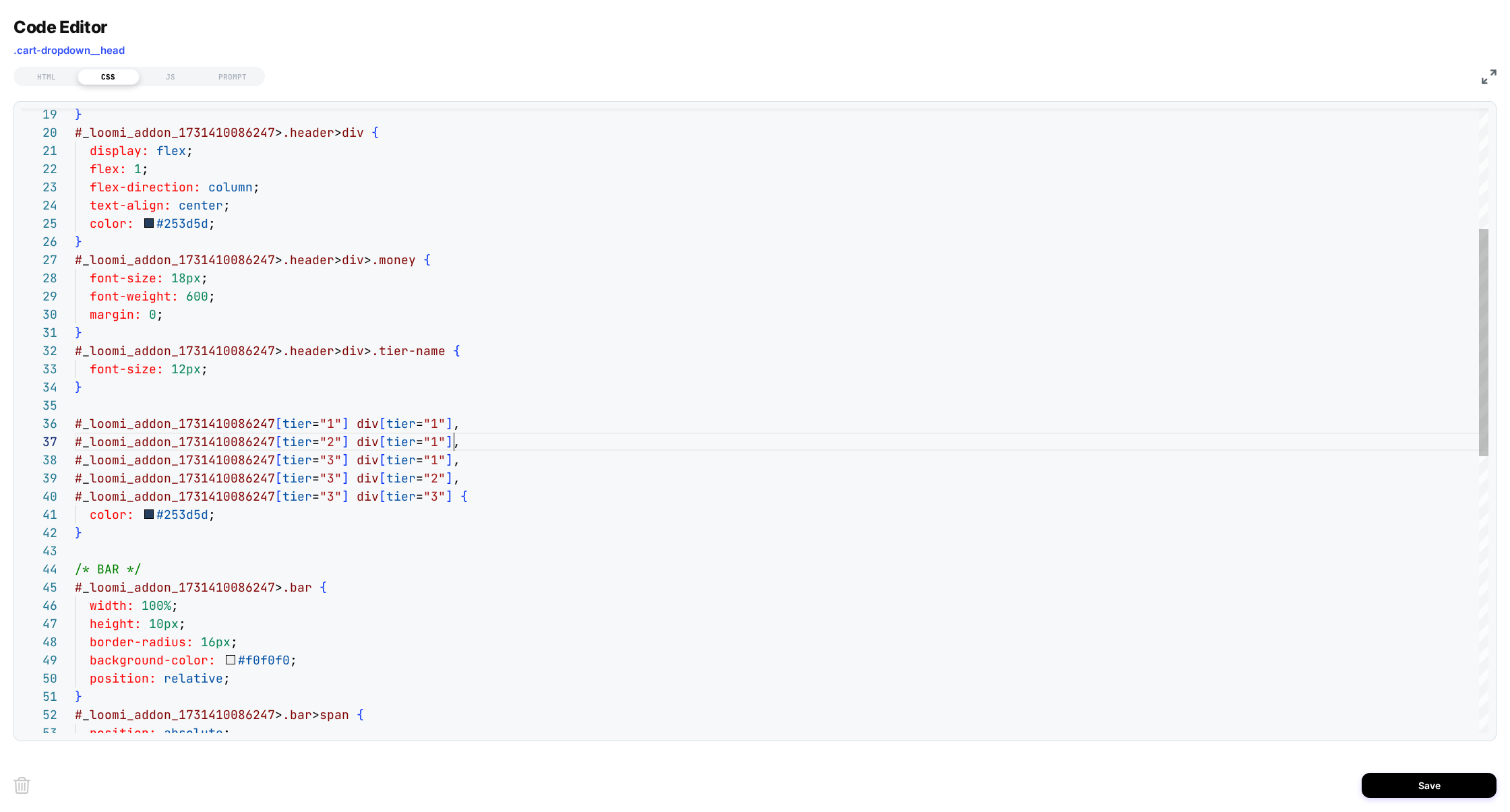
click at [466, 443] on div "} # _ loomi_addon_1731410086247 > .header > div { display: flex ; flex: 1 ; fle…" at bounding box center [782, 636] width 1413 height 1717
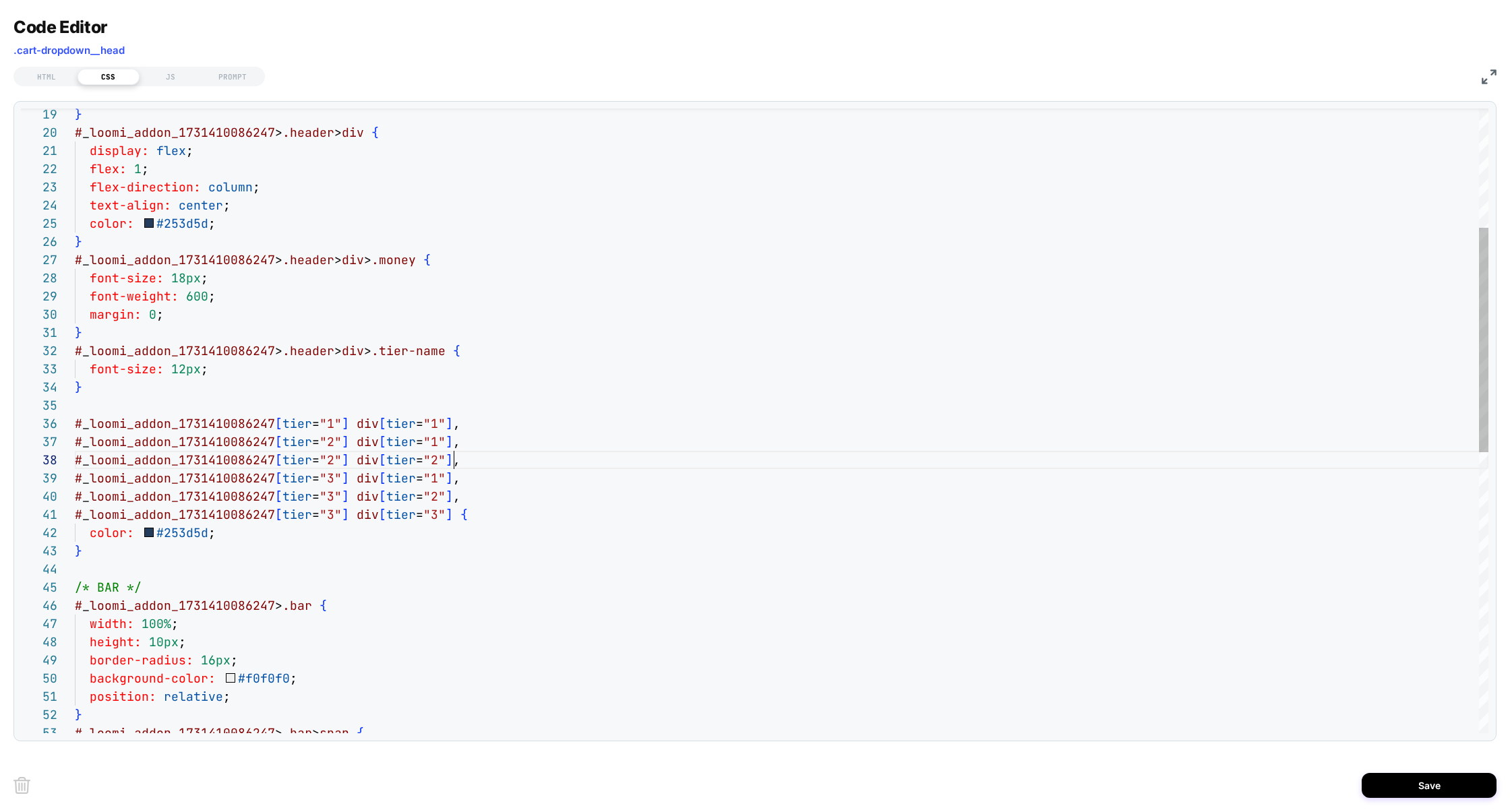
scroll to position [127, 379]
type textarea "**********"
click at [1420, 790] on button "Save" at bounding box center [1429, 786] width 135 height 25
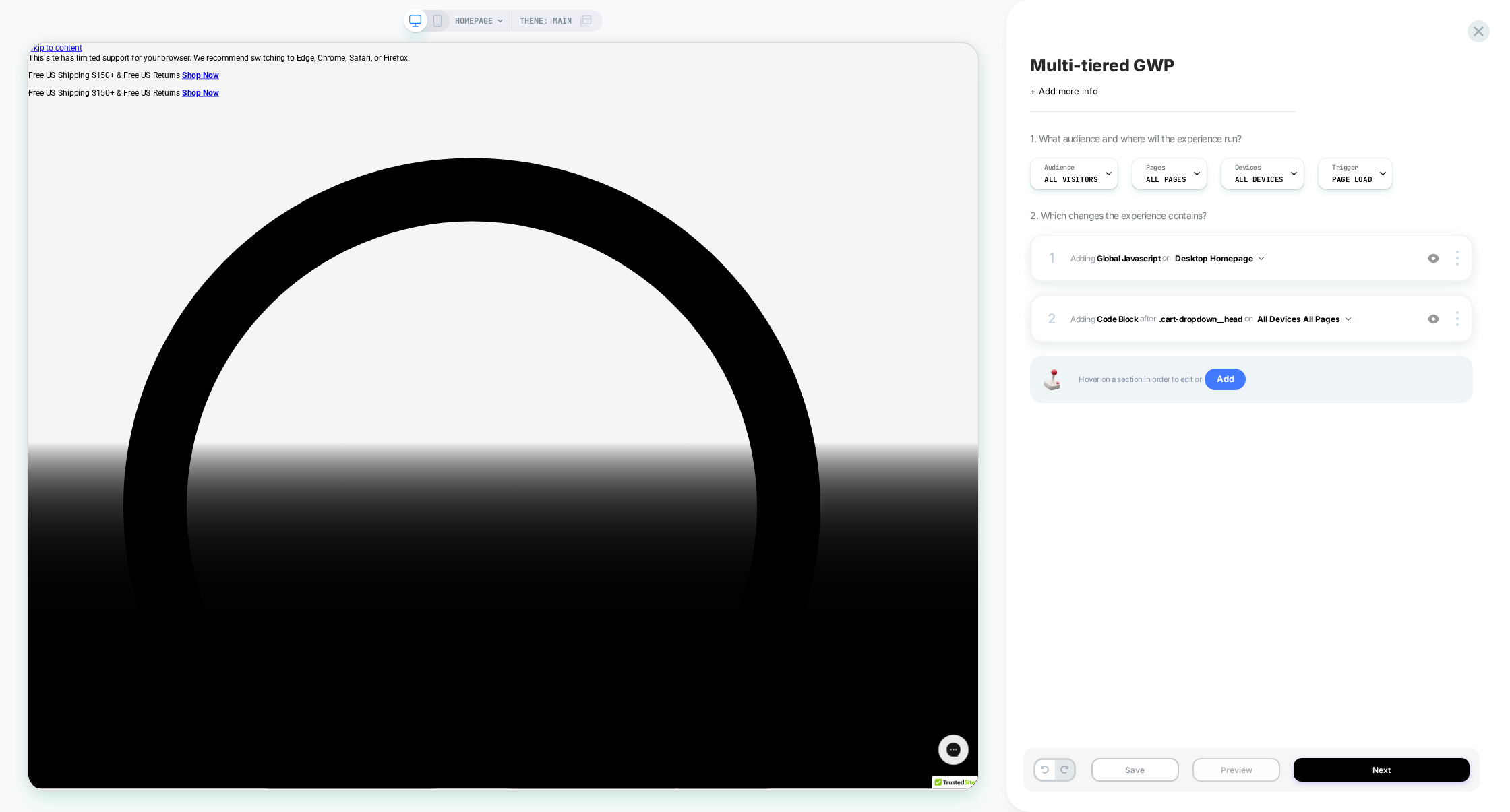
click at [1212, 772] on button "Preview" at bounding box center [1236, 770] width 88 height 24
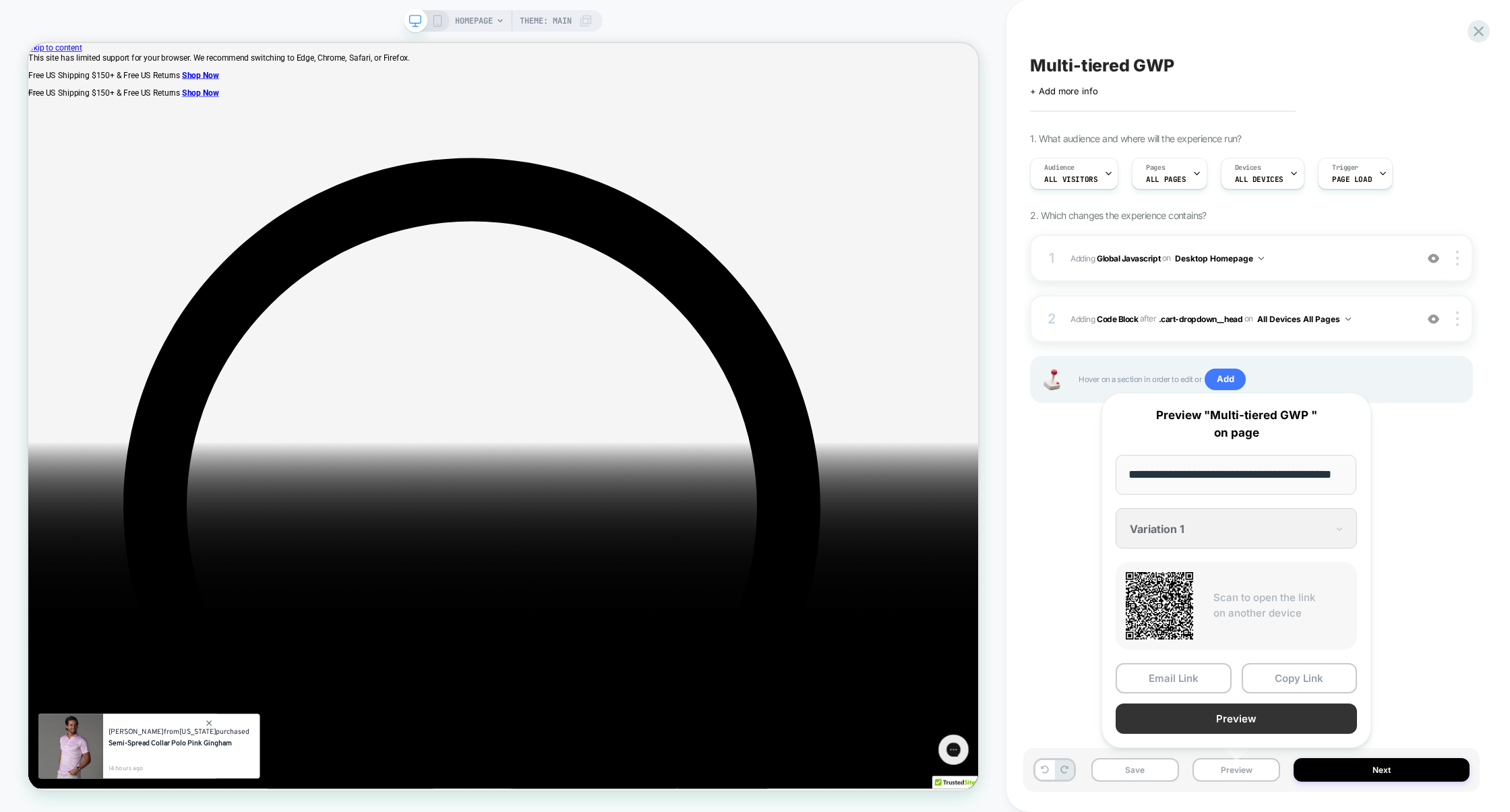
scroll to position [0, 0]
click at [1224, 720] on button "Preview" at bounding box center [1236, 719] width 241 height 30
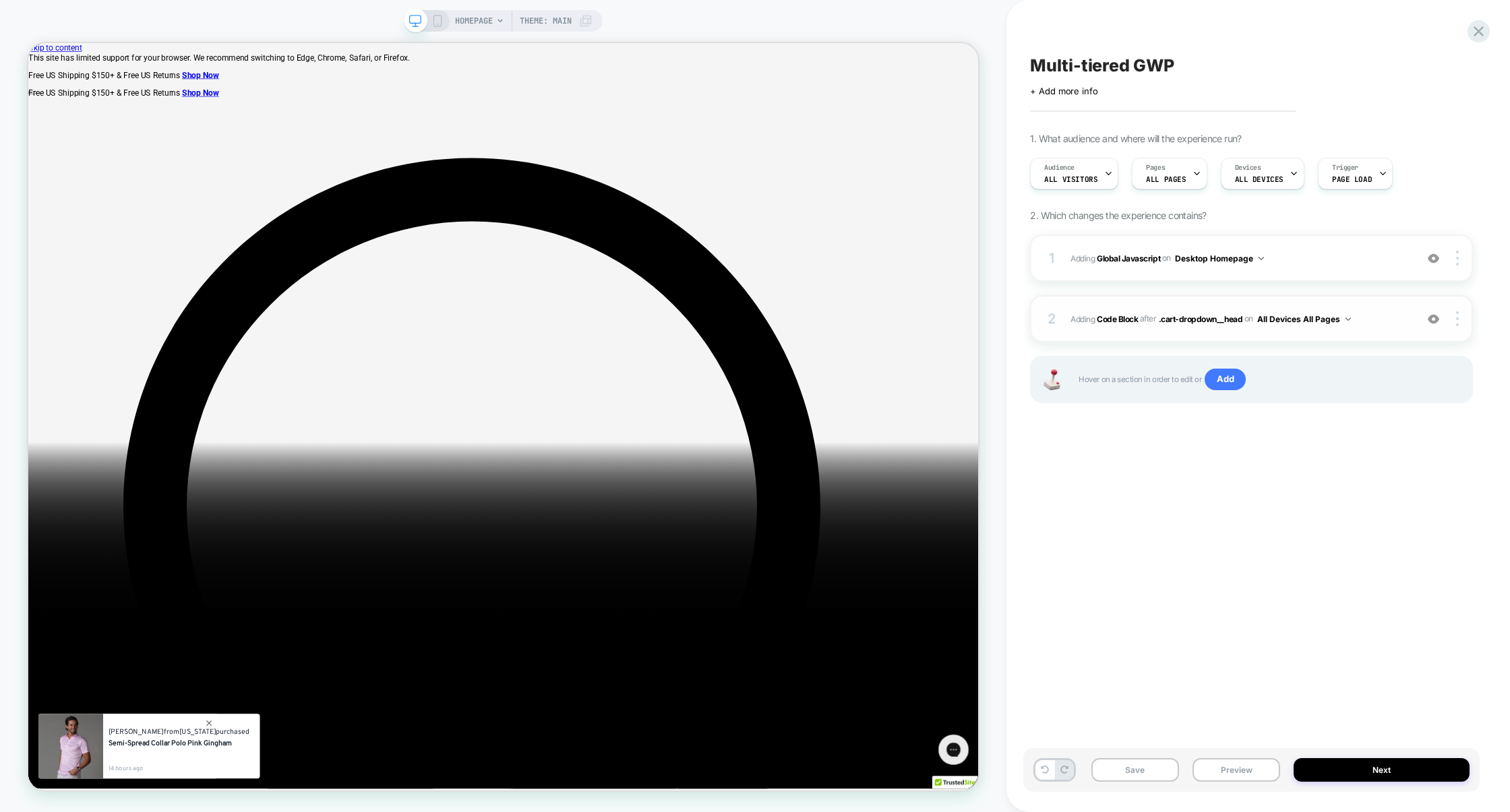
click at [1369, 302] on div "2 Adding Code Block AFTER .cart-dropdown__head .cart-dropdown__head on All Devi…" at bounding box center [1252, 319] width 443 height 47
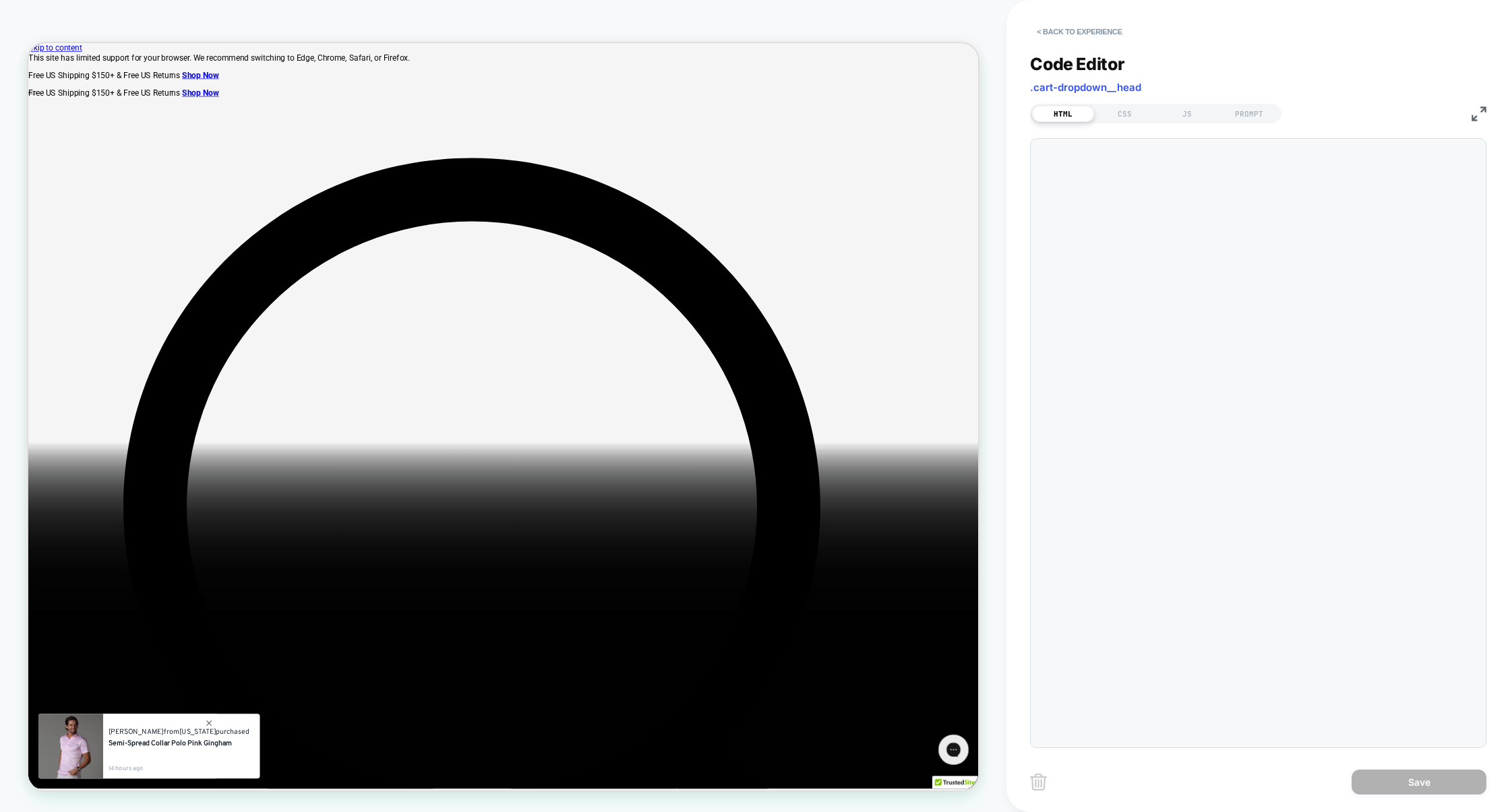
scroll to position [182, 0]
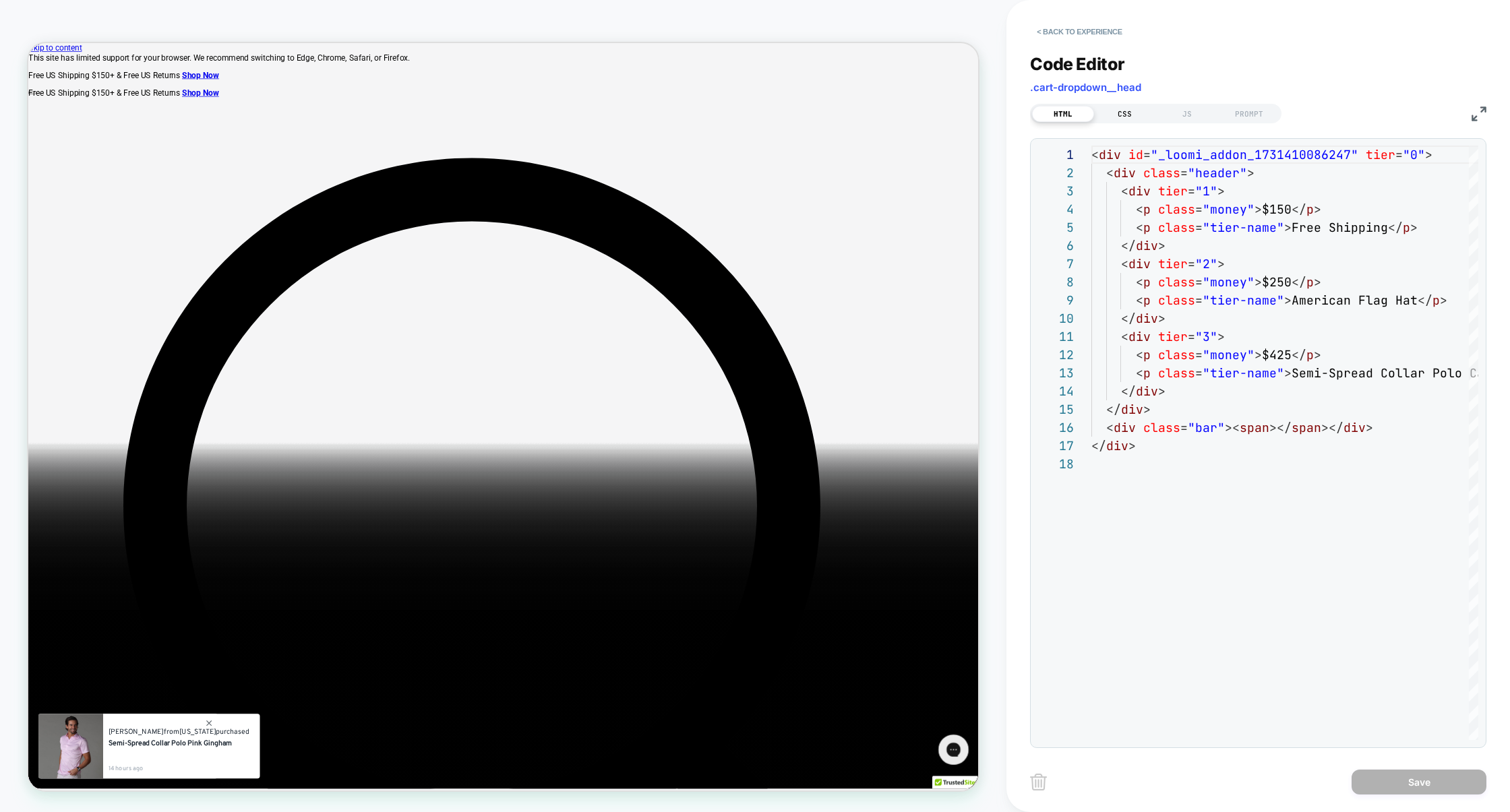
click at [1118, 107] on div "CSS" at bounding box center [1125, 114] width 62 height 16
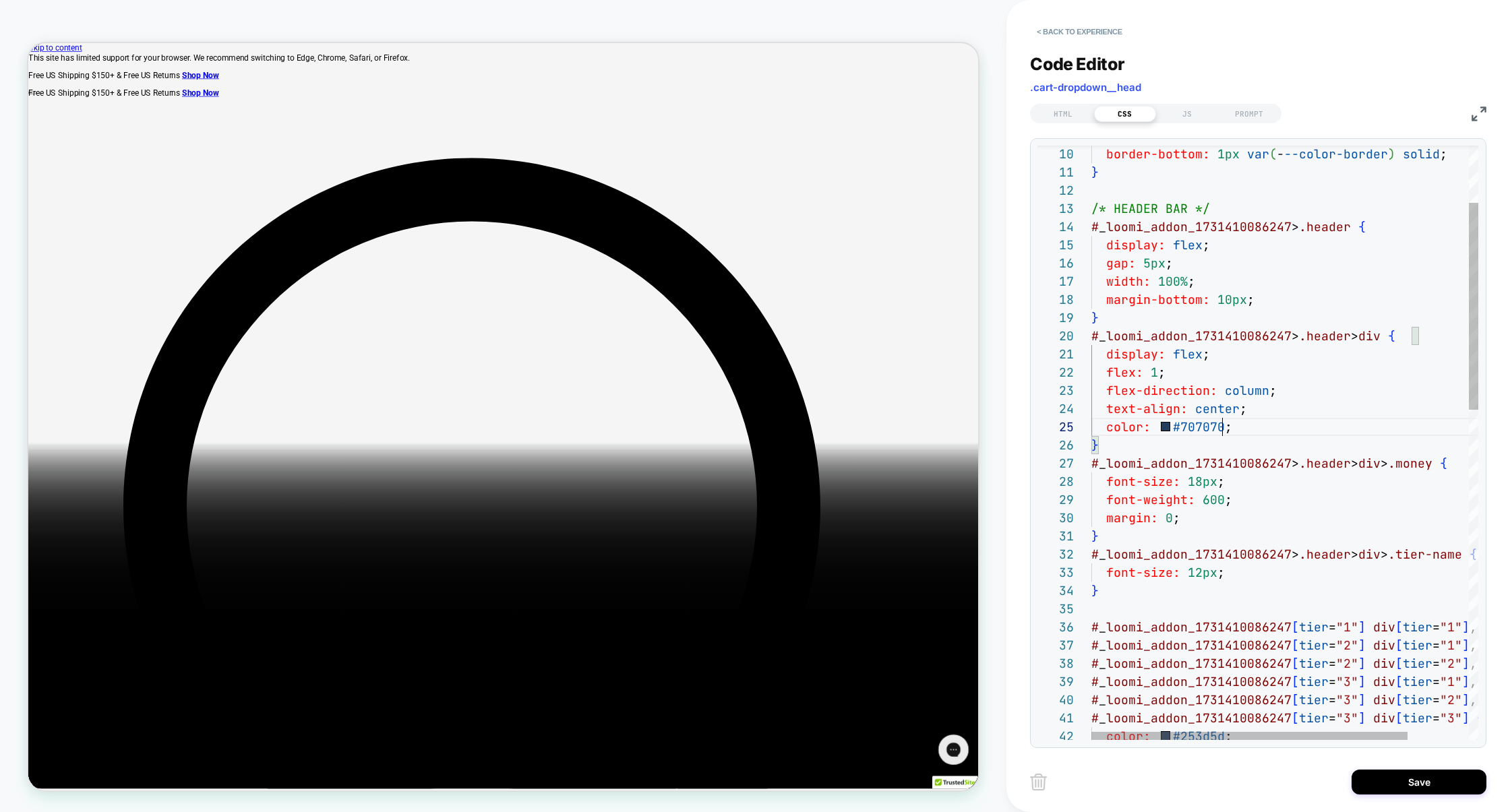
scroll to position [73, 131]
type textarea "**********"
click at [1415, 779] on button "Save" at bounding box center [1419, 783] width 135 height 25
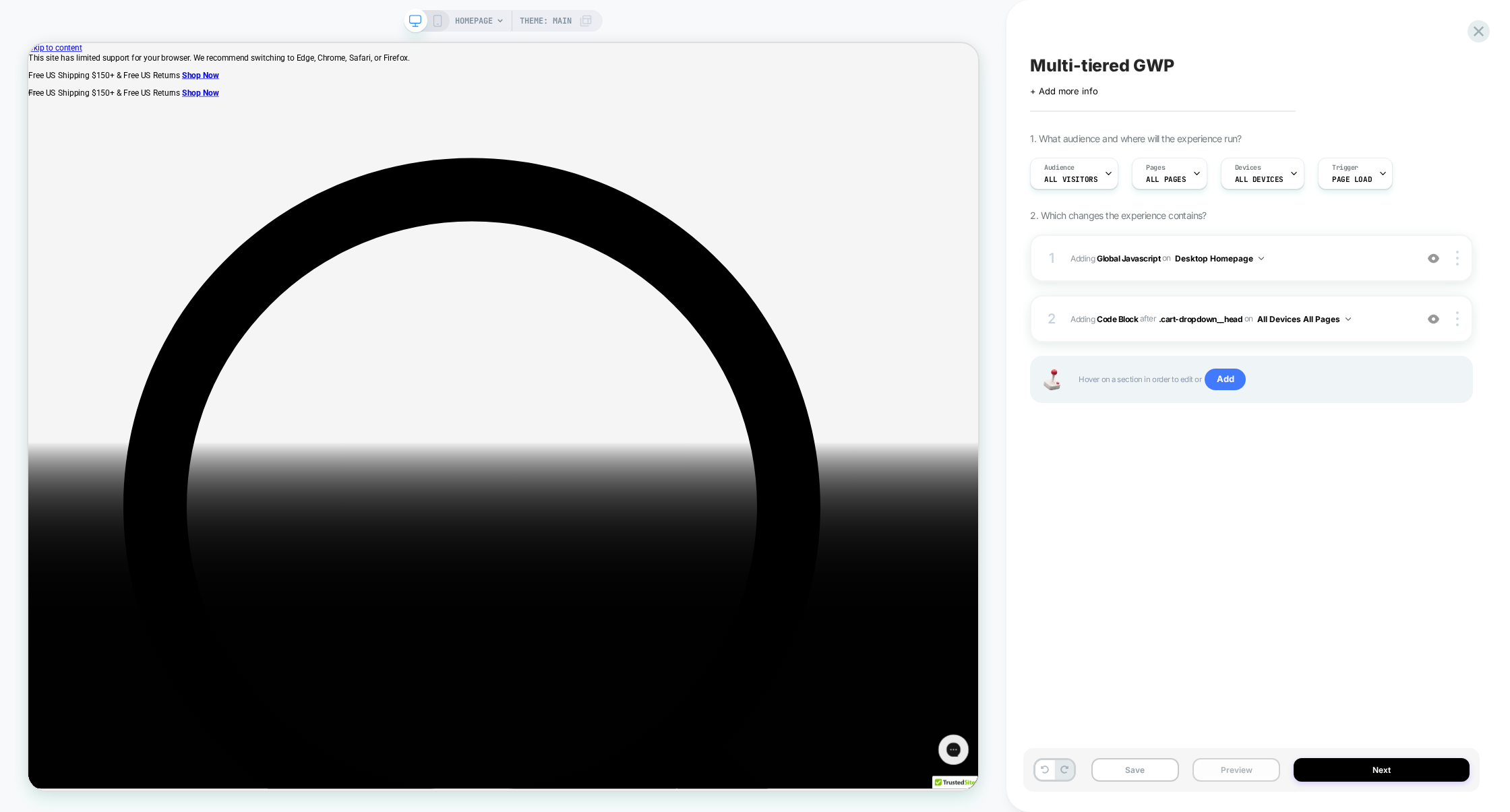
click at [1235, 771] on button "Preview" at bounding box center [1236, 770] width 88 height 24
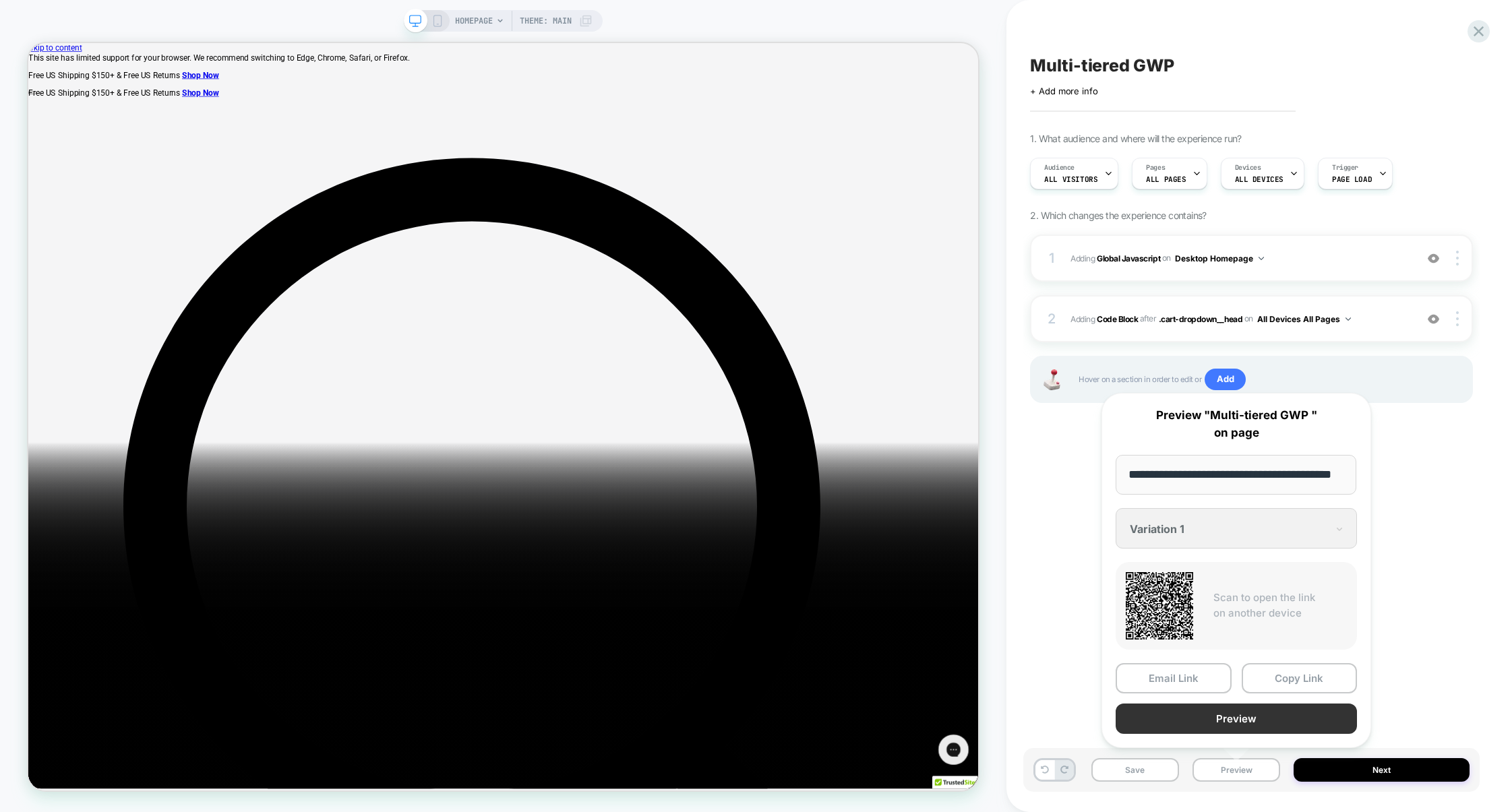
scroll to position [0, 0]
click at [1239, 726] on button "Preview" at bounding box center [1236, 719] width 241 height 30
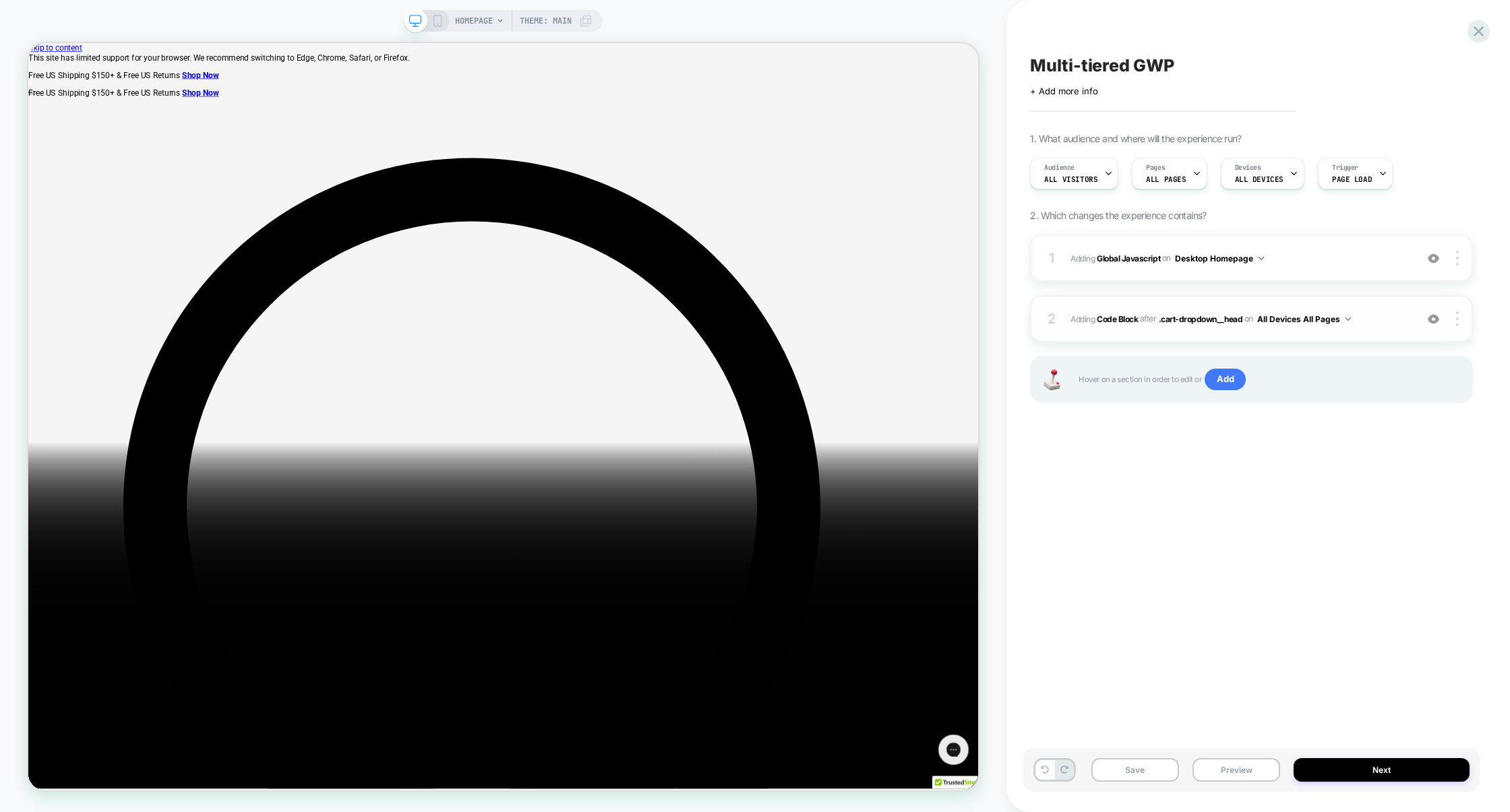
click at [1383, 321] on span "Adding Code Block AFTER .cart-dropdown__head .cart-dropdown__head on All Device…" at bounding box center [1240, 319] width 339 height 17
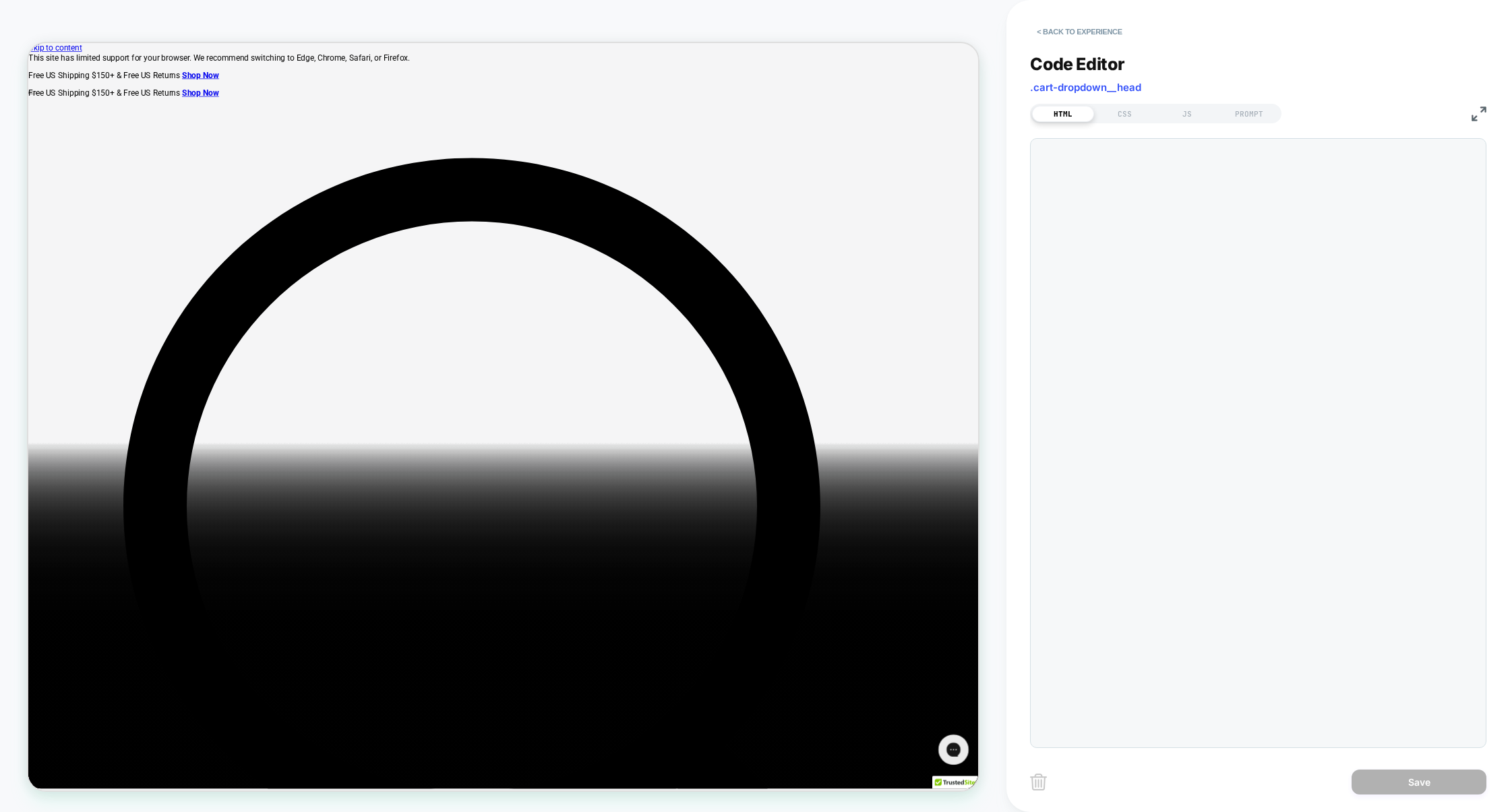
scroll to position [182, 0]
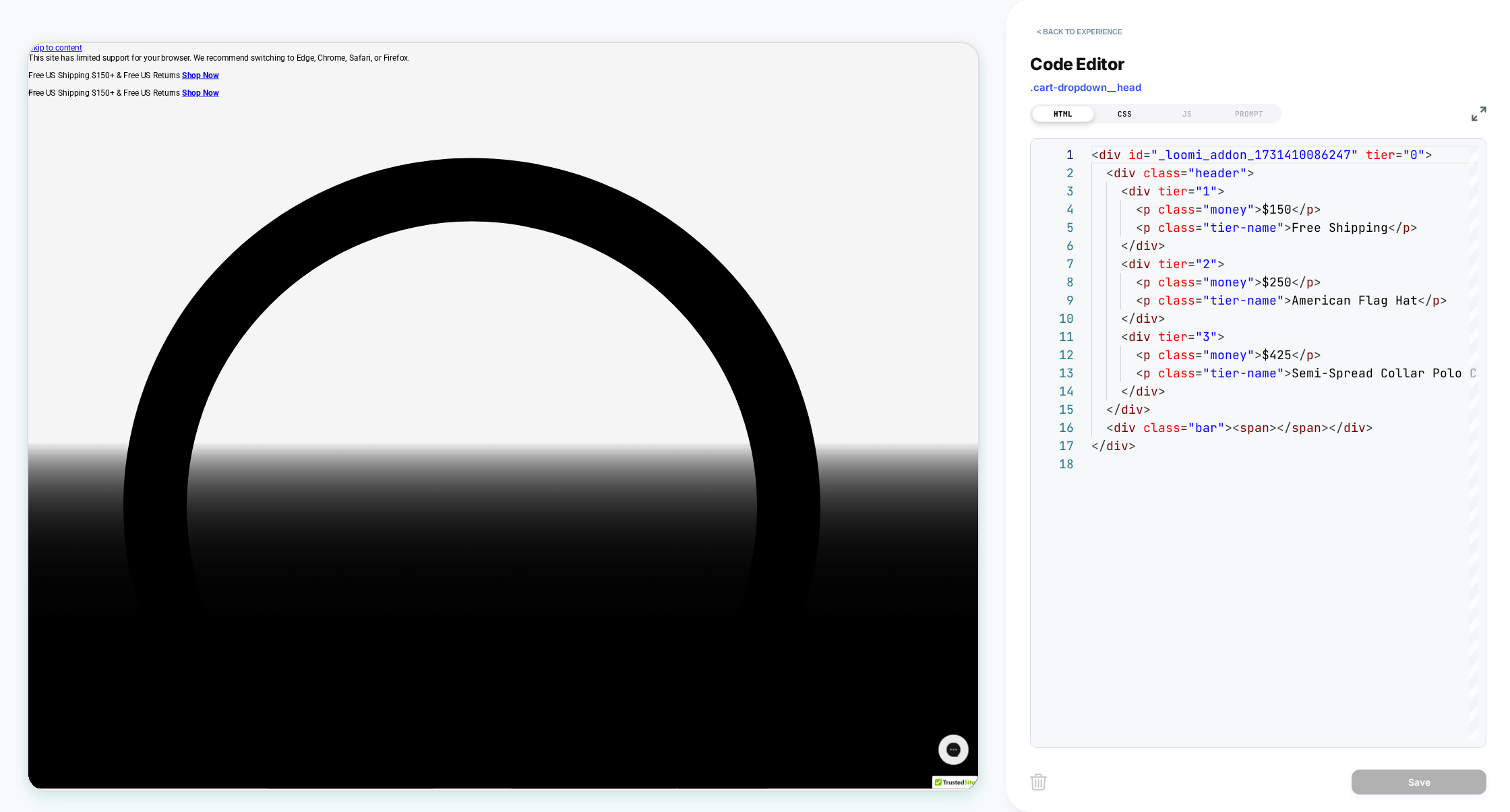
click at [1119, 118] on div "CSS" at bounding box center [1125, 114] width 62 height 16
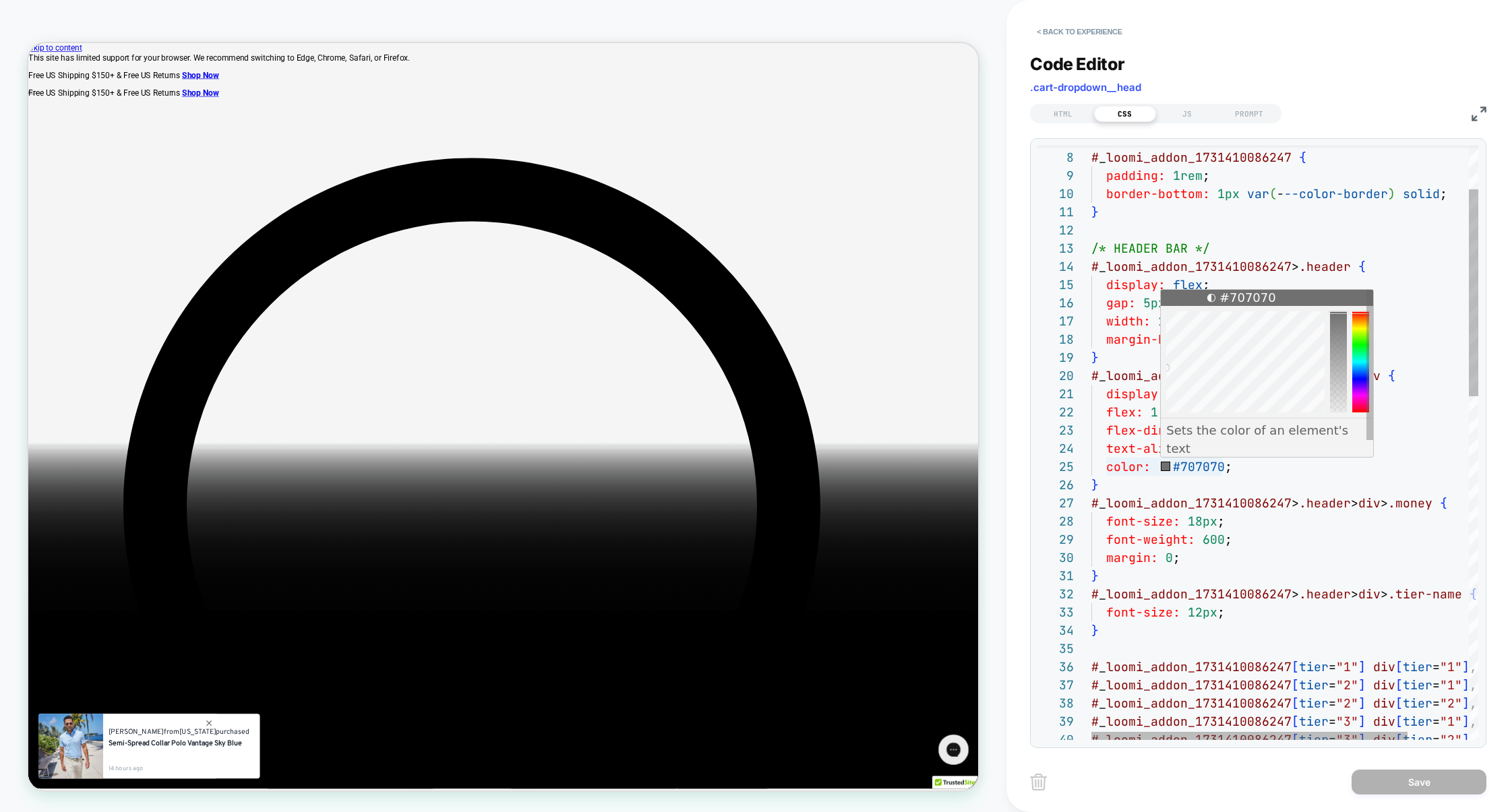
type textarea "**********"
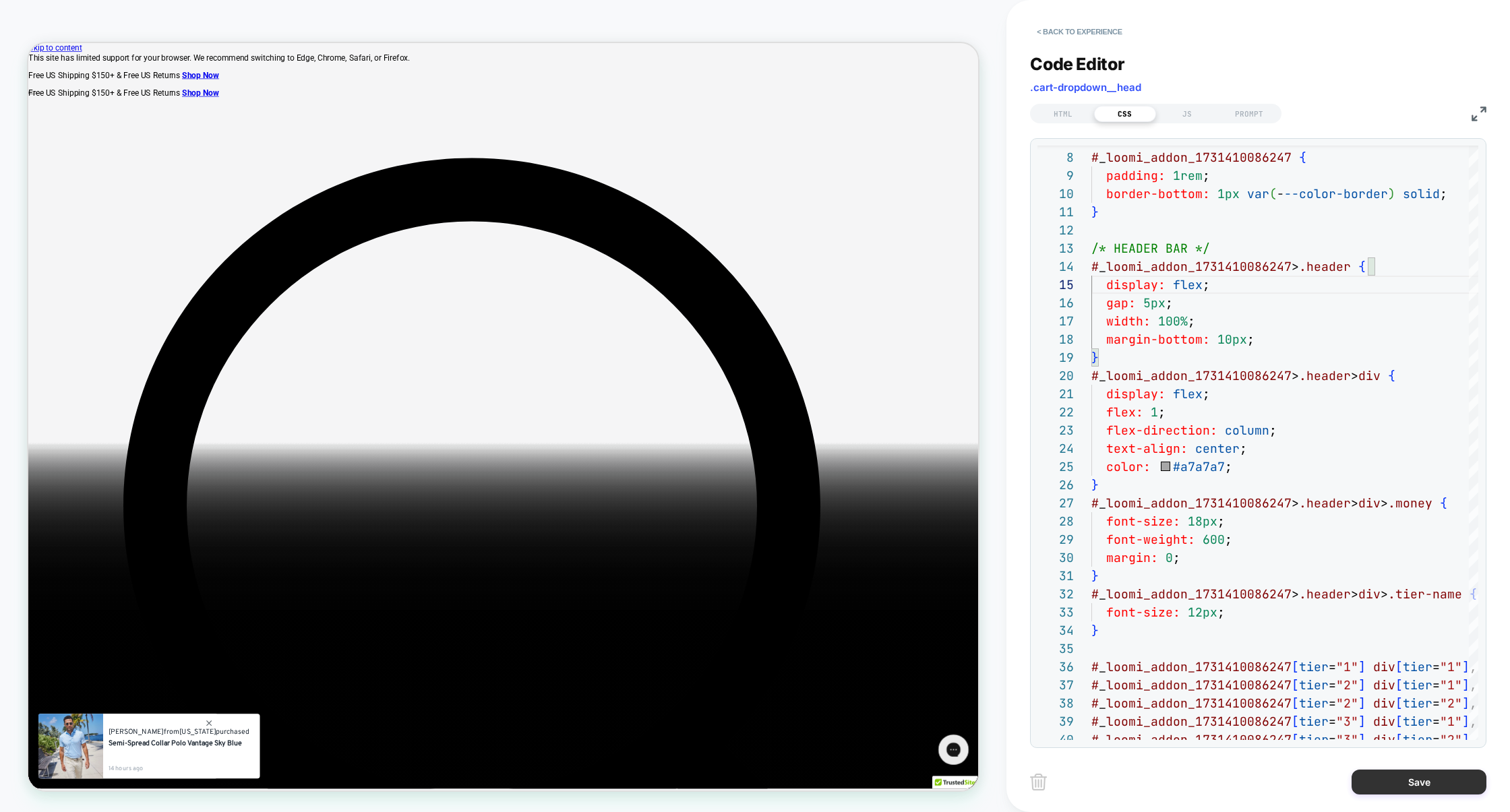
click at [1413, 776] on button "Save" at bounding box center [1419, 783] width 135 height 25
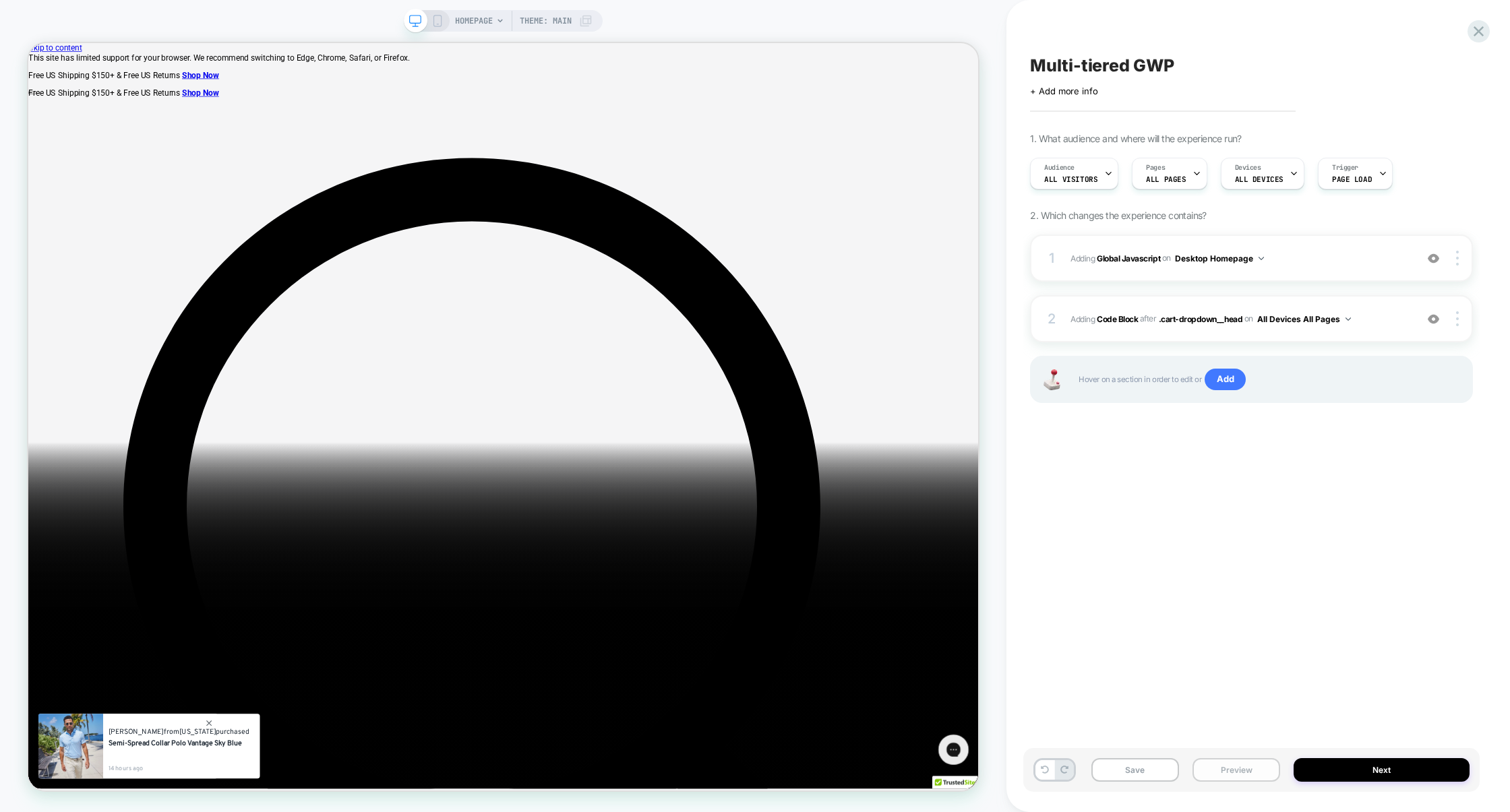
click at [1237, 776] on button "Preview" at bounding box center [1236, 770] width 88 height 24
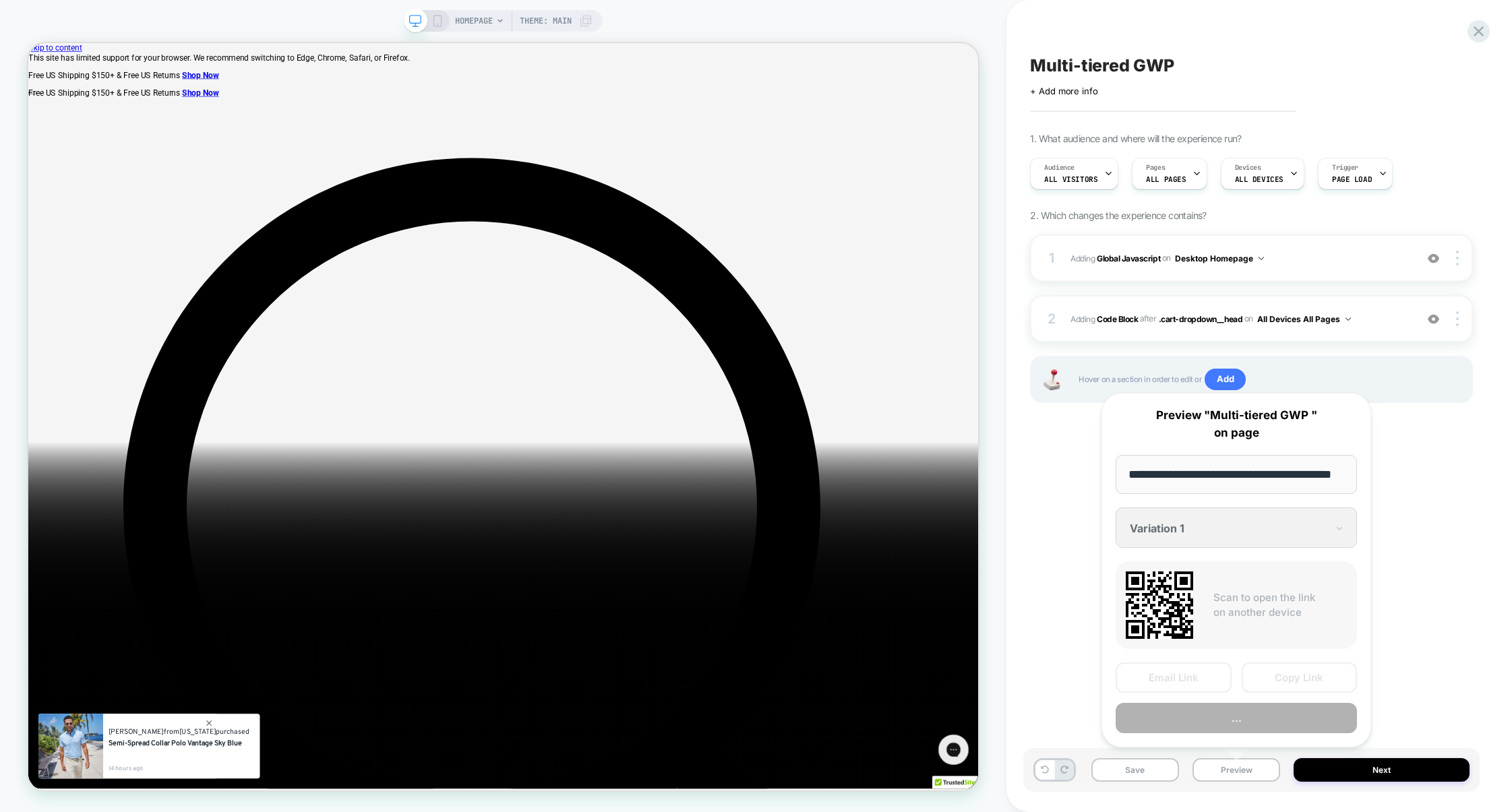
scroll to position [0, 31]
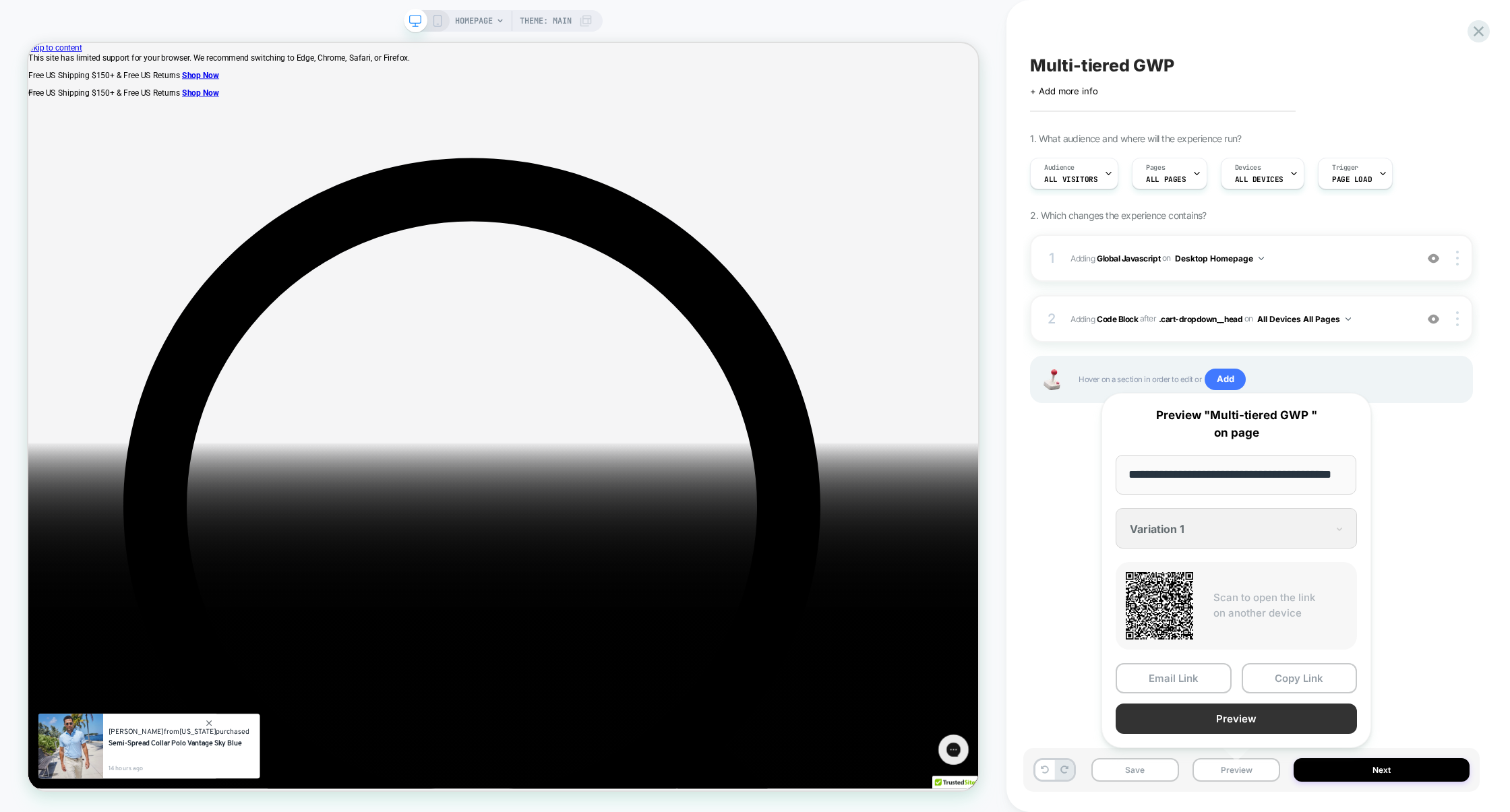
click at [1231, 724] on button "Preview" at bounding box center [1236, 719] width 241 height 30
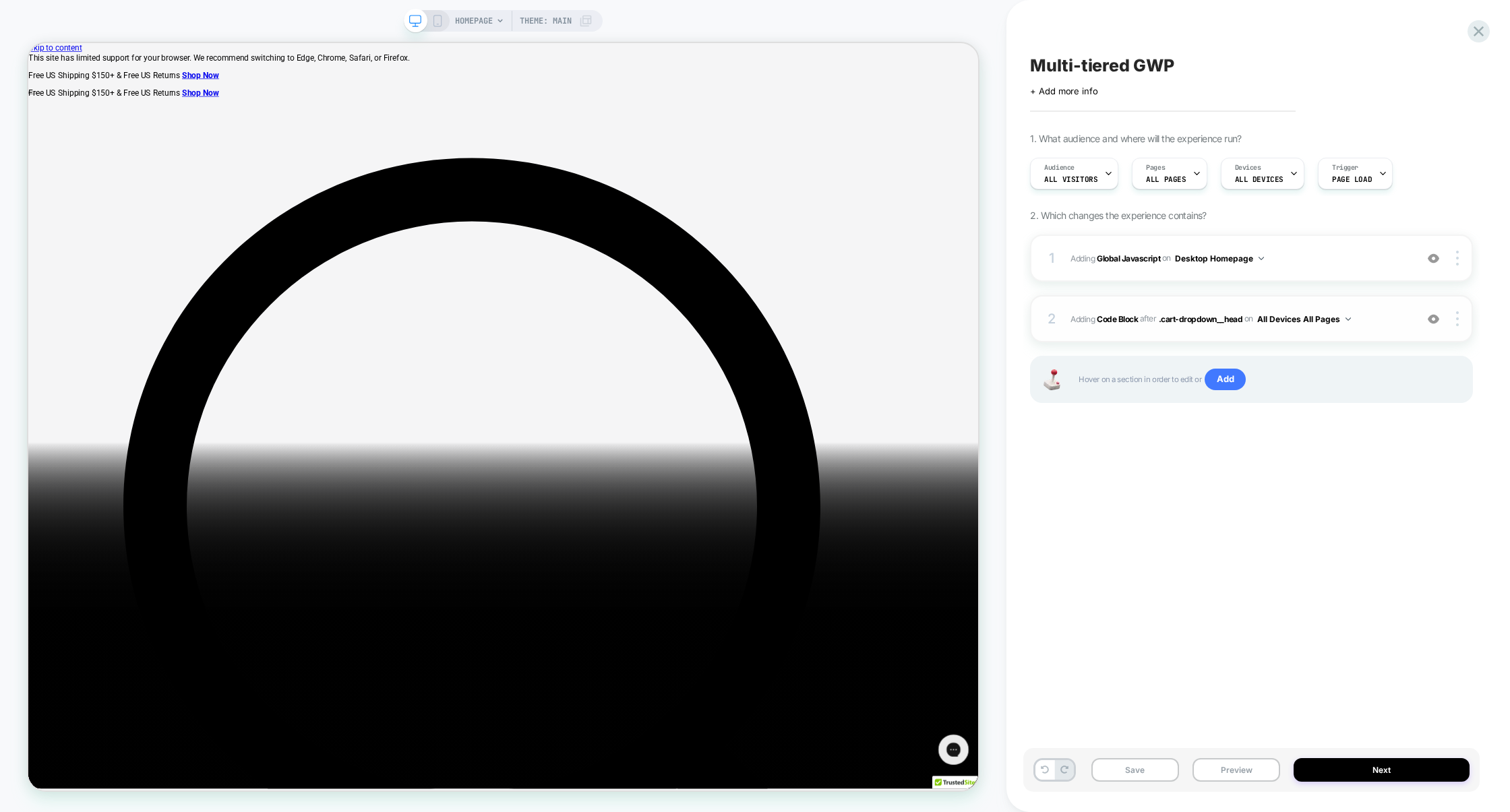
click at [1394, 321] on span "Adding Code Block AFTER .cart-dropdown__head .cart-dropdown__head on All Device…" at bounding box center [1240, 319] width 339 height 17
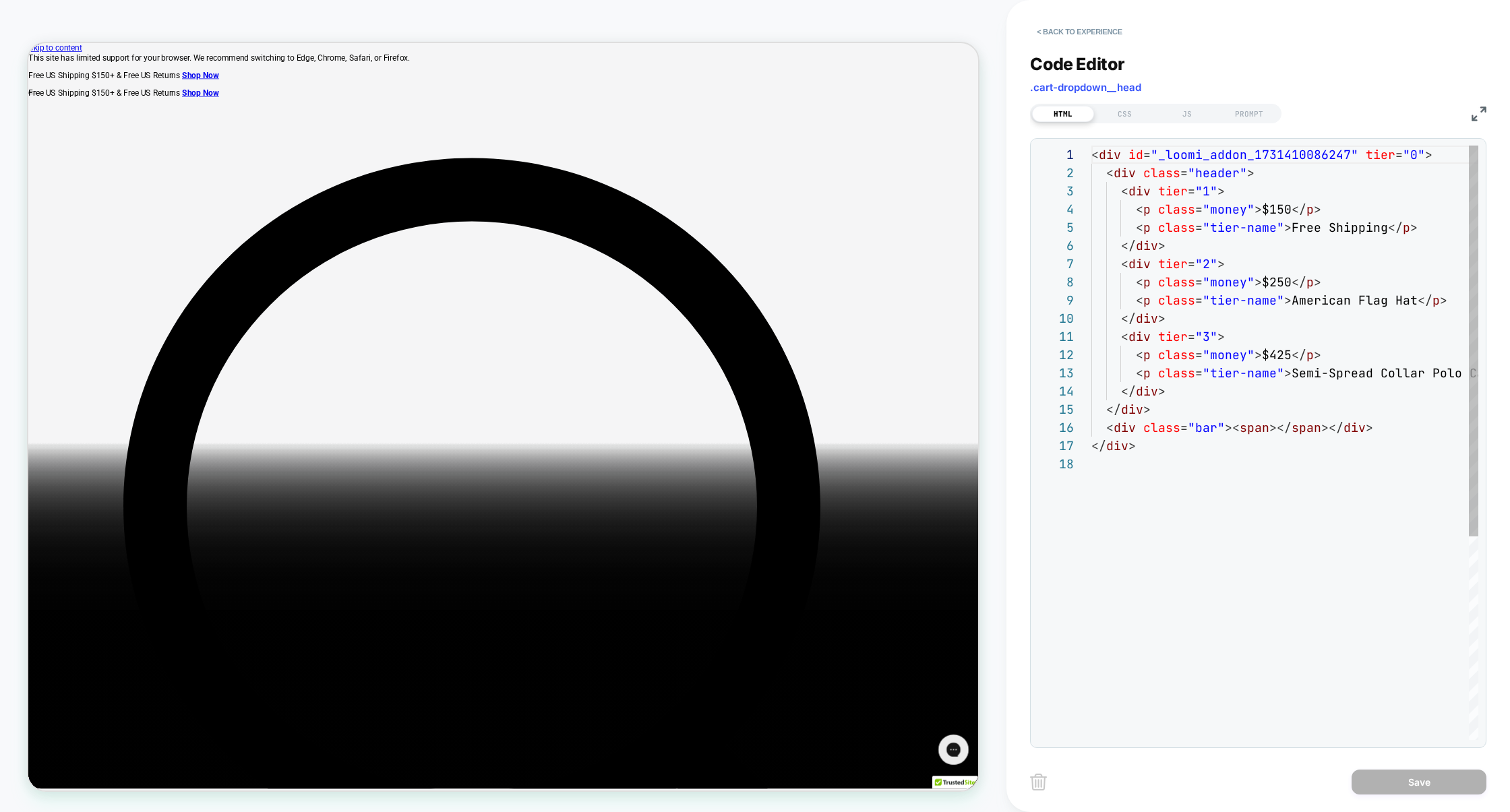
scroll to position [182, 0]
